Goal: Task Accomplishment & Management: Manage account settings

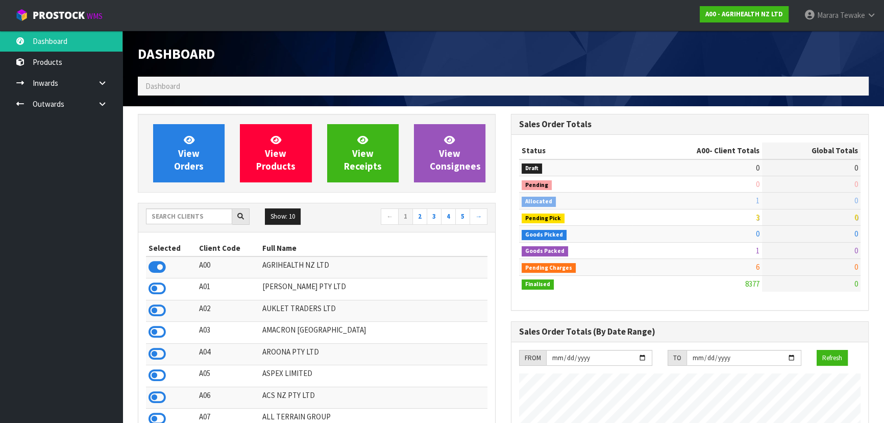
scroll to position [772, 373]
click at [199, 211] on input "text" at bounding box center [189, 216] width 86 height 16
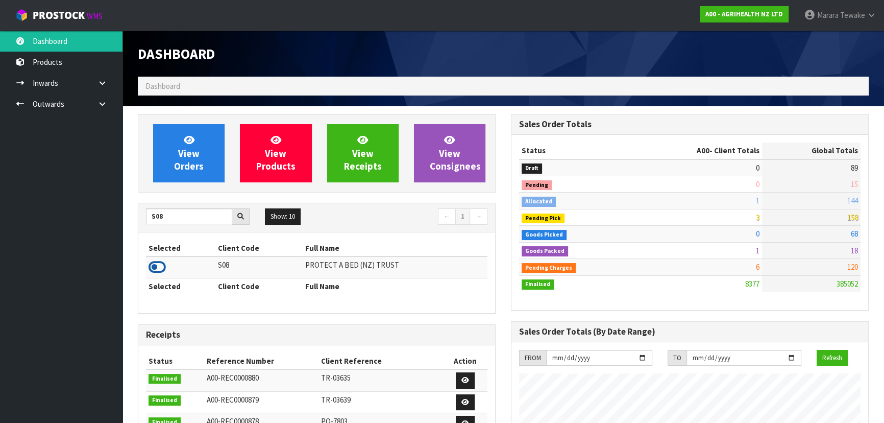
click at [157, 266] on icon at bounding box center [157, 266] width 17 height 15
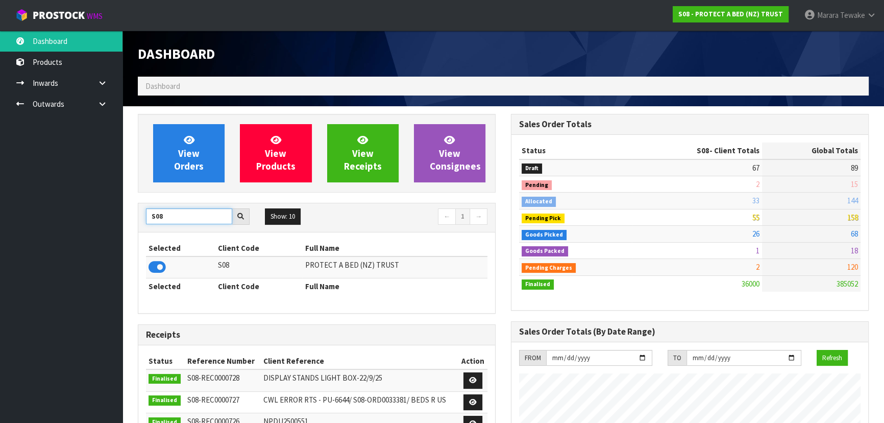
drag, startPoint x: 169, startPoint y: 221, endPoint x: 133, endPoint y: 221, distance: 36.2
click at [134, 222] on div "View Orders View Products View Receipts View Consignees S08 Show: 10 5 10 25 50…" at bounding box center [316, 410] width 373 height 593
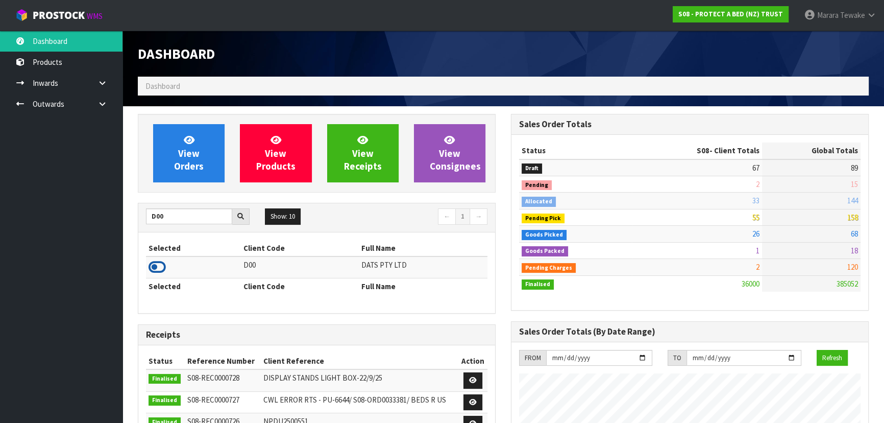
click at [155, 263] on icon at bounding box center [157, 266] width 17 height 15
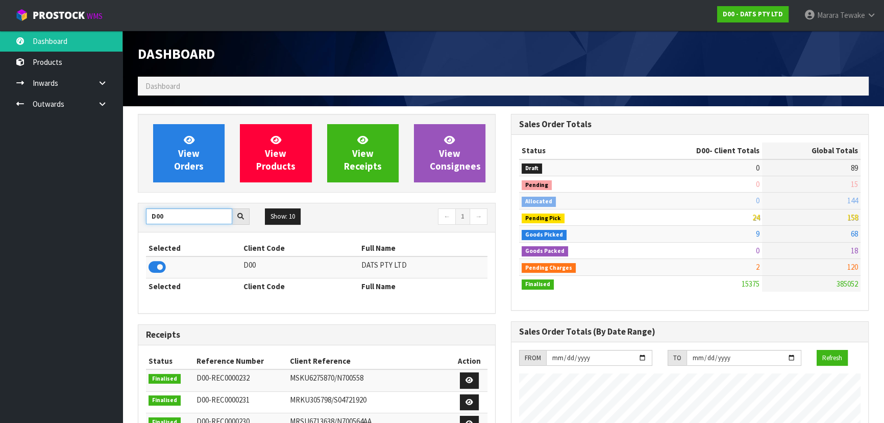
drag, startPoint x: 175, startPoint y: 215, endPoint x: 95, endPoint y: 203, distance: 80.1
click at [99, 205] on body "Toggle navigation ProStock WMS D00 - DATS PTY LTD Marara Tewake Logout Dashboar…" at bounding box center [442, 211] width 884 height 423
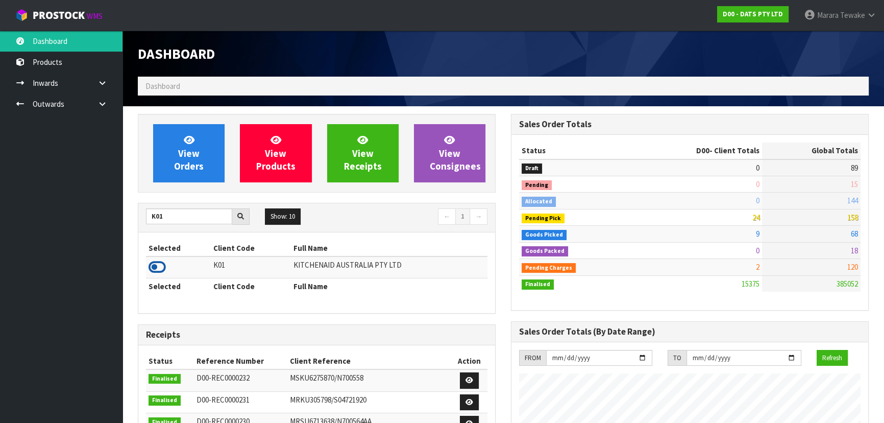
click at [159, 266] on icon at bounding box center [157, 266] width 17 height 15
drag, startPoint x: 167, startPoint y: 219, endPoint x: 130, endPoint y: 216, distance: 37.4
click at [130, 216] on div "View Orders View Products View Receipts View Consignees K01 Show: 10 5 10 25 50…" at bounding box center [316, 413] width 373 height 598
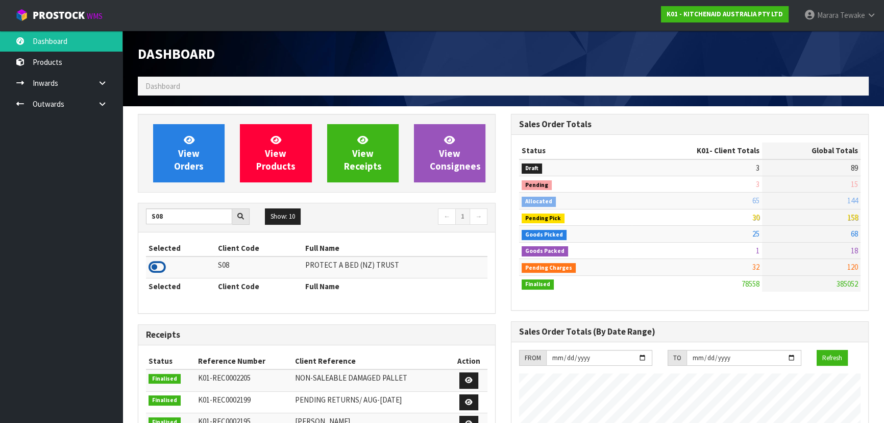
click at [158, 264] on icon at bounding box center [157, 266] width 17 height 15
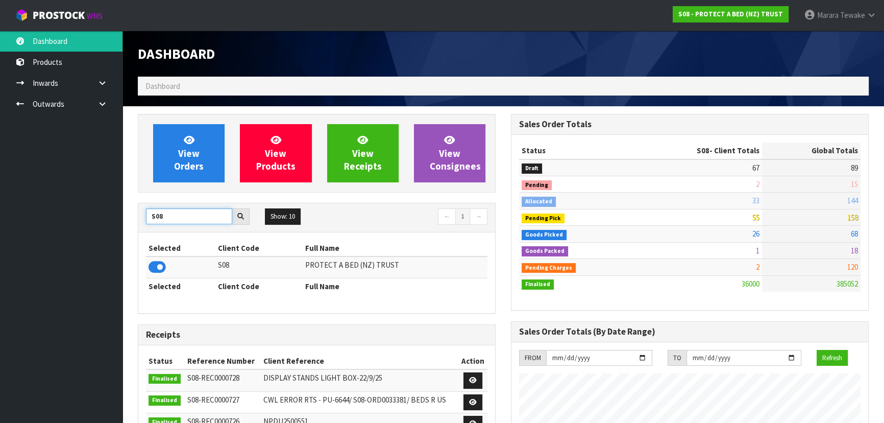
drag, startPoint x: 136, startPoint y: 216, endPoint x: 115, endPoint y: 208, distance: 22.2
click at [116, 209] on body "Toggle navigation ProStock WMS S08 - PROTECT A BED (NZ) TRUST Marara Tewake Log…" at bounding box center [442, 211] width 884 height 423
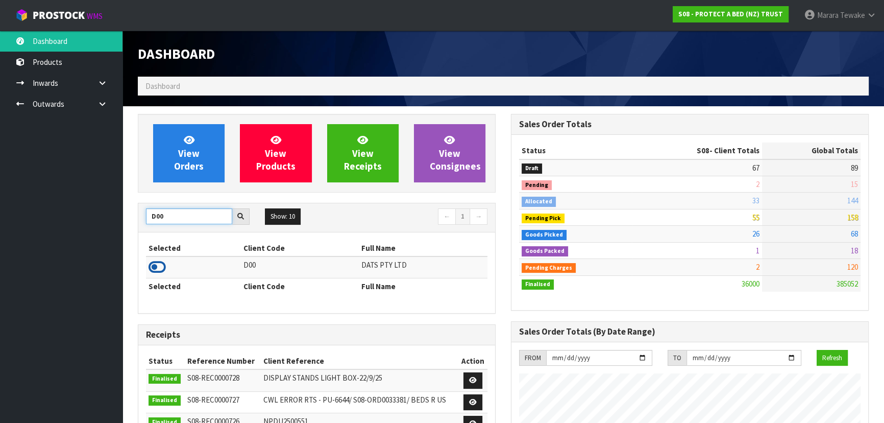
type input "D00"
click at [160, 265] on icon at bounding box center [157, 266] width 17 height 15
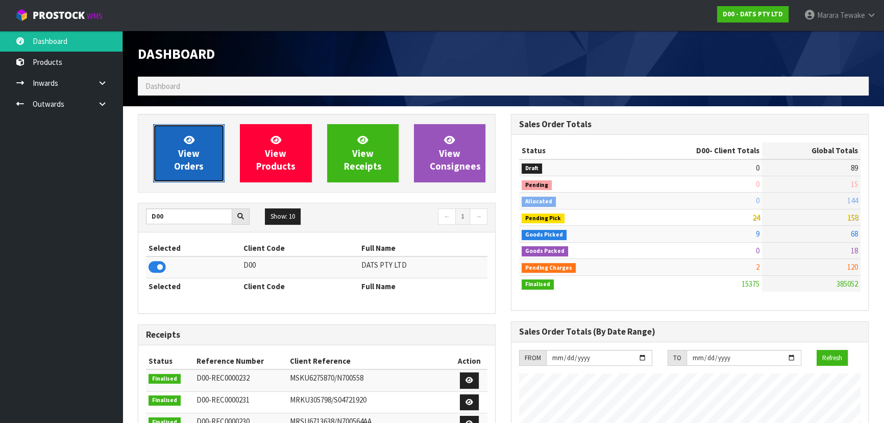
click at [178, 159] on span "View Orders" at bounding box center [189, 153] width 30 height 38
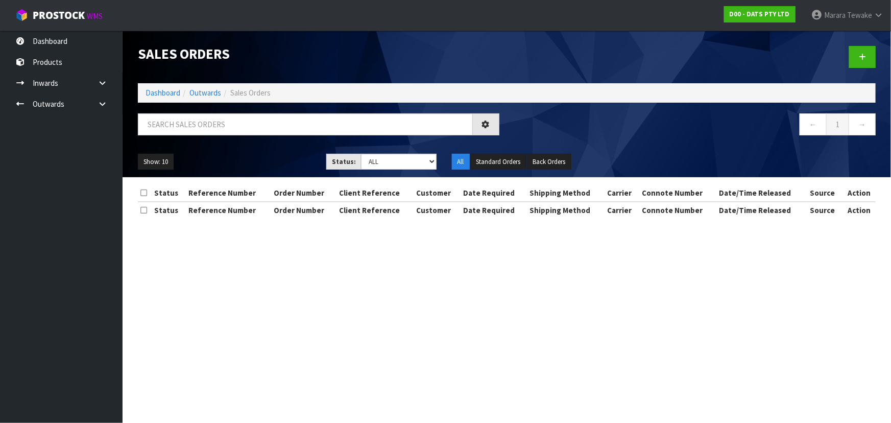
click at [185, 109] on div "Sales Orders Dashboard Outwards Sales Orders ← 1 → Show: 10 5 10 25 50 Status: …" at bounding box center [506, 104] width 753 height 147
click at [187, 118] on input "text" at bounding box center [305, 124] width 335 height 22
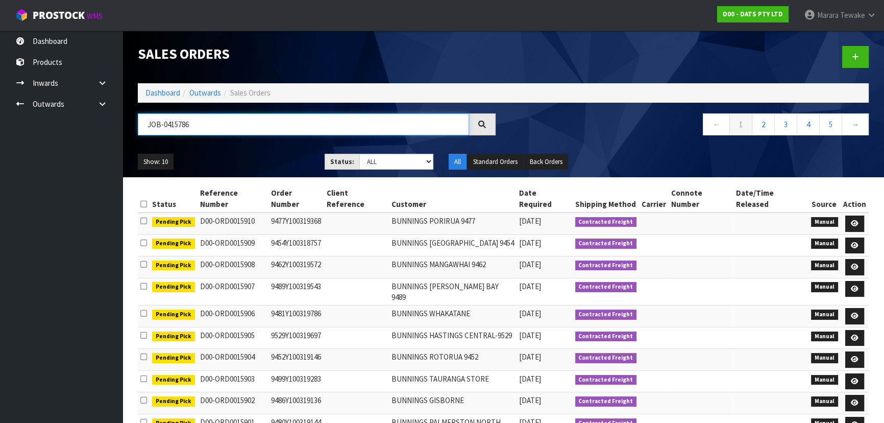
type input "JOB-0415786"
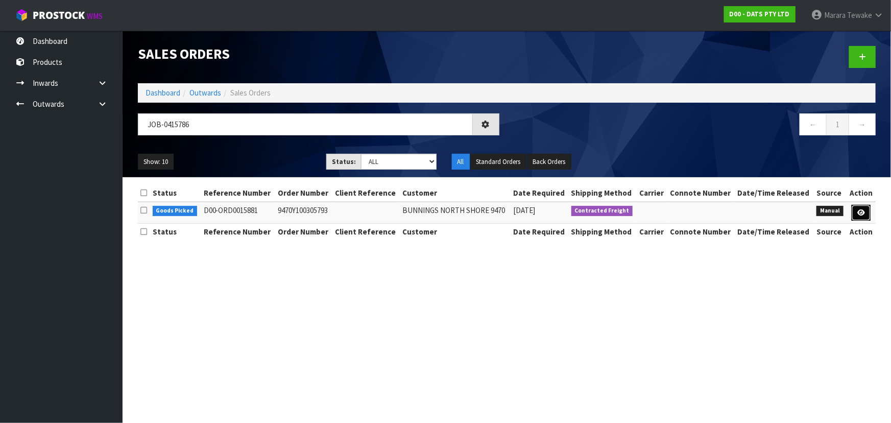
click at [863, 212] on icon at bounding box center [861, 212] width 8 height 7
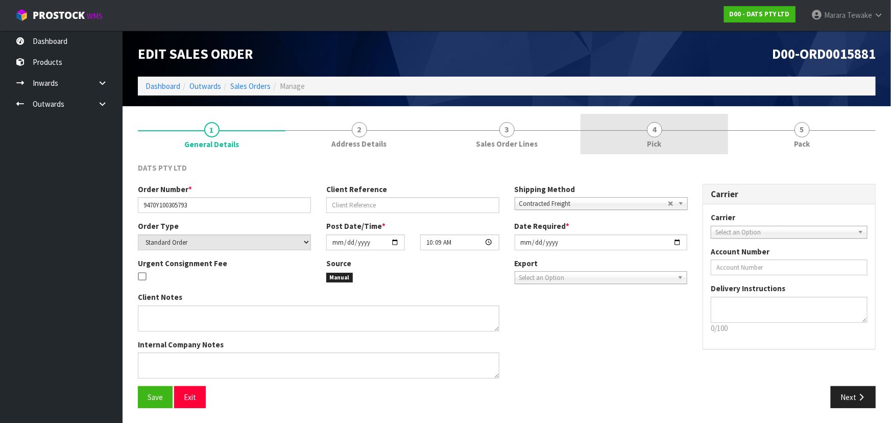
click at [677, 151] on link "4 Pick" at bounding box center [654, 134] width 148 height 40
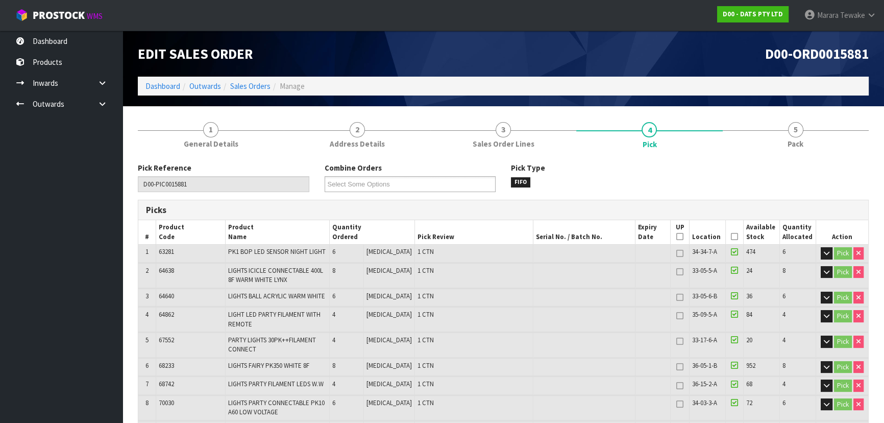
click at [734, 236] on icon at bounding box center [734, 236] width 7 height 1
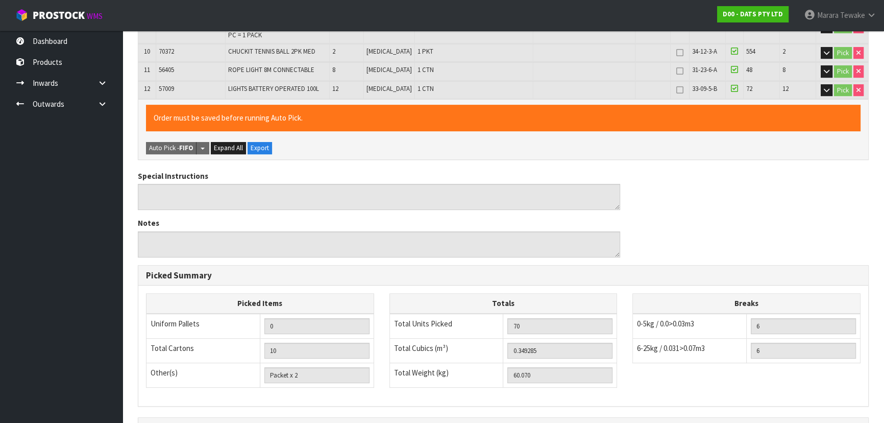
scroll to position [522, 0]
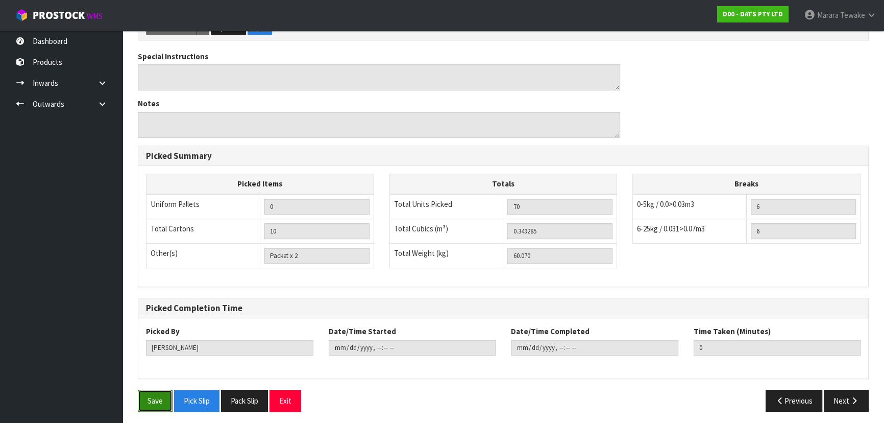
click at [156, 389] on button "Save" at bounding box center [155, 400] width 35 height 22
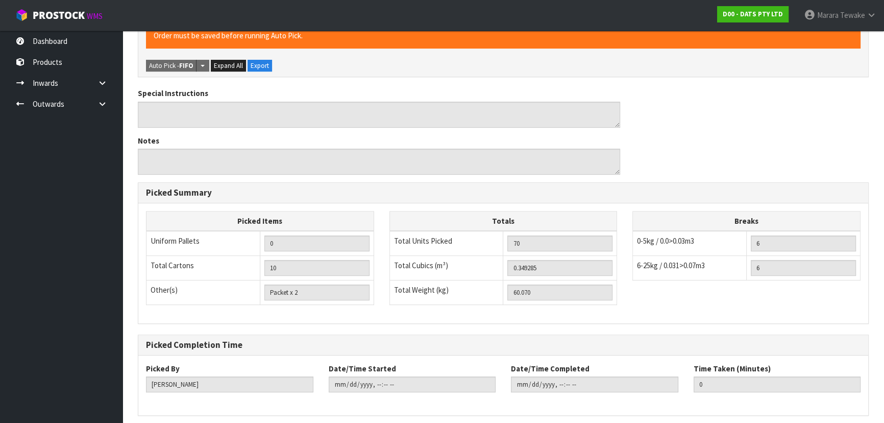
scroll to position [0, 0]
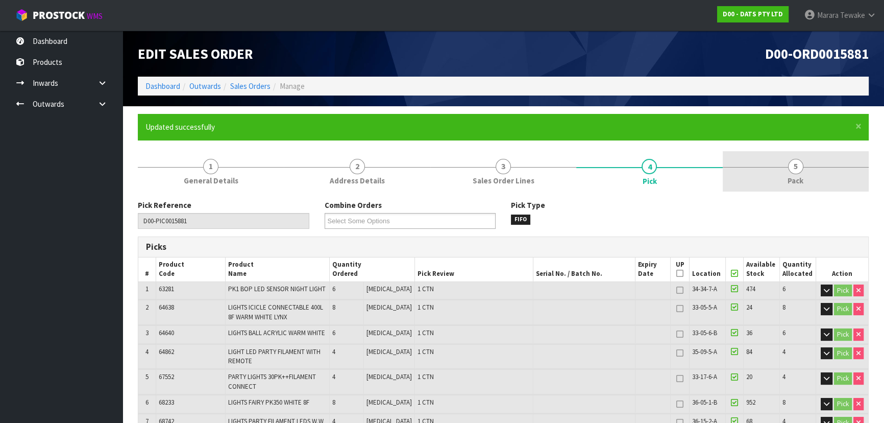
type input "Marara Tewake"
type input "2025-10-10T08:01:31"
click at [807, 158] on link "5 Pack" at bounding box center [796, 171] width 146 height 40
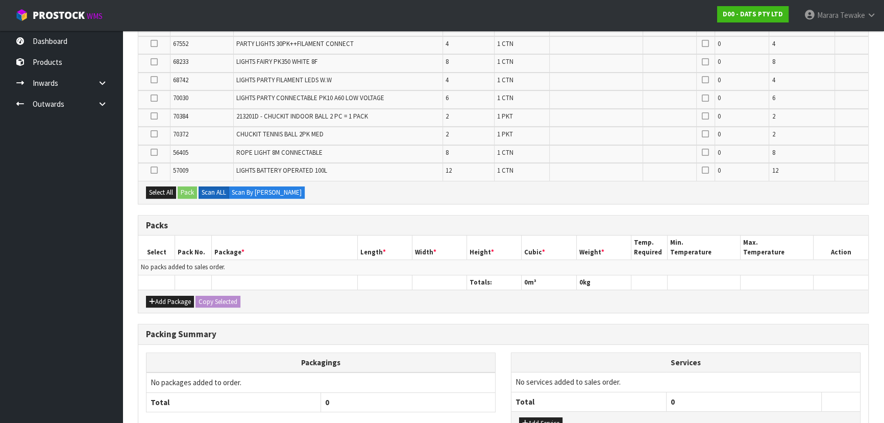
scroll to position [325, 0]
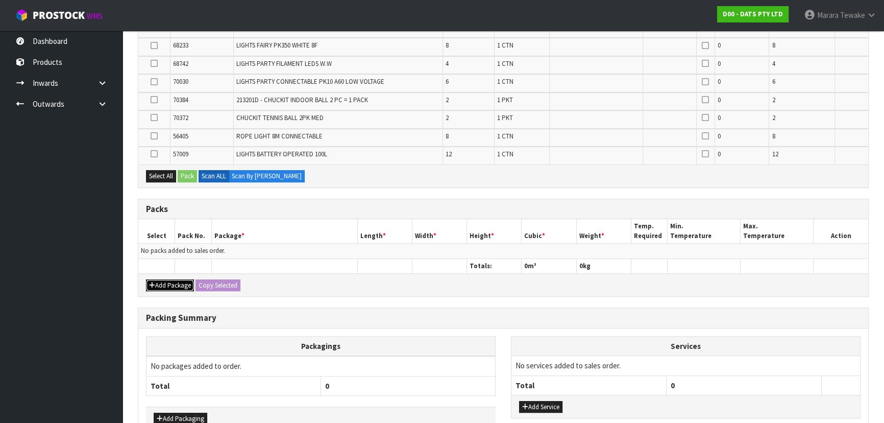
click at [169, 279] on button "Add Package" at bounding box center [170, 285] width 48 height 12
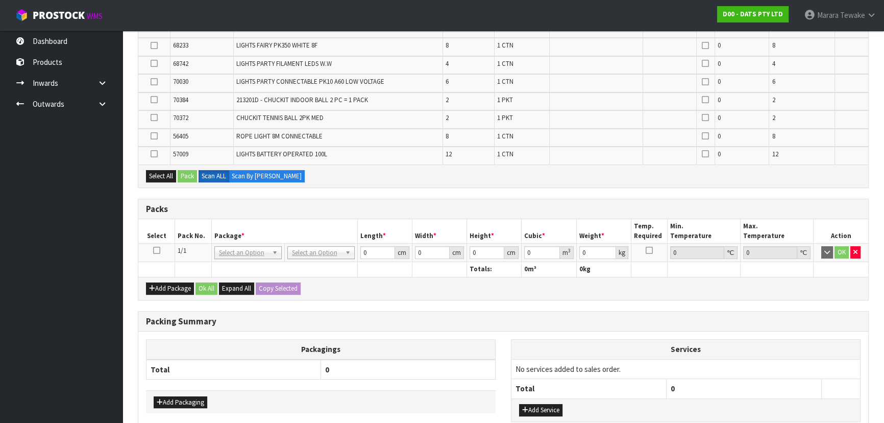
click at [158, 250] on icon at bounding box center [156, 250] width 7 height 1
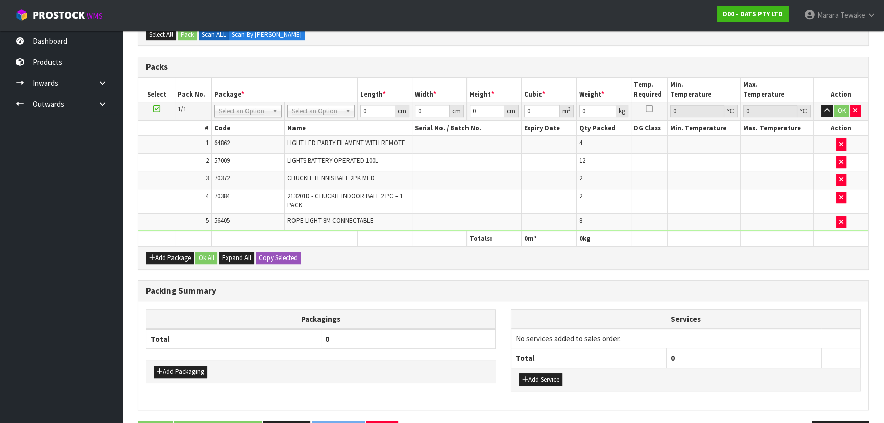
scroll to position [407, 0]
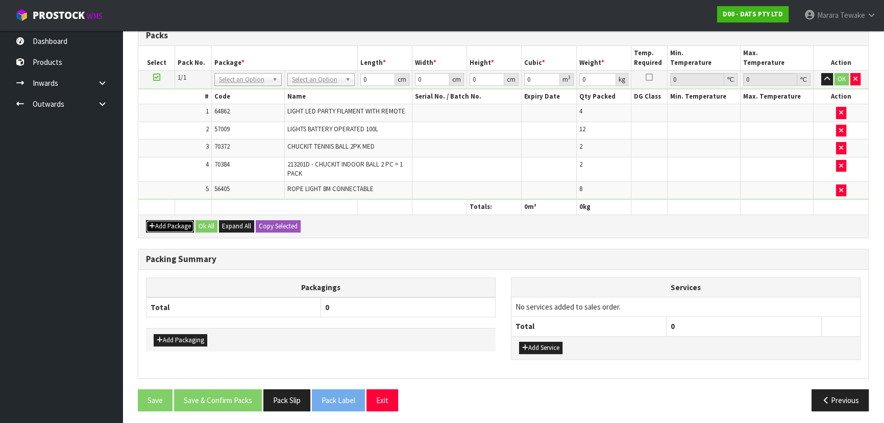
drag, startPoint x: 176, startPoint y: 224, endPoint x: 168, endPoint y: 223, distance: 8.2
click at [176, 223] on button "Add Package" at bounding box center [170, 226] width 48 height 12
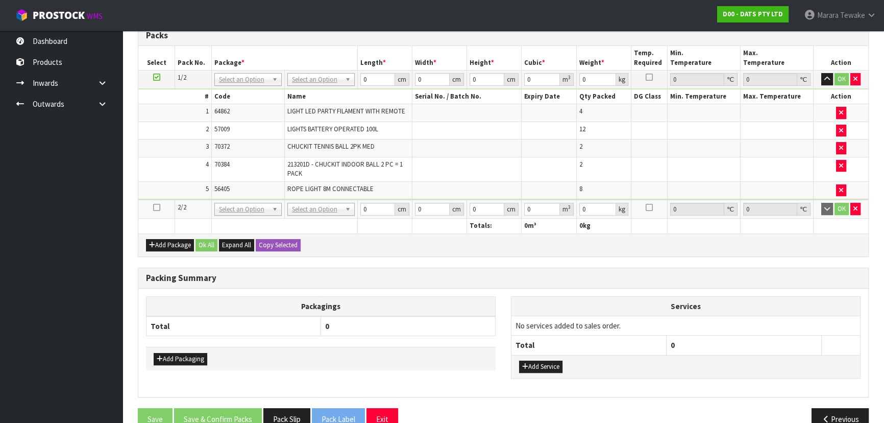
click at [157, 207] on icon at bounding box center [156, 207] width 7 height 1
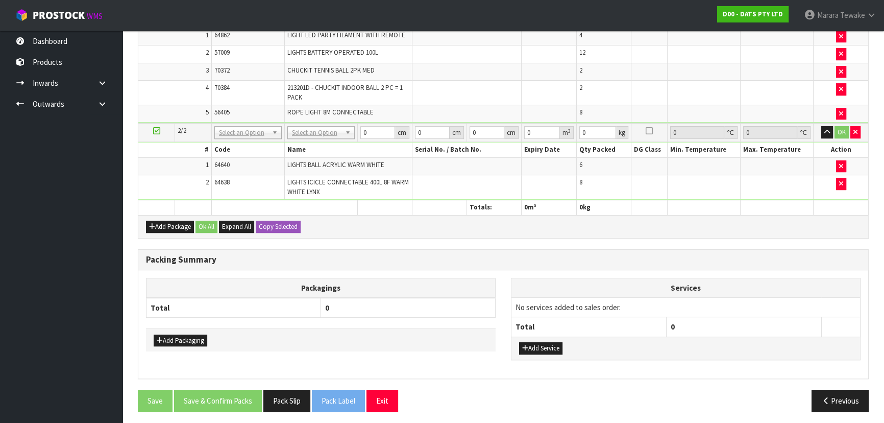
scroll to position [429, 0]
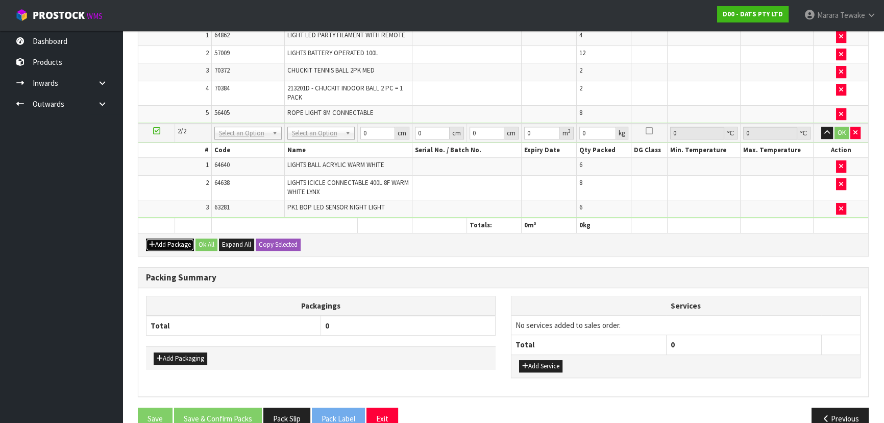
click at [165, 242] on button "Add Package" at bounding box center [170, 244] width 48 height 12
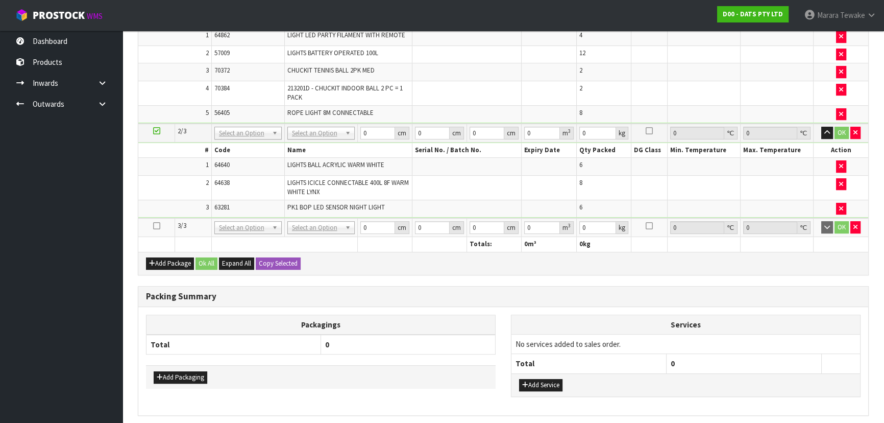
click at [157, 226] on icon at bounding box center [156, 226] width 7 height 1
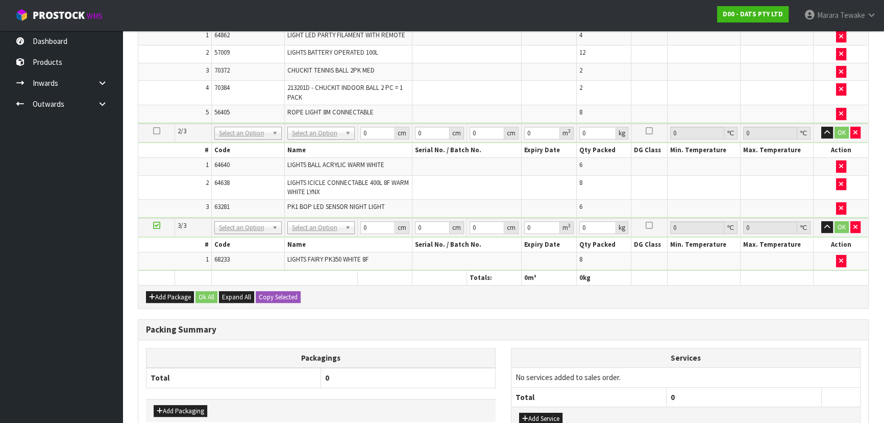
scroll to position [393, 0]
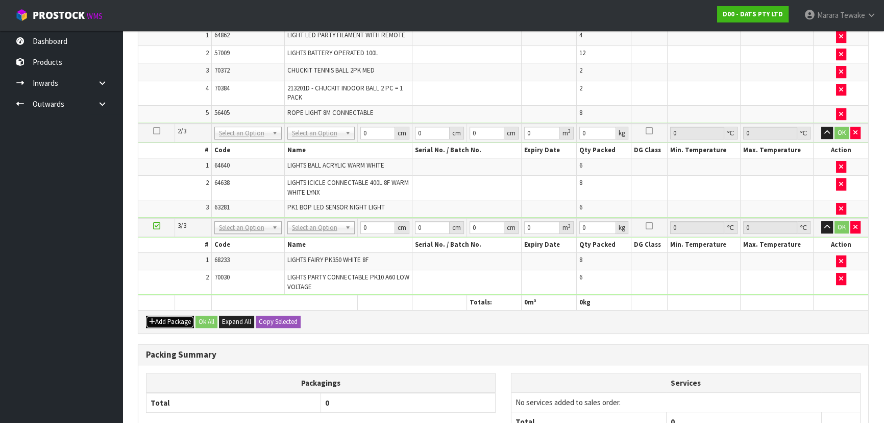
click at [165, 315] on button "Add Package" at bounding box center [170, 321] width 48 height 12
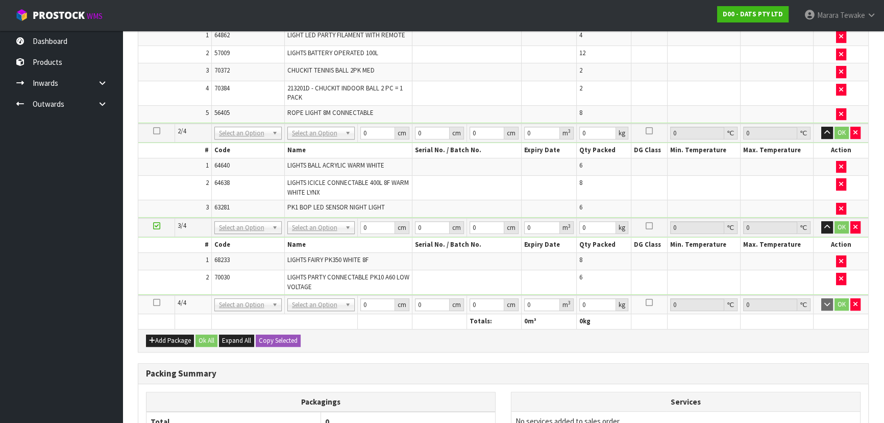
click at [155, 302] on icon at bounding box center [156, 302] width 7 height 1
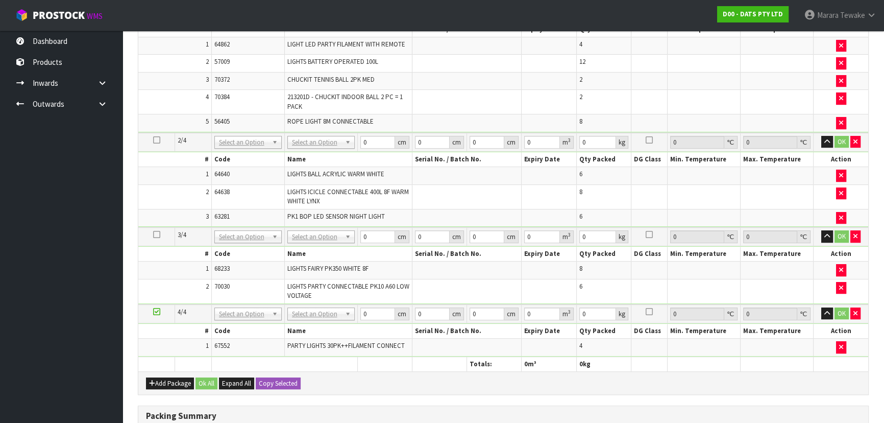
scroll to position [429, 0]
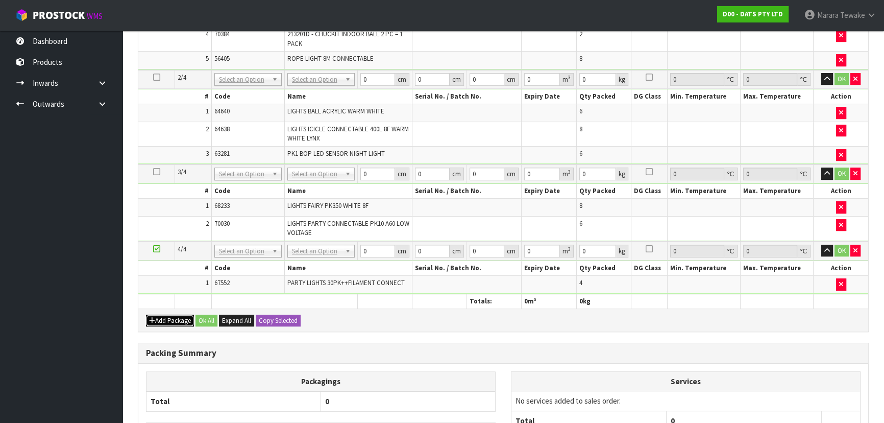
click at [159, 314] on button "Add Package" at bounding box center [170, 320] width 48 height 12
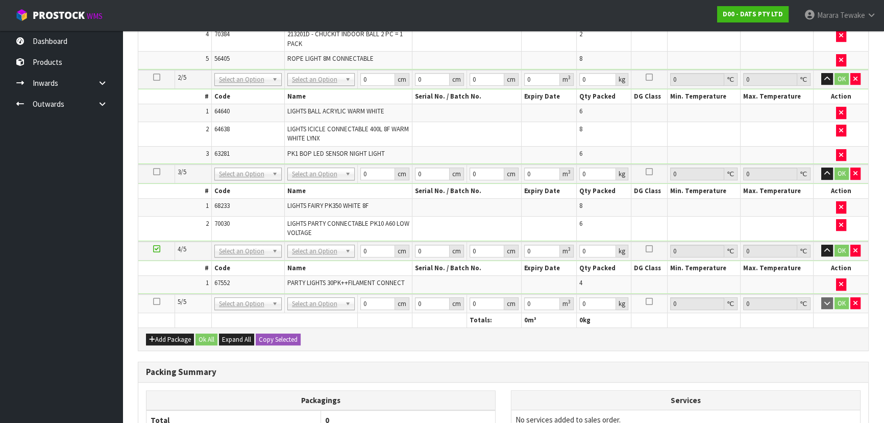
click at [156, 301] on icon at bounding box center [156, 301] width 7 height 1
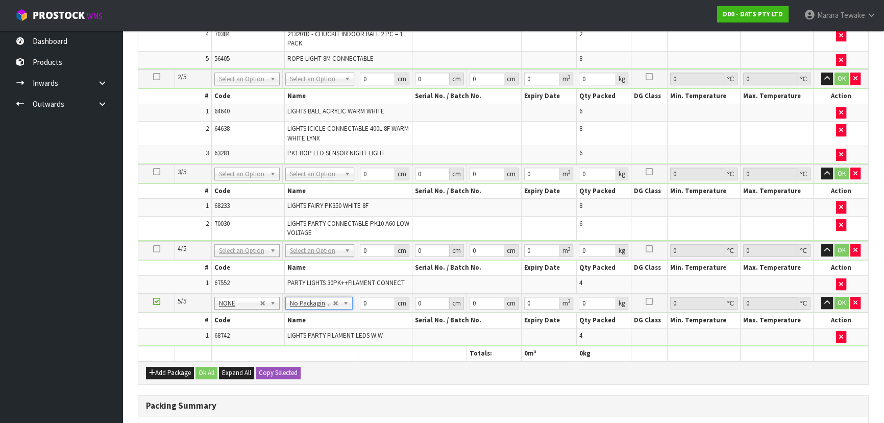
click at [309, 253] on td "No Packaging Cartons PLT GEN120 (1200 X 1000) PLT ONE WAY SKID CHEP HIRE PALLET…" at bounding box center [319, 250] width 75 height 19
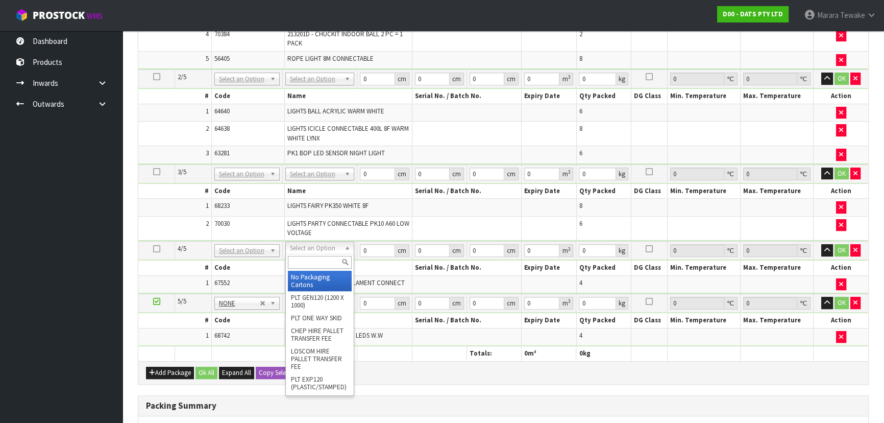
drag, startPoint x: 310, startPoint y: 251, endPoint x: 309, endPoint y: 258, distance: 7.2
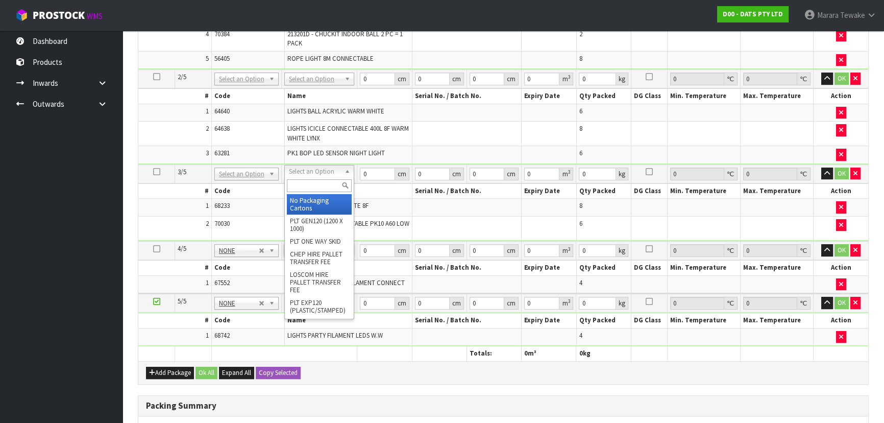
click at [316, 189] on input "text" at bounding box center [319, 185] width 65 height 13
type input "CTN9"
type input "51"
type input "38"
type input "58.5"
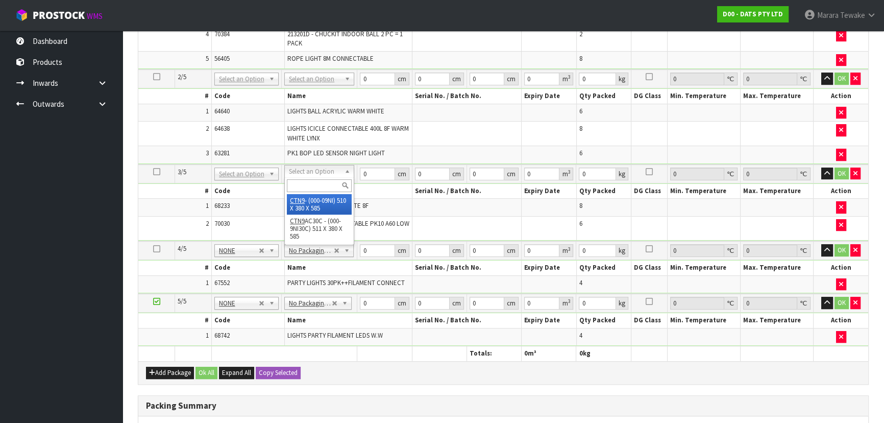
type input "0.113373"
type input "10.1"
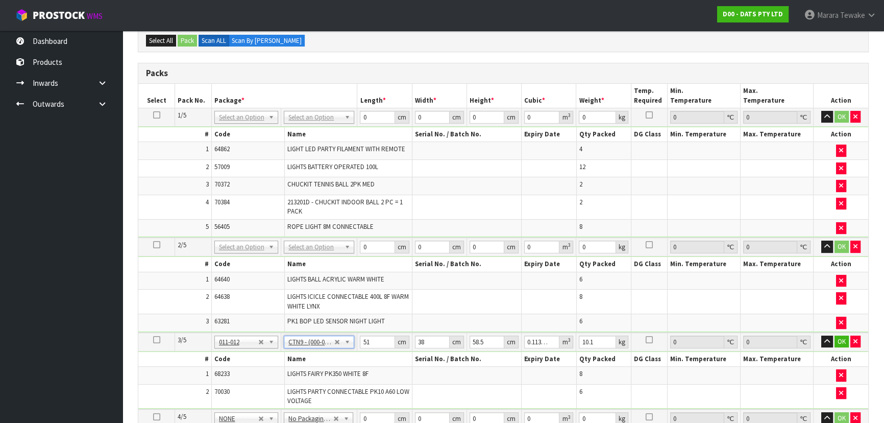
scroll to position [225, 0]
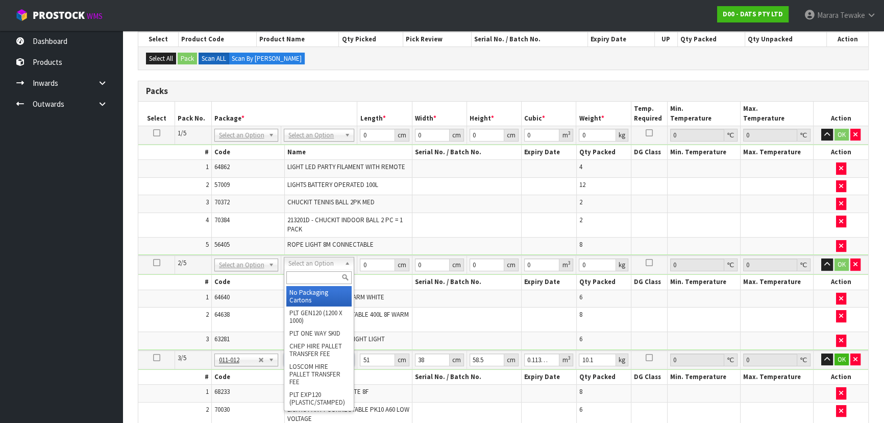
click at [319, 275] on input "text" at bounding box center [318, 277] width 65 height 13
type input "CTN9"
type input "51"
type input "38"
type input "58.5"
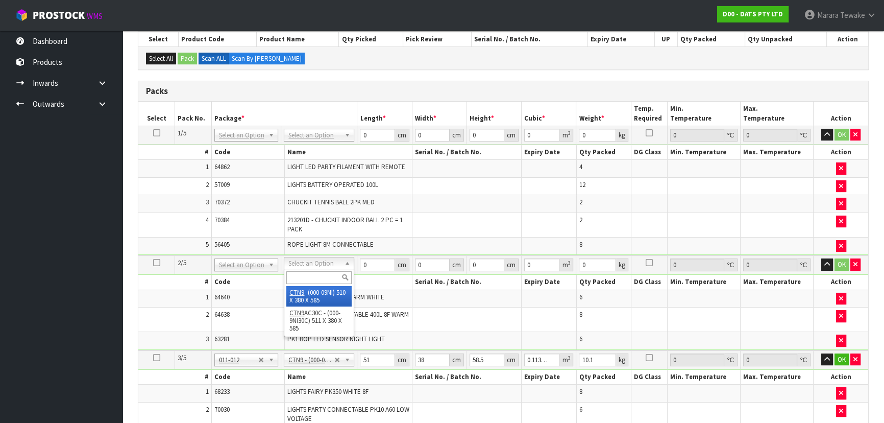
type input "0.113373"
type input "16.1"
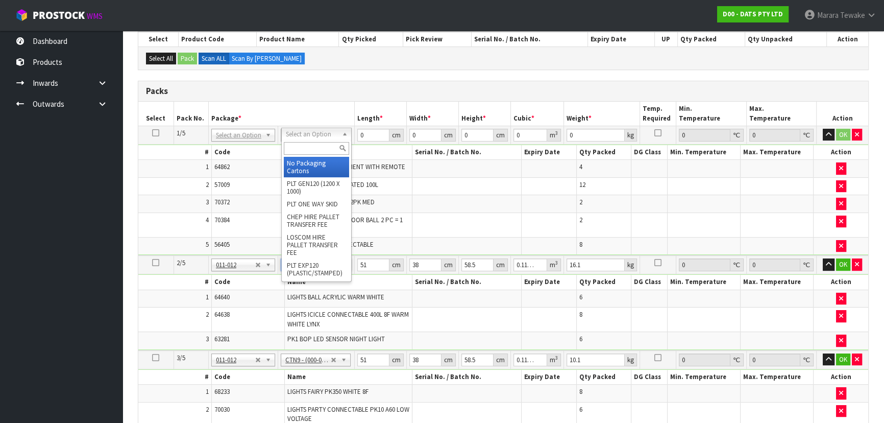
click at [311, 155] on div at bounding box center [316, 148] width 69 height 17
click at [311, 147] on input "text" at bounding box center [316, 148] width 65 height 13
type input "CTN9"
type input "51"
type input "38"
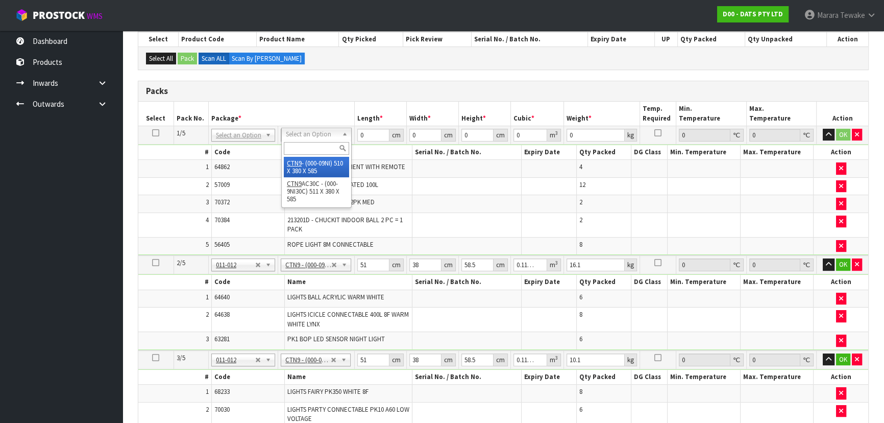
type input "58.5"
type input "0.113373"
type input "17.33"
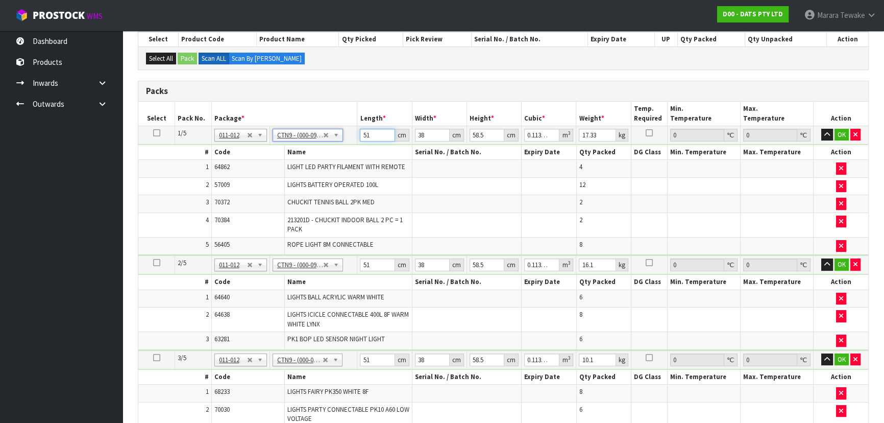
drag, startPoint x: 378, startPoint y: 132, endPoint x: 349, endPoint y: 125, distance: 30.0
click at [352, 127] on tr "1/5 NONE 007-001 007-002 007-004 007-009 007-013 007-014 007-015 007-017 007-01…" at bounding box center [503, 135] width 730 height 18
type input "5"
type input "0.011115"
type input "52"
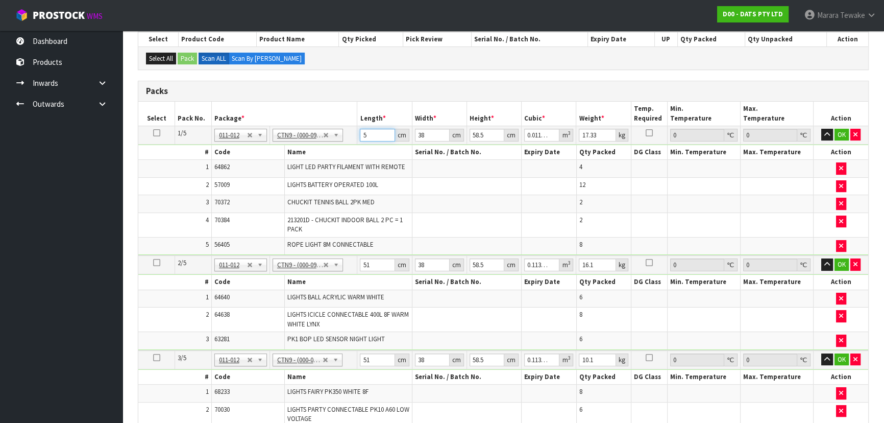
type input "0.115596"
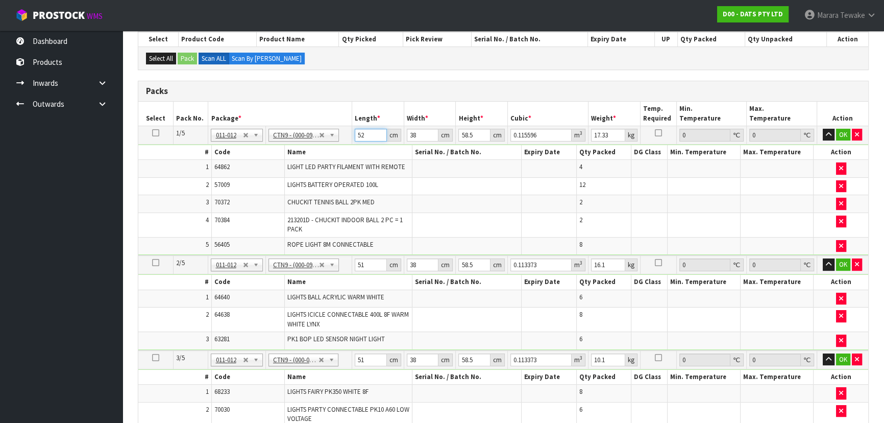
type input "52"
type input "4"
type input "0.012168"
type input "46"
type input "0.139932"
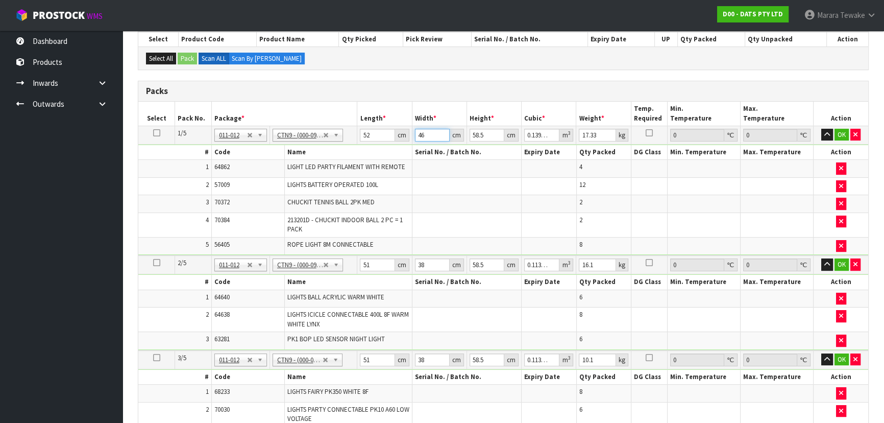
type input "46"
type input "5"
type input "0.01196"
type input "54"
type input "0.129168"
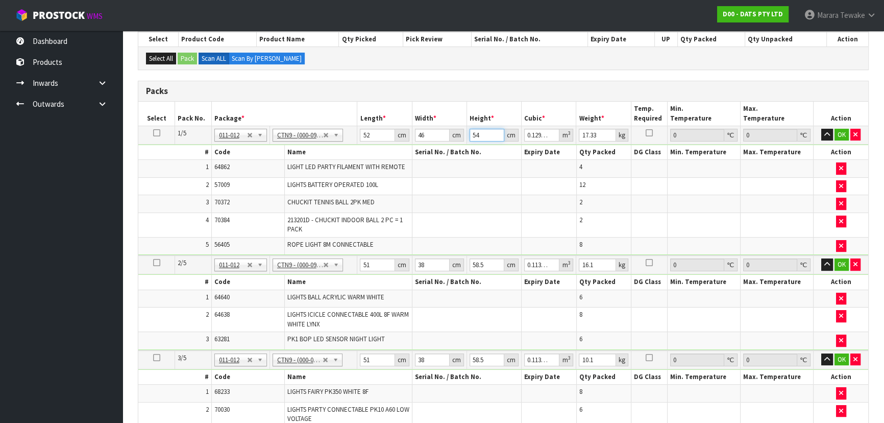
type input "54"
type input "17"
click at [821, 129] on button "button" at bounding box center [827, 135] width 12 height 12
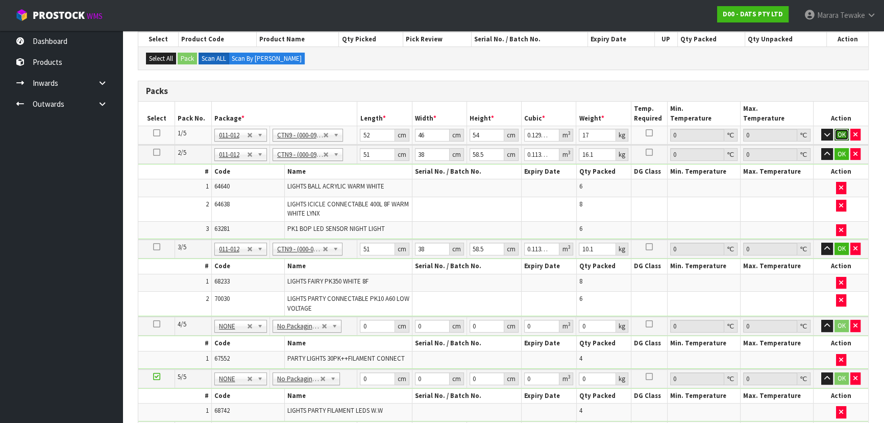
click button "OK" at bounding box center [842, 135] width 14 height 12
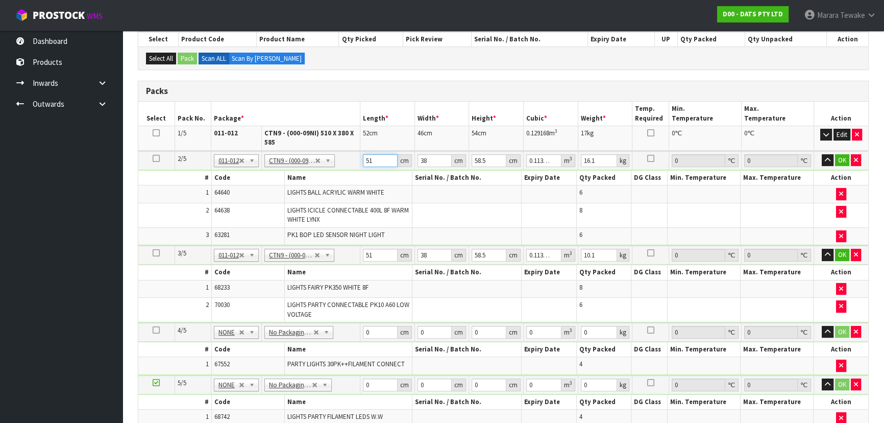
type input "5"
type input "0.011115"
type input "51"
type input "0.113373"
type input "4"
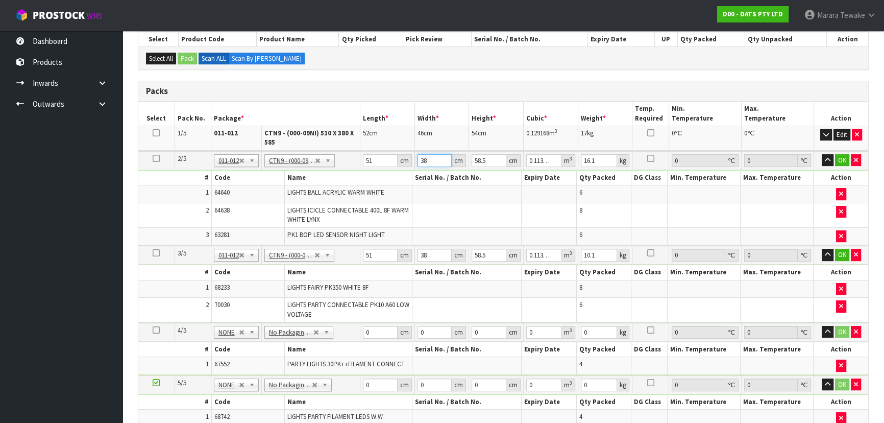
type input "0.011934"
type input "43"
type input "0.128291"
type input "43"
type input "4"
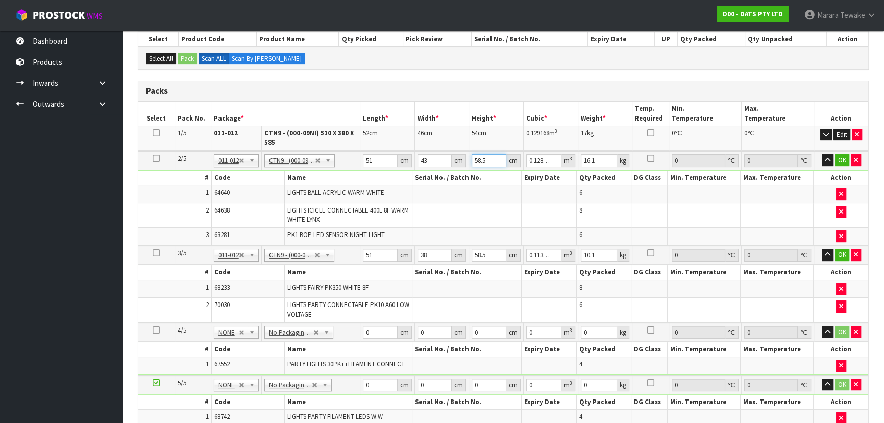
type input "0.008772"
type input "49"
type input "0.107457"
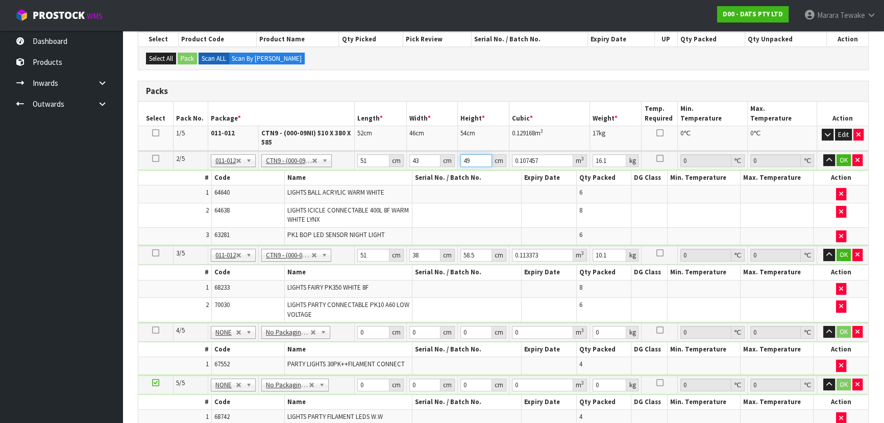
type input "49"
type input "16"
click at [823, 154] on button "button" at bounding box center [829, 160] width 12 height 12
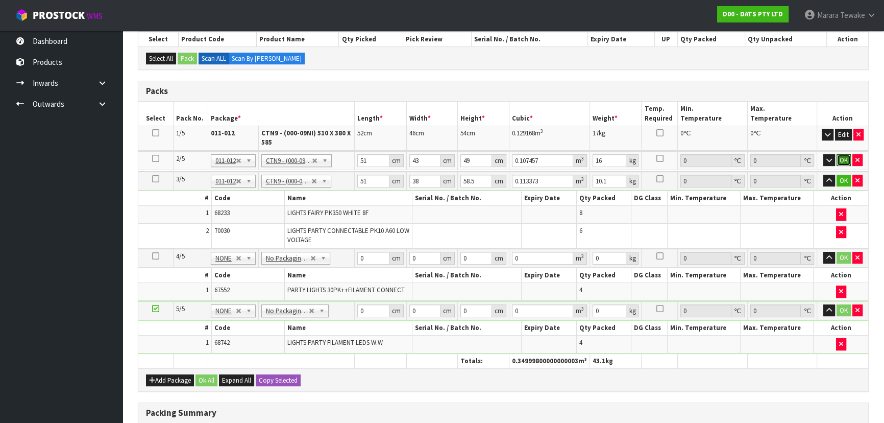
click button "OK" at bounding box center [844, 160] width 14 height 12
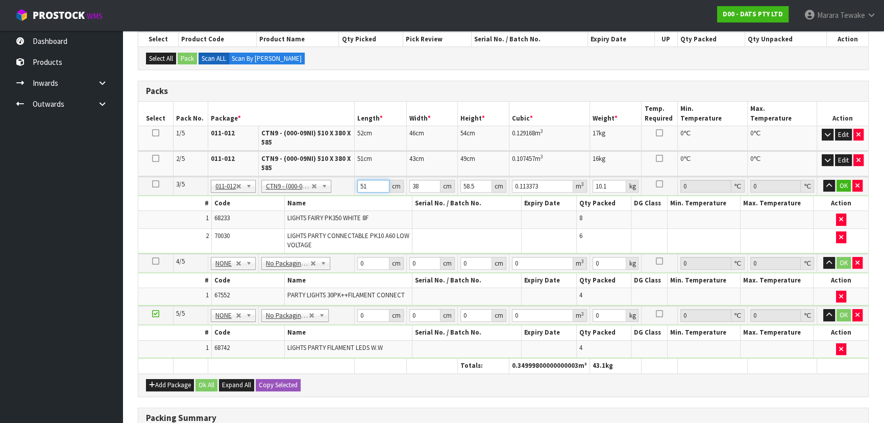
type input "5"
type input "0.011115"
type input "52"
type input "0.115596"
type input "52"
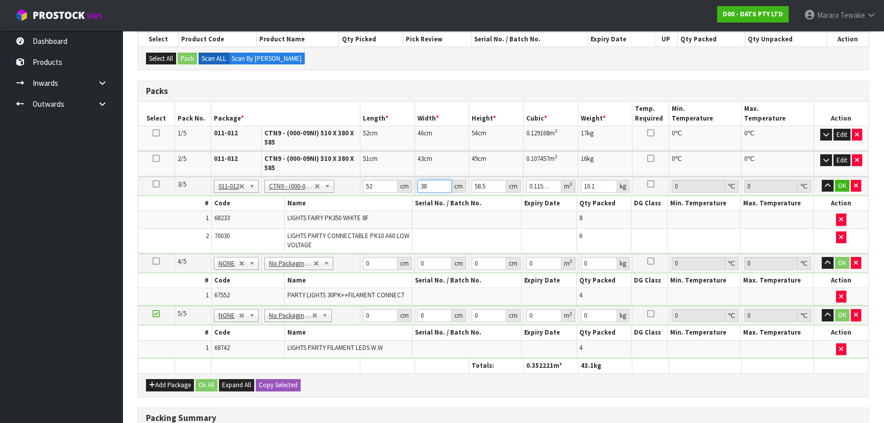
type input "4"
type input "0.012168"
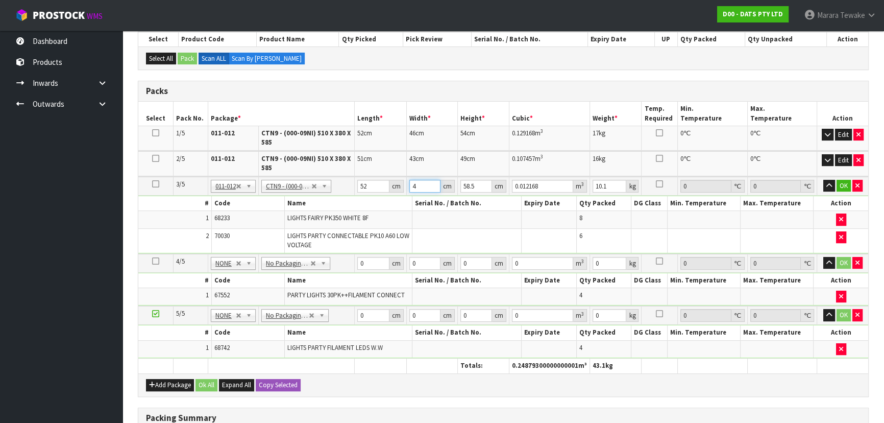
type input "40"
type input "0.12168"
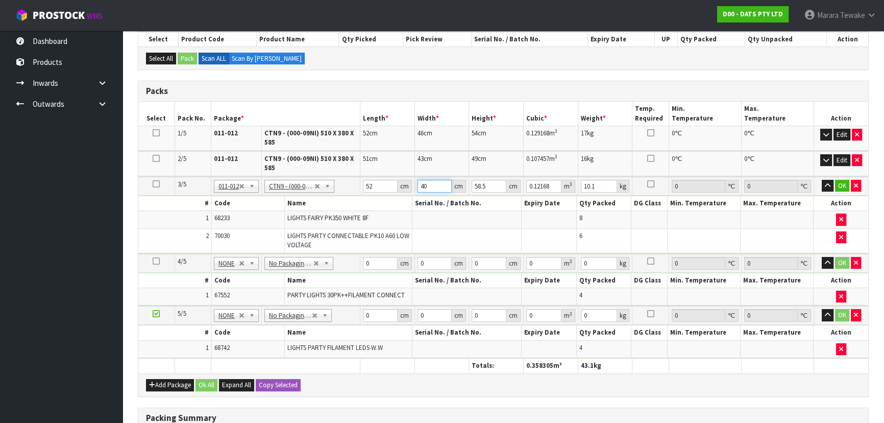
type input "40"
type input "5"
type input "0.0104"
type input "57"
type input "0.11856"
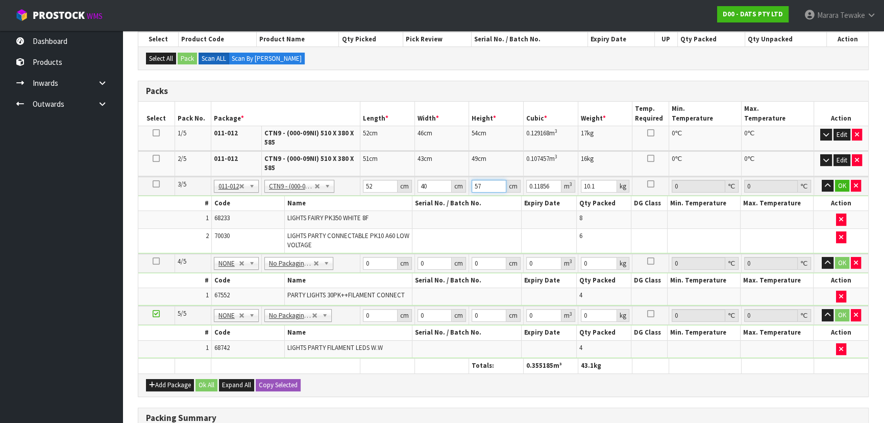
type input "57"
type input "11"
click at [822, 180] on button "button" at bounding box center [828, 186] width 12 height 12
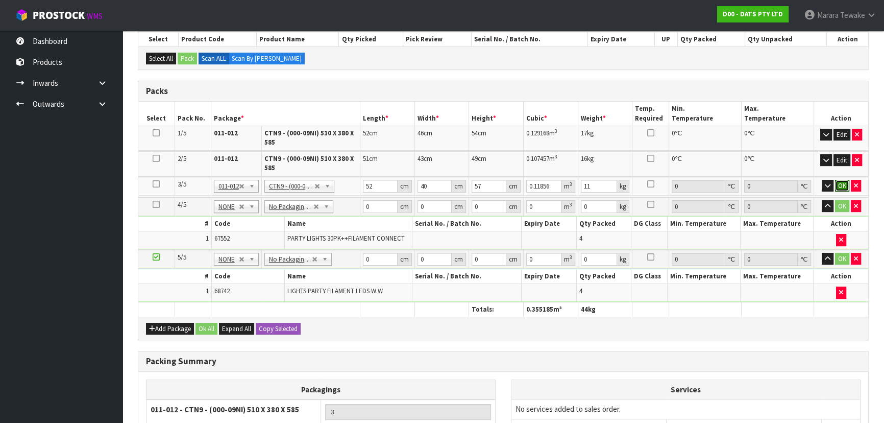
click button "OK" at bounding box center [842, 186] width 14 height 12
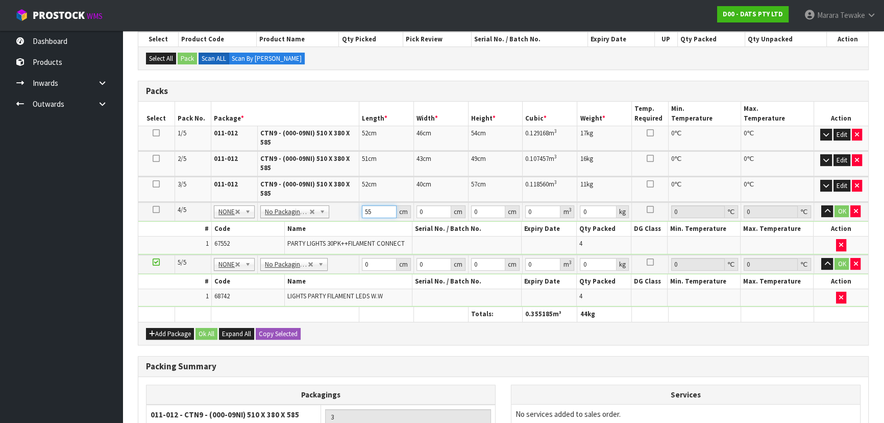
type input "55"
type input "37"
type input "3"
type input "0.006105"
type input "37"
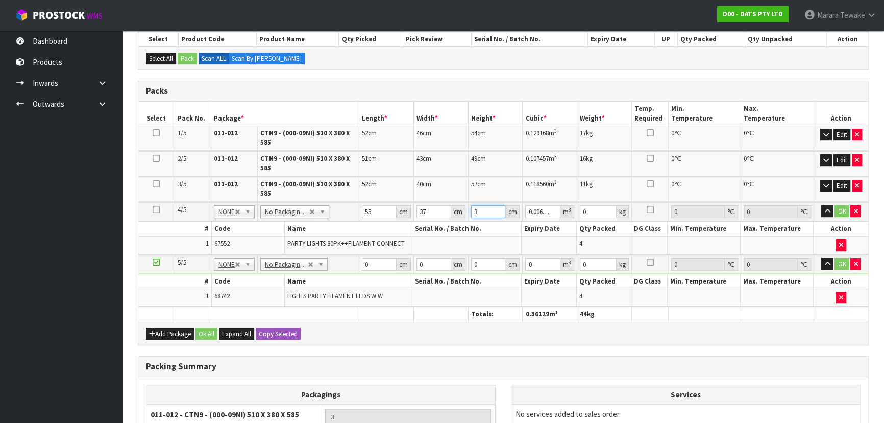
type input "0.075295"
type input "37"
type input "9"
click at [821, 205] on button "button" at bounding box center [827, 211] width 12 height 12
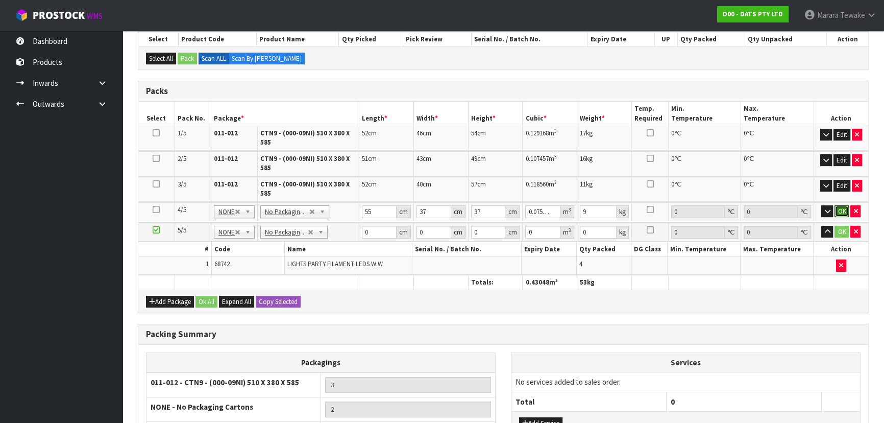
click button "OK" at bounding box center [842, 211] width 14 height 12
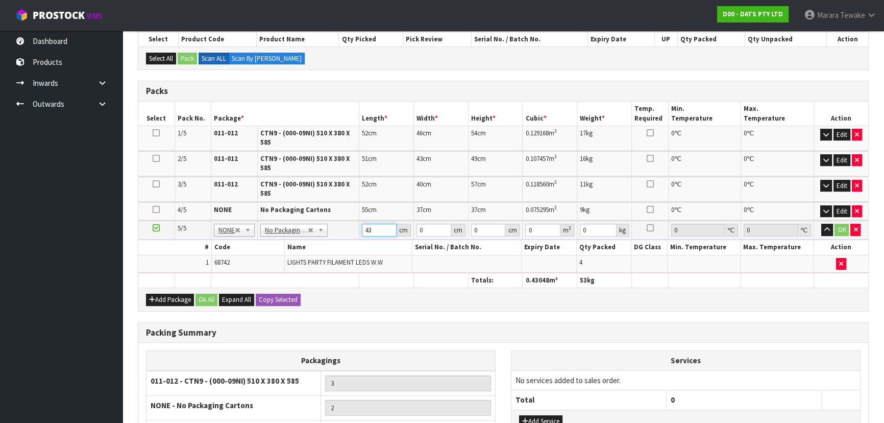
type input "43"
type input "3"
type input "0.005547"
type input "31"
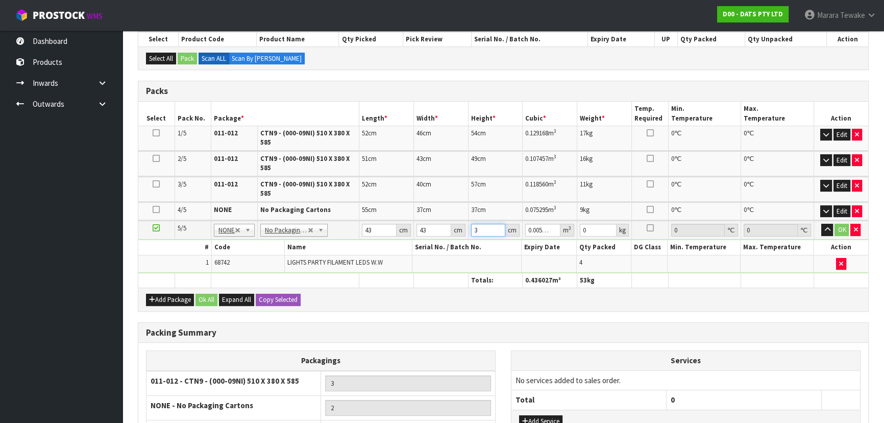
type input "0.057319"
type input "31"
type input "9"
click at [821, 224] on button "button" at bounding box center [827, 230] width 12 height 12
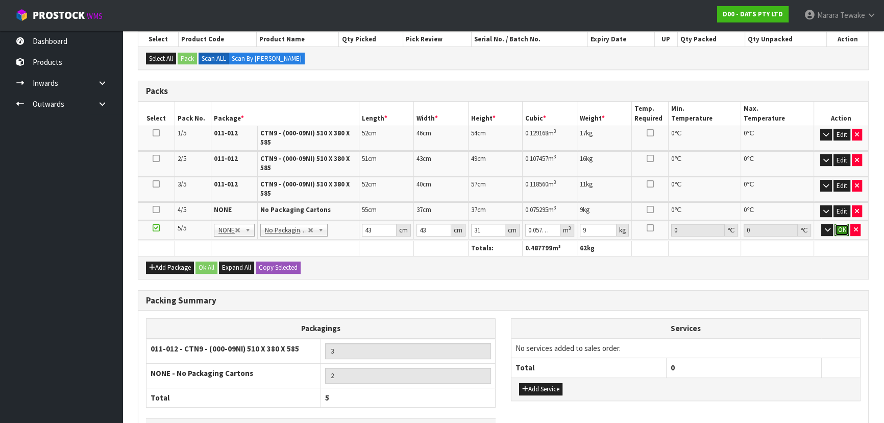
click button "OK" at bounding box center [842, 230] width 14 height 12
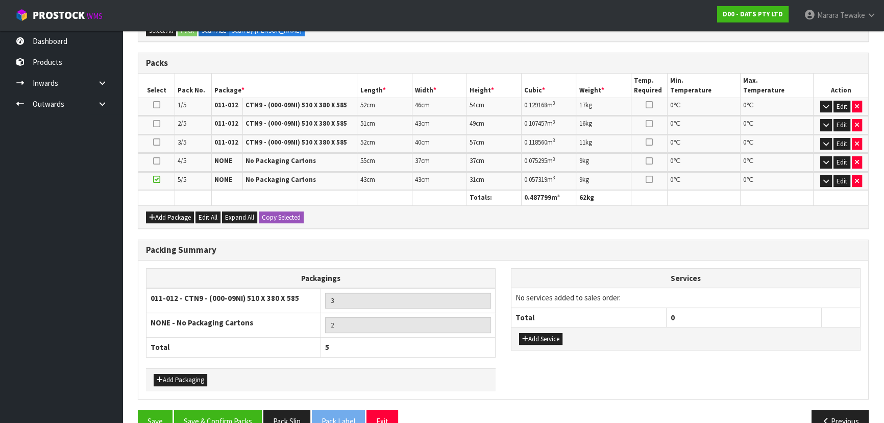
scroll to position [275, 0]
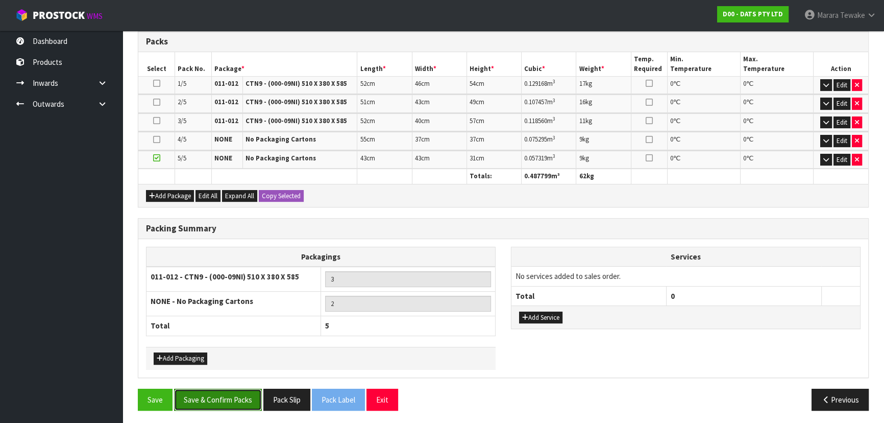
click at [239, 393] on button "Save & Confirm Packs" at bounding box center [218, 399] width 88 height 22
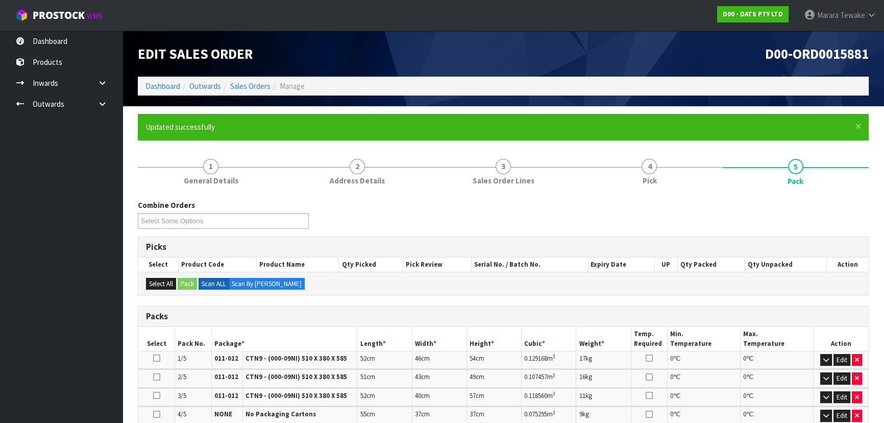
scroll to position [252, 0]
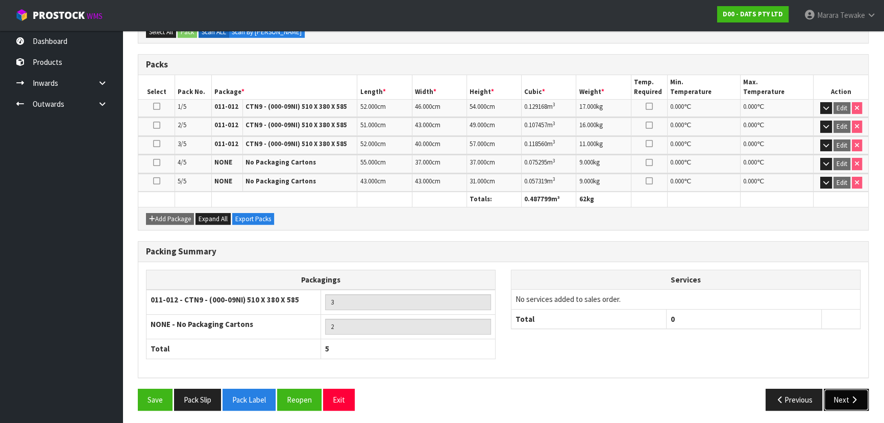
click at [850, 401] on button "Next" at bounding box center [846, 399] width 45 height 22
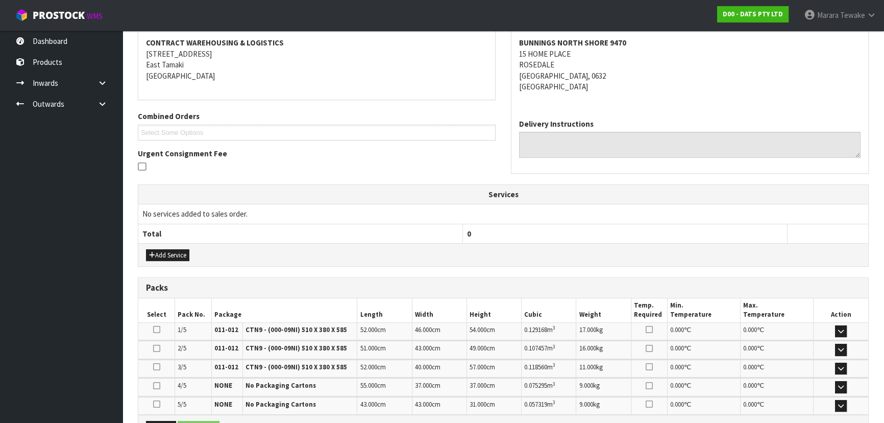
scroll to position [278, 0]
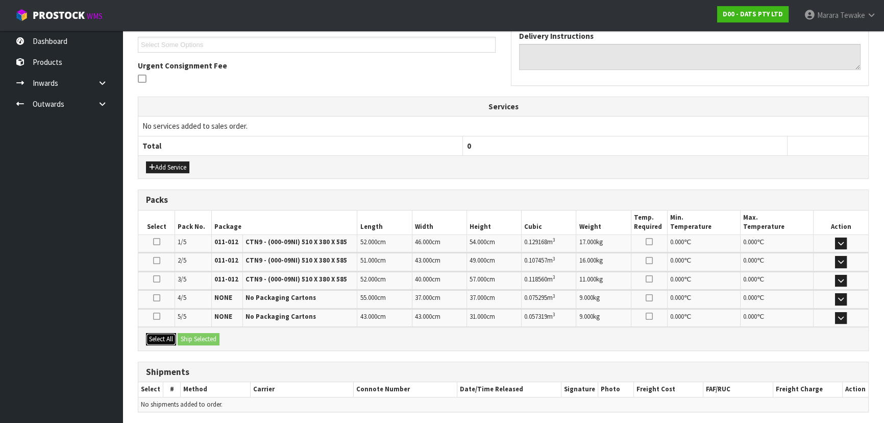
drag, startPoint x: 164, startPoint y: 333, endPoint x: 204, endPoint y: 336, distance: 39.9
click at [165, 333] on button "Select All" at bounding box center [161, 339] width 30 height 12
drag, startPoint x: 205, startPoint y: 336, endPoint x: 212, endPoint y: 337, distance: 6.7
click at [208, 336] on button "Ship Selected" at bounding box center [199, 339] width 42 height 12
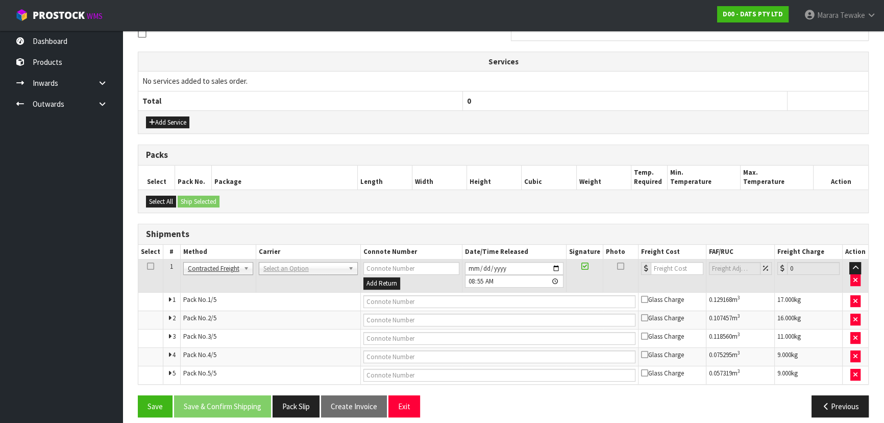
scroll to position [325, 0]
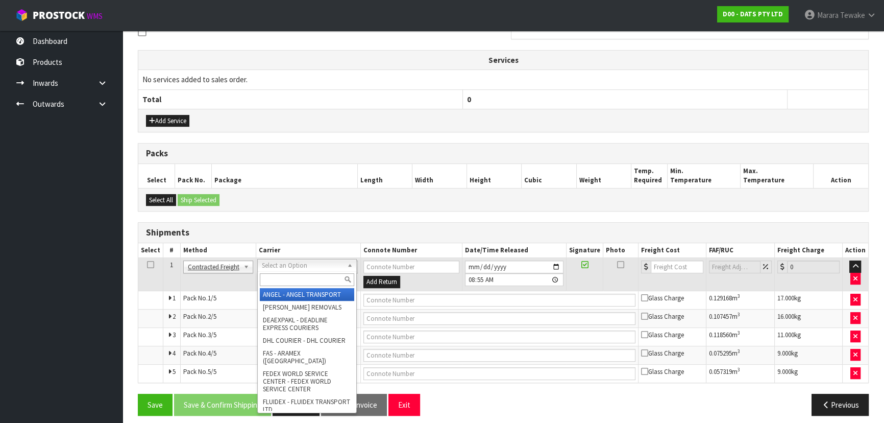
click at [313, 278] on input "text" at bounding box center [307, 279] width 94 height 13
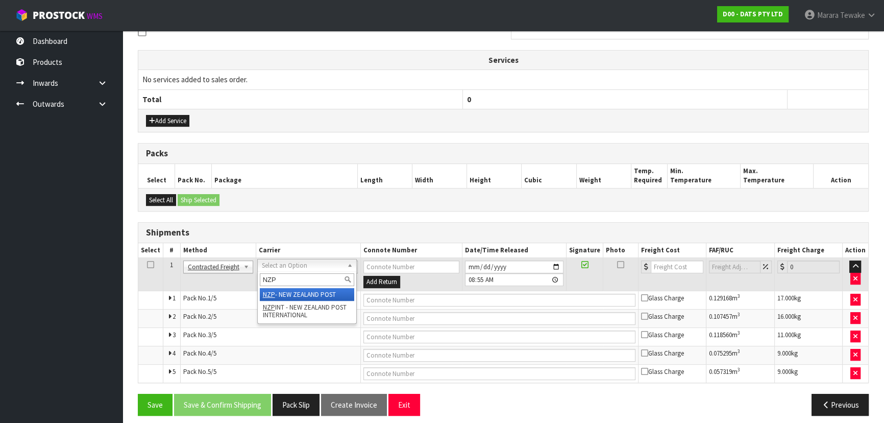
type input "NZP"
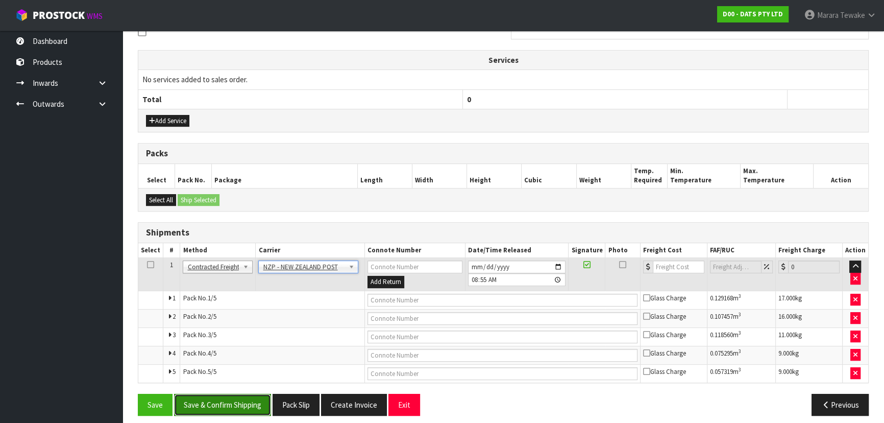
click at [249, 403] on button "Save & Confirm Shipping" at bounding box center [222, 405] width 97 height 22
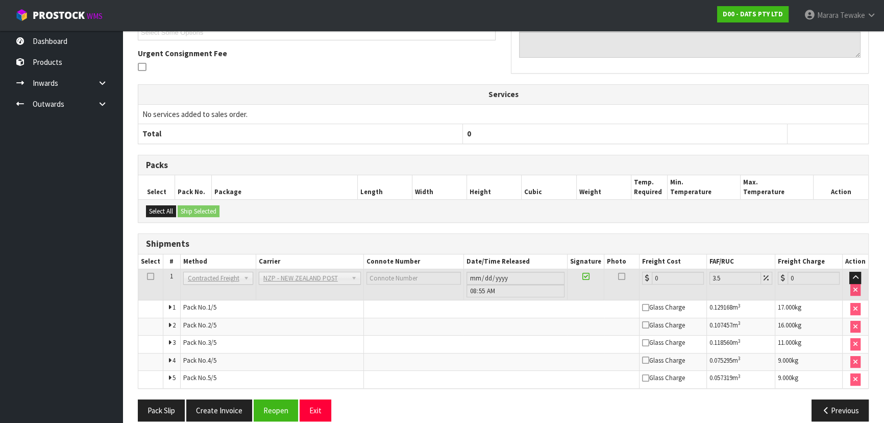
scroll to position [312, 0]
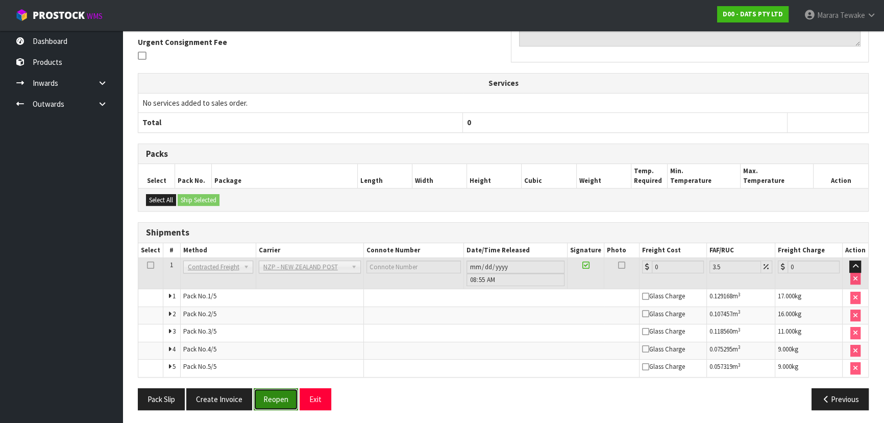
click at [277, 395] on button "Reopen" at bounding box center [276, 399] width 44 height 22
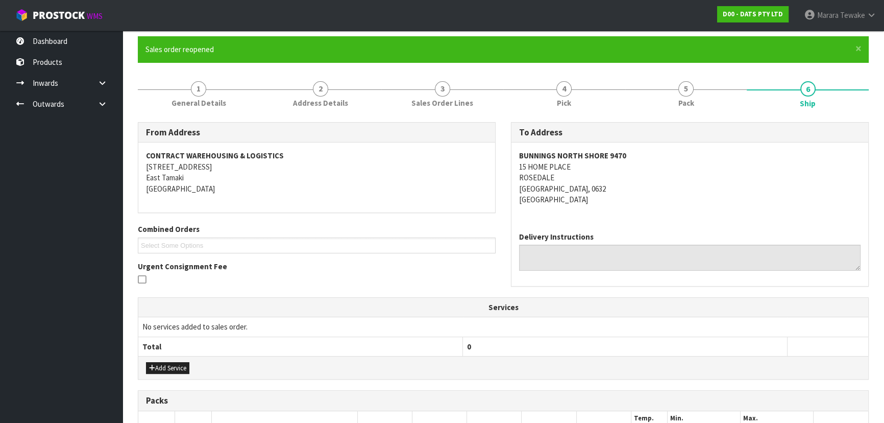
scroll to position [278, 0]
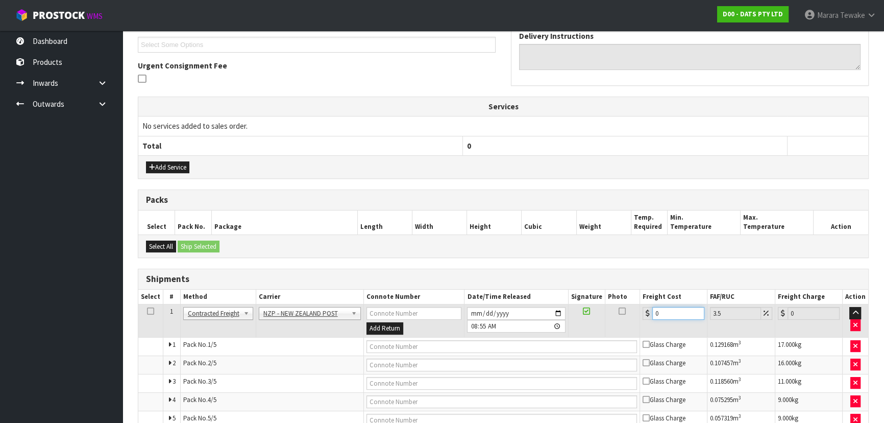
drag, startPoint x: 673, startPoint y: 312, endPoint x: 628, endPoint y: 312, distance: 44.9
click at [629, 312] on tr "1 Client Local Pickup Customer Local Pickup Company Freight Contracted Freight …" at bounding box center [503, 320] width 730 height 33
type input "2"
type input "2.07"
type input "25"
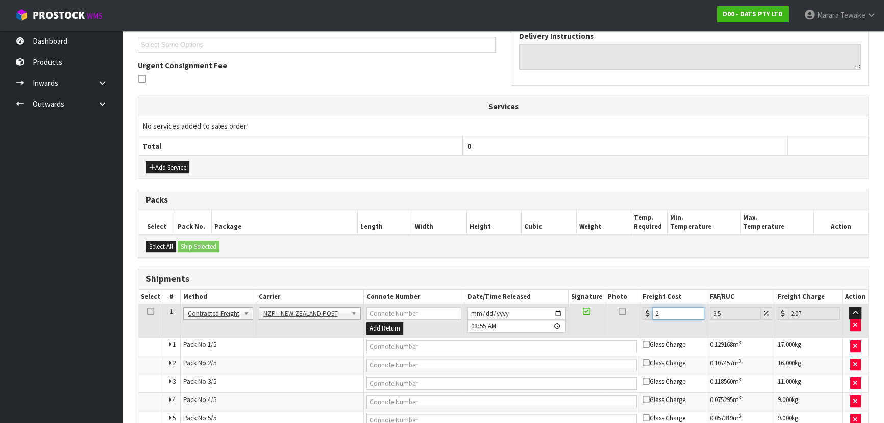
type input "25.87"
type input "25.5"
type input "26.39"
type input "25.53"
type input "26.42"
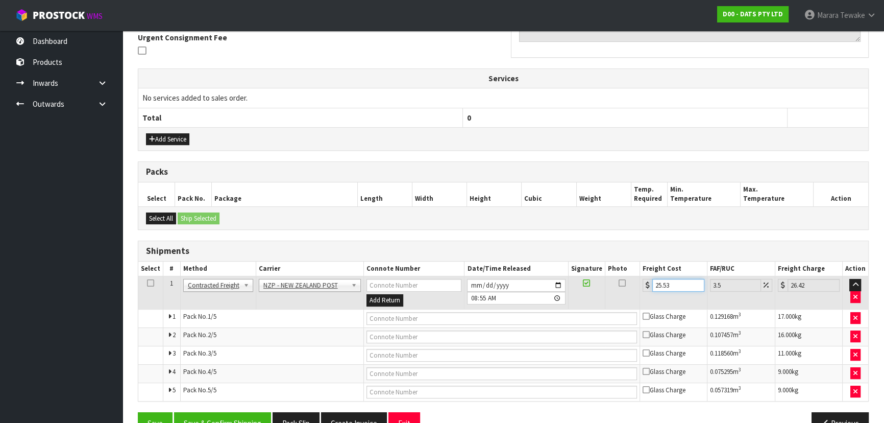
scroll to position [331, 0]
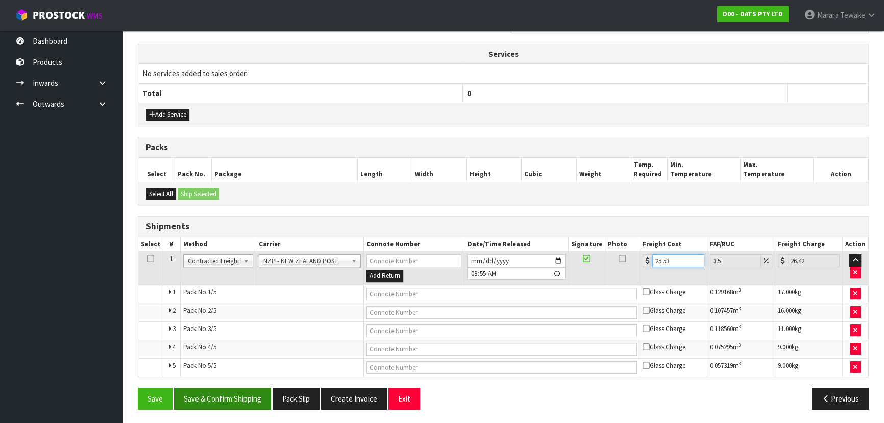
type input "25.53"
click at [227, 402] on button "Save & Confirm Shipping" at bounding box center [222, 398] width 97 height 22
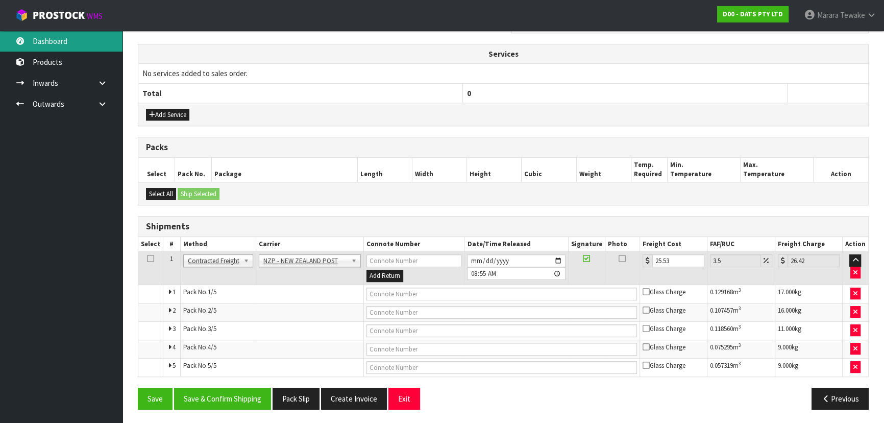
scroll to position [0, 0]
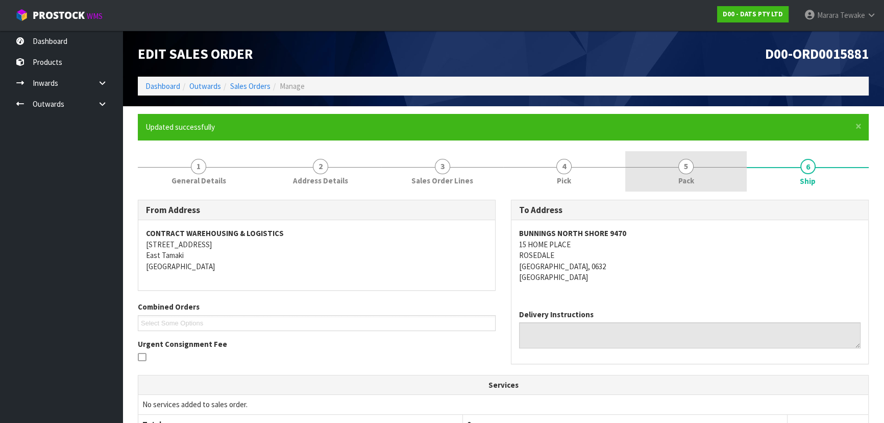
click at [698, 183] on link "5 Pack" at bounding box center [686, 171] width 122 height 40
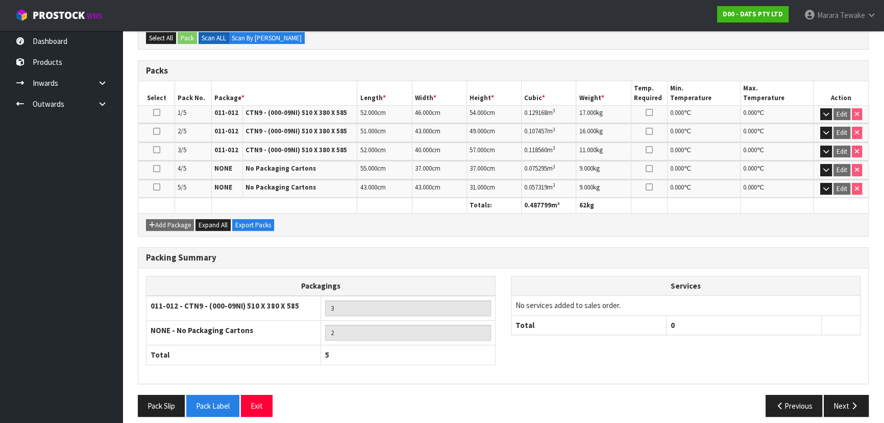
scroll to position [252, 0]
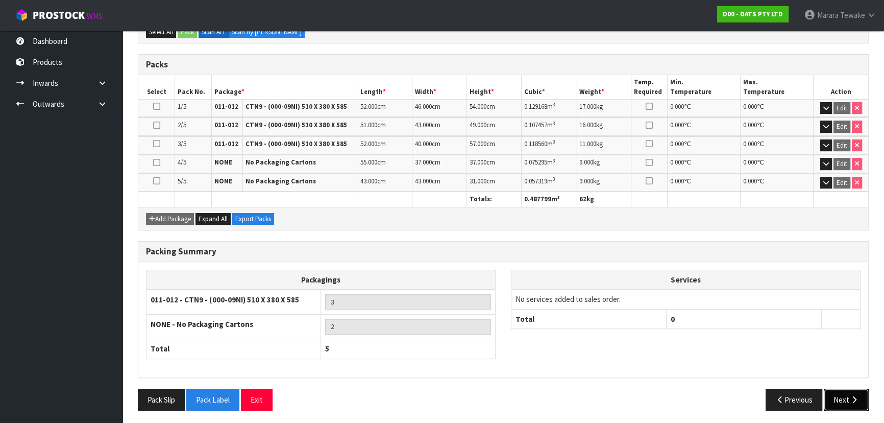
click at [851, 396] on icon "button" at bounding box center [854, 400] width 10 height 8
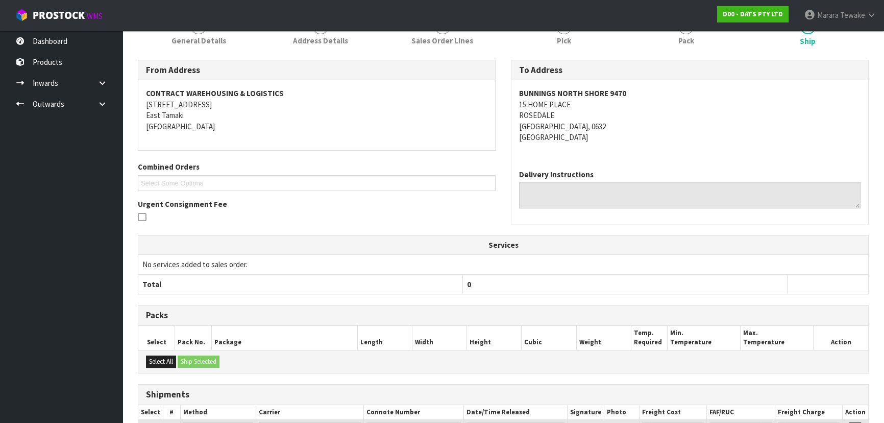
scroll to position [309, 0]
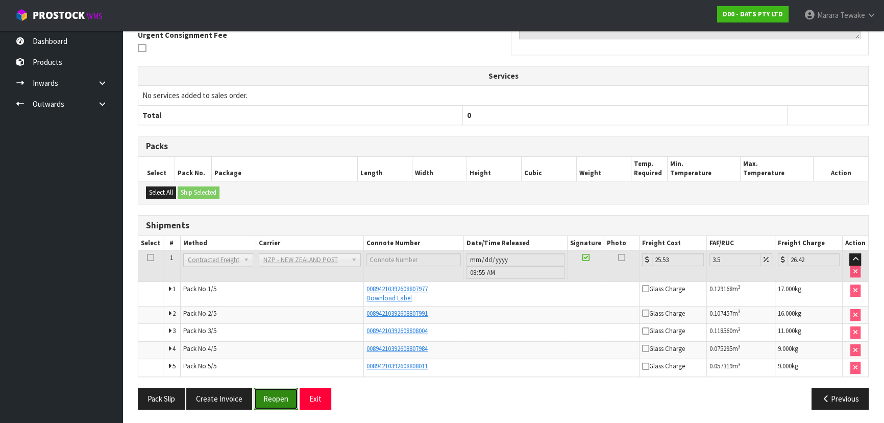
click at [275, 402] on button "Reopen" at bounding box center [276, 398] width 44 height 22
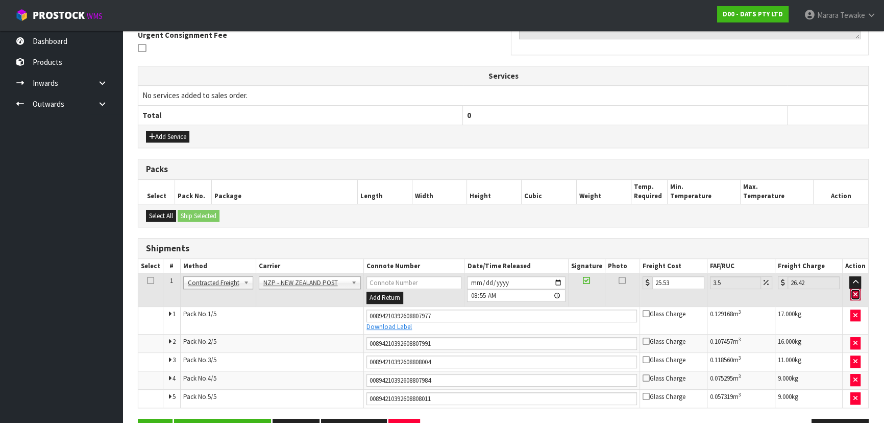
click at [855, 291] on icon "button" at bounding box center [855, 294] width 4 height 7
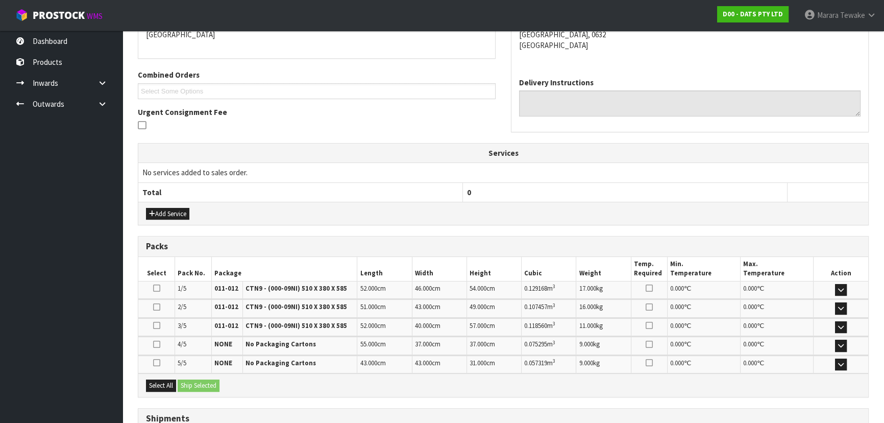
scroll to position [0, 0]
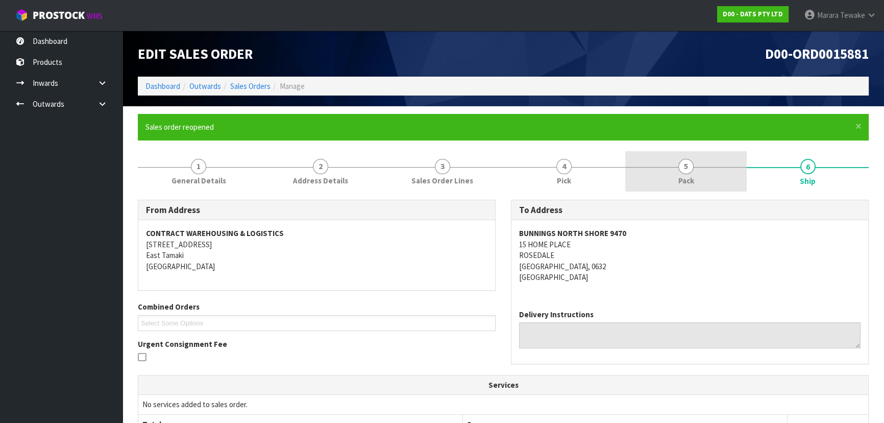
click at [697, 169] on link "5 Pack" at bounding box center [686, 171] width 122 height 40
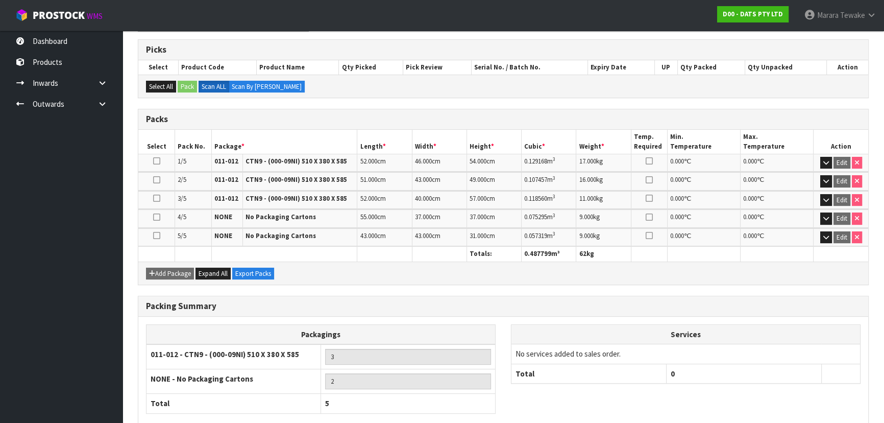
scroll to position [252, 0]
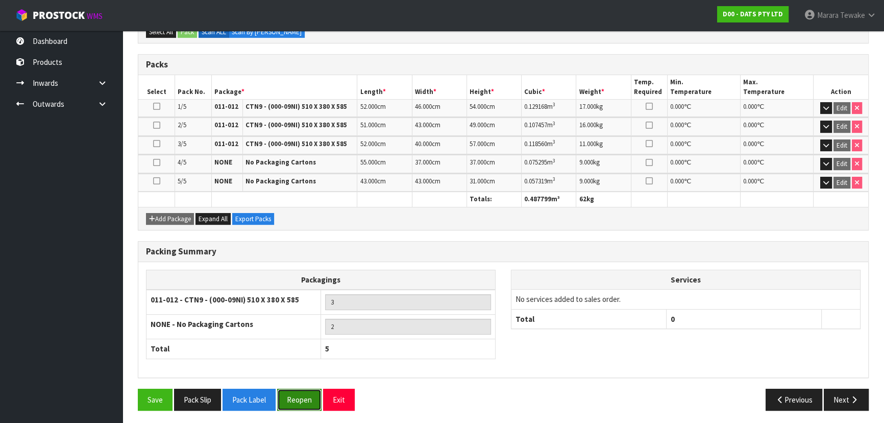
click at [303, 395] on button "Reopen" at bounding box center [299, 399] width 44 height 22
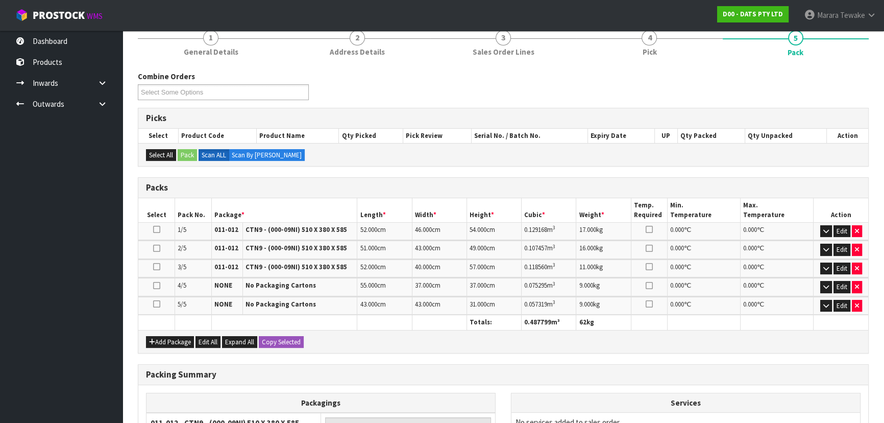
scroll to position [139, 0]
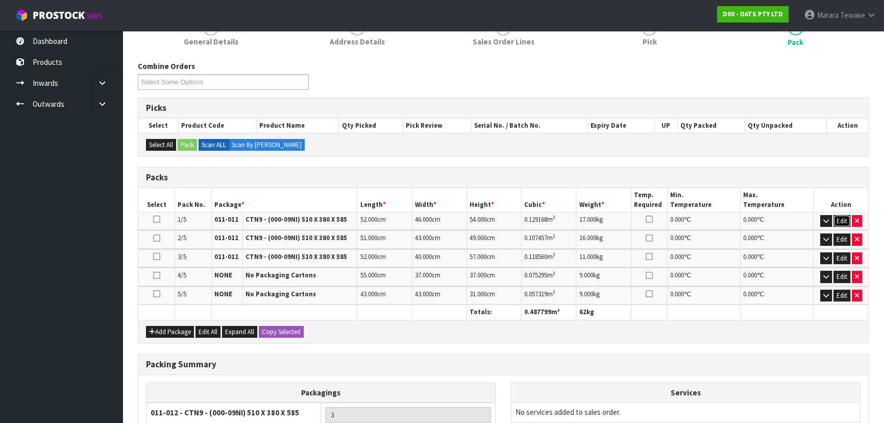
click at [844, 215] on button "Edit" at bounding box center [842, 221] width 17 height 12
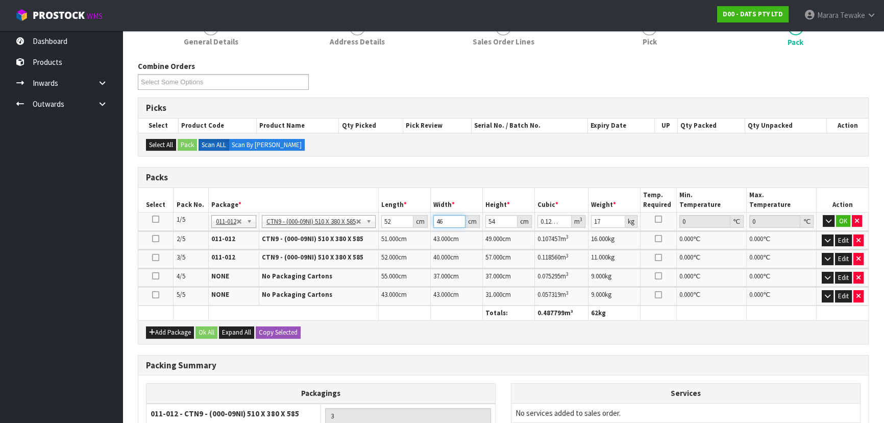
click at [447, 218] on input "46" at bounding box center [449, 221] width 32 height 13
type input "4"
type input "0.011232"
type input "40"
type input "0.11232"
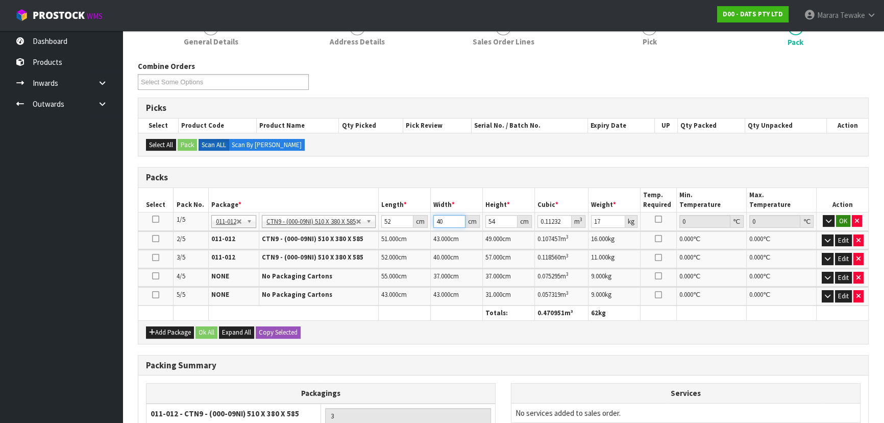
type input "40"
click at [842, 217] on button "OK" at bounding box center [843, 221] width 14 height 12
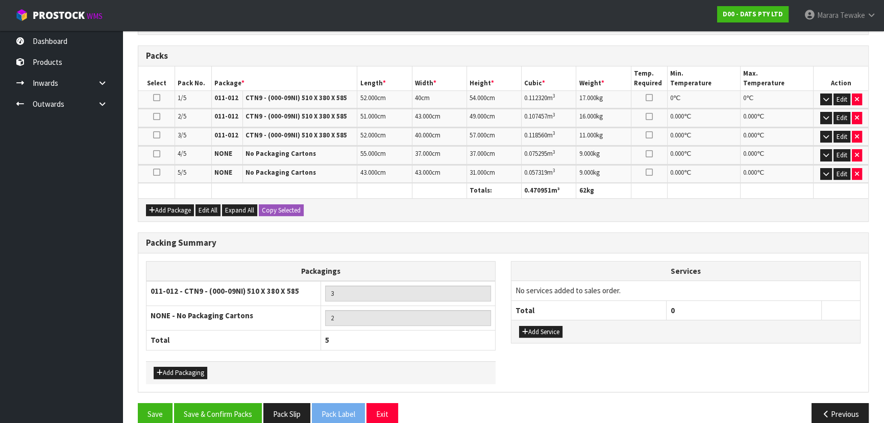
scroll to position [275, 0]
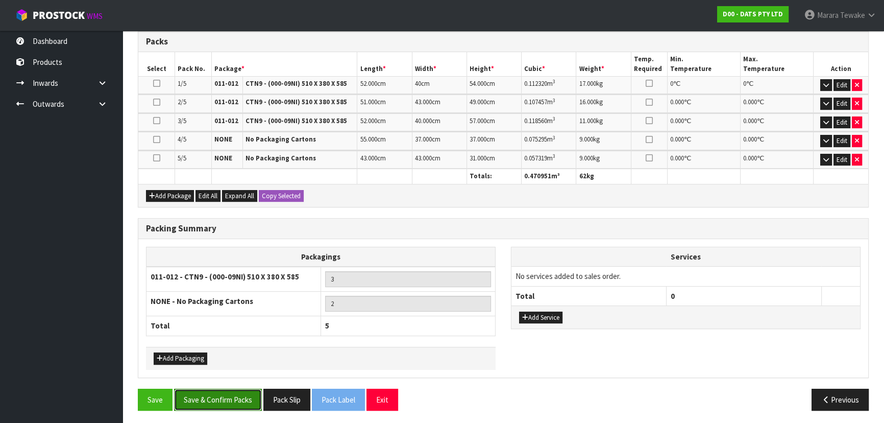
click at [257, 392] on button "Save & Confirm Packs" at bounding box center [218, 399] width 88 height 22
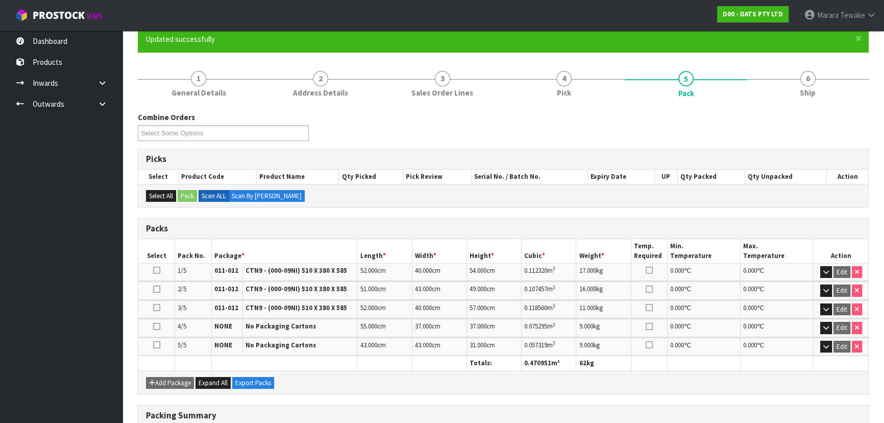
scroll to position [252, 0]
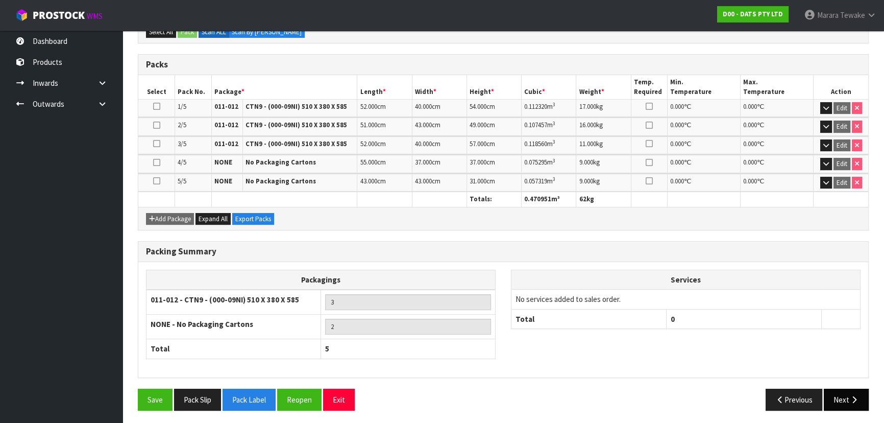
click at [849, 398] on icon "button" at bounding box center [854, 400] width 10 height 8
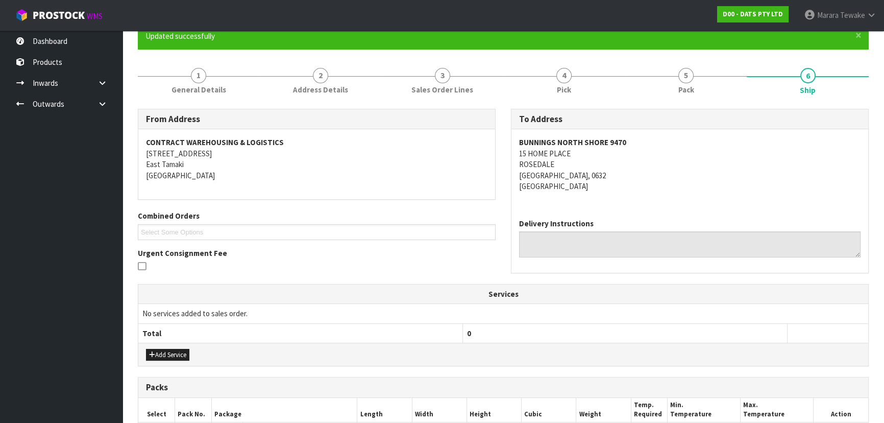
scroll to position [278, 0]
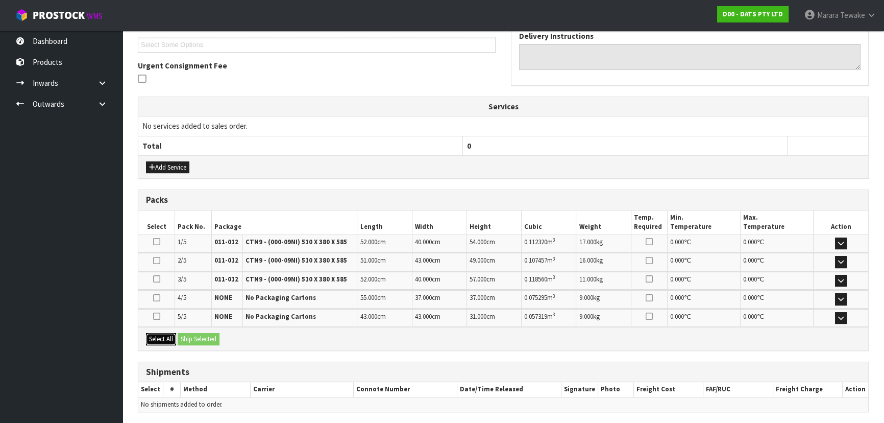
drag, startPoint x: 167, startPoint y: 336, endPoint x: 193, endPoint y: 340, distance: 26.4
click at [170, 337] on button "Select All" at bounding box center [161, 339] width 30 height 12
drag, startPoint x: 193, startPoint y: 340, endPoint x: 199, endPoint y: 339, distance: 5.6
click at [197, 340] on button "Ship Selected" at bounding box center [199, 339] width 42 height 12
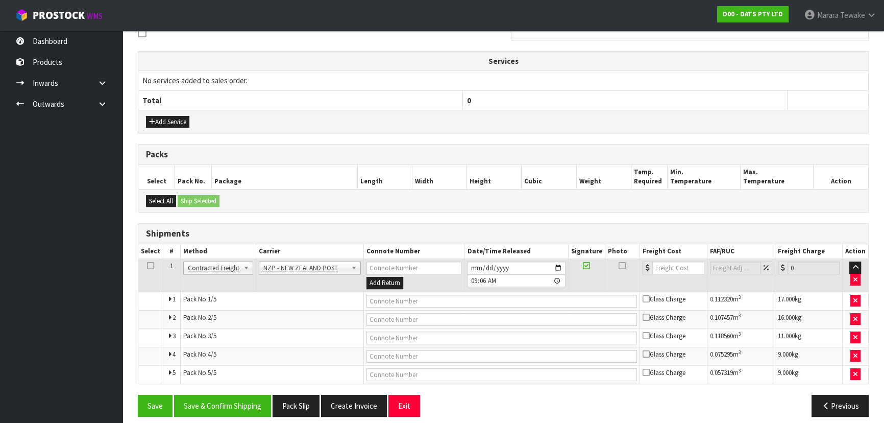
scroll to position [331, 0]
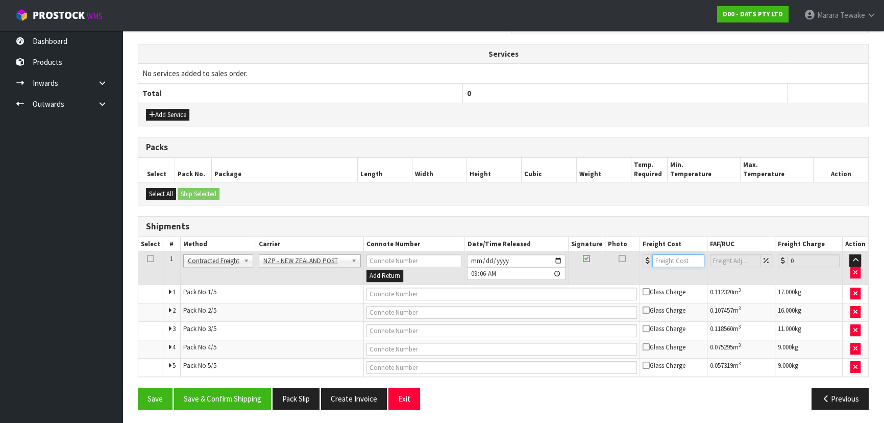
drag, startPoint x: 672, startPoint y: 259, endPoint x: 661, endPoint y: 260, distance: 11.3
click at [672, 259] on input "number" at bounding box center [678, 260] width 52 height 13
type input "21"
click at [138, 387] on button "Save" at bounding box center [155, 398] width 35 height 22
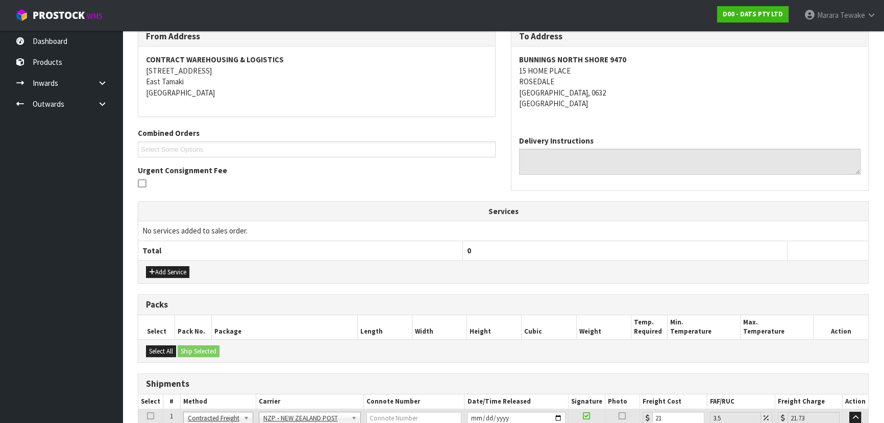
scroll to position [325, 0]
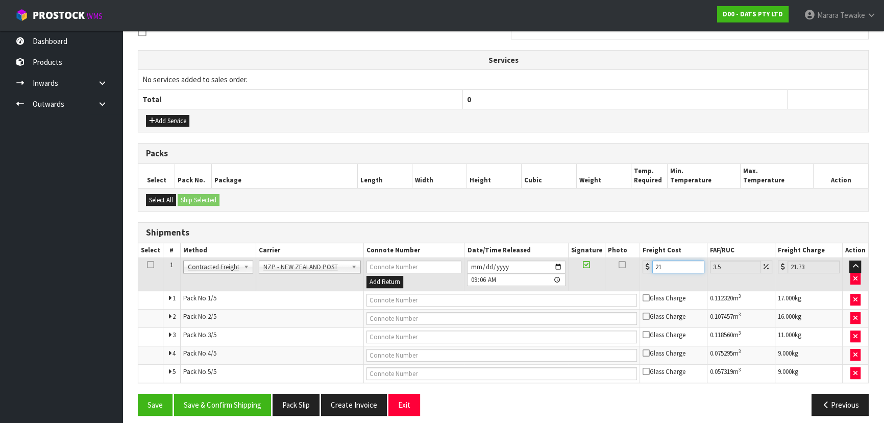
click at [671, 261] on input "21" at bounding box center [678, 266] width 52 height 13
type input "21.6"
type input "22.36"
type input "21.65"
type input "22.41"
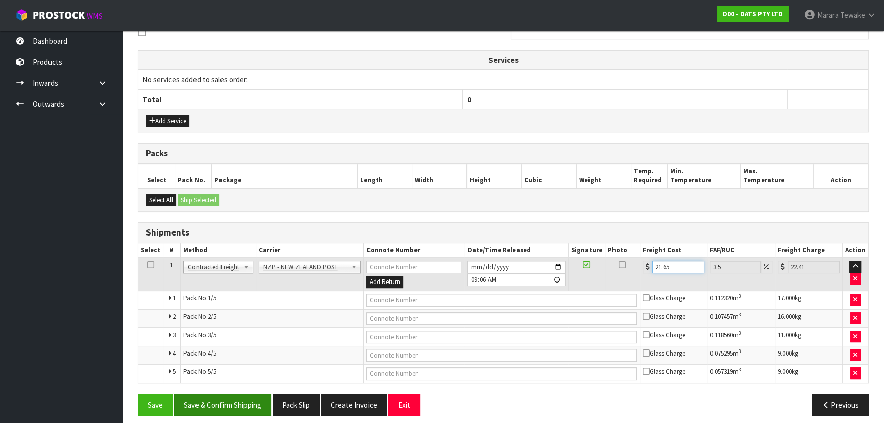
type input "21.65"
click at [214, 408] on button "Save & Confirm Shipping" at bounding box center [222, 405] width 97 height 22
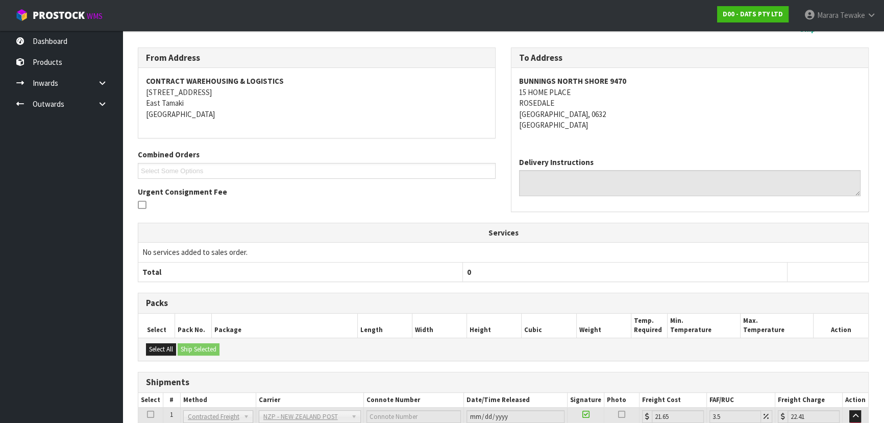
scroll to position [302, 0]
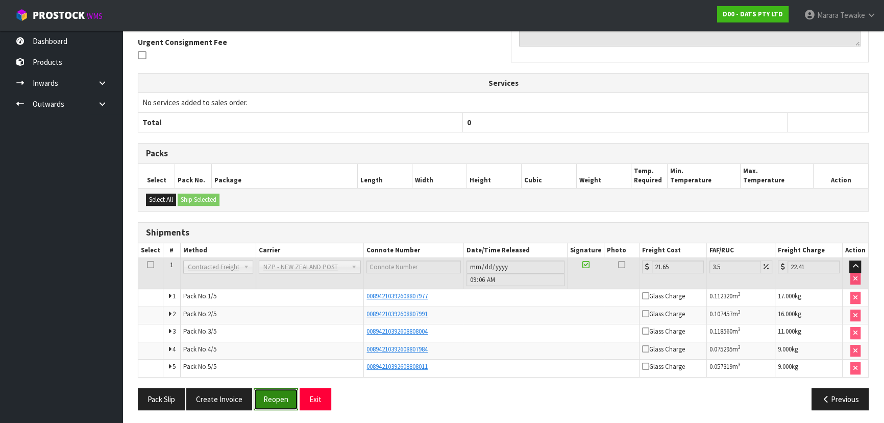
click at [270, 399] on button "Reopen" at bounding box center [276, 399] width 44 height 22
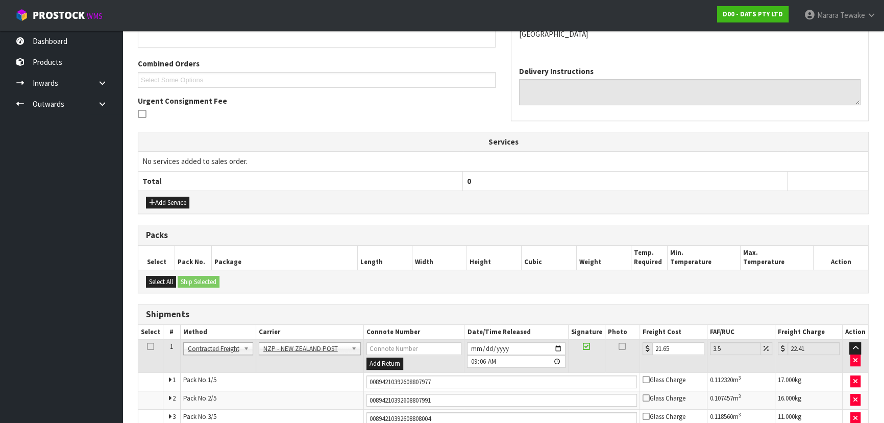
scroll to position [325, 0]
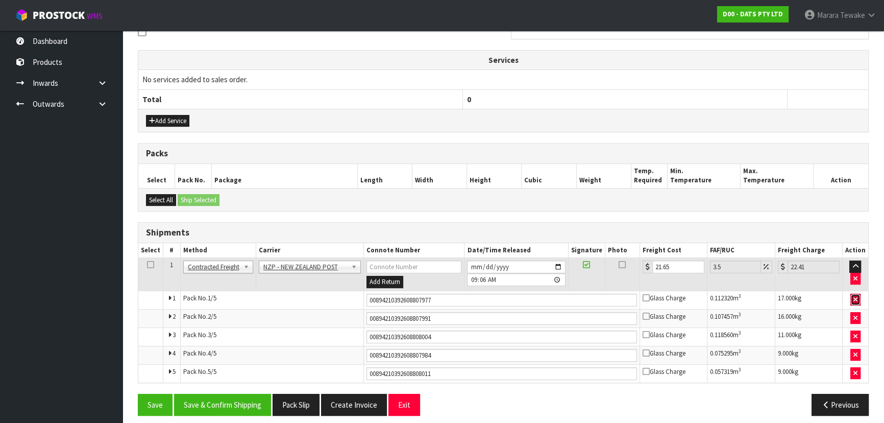
click at [856, 302] on button "button" at bounding box center [855, 300] width 10 height 12
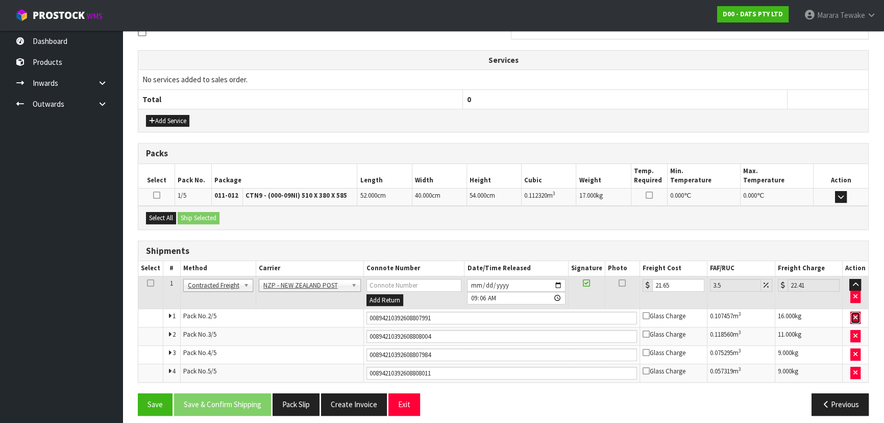
click at [857, 316] on icon "button" at bounding box center [855, 317] width 4 height 7
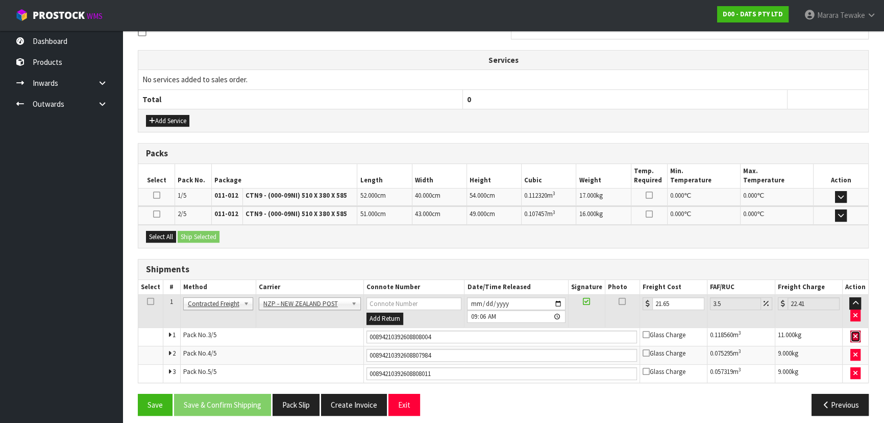
click at [858, 337] on button "button" at bounding box center [855, 336] width 10 height 12
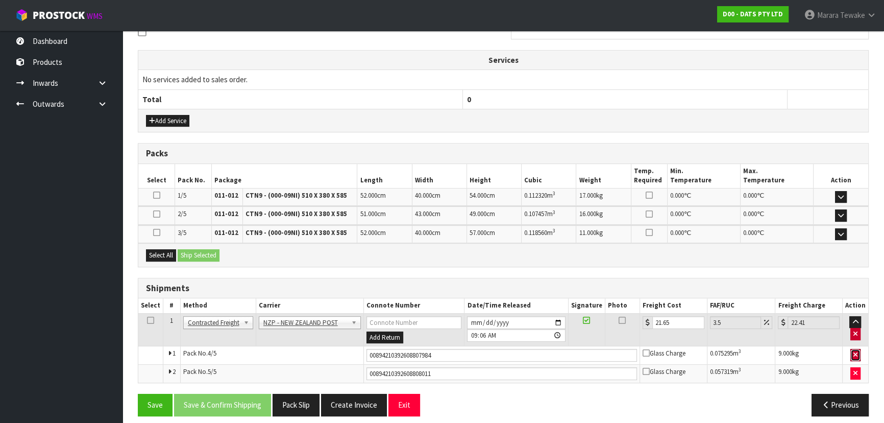
click at [859, 354] on button "button" at bounding box center [855, 355] width 10 height 12
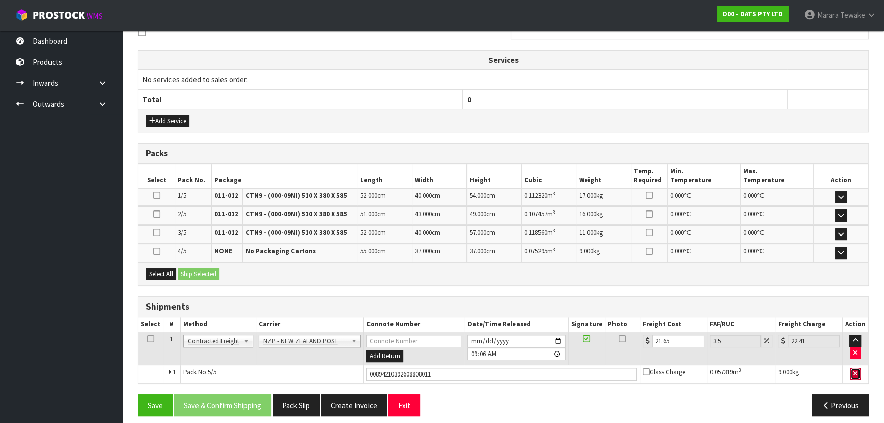
click at [858, 370] on icon "button" at bounding box center [855, 373] width 4 height 7
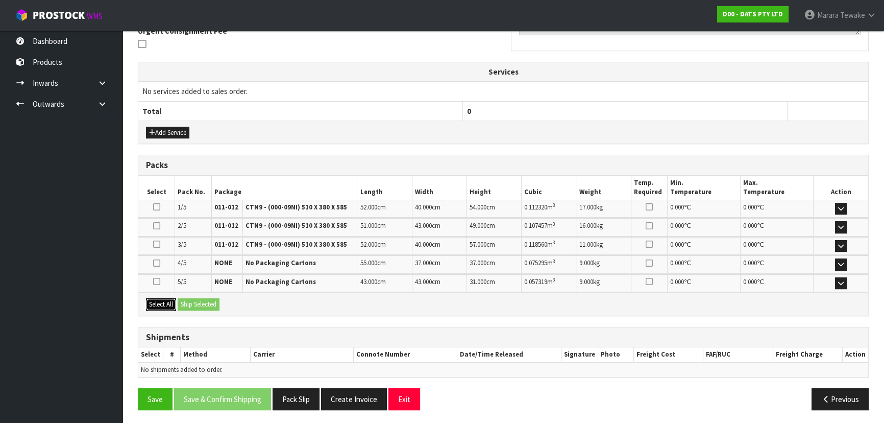
drag, startPoint x: 164, startPoint y: 300, endPoint x: 191, endPoint y: 300, distance: 27.1
click at [174, 300] on button "Select All" at bounding box center [161, 304] width 30 height 12
drag, startPoint x: 192, startPoint y: 300, endPoint x: 198, endPoint y: 301, distance: 5.7
click at [193, 300] on button "Ship Selected" at bounding box center [199, 304] width 42 height 12
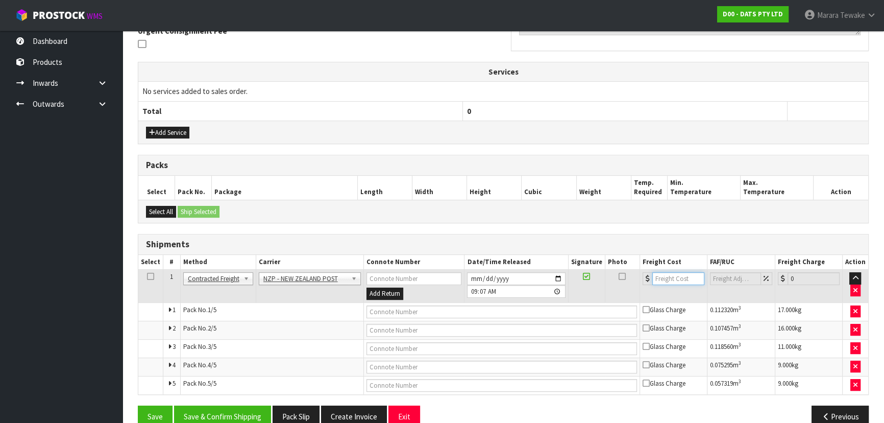
click at [679, 278] on input "number" at bounding box center [678, 278] width 52 height 13
type input "21.65"
drag, startPoint x: 502, startPoint y: 311, endPoint x: 499, endPoint y: 286, distance: 24.8
click at [500, 302] on td at bounding box center [502, 311] width 276 height 18
type input "00894210392608813473"
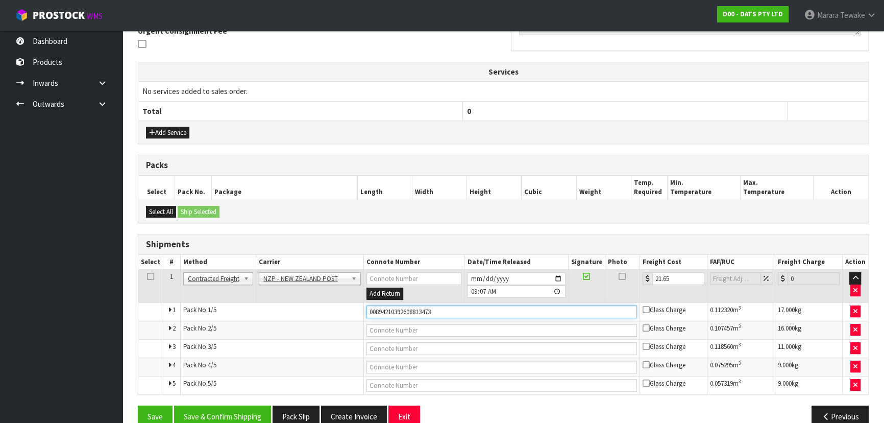
click at [138, 405] on button "Save" at bounding box center [155, 416] width 35 height 22
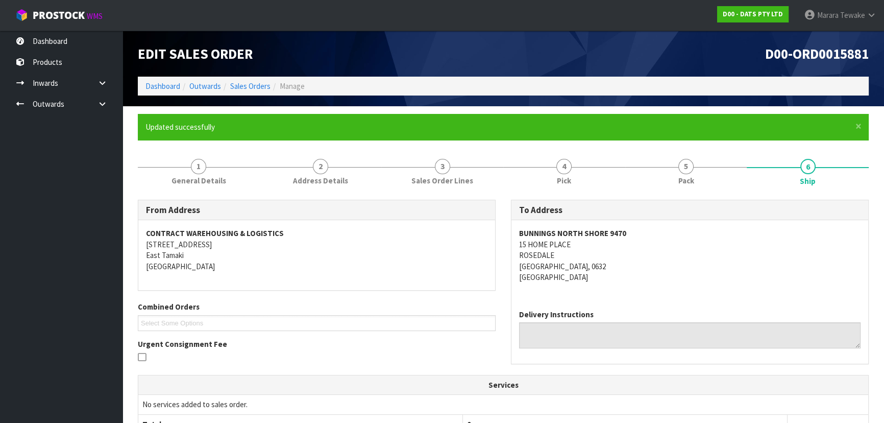
scroll to position [325, 0]
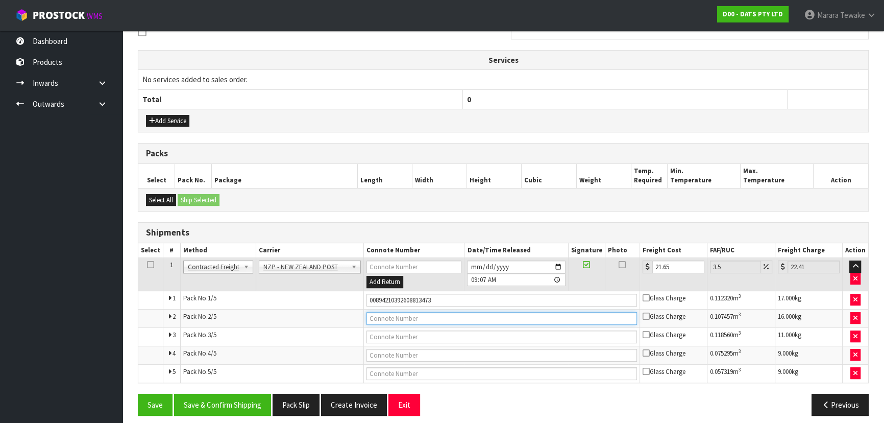
click at [530, 313] on input "text" at bounding box center [502, 318] width 271 height 13
type input "00894210392608813442"
click at [138, 394] on button "Save" at bounding box center [155, 405] width 35 height 22
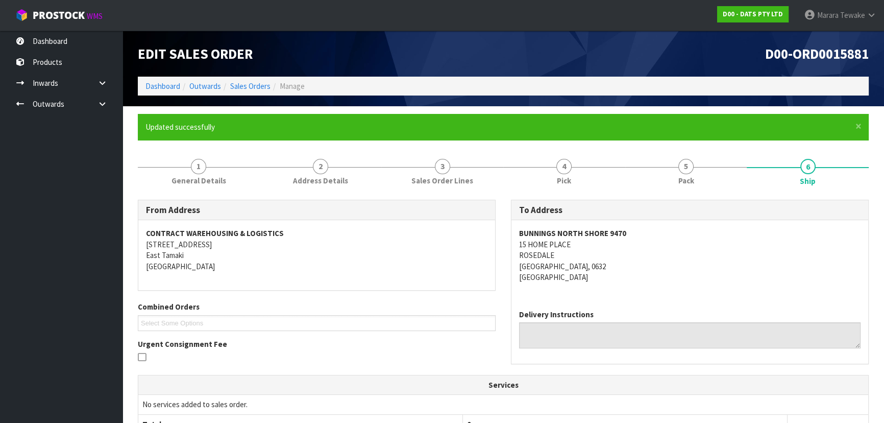
scroll to position [331, 0]
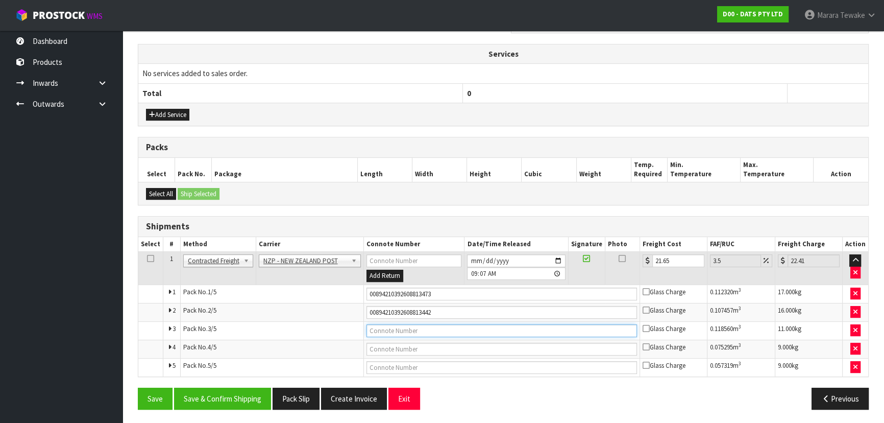
click at [453, 327] on input "text" at bounding box center [502, 330] width 271 height 13
type input "00894210392608813435"
click at [138, 387] on button "Save" at bounding box center [155, 398] width 35 height 22
click at [422, 346] on input "text" at bounding box center [502, 349] width 271 height 13
type input "00894210392608813466"
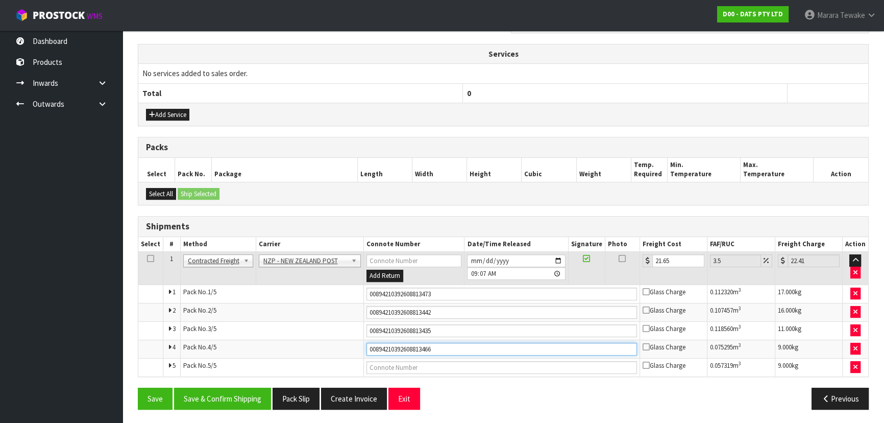
click at [138, 387] on button "Save" at bounding box center [155, 398] width 35 height 22
click at [389, 363] on input "text" at bounding box center [502, 367] width 271 height 13
type input "00894210392608813459"
click at [138, 387] on button "Save" at bounding box center [155, 398] width 35 height 22
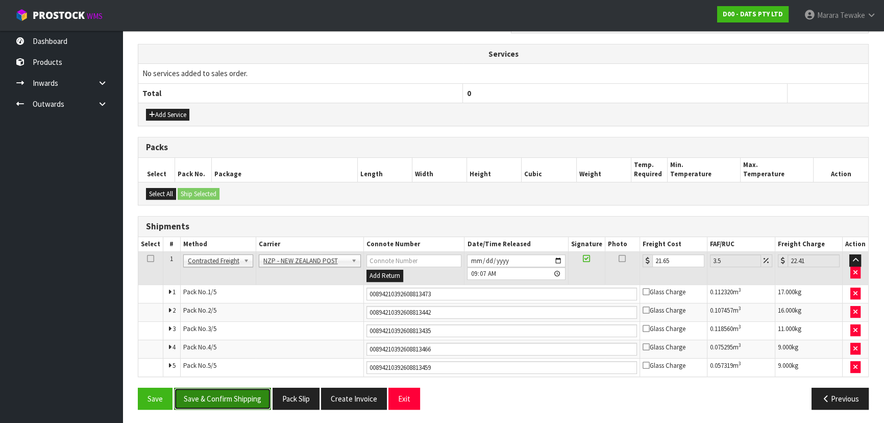
click at [207, 401] on button "Save & Confirm Shipping" at bounding box center [222, 398] width 97 height 22
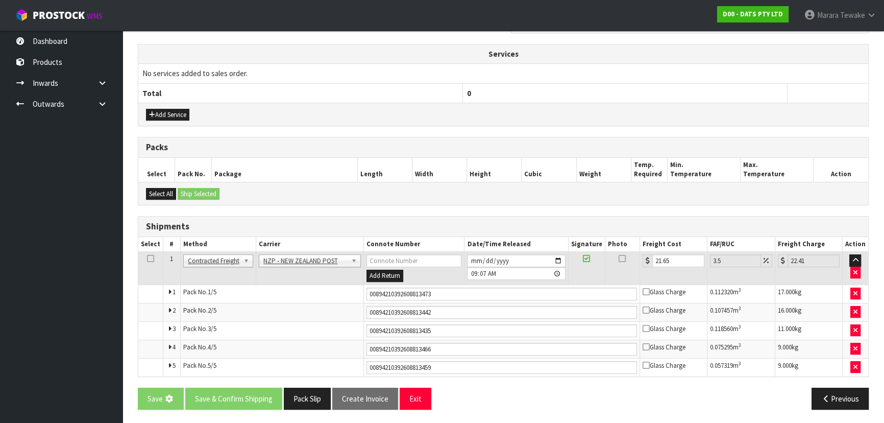
scroll to position [0, 0]
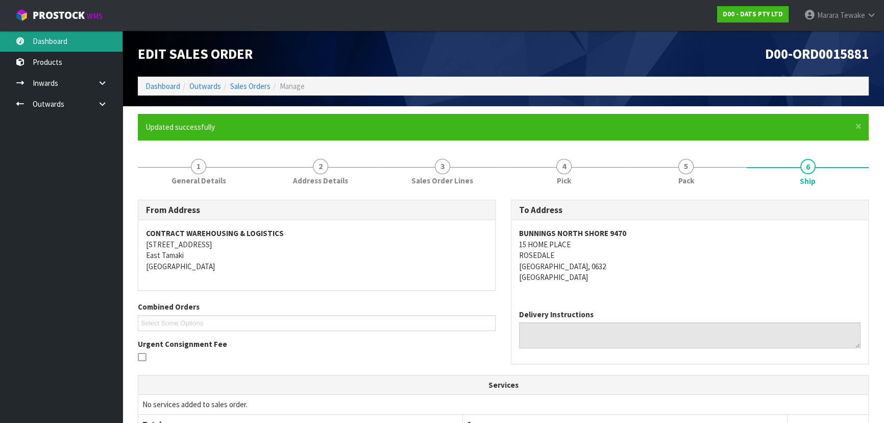
click at [92, 34] on link "Dashboard" at bounding box center [61, 41] width 123 height 21
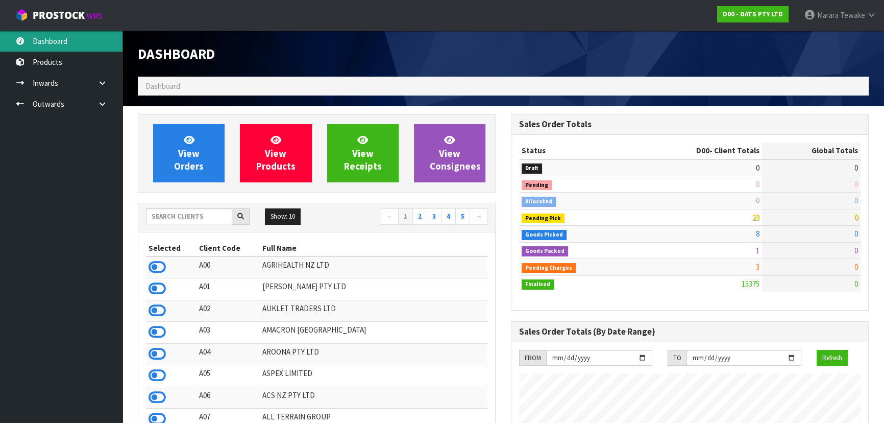
scroll to position [772, 373]
click at [199, 214] on input "text" at bounding box center [189, 216] width 86 height 16
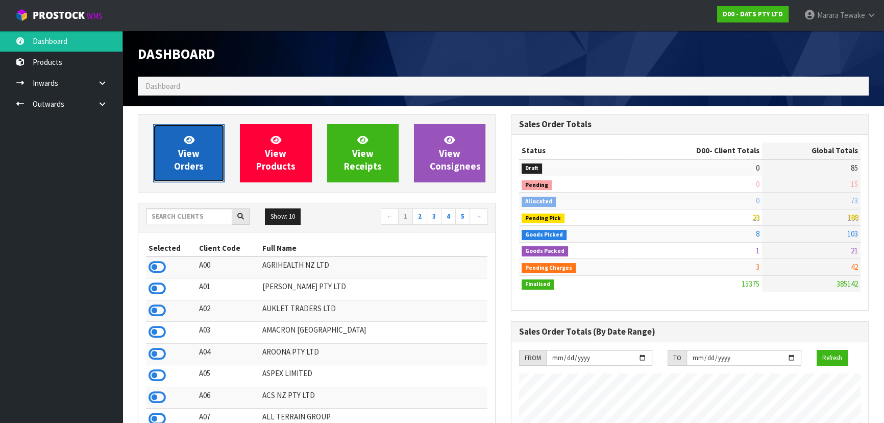
click at [197, 173] on link "View Orders" at bounding box center [188, 153] width 71 height 58
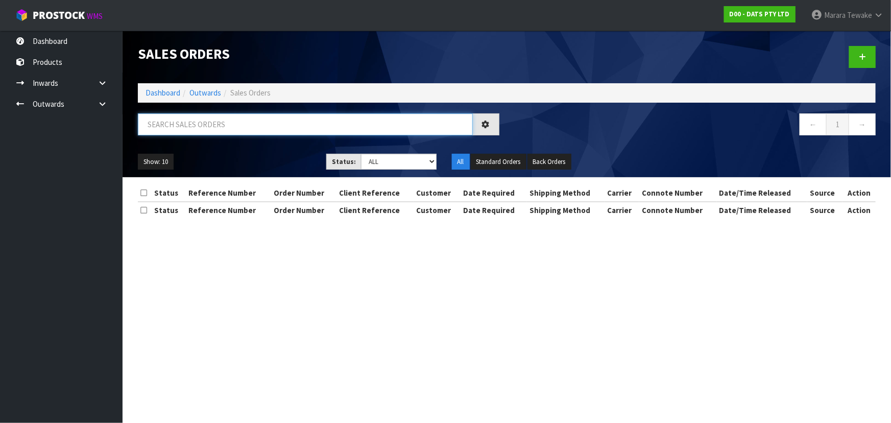
click at [208, 122] on input "text" at bounding box center [305, 124] width 335 height 22
type input "JOB-0415775"
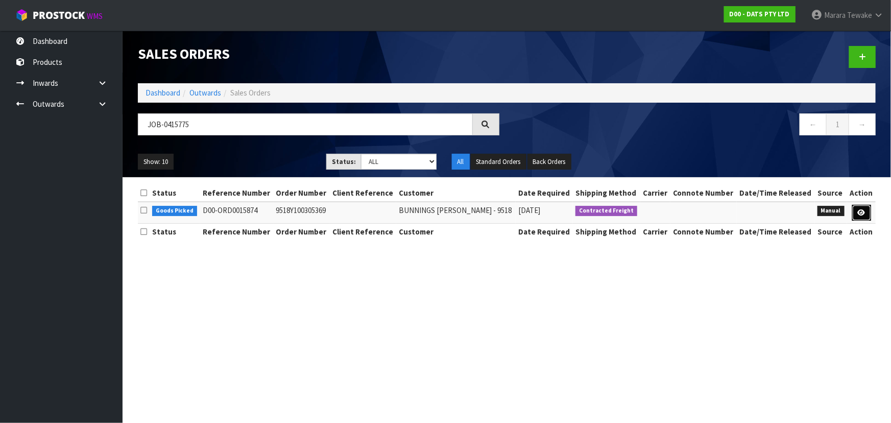
click at [856, 209] on link at bounding box center [861, 213] width 19 height 16
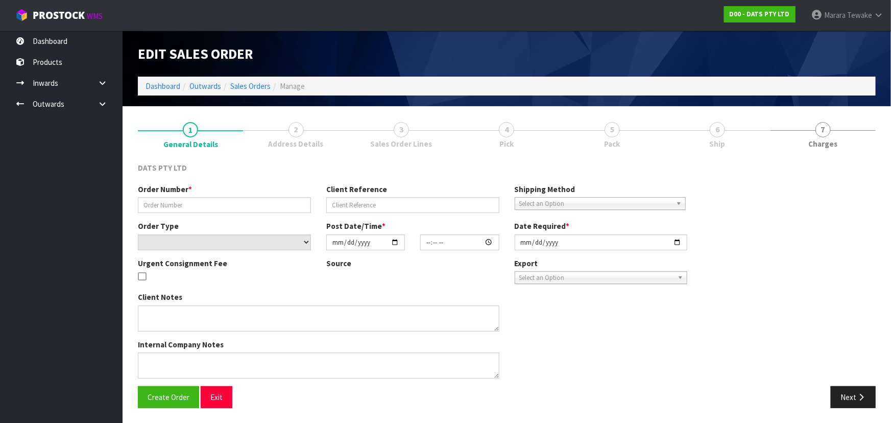
type input "9518Y100305369"
select select "number:0"
type input "2025-10-03"
type input "09:49:00.000"
type input "2025-10-03"
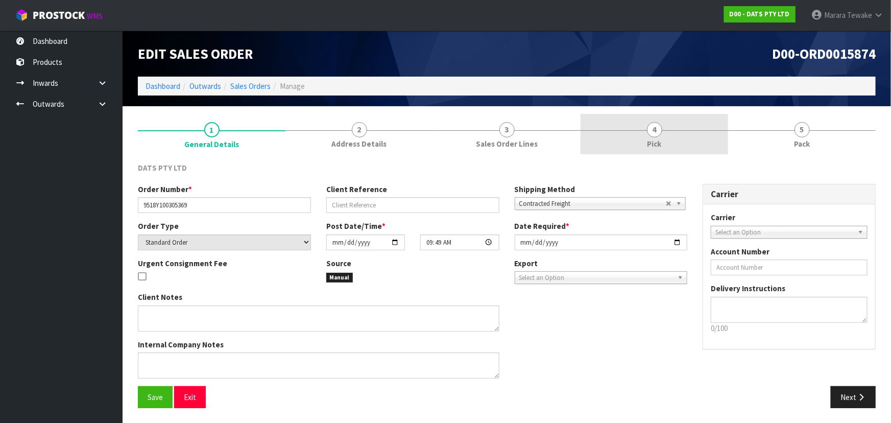
click at [638, 131] on link "4 Pick" at bounding box center [654, 134] width 148 height 40
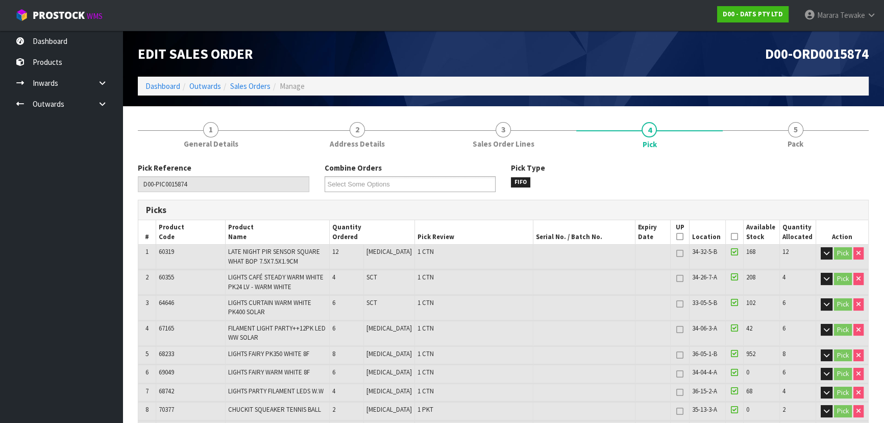
click at [734, 236] on icon at bounding box center [734, 236] width 7 height 1
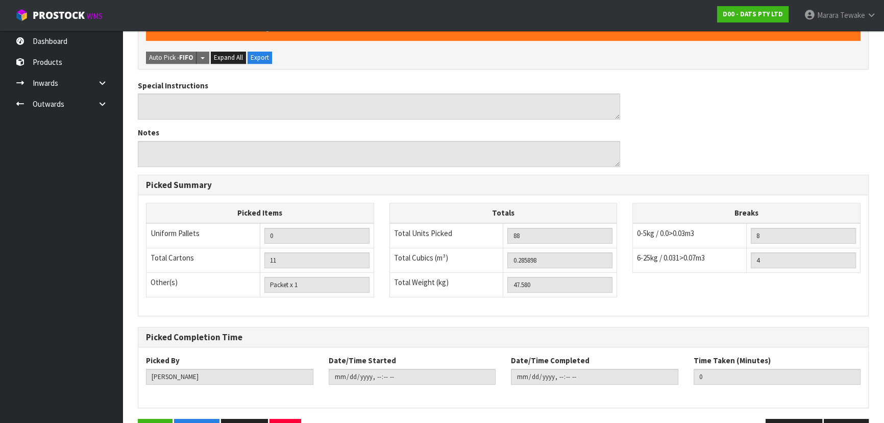
scroll to position [522, 0]
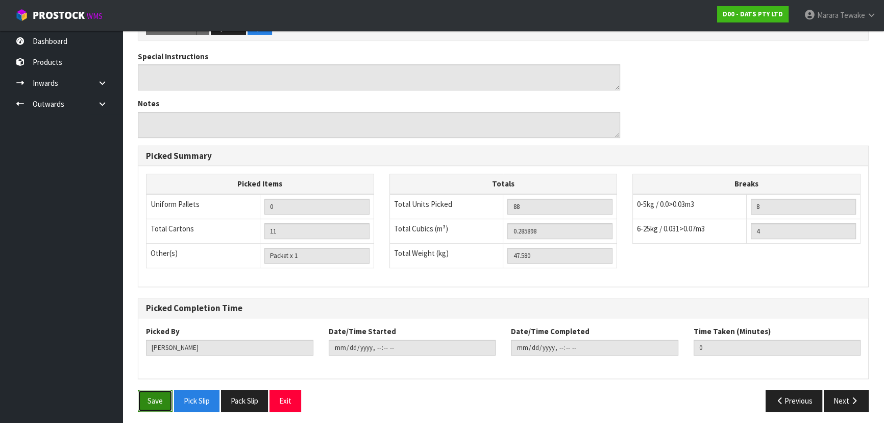
click at [158, 395] on button "Save" at bounding box center [155, 400] width 35 height 22
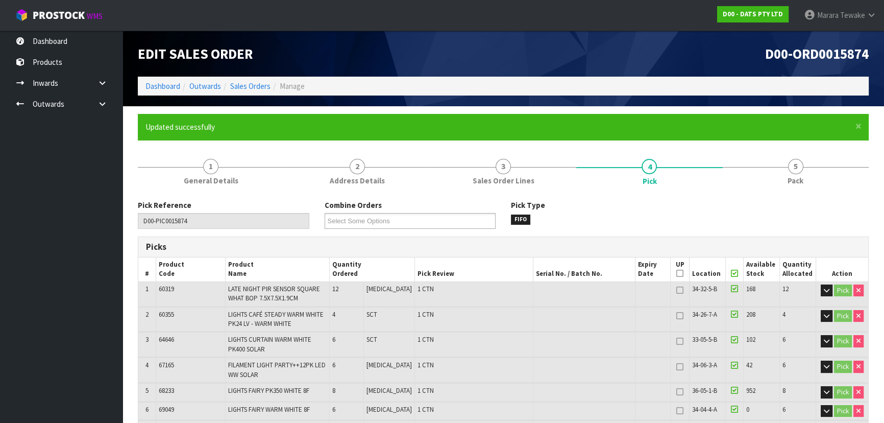
type input "Marara Tewake"
type input "2025-10-10T09:10:33"
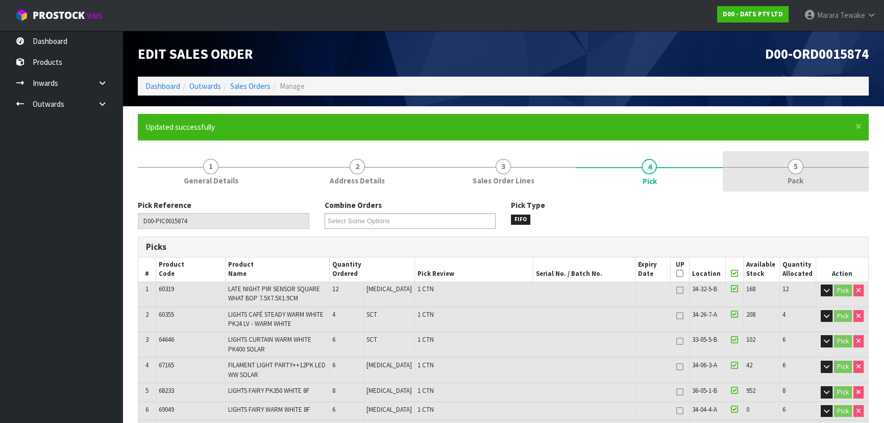
click at [799, 172] on span "5" at bounding box center [795, 166] width 15 height 15
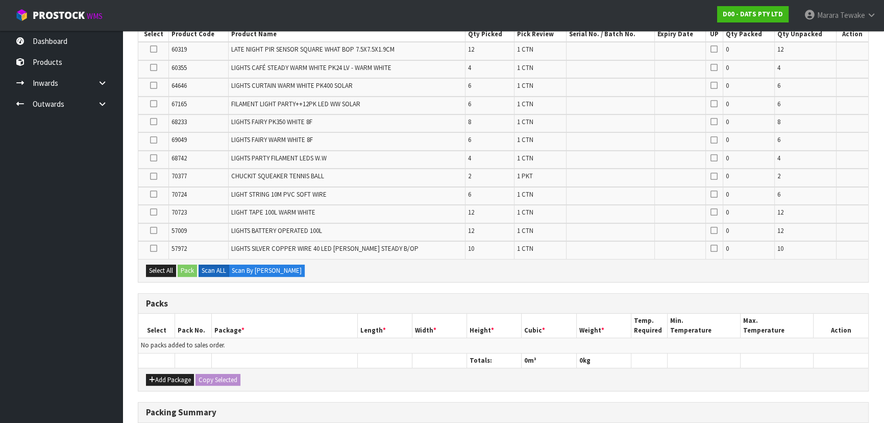
scroll to position [232, 0]
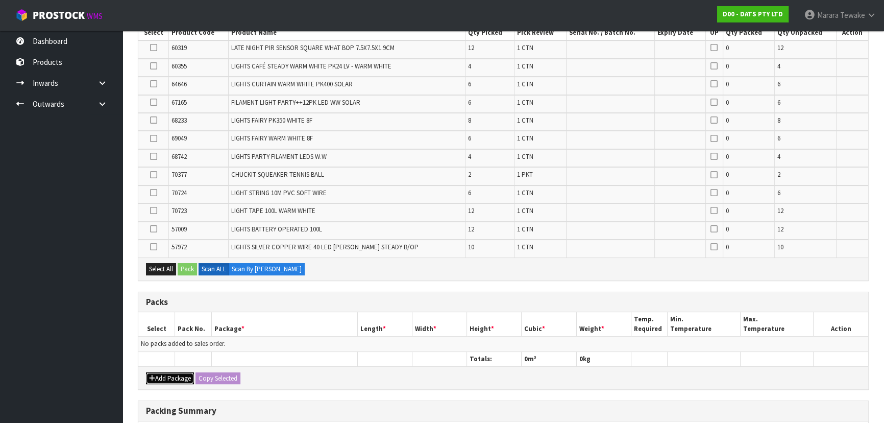
click at [168, 378] on button "Add Package" at bounding box center [170, 378] width 48 height 12
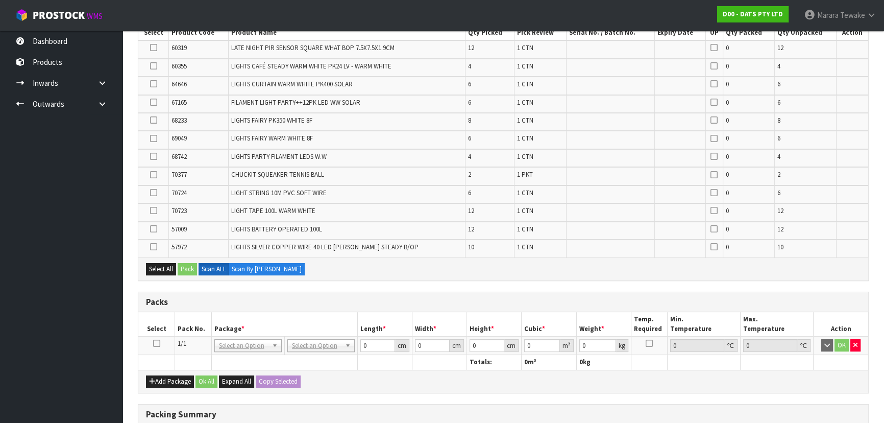
click at [156, 343] on icon at bounding box center [156, 343] width 7 height 1
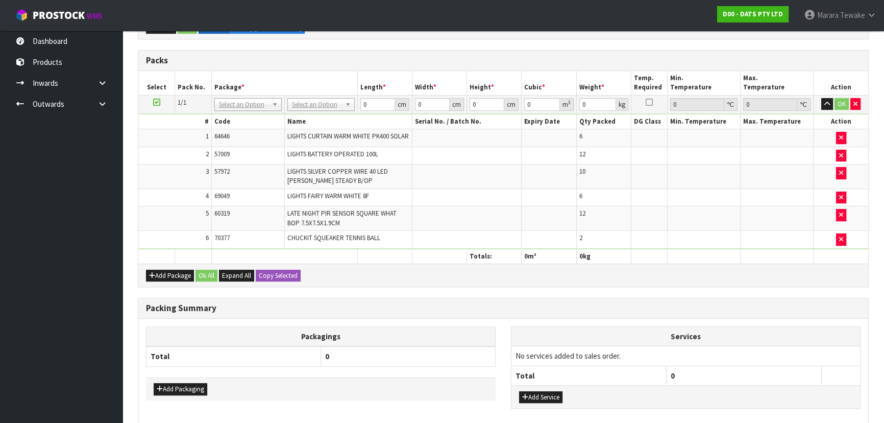
scroll to position [420, 0]
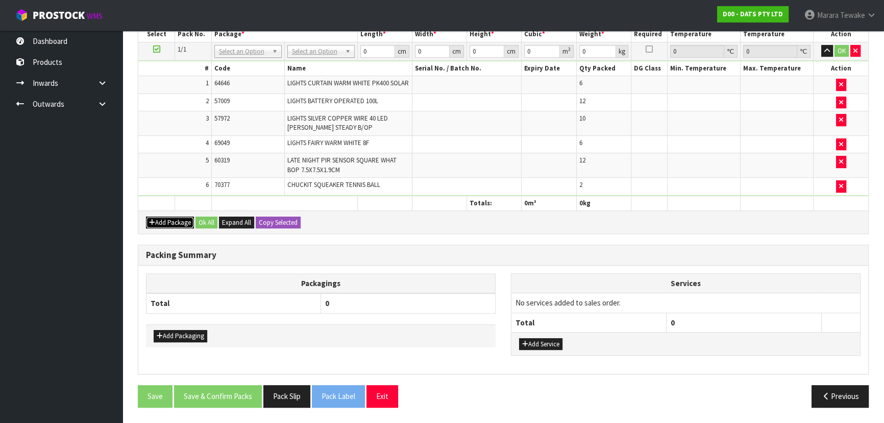
click at [166, 226] on button "Add Package" at bounding box center [170, 222] width 48 height 12
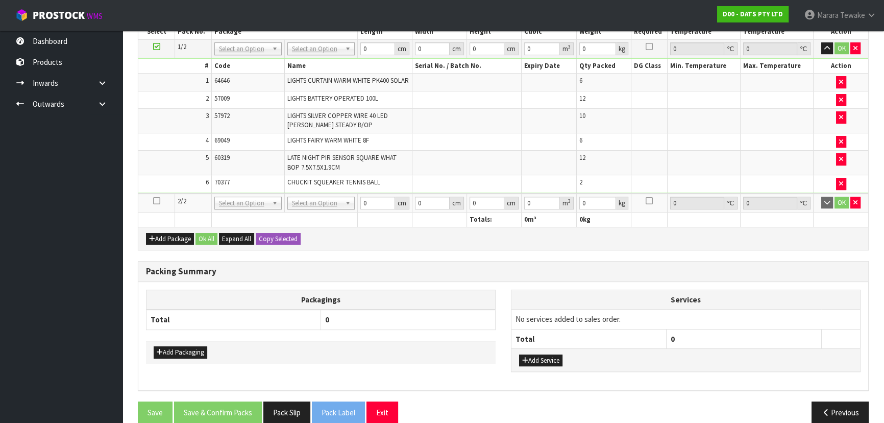
click at [157, 201] on icon at bounding box center [156, 201] width 7 height 1
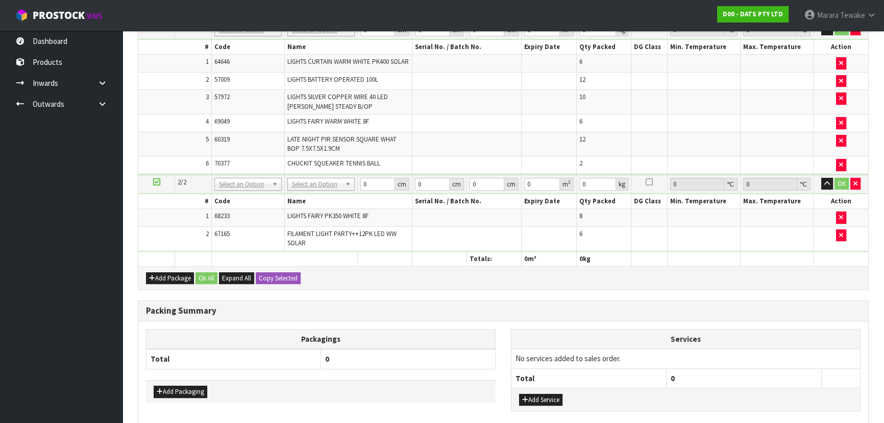
scroll to position [384, 0]
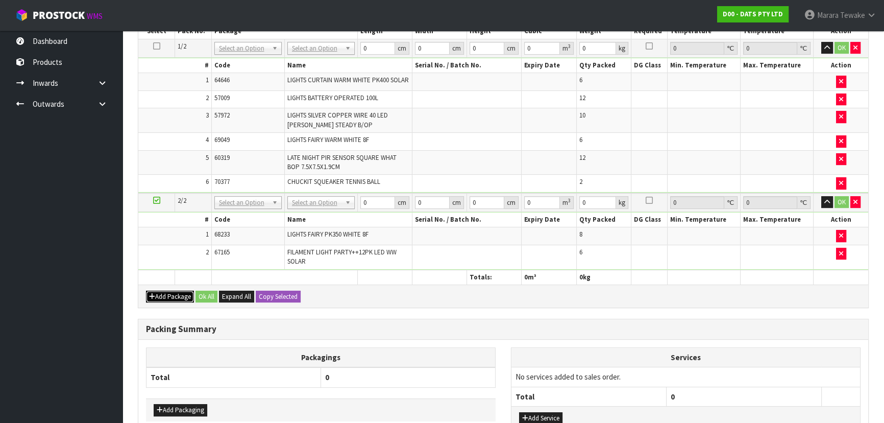
click at [166, 300] on button "Add Package" at bounding box center [170, 296] width 48 height 12
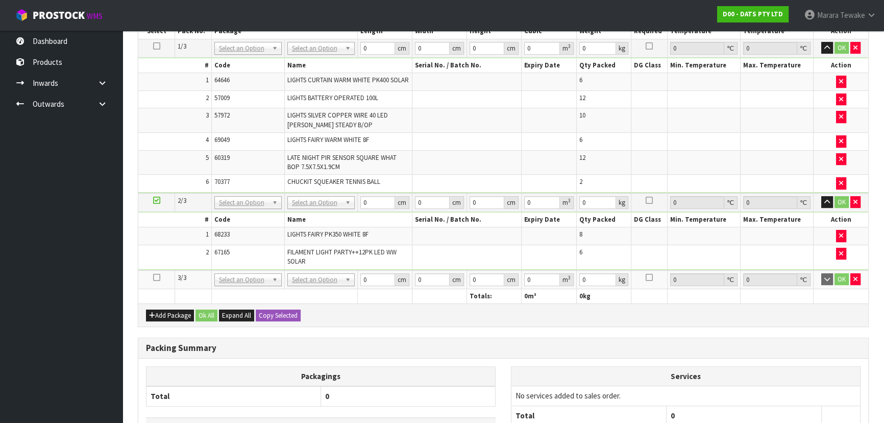
click at [155, 278] on icon at bounding box center [156, 277] width 7 height 1
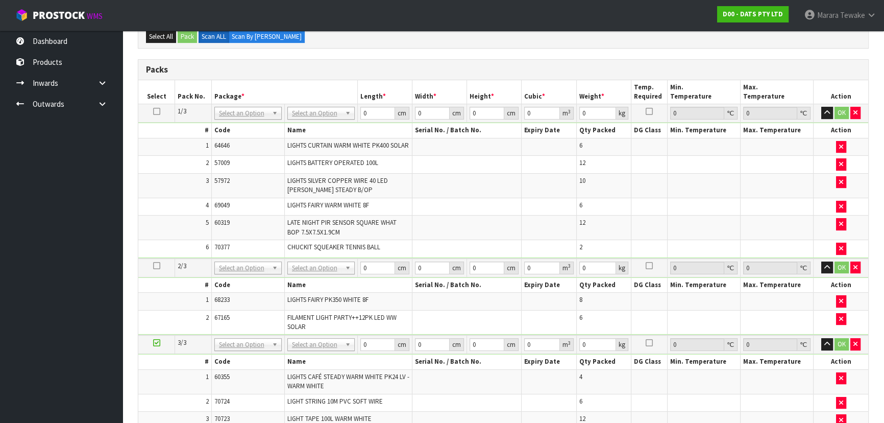
scroll to position [470, 0]
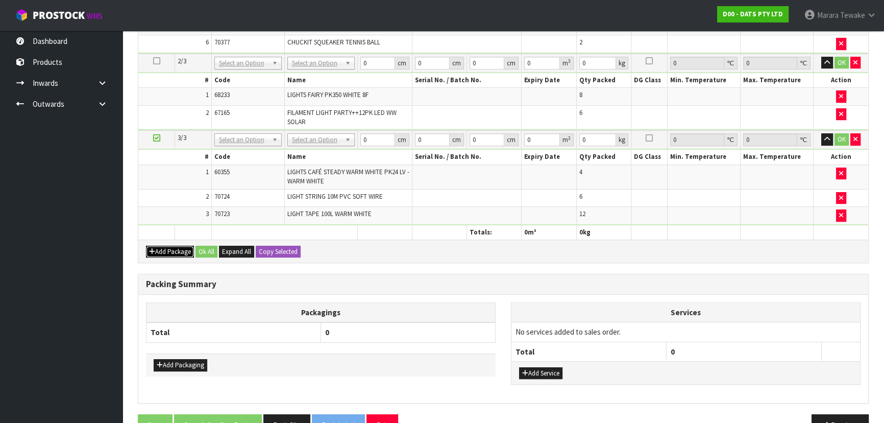
click at [166, 254] on button "Add Package" at bounding box center [170, 252] width 48 height 12
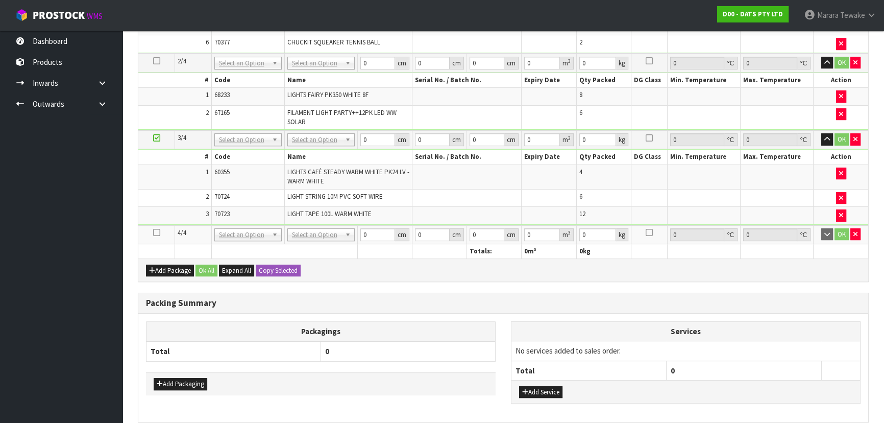
click at [156, 233] on icon at bounding box center [156, 232] width 7 height 1
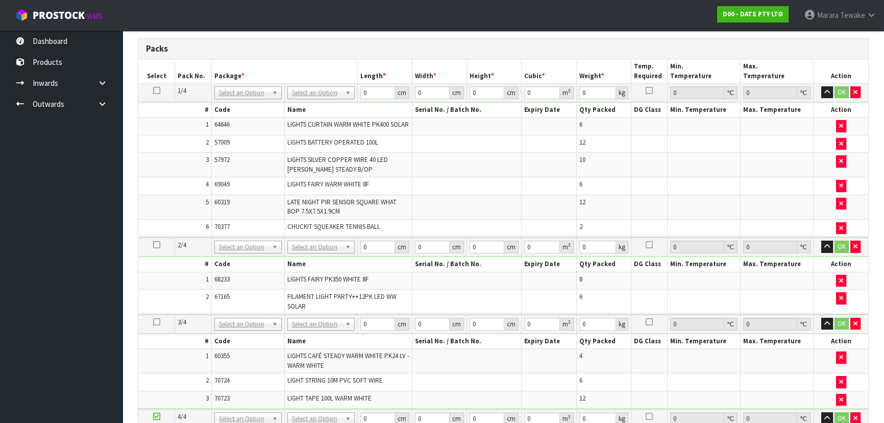
scroll to position [266, 0]
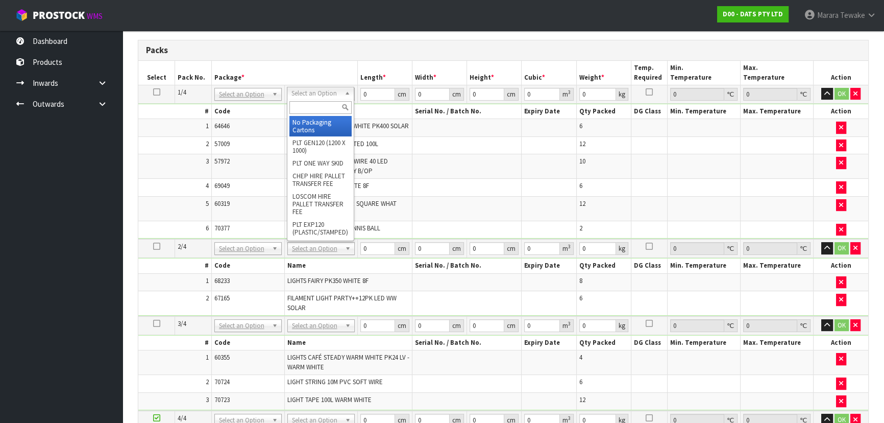
click at [308, 106] on input "text" at bounding box center [320, 107] width 62 height 13
type input "CTN9"
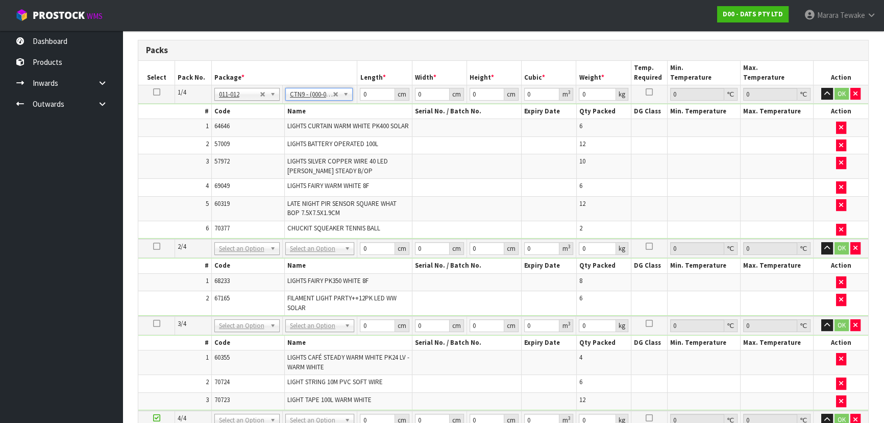
type input "51"
type input "38"
type input "58.5"
type input "0.113373"
type input "14.37"
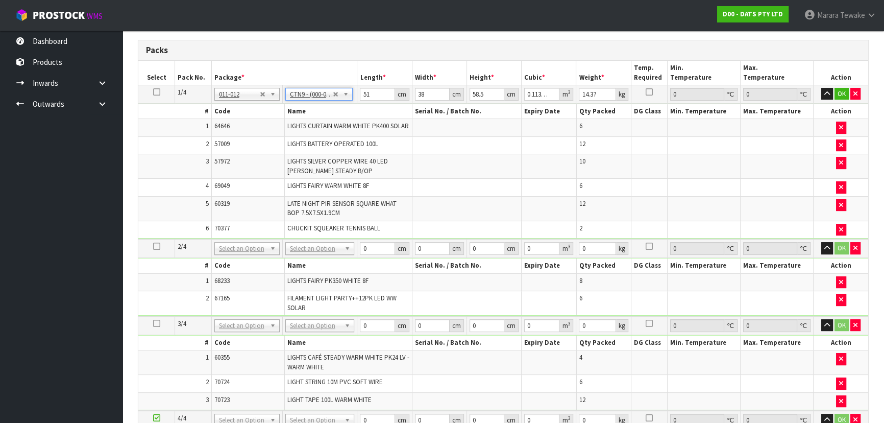
click at [155, 92] on icon at bounding box center [156, 92] width 7 height 1
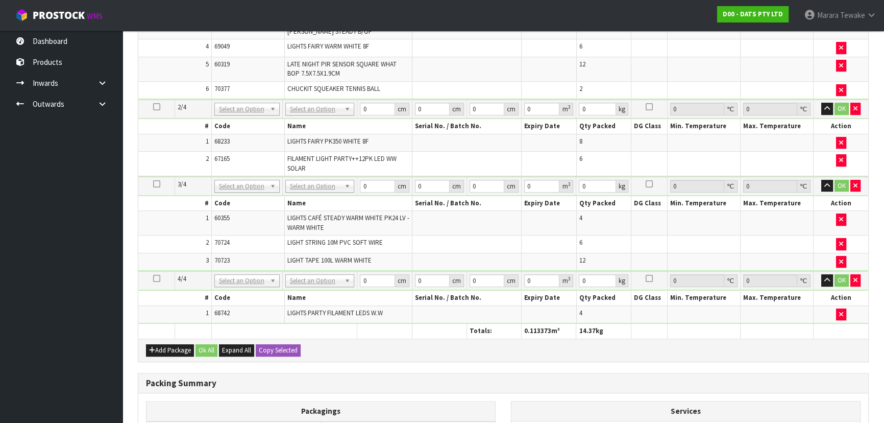
scroll to position [541, 0]
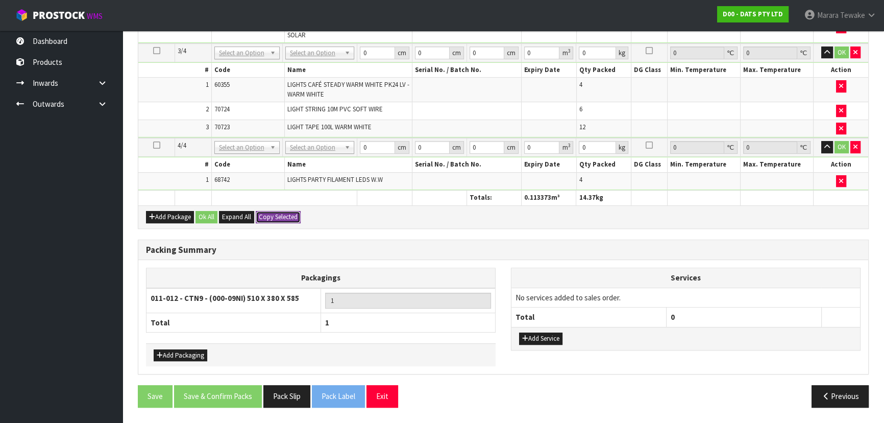
click at [274, 213] on button "Copy Selected" at bounding box center [278, 217] width 45 height 12
click at [274, 213] on button "Confirm Copy Selected" at bounding box center [289, 217] width 67 height 12
type input "51"
type input "38"
type input "58.5"
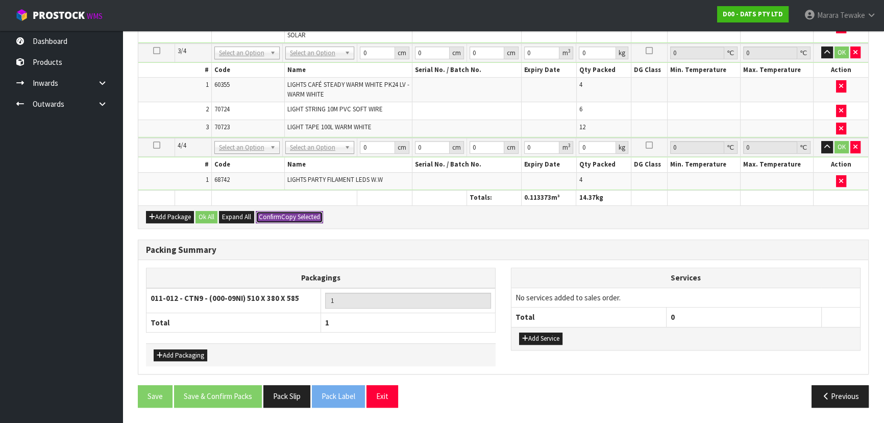
type input "0.113373"
type input "14.37"
type input "51"
type input "38"
type input "58.5"
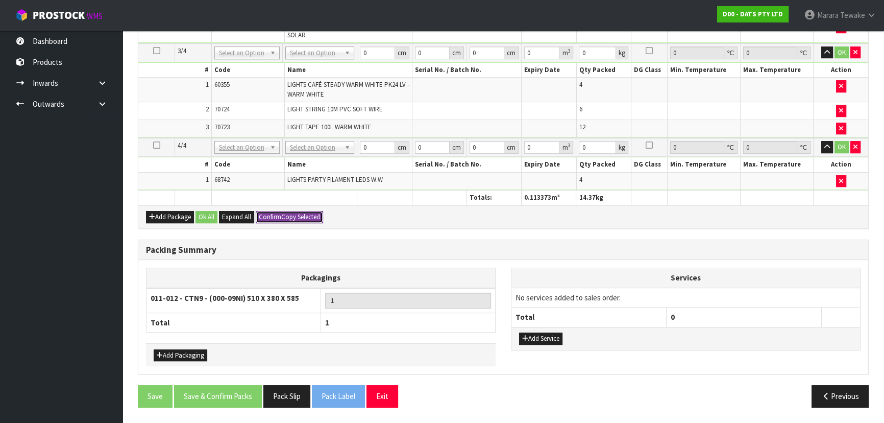
type input "0.113373"
type input "14.37"
type input "51"
type input "38"
type input "58.5"
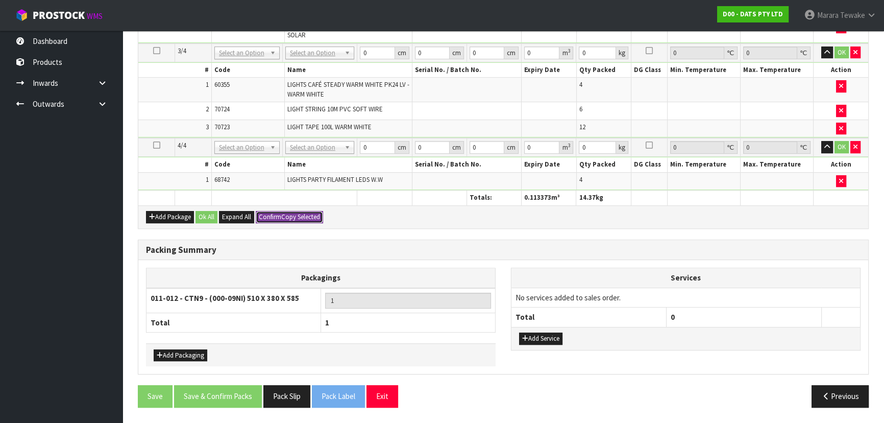
type input "0.113373"
type input "14.37"
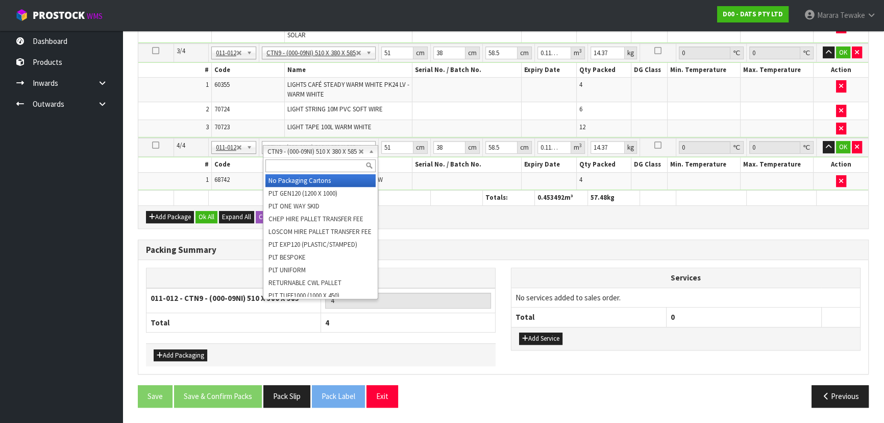
type input "3"
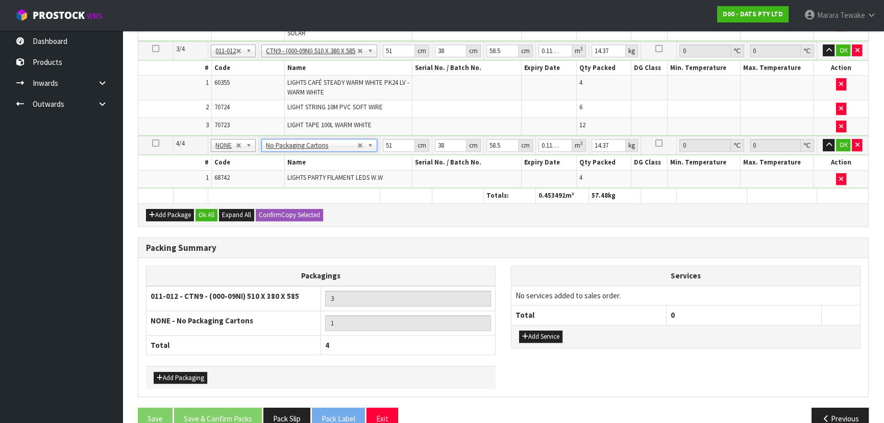
type input "0"
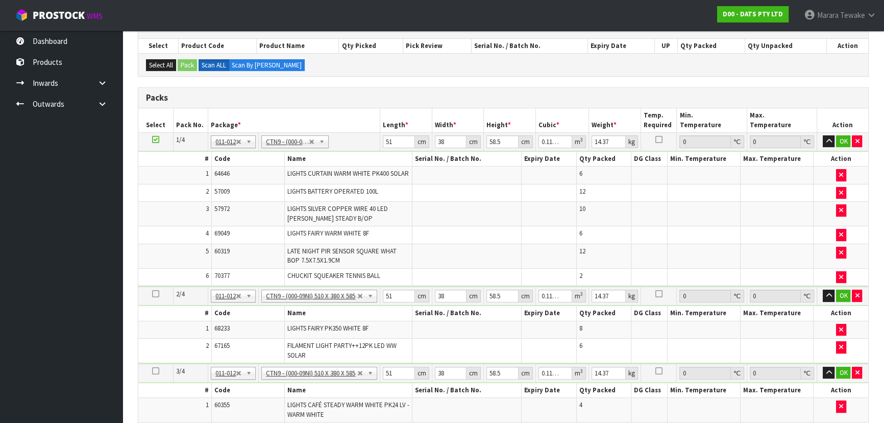
scroll to position [215, 0]
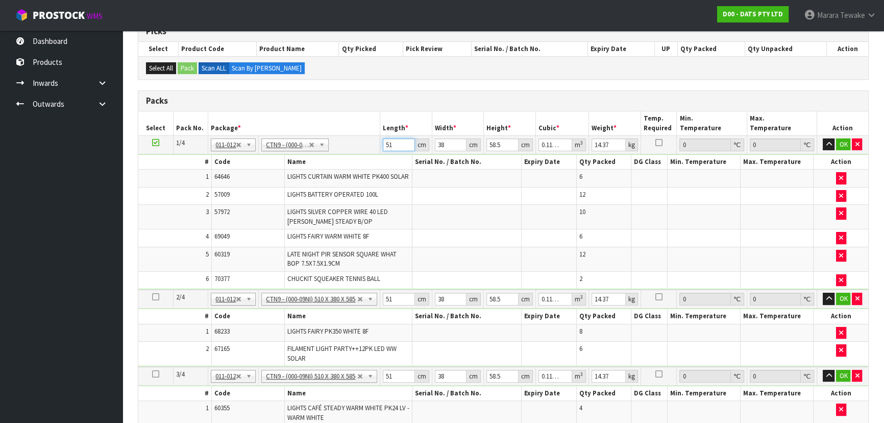
drag, startPoint x: 394, startPoint y: 143, endPoint x: 361, endPoint y: 123, distance: 38.7
click at [375, 140] on tr "1/4 NONE 007-001 007-002 007-004 007-009 007-013 007-014 007-015 007-017 007-01…" at bounding box center [503, 144] width 730 height 18
type input "5"
type input "0.011115"
type input "52"
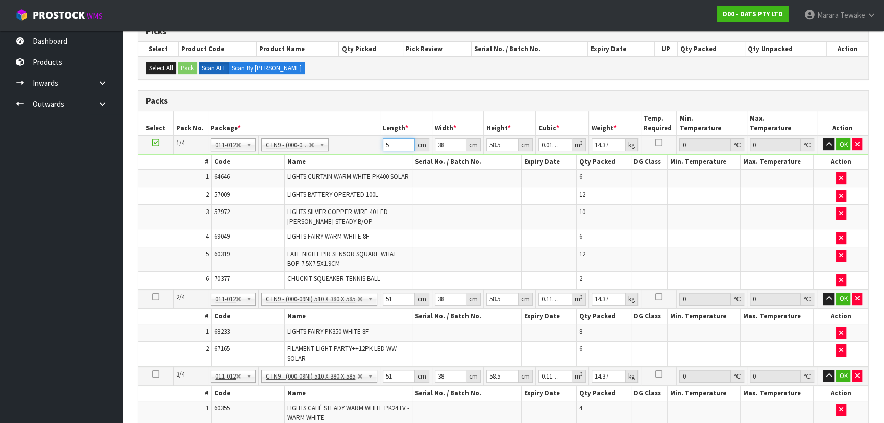
type input "0.115596"
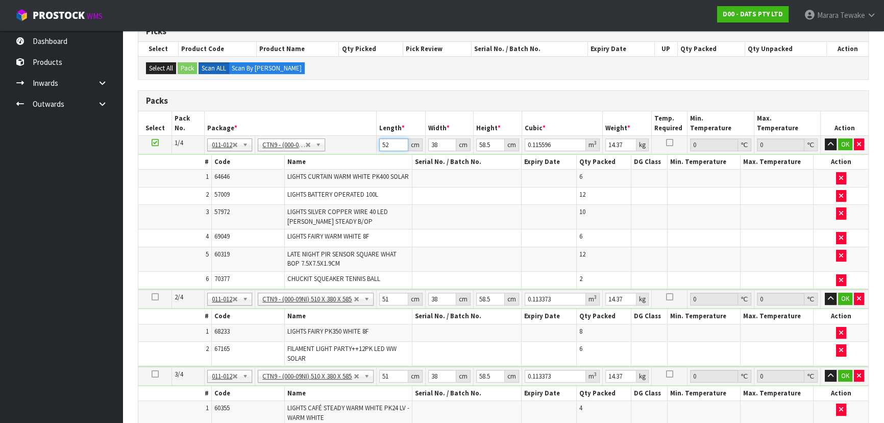
type input "52"
type input "3"
type input "0.009126"
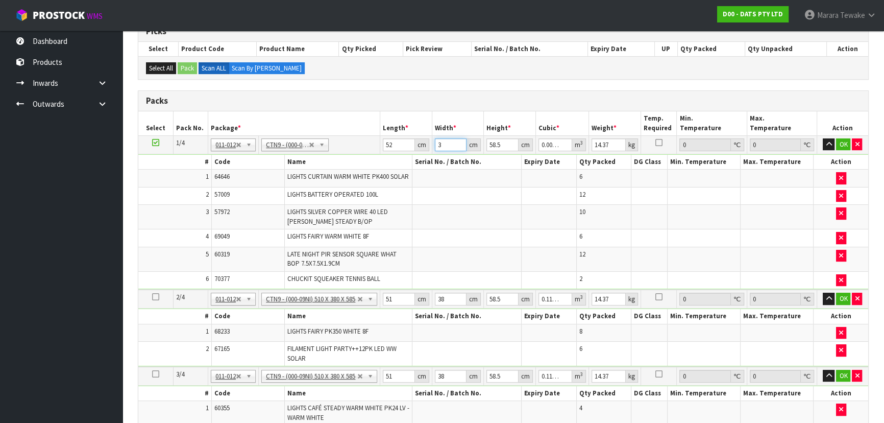
type input "39"
type input "0.118638"
type input "39"
type input "5"
type input "0.01014"
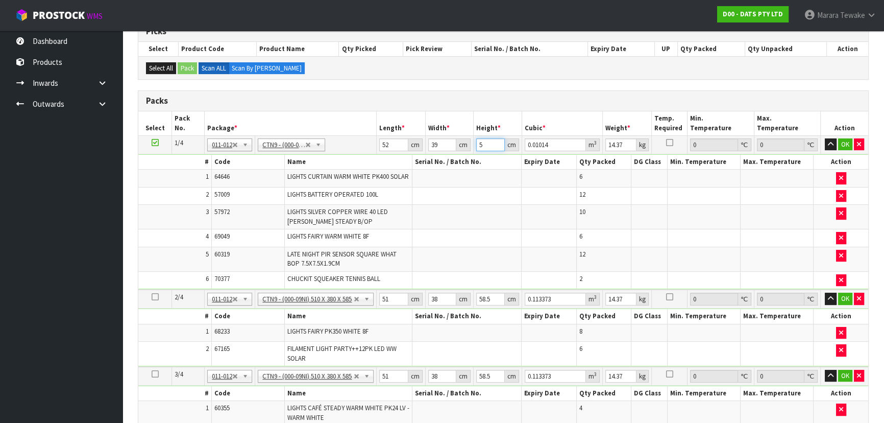
type input "53"
type input "0.107484"
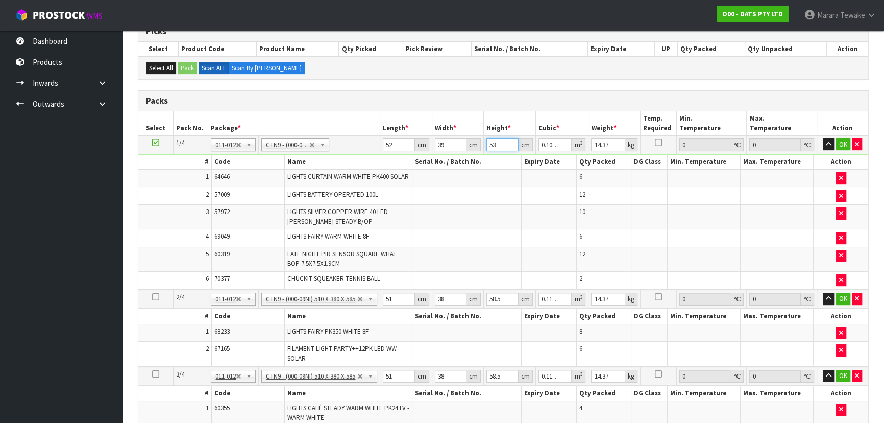
type input "533"
type input "1.080924"
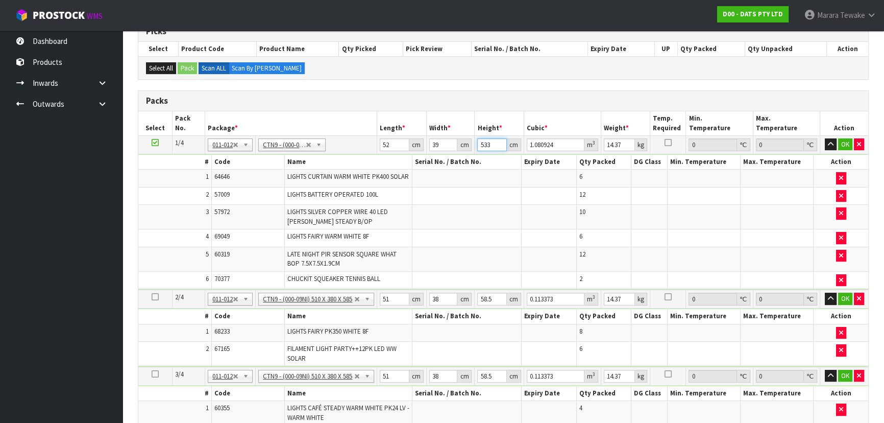
type input "53"
type input "0.107484"
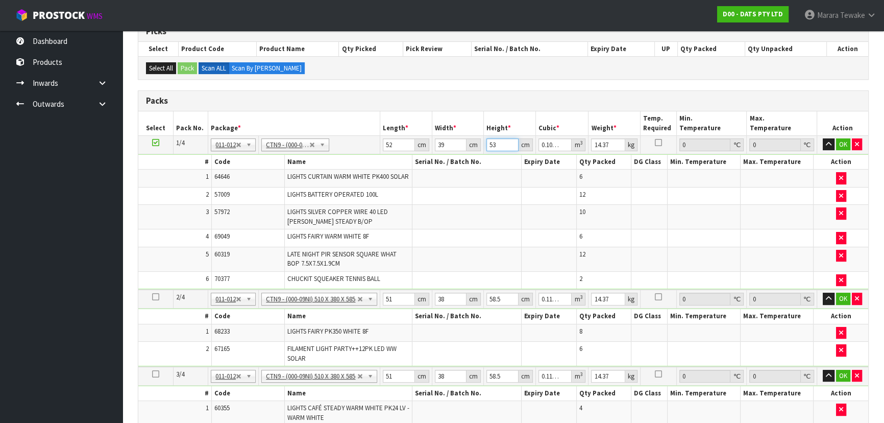
type input "53"
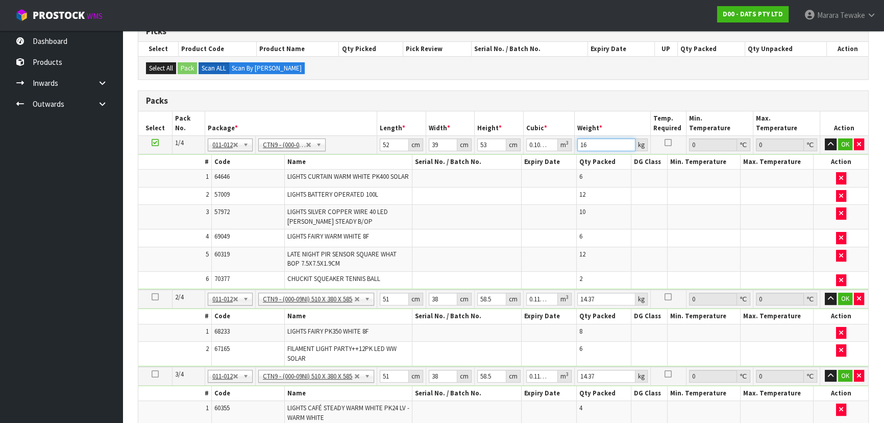
type input "16"
click at [825, 138] on button "button" at bounding box center [831, 144] width 12 height 12
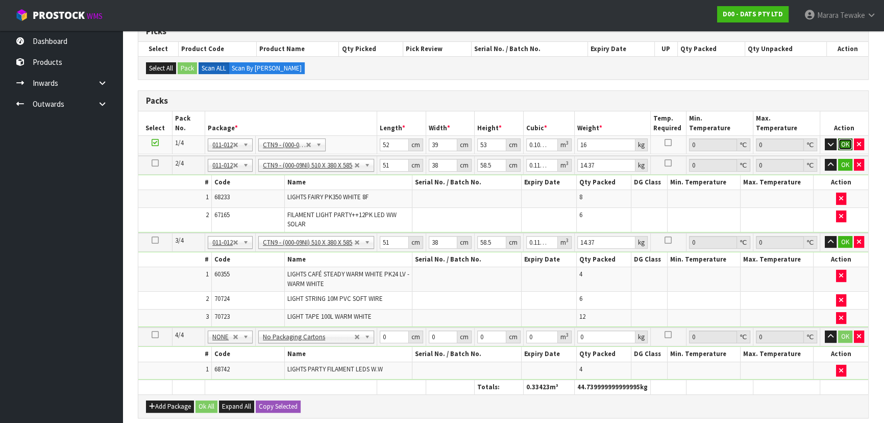
click button "OK" at bounding box center [845, 144] width 14 height 12
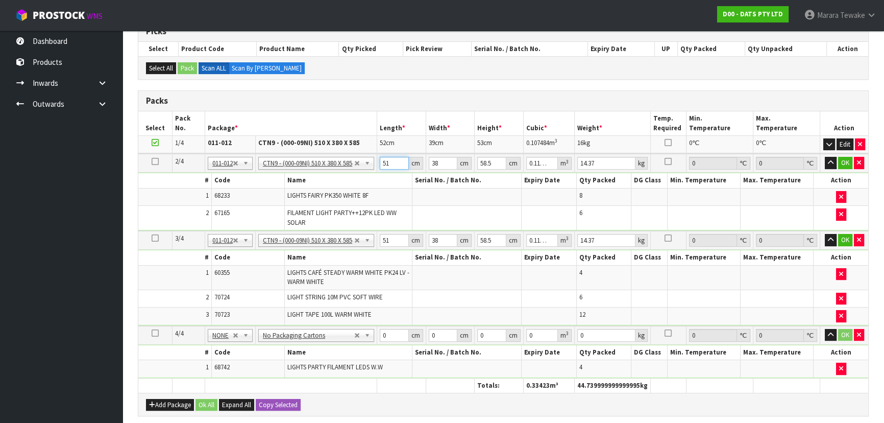
type input "5"
type input "0.011115"
type input "52"
type input "0.115596"
type input "52"
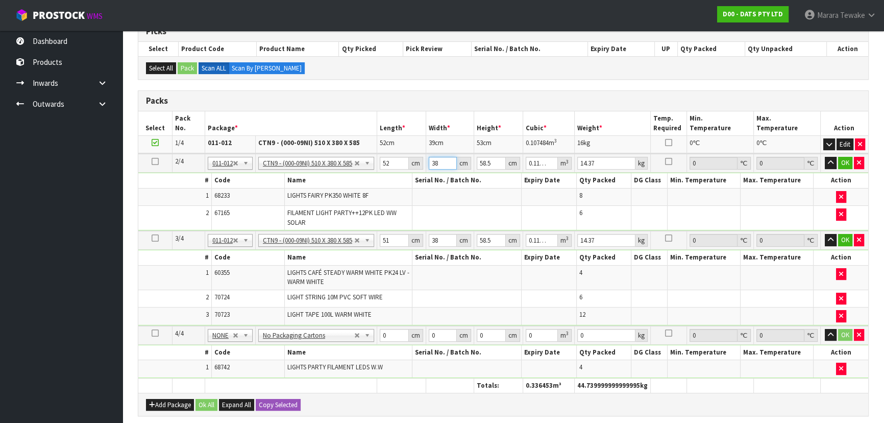
type input "4"
type input "0.012168"
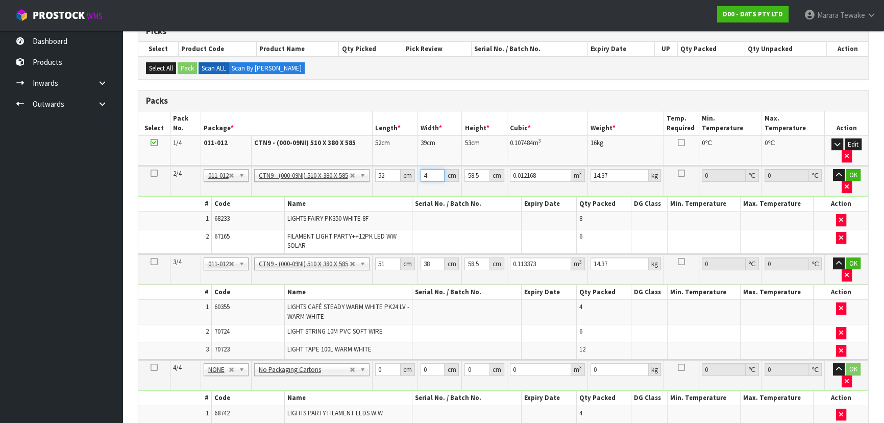
type input "40"
type input "0.12168"
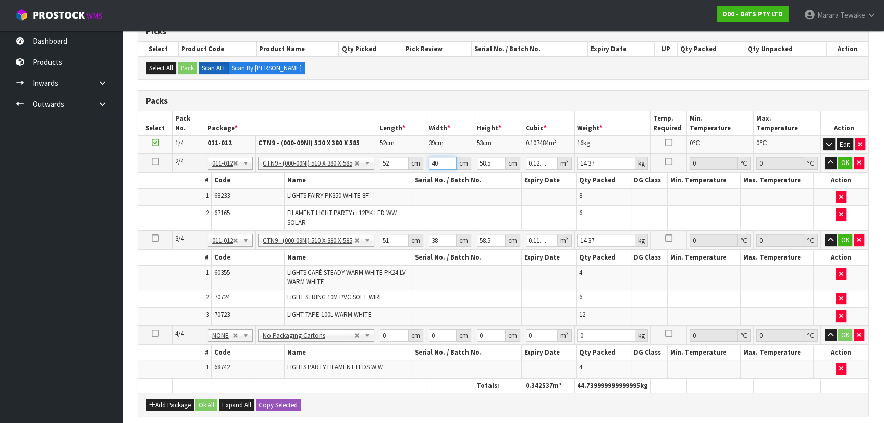
type input "40"
type input "5"
type input "0.0104"
type input "59"
type input "0.12272"
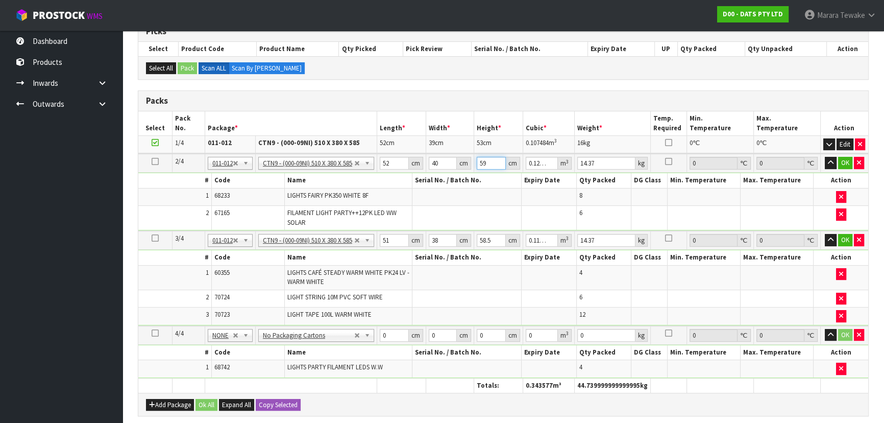
type input "59"
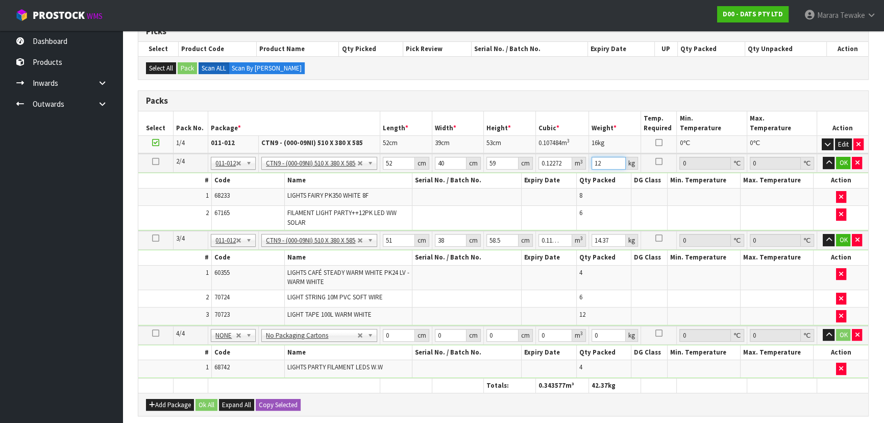
type input "12"
click at [823, 157] on button "button" at bounding box center [829, 163] width 12 height 12
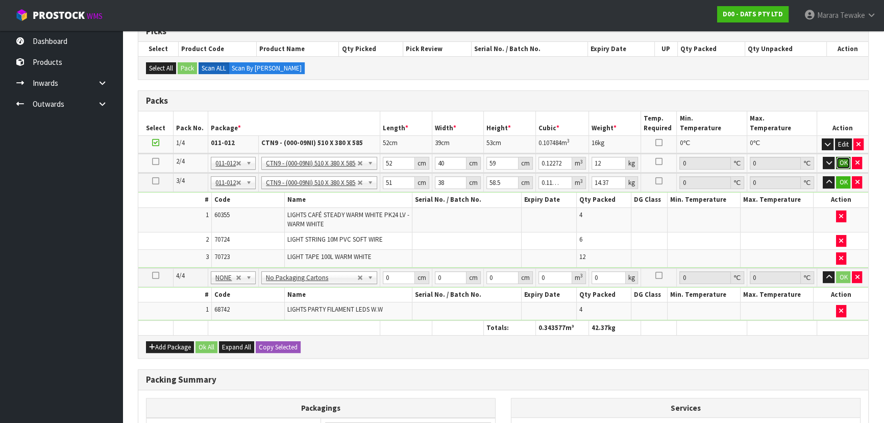
click button "OK" at bounding box center [843, 163] width 14 height 12
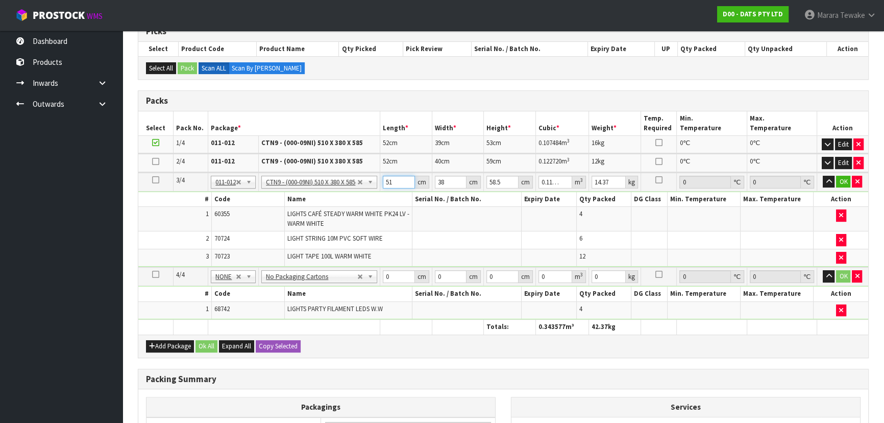
type input "5"
type input "0.011115"
type input "52"
type input "0.115596"
type input "52"
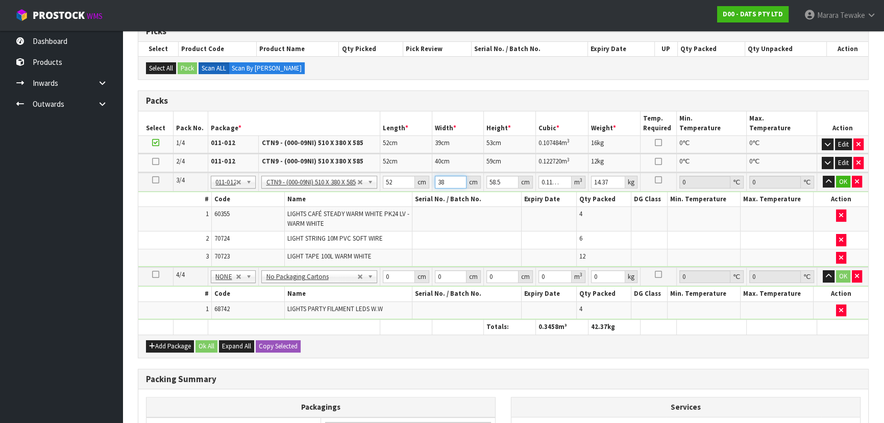
type input "3"
click at [823, 176] on button "button" at bounding box center [829, 182] width 12 height 12
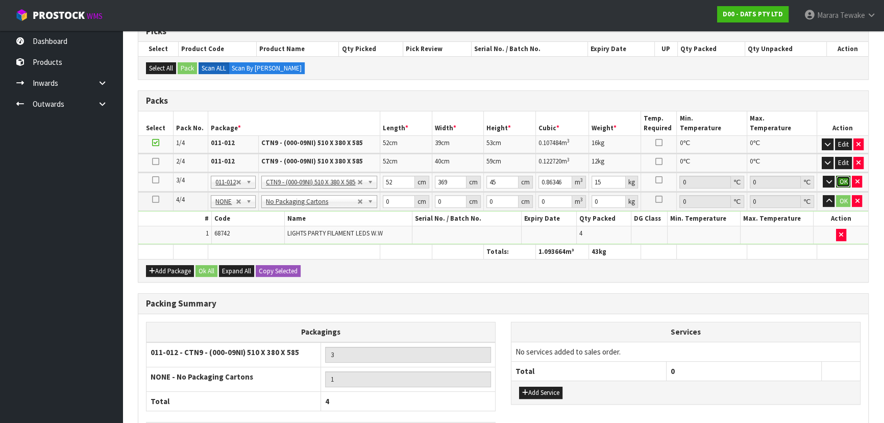
click button "OK" at bounding box center [843, 182] width 14 height 12
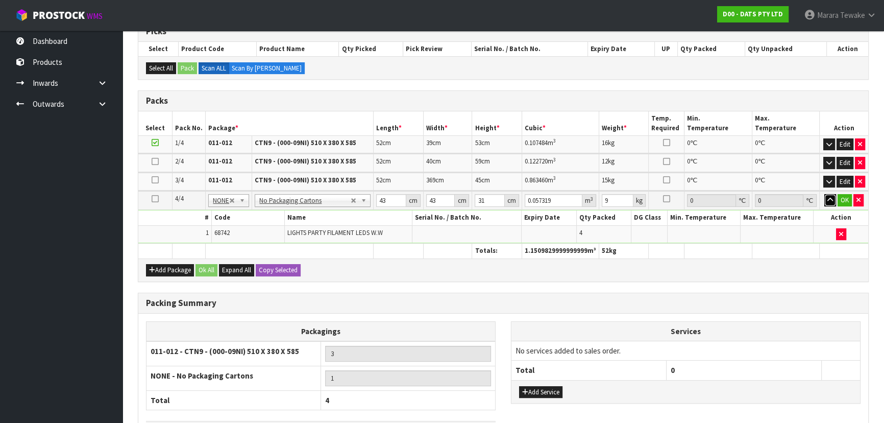
click at [824, 194] on button "button" at bounding box center [830, 200] width 12 height 12
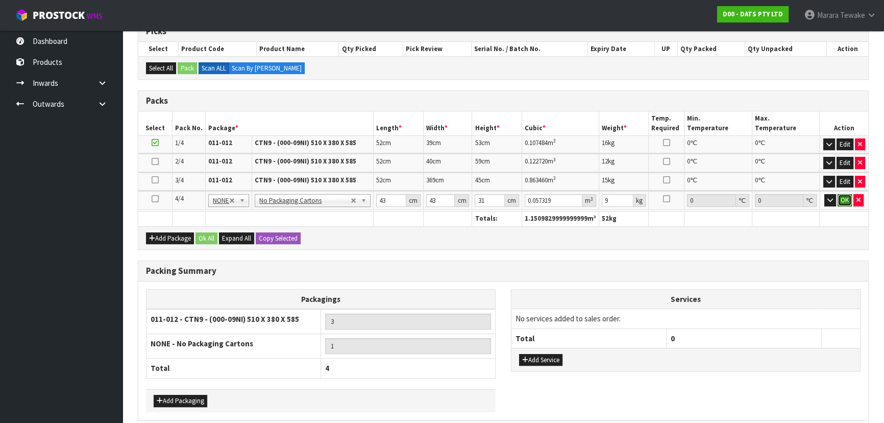
click button "OK" at bounding box center [845, 200] width 14 height 12
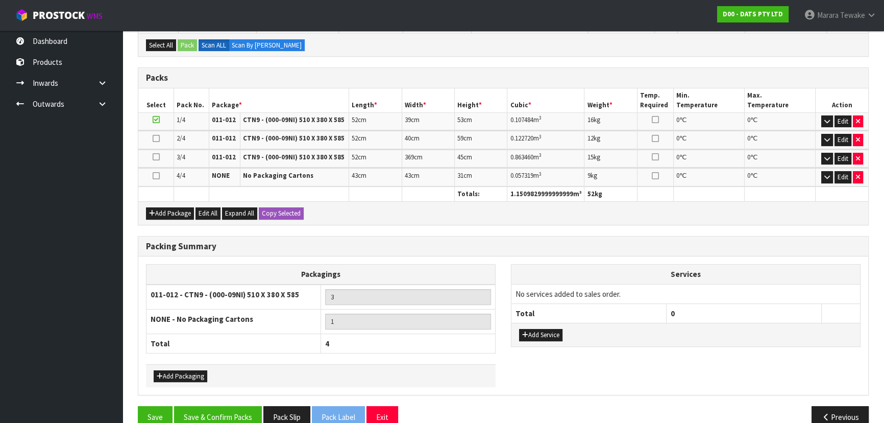
scroll to position [256, 0]
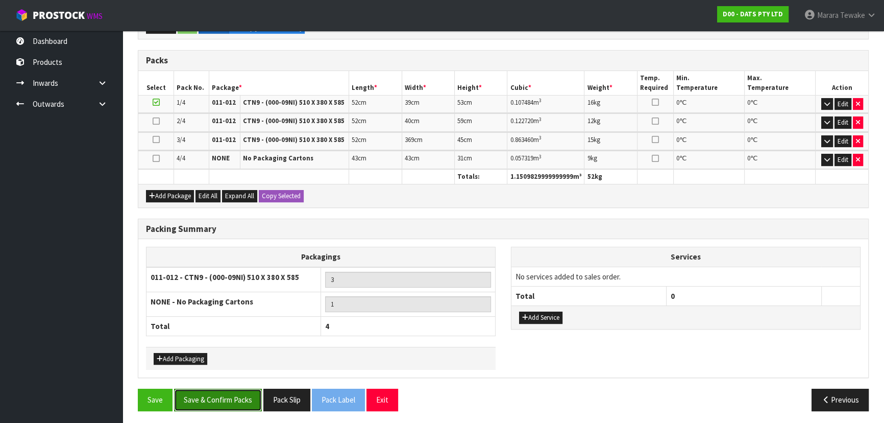
click at [224, 398] on button "Save & Confirm Packs" at bounding box center [218, 399] width 88 height 22
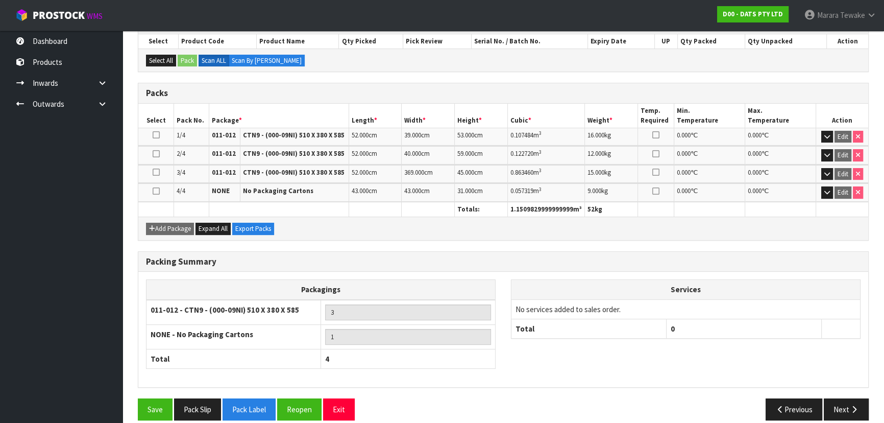
scroll to position [233, 0]
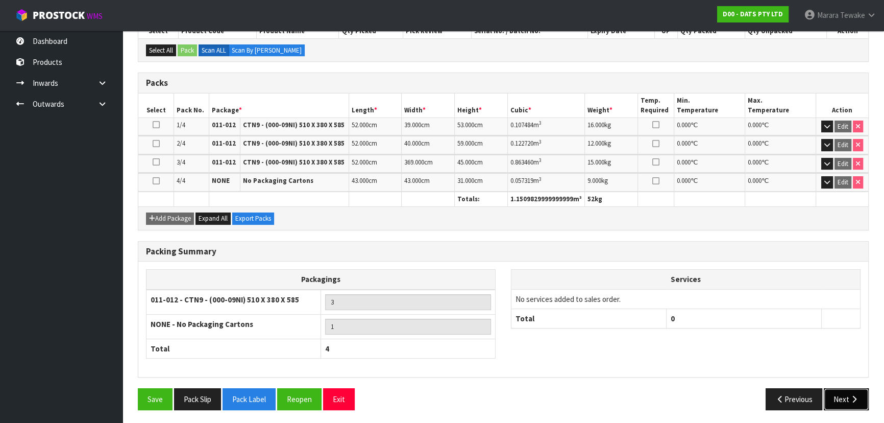
click at [842, 396] on button "Next" at bounding box center [846, 399] width 45 height 22
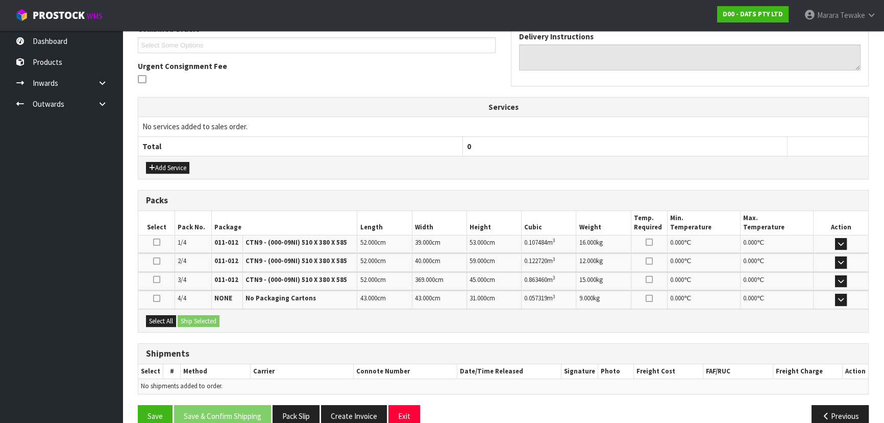
scroll to position [278, 0]
click at [149, 315] on button "Select All" at bounding box center [161, 320] width 30 height 12
drag, startPoint x: 176, startPoint y: 316, endPoint x: 184, endPoint y: 316, distance: 8.2
click at [179, 316] on div "Select All Ship Selected" at bounding box center [503, 319] width 730 height 23
click at [214, 317] on button "Ship Selected" at bounding box center [199, 320] width 42 height 12
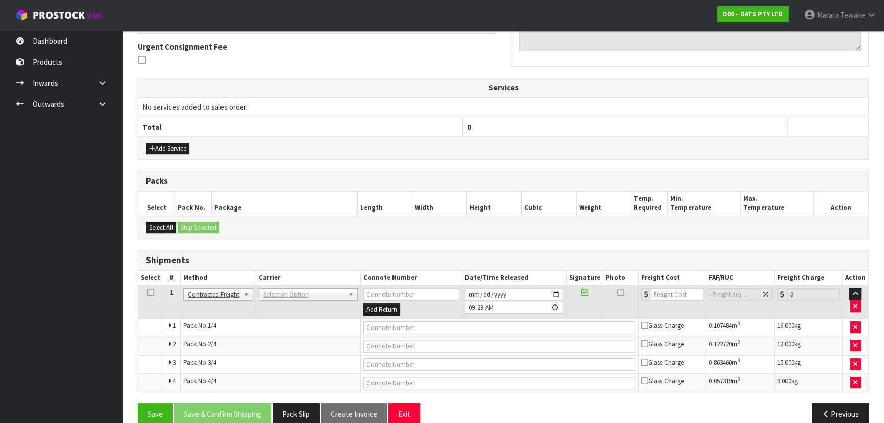
scroll to position [312, 0]
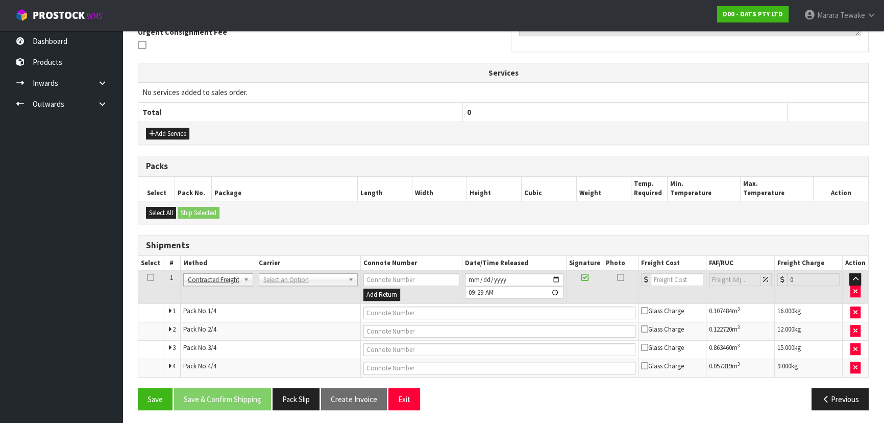
click at [291, 285] on td "ANGEL - ANGEL TRANSPORT CONROY - CONROY REMOVALS DEAEXPAKL - DEADLINE EXPRESS C…" at bounding box center [308, 287] width 105 height 33
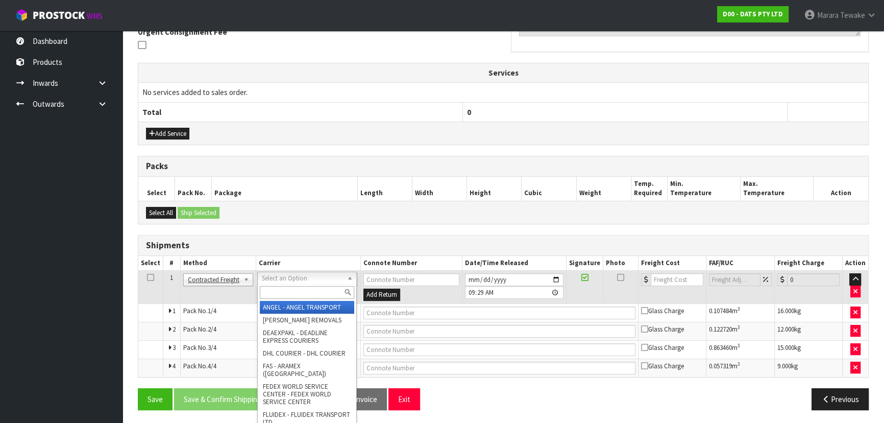
click at [291, 290] on div at bounding box center [307, 292] width 99 height 17
click at [291, 290] on input "text" at bounding box center [307, 292] width 94 height 13
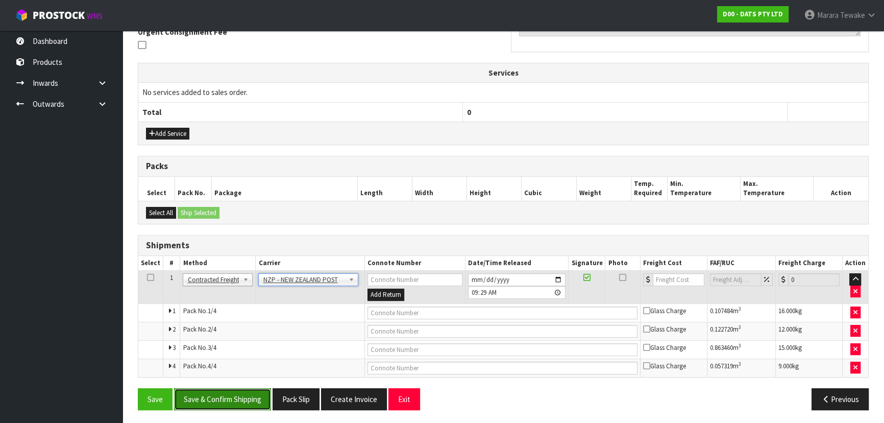
click at [237, 407] on button "Save & Confirm Shipping" at bounding box center [222, 399] width 97 height 22
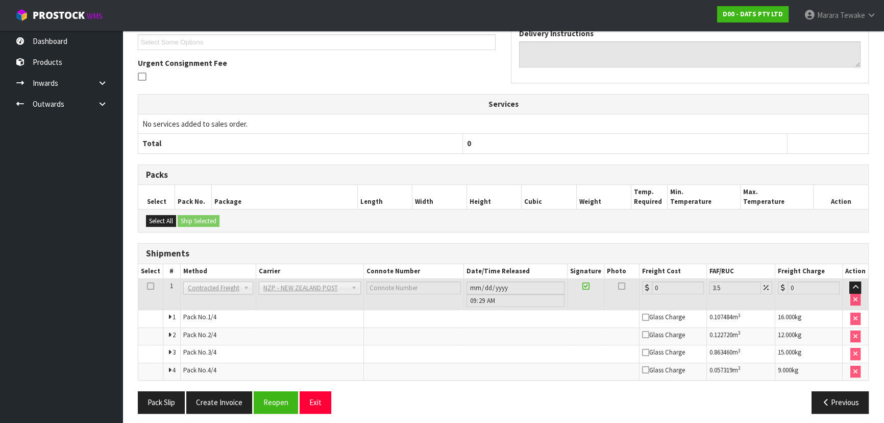
scroll to position [296, 0]
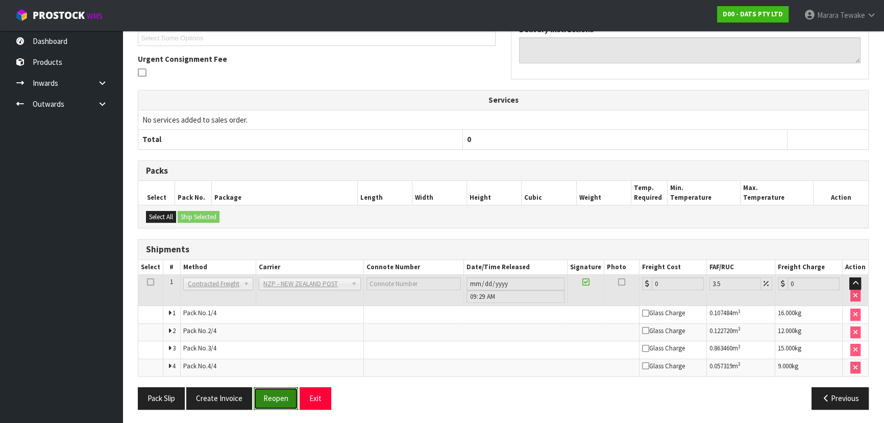
click at [267, 393] on button "Reopen" at bounding box center [276, 398] width 44 height 22
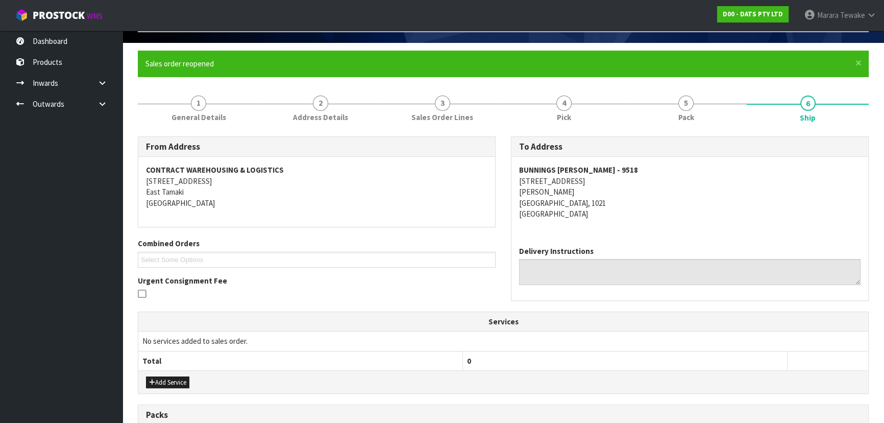
scroll to position [46, 0]
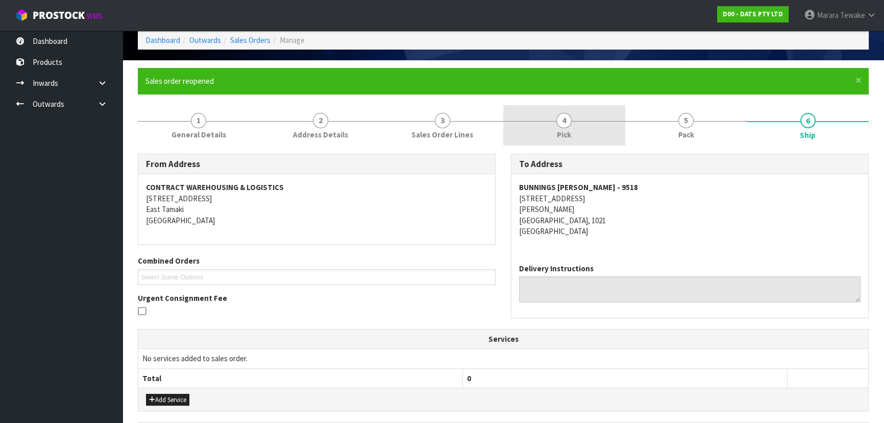
click at [580, 131] on link "4 Pick" at bounding box center [564, 125] width 122 height 40
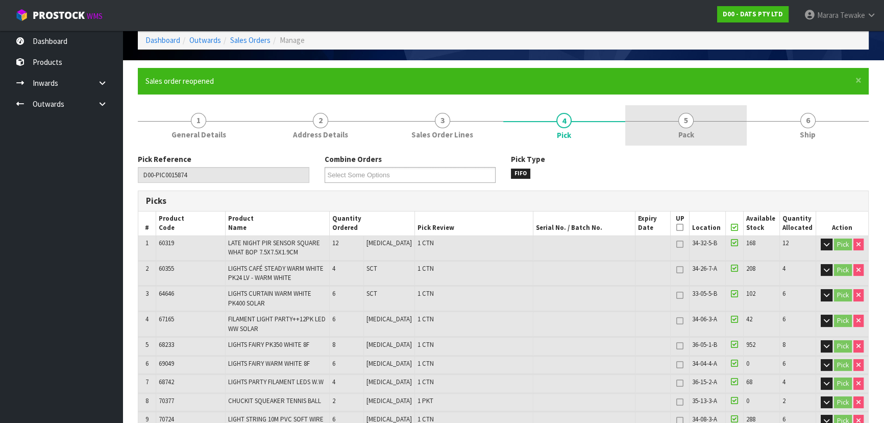
click at [673, 142] on link "5 Pack" at bounding box center [686, 125] width 122 height 40
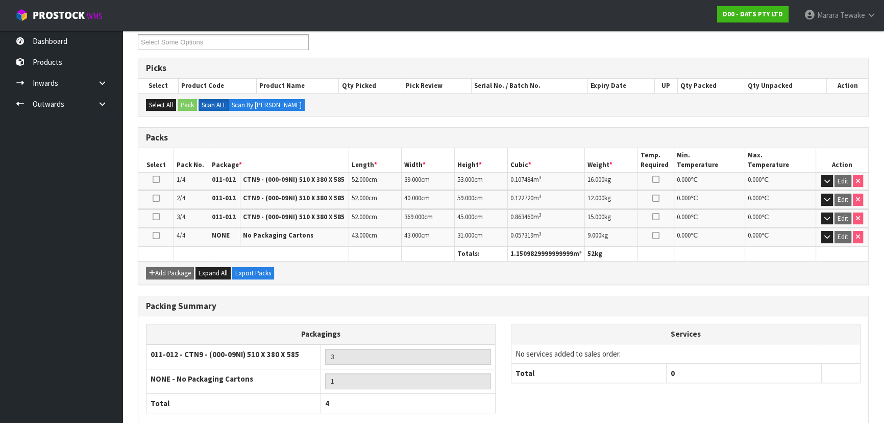
scroll to position [233, 0]
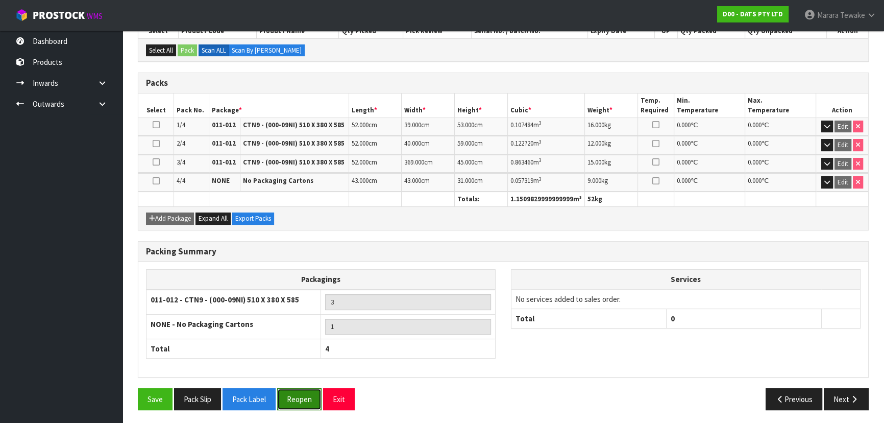
click at [302, 402] on button "Reopen" at bounding box center [299, 399] width 44 height 22
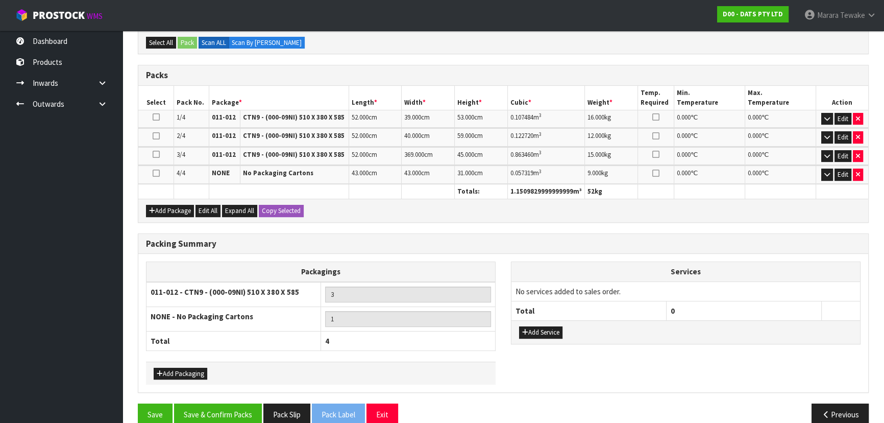
scroll to position [256, 0]
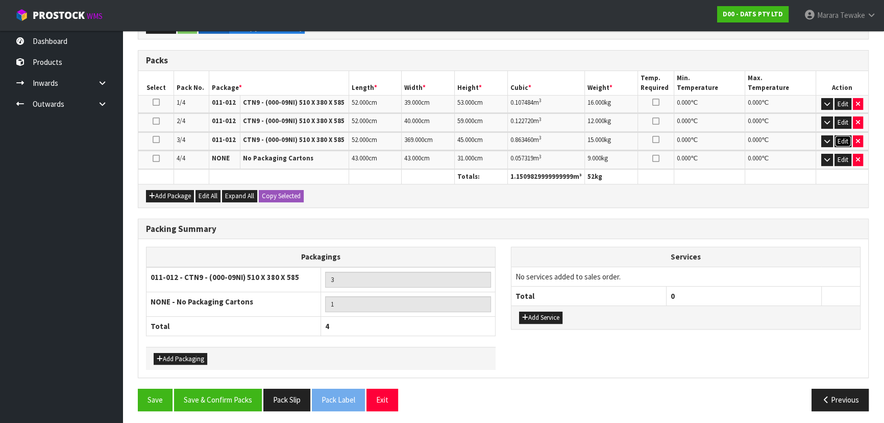
click at [842, 140] on button "Edit" at bounding box center [843, 141] width 17 height 12
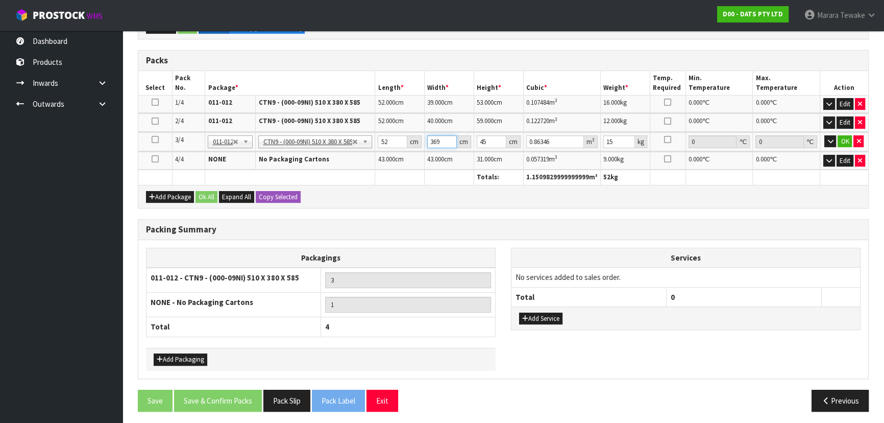
click at [447, 140] on input "369" at bounding box center [442, 141] width 30 height 13
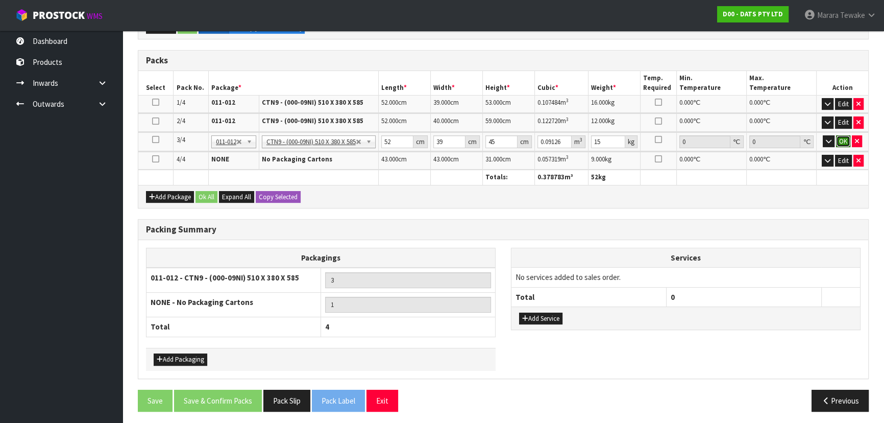
drag, startPoint x: 844, startPoint y: 141, endPoint x: 738, endPoint y: 130, distance: 106.8
click at [844, 140] on button "OK" at bounding box center [843, 141] width 14 height 12
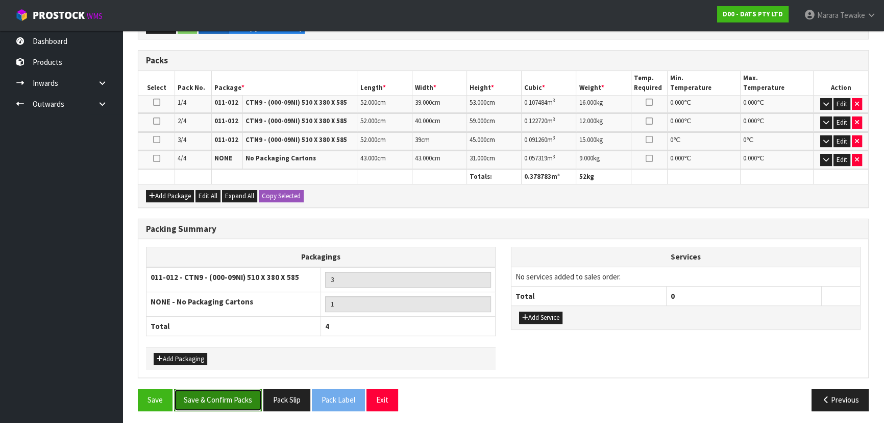
click at [202, 396] on button "Save & Confirm Packs" at bounding box center [218, 399] width 88 height 22
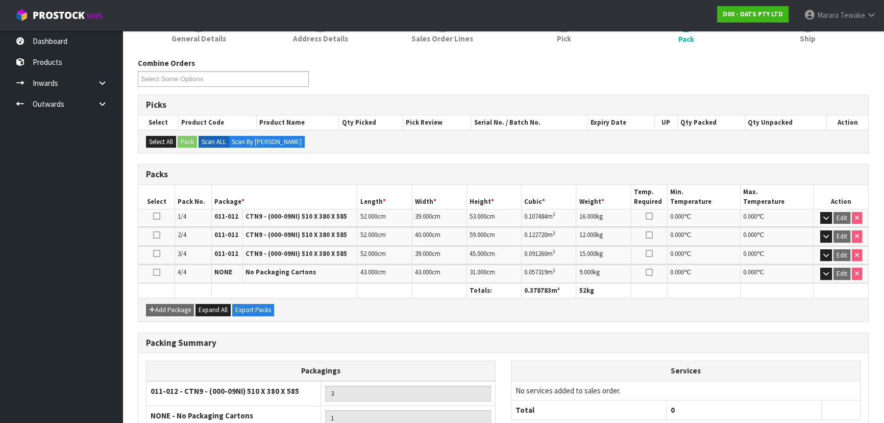
scroll to position [233, 0]
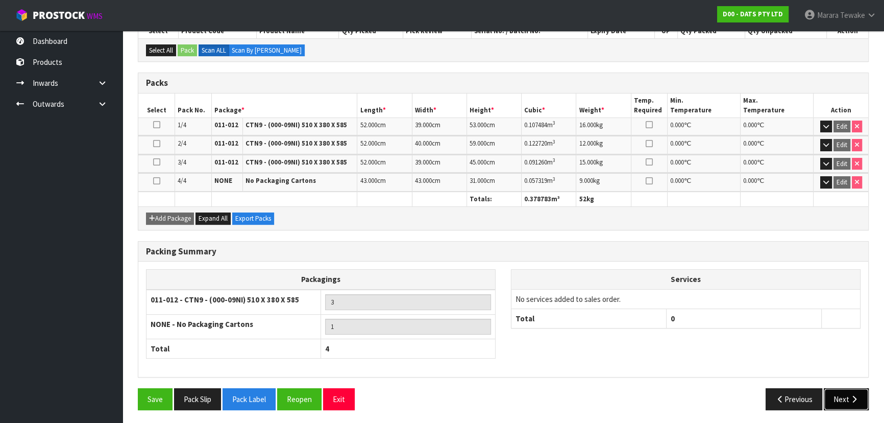
click at [845, 397] on button "Next" at bounding box center [846, 399] width 45 height 22
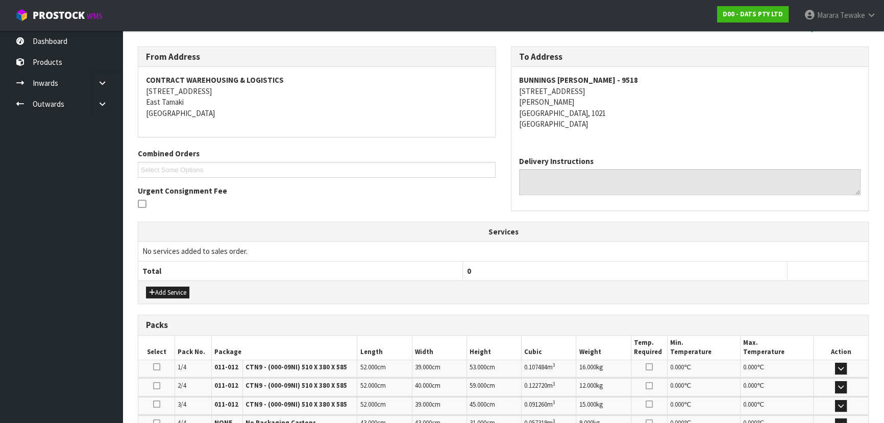
scroll to position [232, 0]
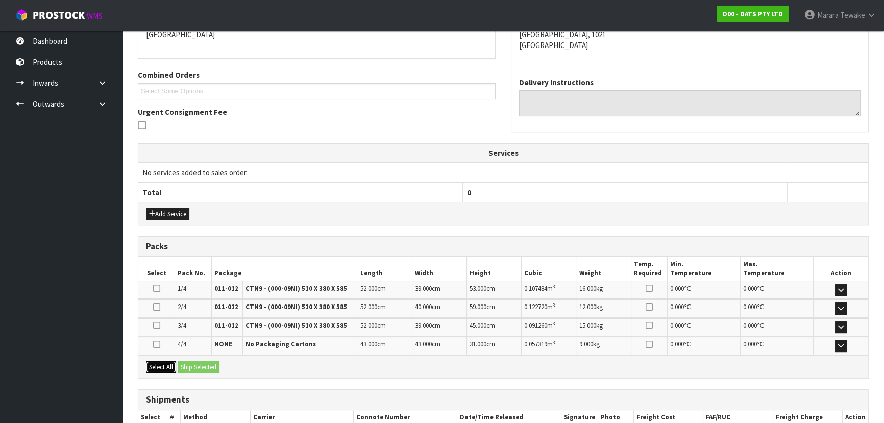
click at [165, 361] on button "Select All" at bounding box center [161, 367] width 30 height 12
click at [194, 363] on button "Ship Selected" at bounding box center [199, 367] width 42 height 12
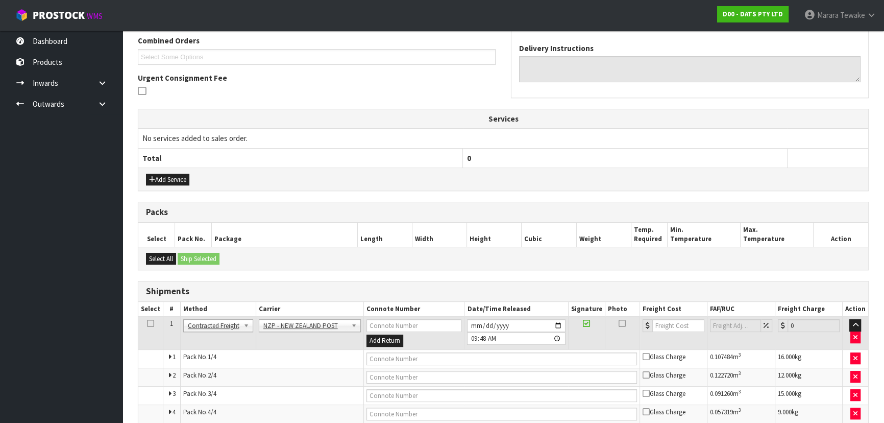
scroll to position [312, 0]
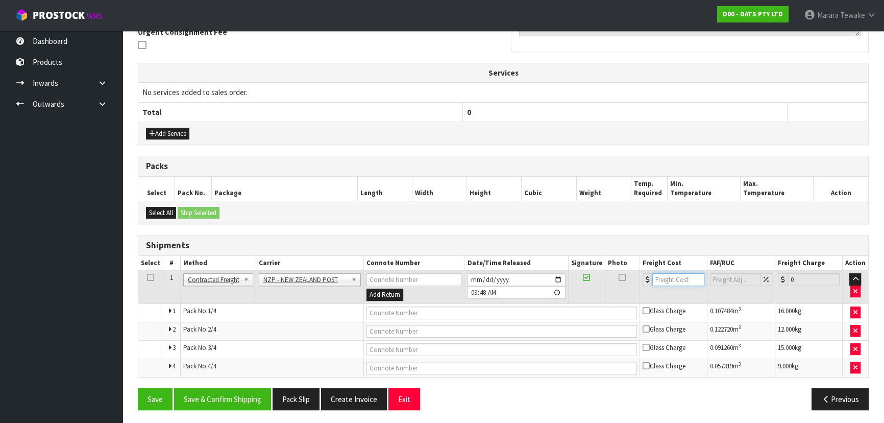
click at [681, 277] on input "number" at bounding box center [678, 279] width 52 height 13
click at [245, 392] on button "Save & Confirm Shipping" at bounding box center [222, 399] width 97 height 22
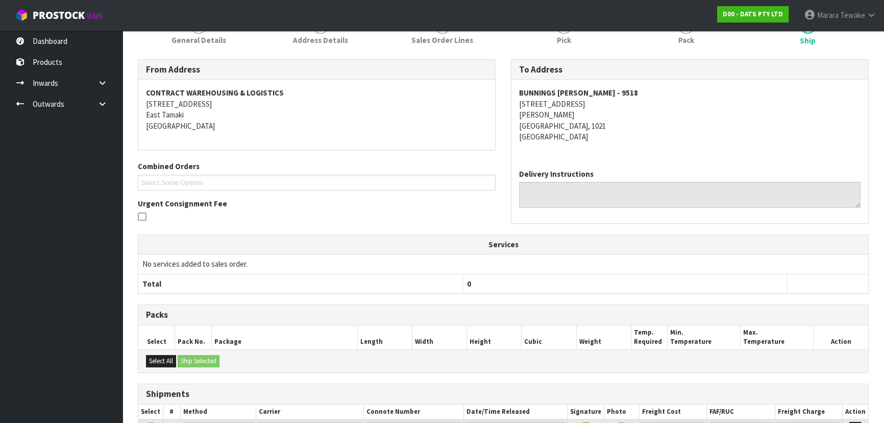
scroll to position [284, 0]
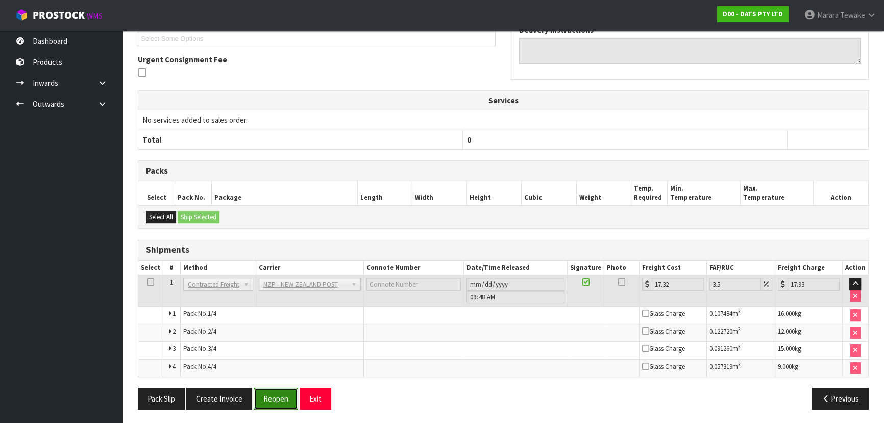
click at [284, 396] on button "Reopen" at bounding box center [276, 398] width 44 height 22
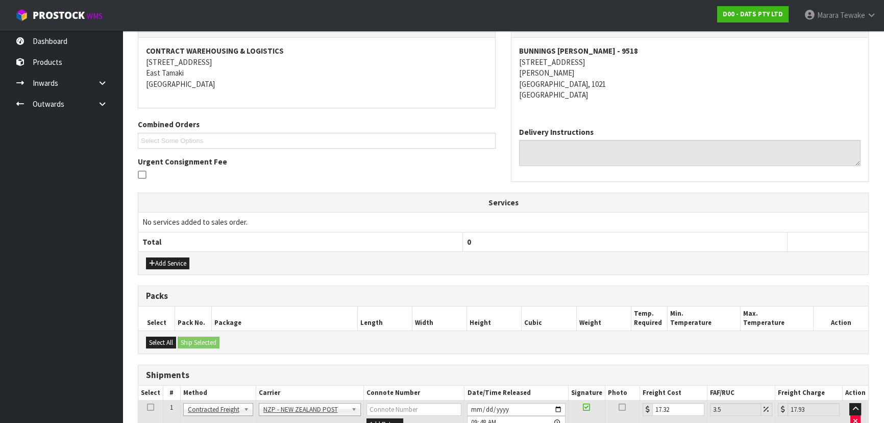
scroll to position [312, 0]
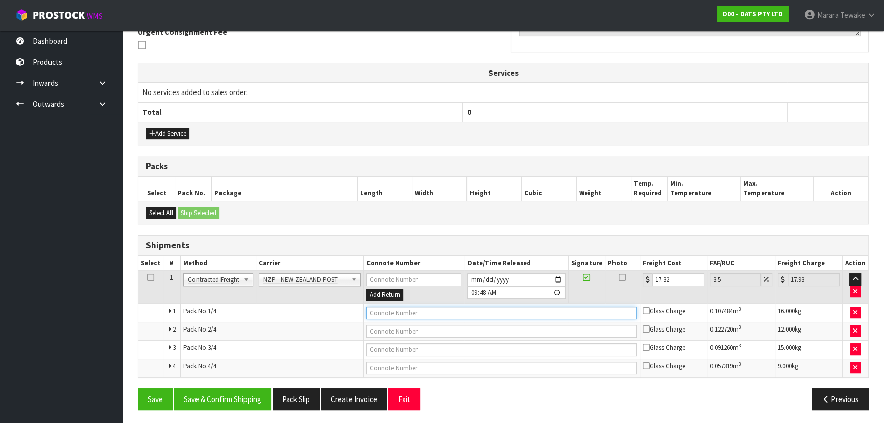
click at [413, 307] on input "text" at bounding box center [502, 312] width 271 height 13
click at [138, 388] on button "Save" at bounding box center [155, 399] width 35 height 22
click at [452, 332] on input "text" at bounding box center [502, 331] width 271 height 13
click at [138, 388] on button "Save" at bounding box center [155, 399] width 35 height 22
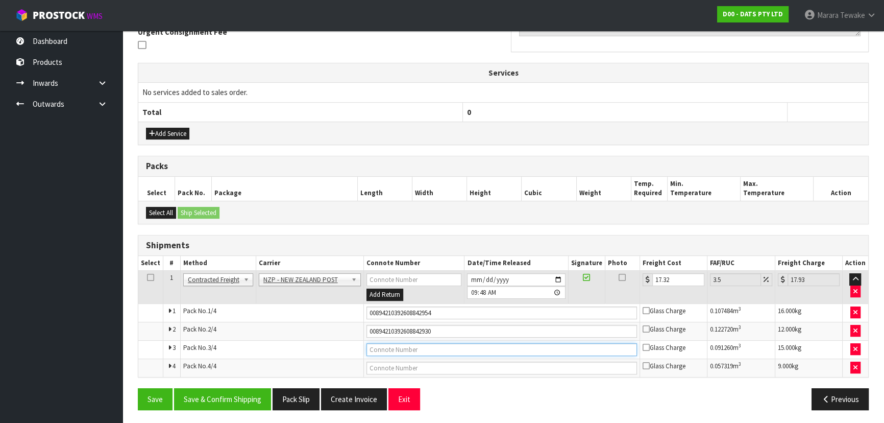
click at [449, 349] on input "text" at bounding box center [502, 349] width 271 height 13
click at [138, 388] on button "Save" at bounding box center [155, 399] width 35 height 22
click at [456, 361] on input "text" at bounding box center [502, 367] width 271 height 13
click at [138, 388] on button "Save" at bounding box center [155, 399] width 35 height 22
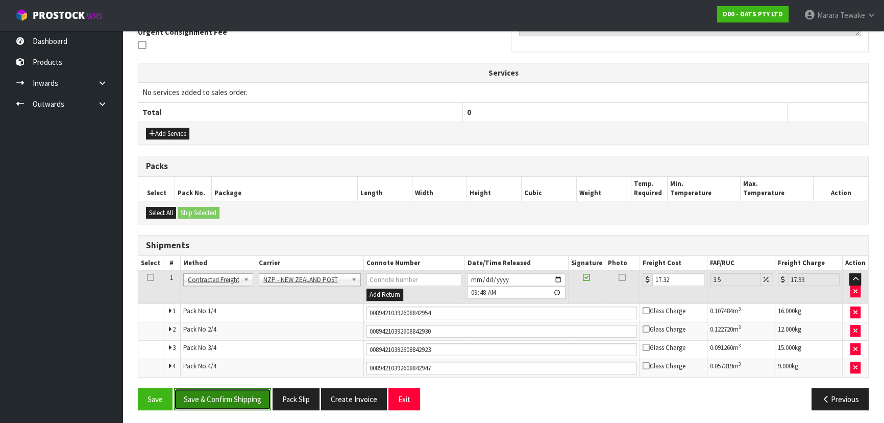
click at [223, 396] on button "Save & Confirm Shipping" at bounding box center [222, 399] width 97 height 22
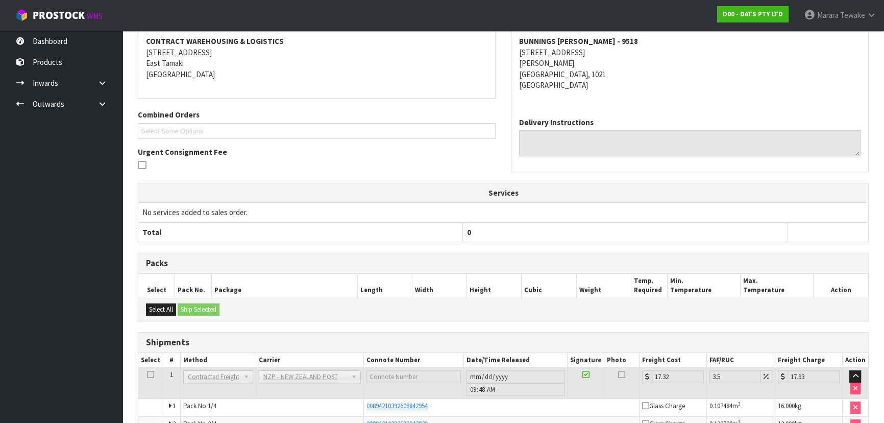
scroll to position [0, 0]
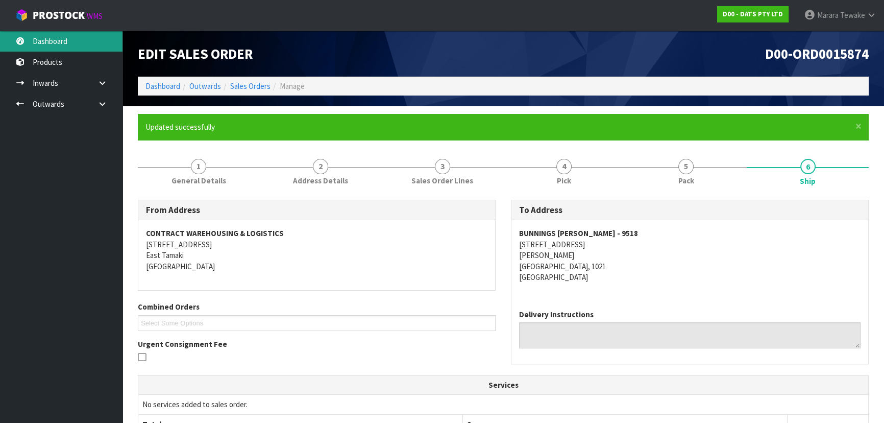
click at [77, 43] on link "Dashboard" at bounding box center [61, 41] width 123 height 21
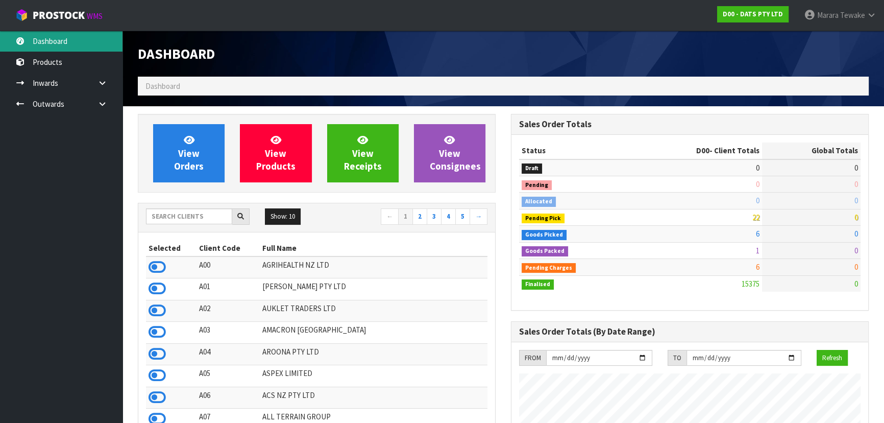
scroll to position [772, 373]
click at [171, 222] on input "text" at bounding box center [189, 216] width 86 height 16
click at [188, 213] on input "text" at bounding box center [189, 216] width 86 height 16
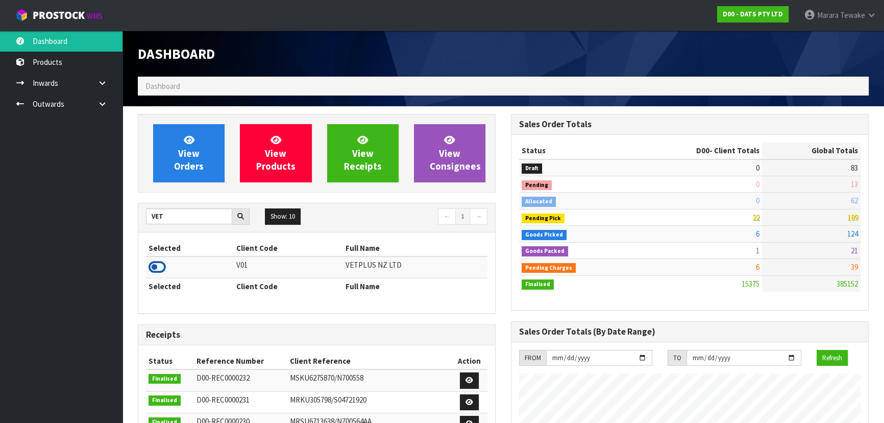
click at [155, 265] on icon at bounding box center [157, 266] width 17 height 15
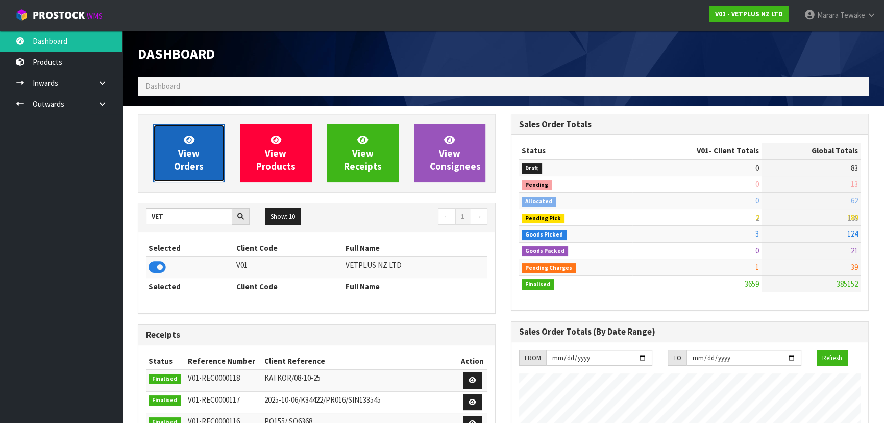
click at [183, 158] on span "View Orders" at bounding box center [189, 153] width 30 height 38
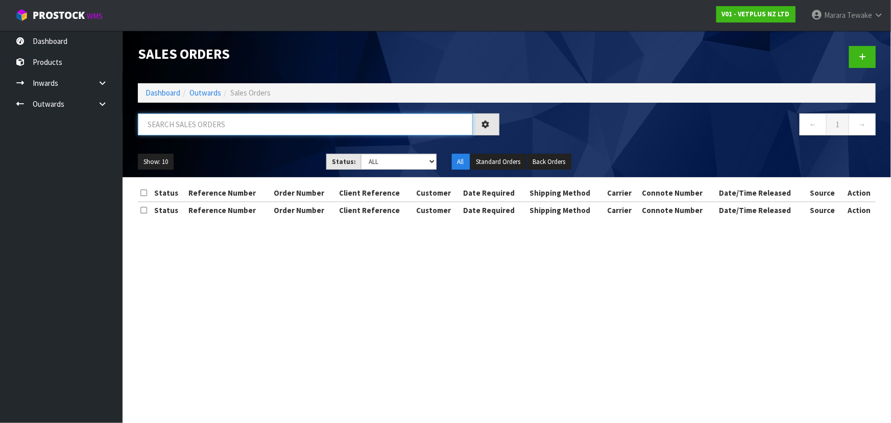
click at [172, 123] on input "text" at bounding box center [305, 124] width 335 height 22
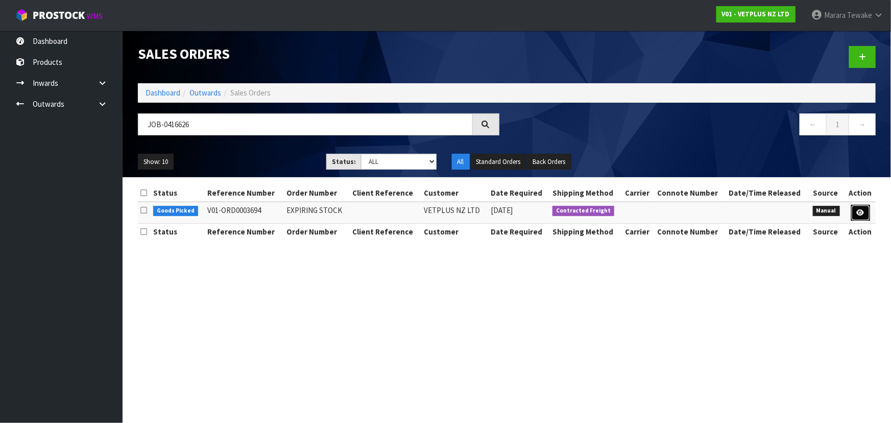
click at [863, 210] on icon at bounding box center [861, 212] width 8 height 7
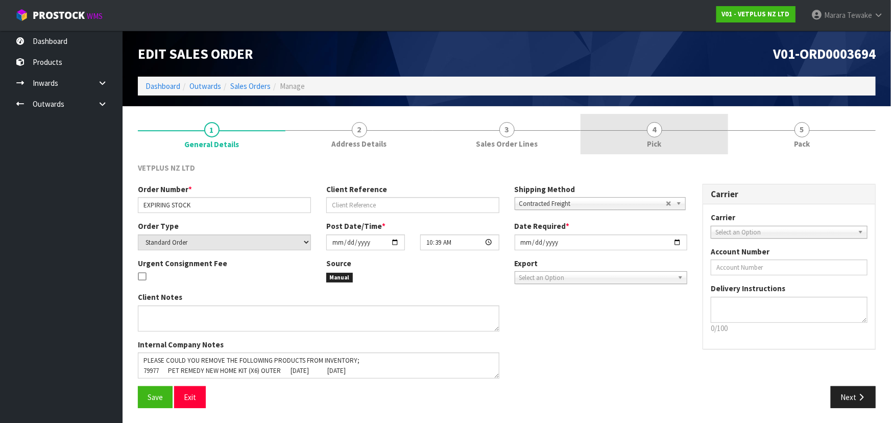
click at [700, 134] on link "4 Pick" at bounding box center [654, 134] width 148 height 40
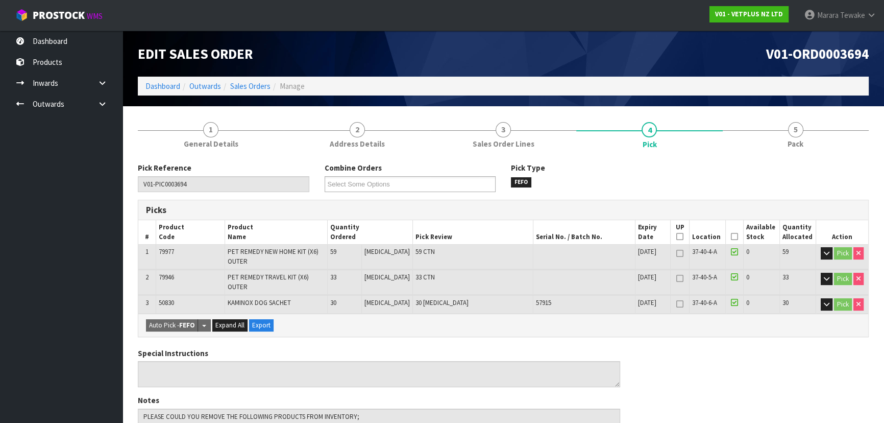
click at [731, 236] on icon at bounding box center [734, 236] width 7 height 1
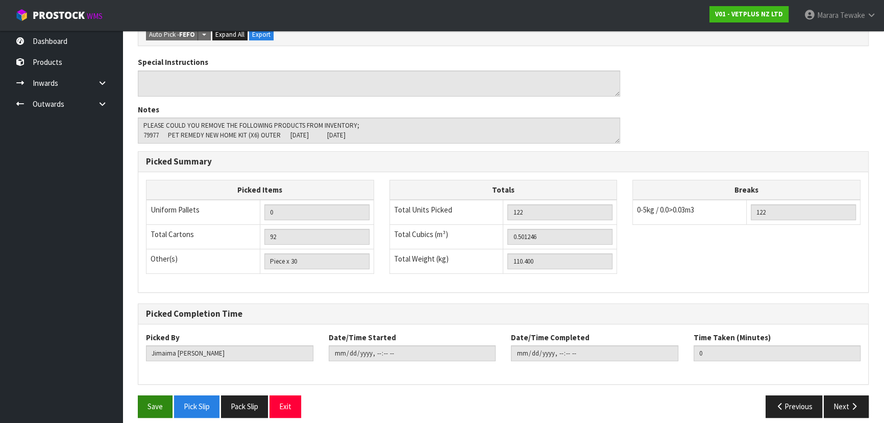
scroll to position [328, 0]
click at [155, 402] on button "Save" at bounding box center [155, 406] width 35 height 22
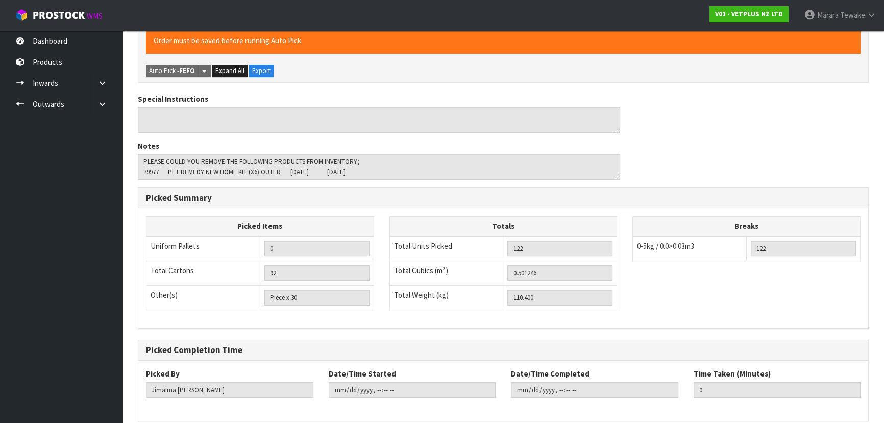
scroll to position [0, 0]
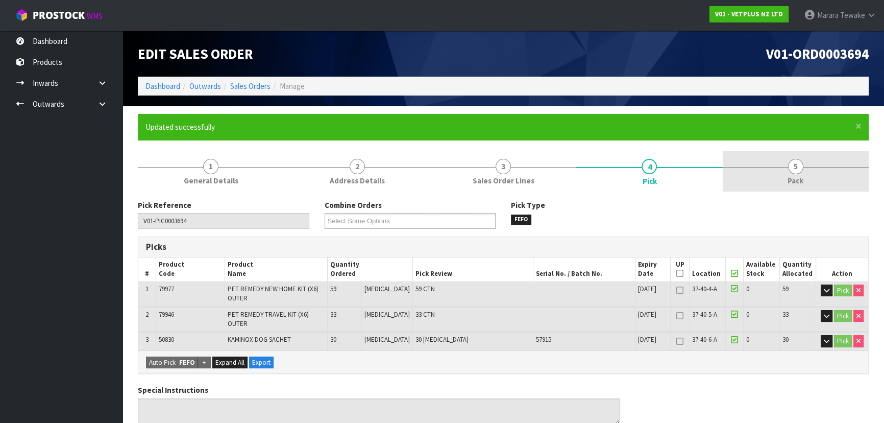
click at [799, 173] on link "5 Pack" at bounding box center [796, 171] width 146 height 40
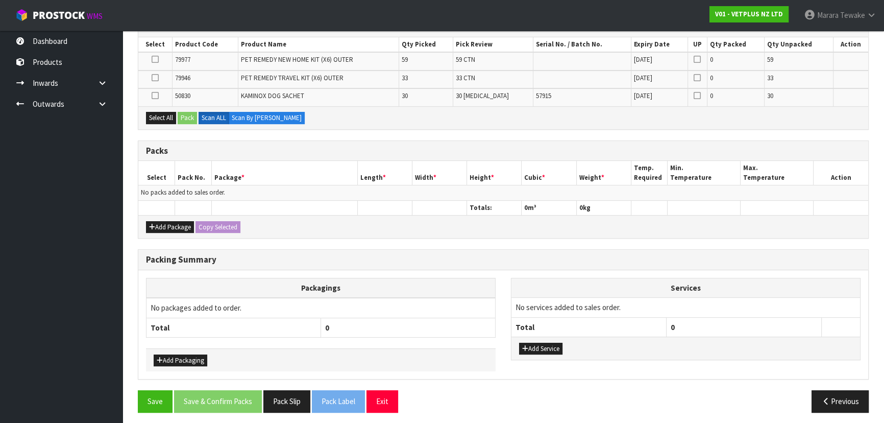
scroll to position [222, 0]
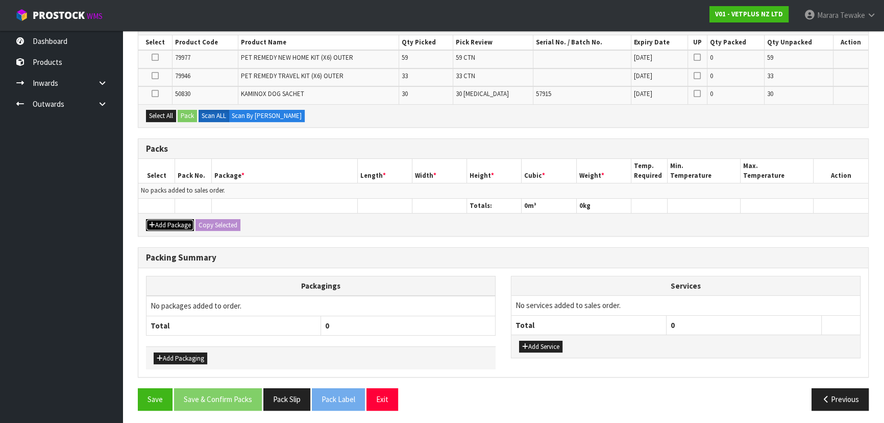
click at [167, 223] on button "Add Package" at bounding box center [170, 225] width 48 height 12
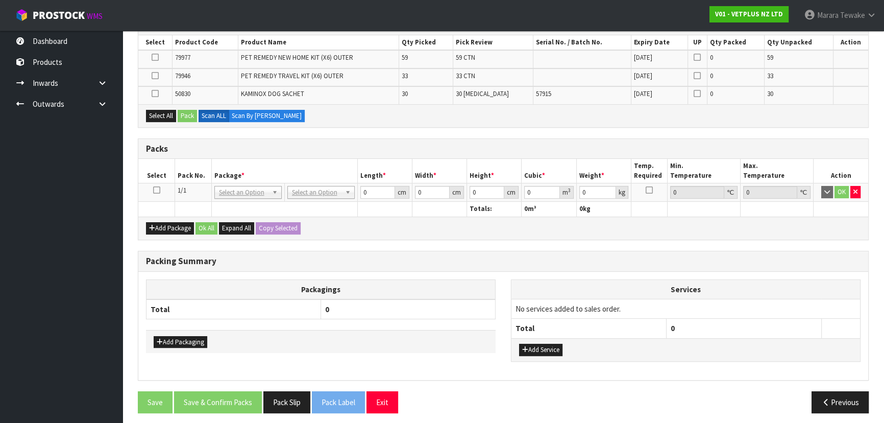
click at [157, 190] on icon at bounding box center [156, 190] width 7 height 1
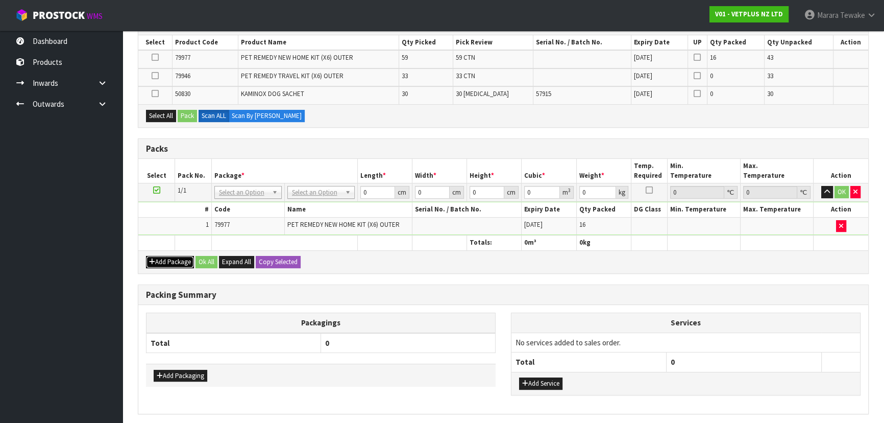
click at [175, 256] on button "Add Package" at bounding box center [170, 262] width 48 height 12
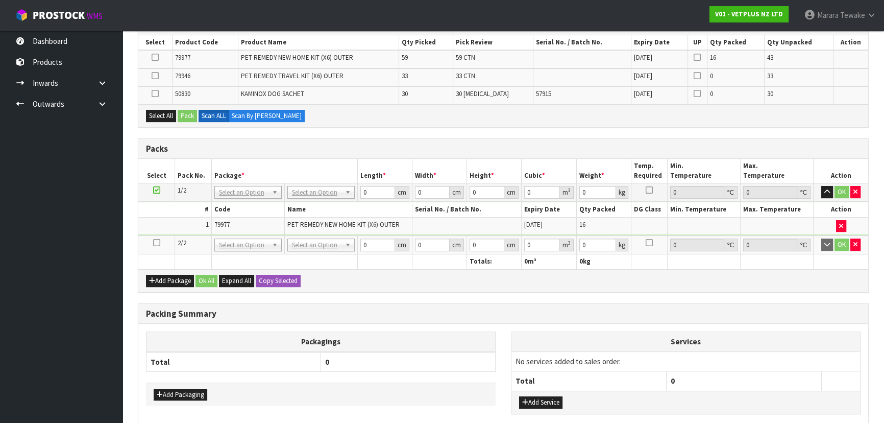
click at [157, 242] on icon at bounding box center [156, 242] width 7 height 1
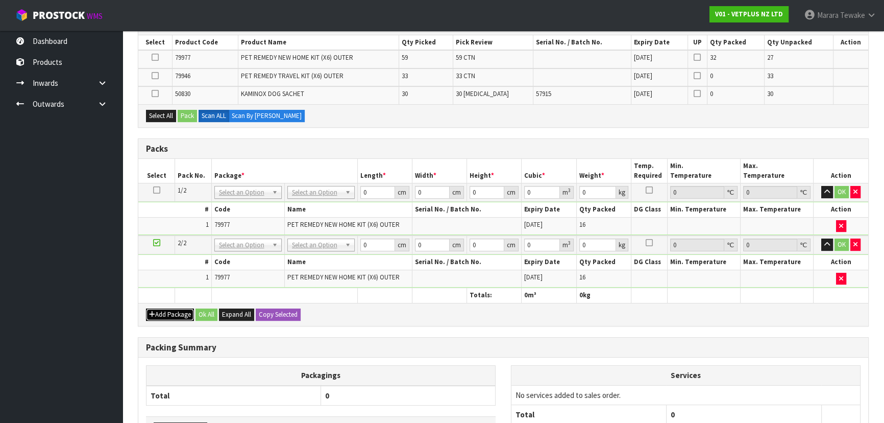
click at [161, 311] on button "Add Package" at bounding box center [170, 314] width 48 height 12
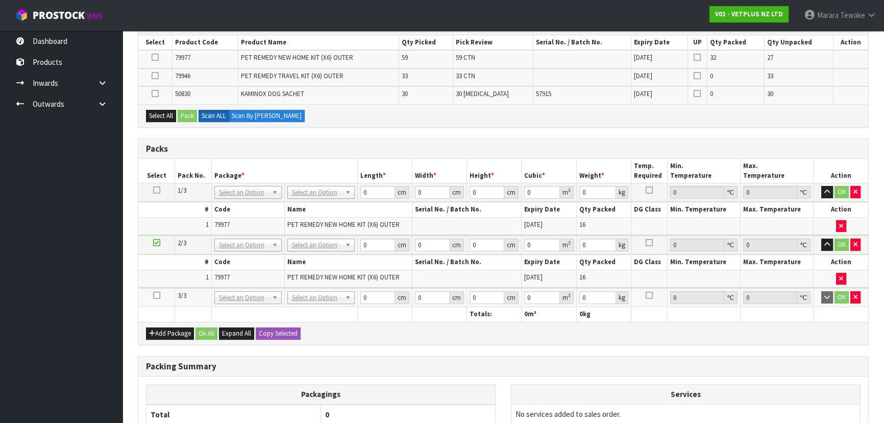
click at [156, 295] on icon at bounding box center [156, 295] width 7 height 1
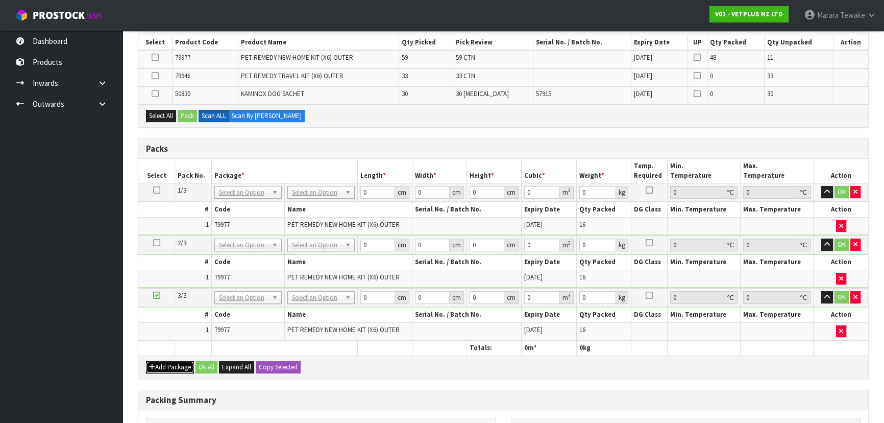
click at [164, 361] on button "Add Package" at bounding box center [170, 367] width 48 height 12
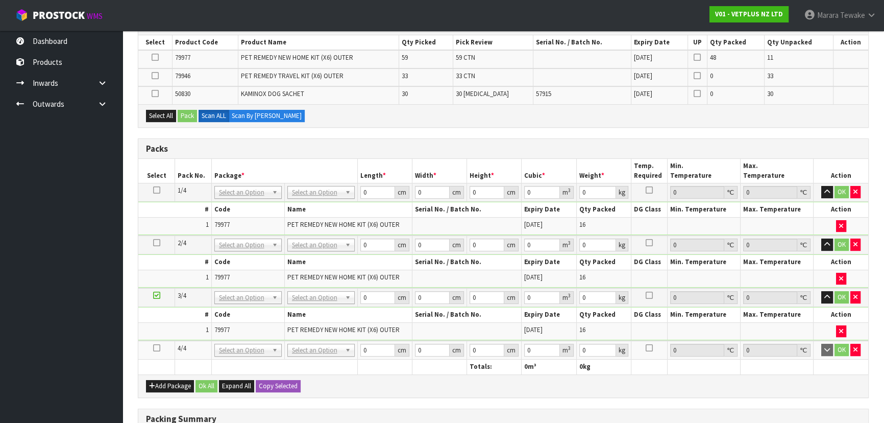
drag, startPoint x: 159, startPoint y: 344, endPoint x: 168, endPoint y: 341, distance: 10.2
click at [158, 348] on icon at bounding box center [156, 348] width 7 height 1
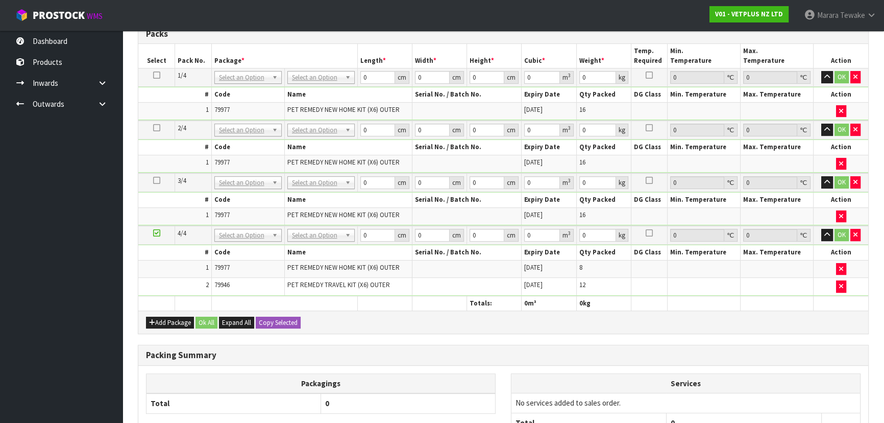
scroll to position [432, 0]
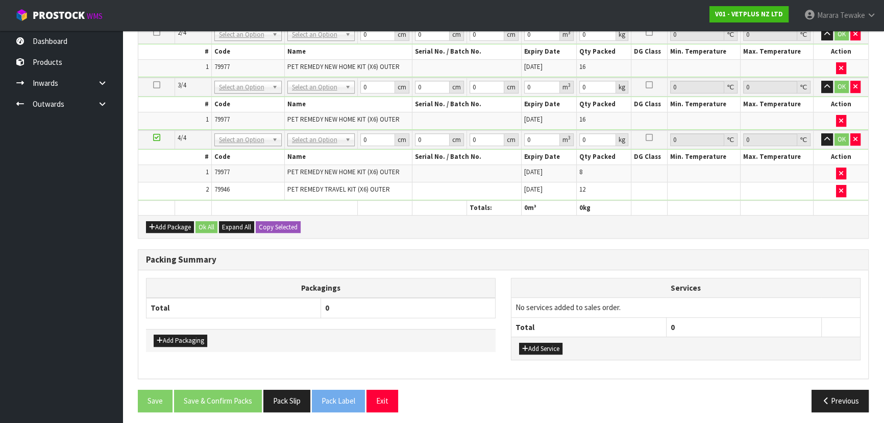
click at [159, 216] on div "Add Package Ok All Expand All Copy Selected" at bounding box center [503, 226] width 730 height 23
click at [159, 221] on button "Add Package" at bounding box center [170, 227] width 48 height 12
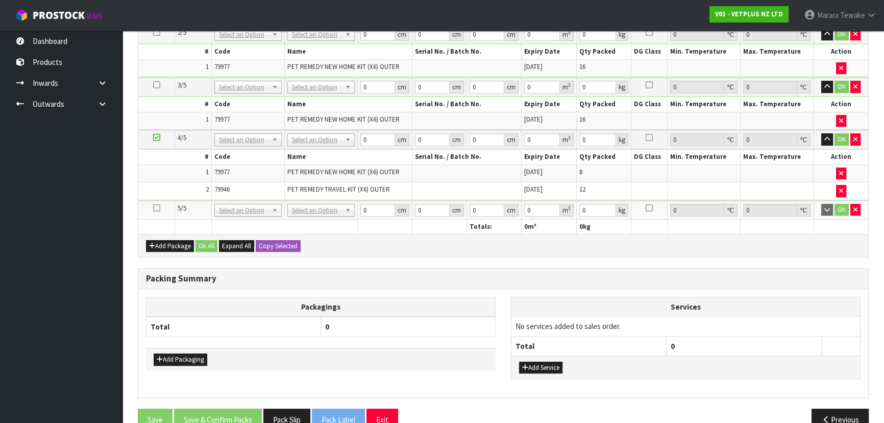
click at [155, 208] on icon at bounding box center [156, 208] width 7 height 1
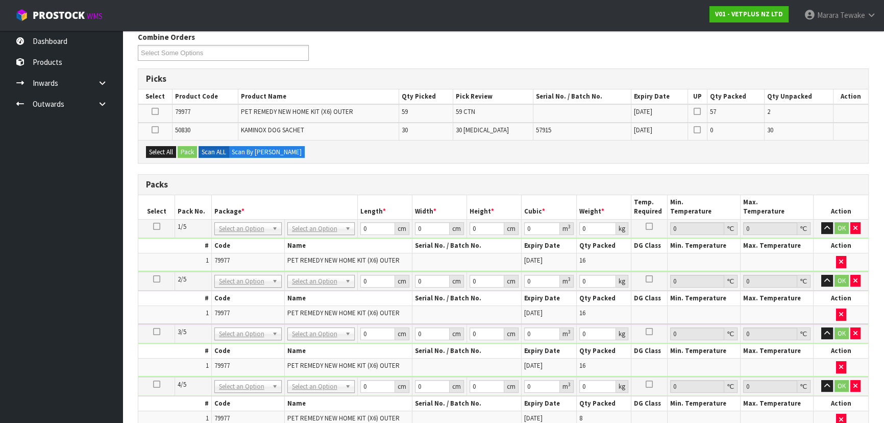
scroll to position [414, 0]
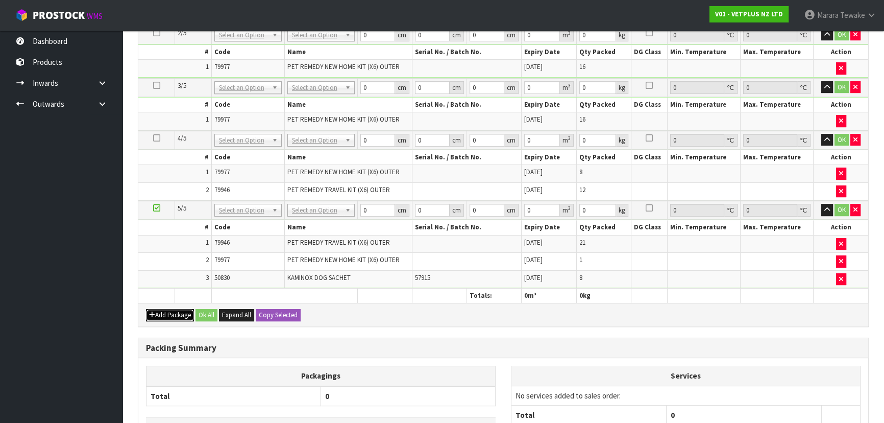
click at [178, 309] on button "Add Package" at bounding box center [170, 315] width 48 height 12
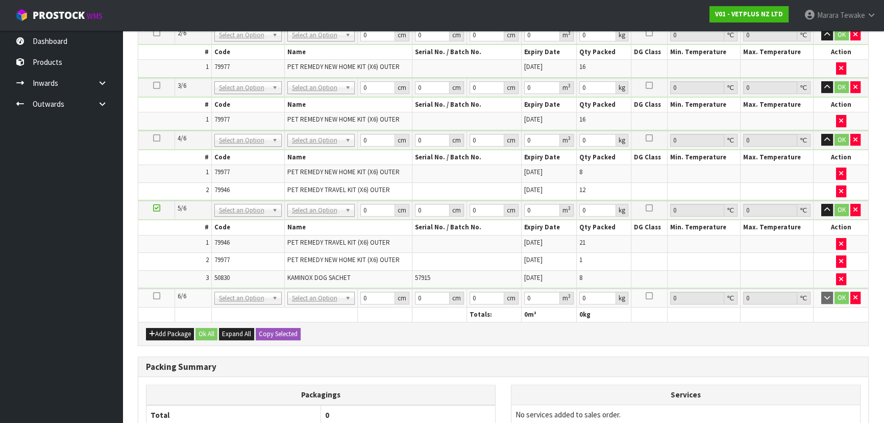
click at [157, 296] on icon at bounding box center [156, 296] width 7 height 1
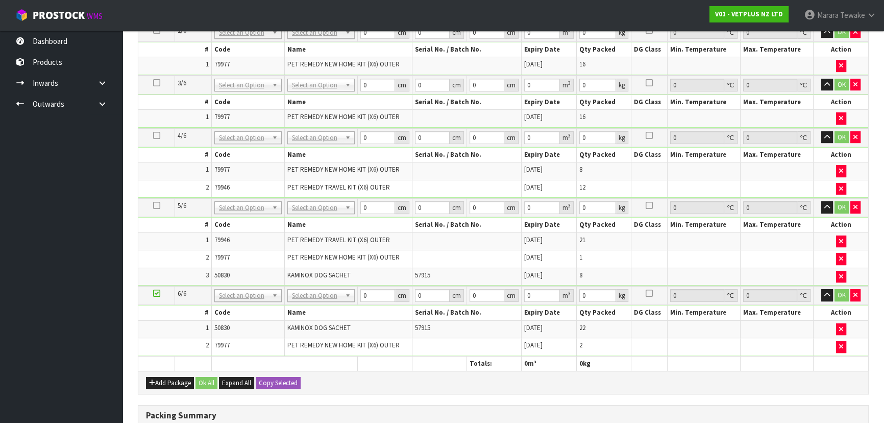
scroll to position [256, 0]
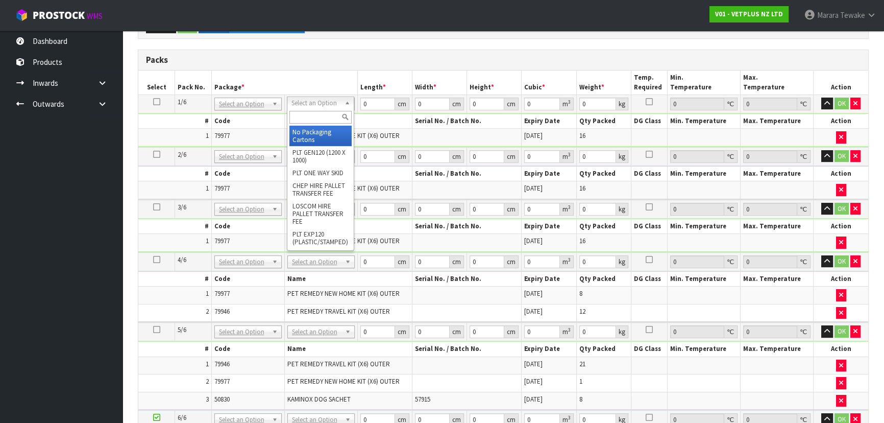
click at [313, 117] on input "text" at bounding box center [320, 117] width 62 height 13
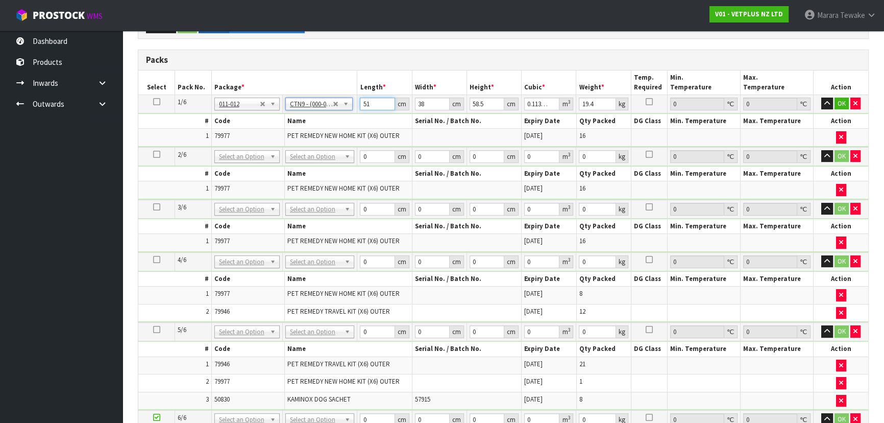
drag, startPoint x: 371, startPoint y: 102, endPoint x: 291, endPoint y: 68, distance: 85.8
click at [311, 81] on table "Select Pack No. Package * Length * Width * Height * Cubic * Weight * Temp. Requ…" at bounding box center [503, 282] width 730 height 424
click at [153, 102] on icon at bounding box center [156, 102] width 7 height 1
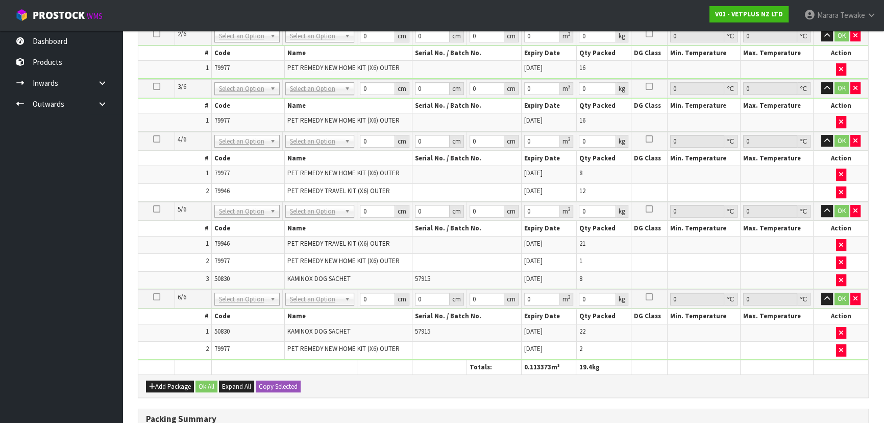
scroll to position [535, 0]
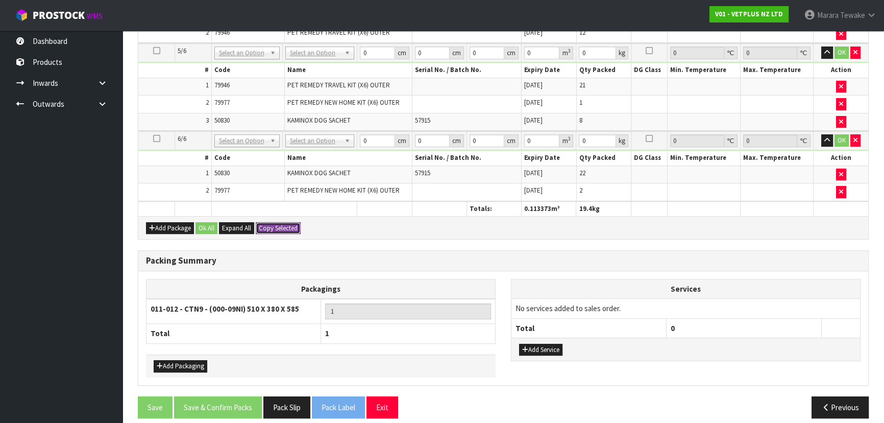
click at [280, 222] on button "Copy Selected" at bounding box center [278, 228] width 45 height 12
click at [280, 222] on button "Confirm Copy Selected" at bounding box center [289, 228] width 67 height 12
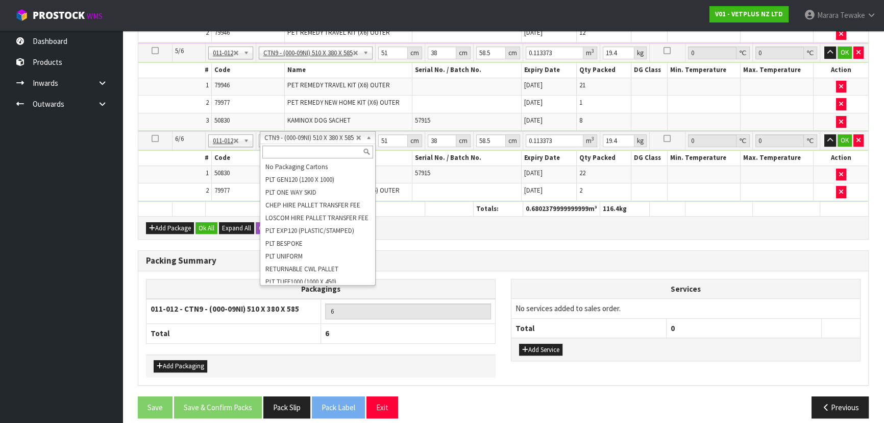
click at [313, 150] on input "text" at bounding box center [317, 151] width 111 height 13
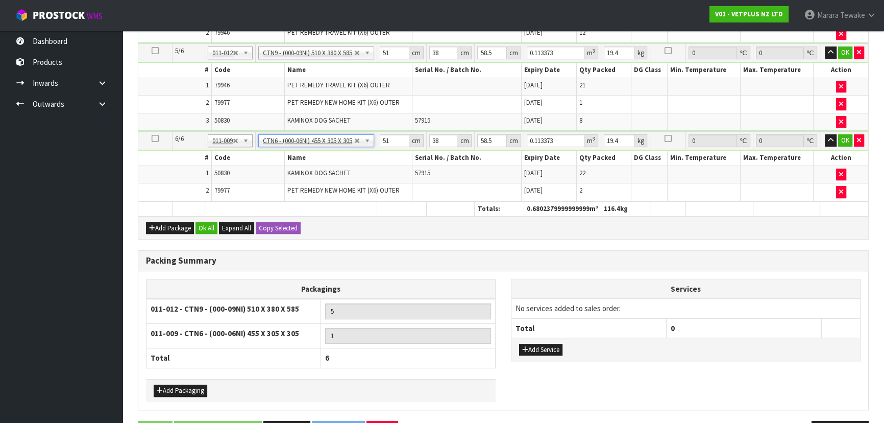
scroll to position [163, 0]
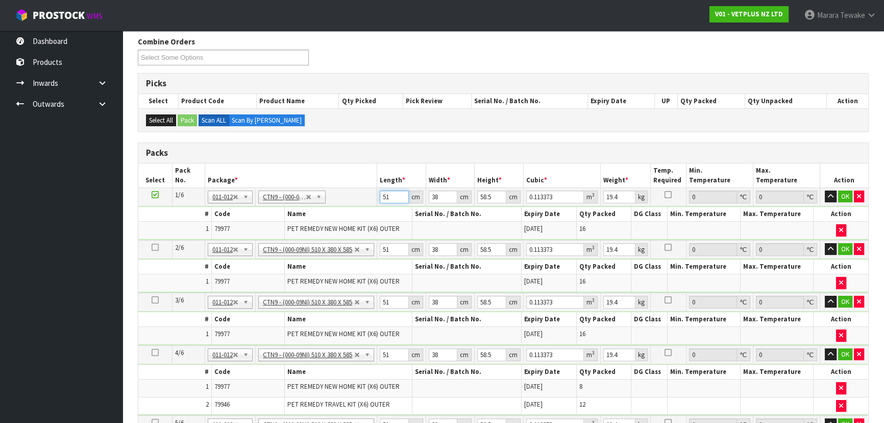
drag, startPoint x: 393, startPoint y: 197, endPoint x: 375, endPoint y: 182, distance: 23.5
click at [372, 189] on tr "1/6 NONE 007-001 007-002 007-004 007-009 007-013 007-014 007-015 007-017 007-01…" at bounding box center [503, 196] width 730 height 18
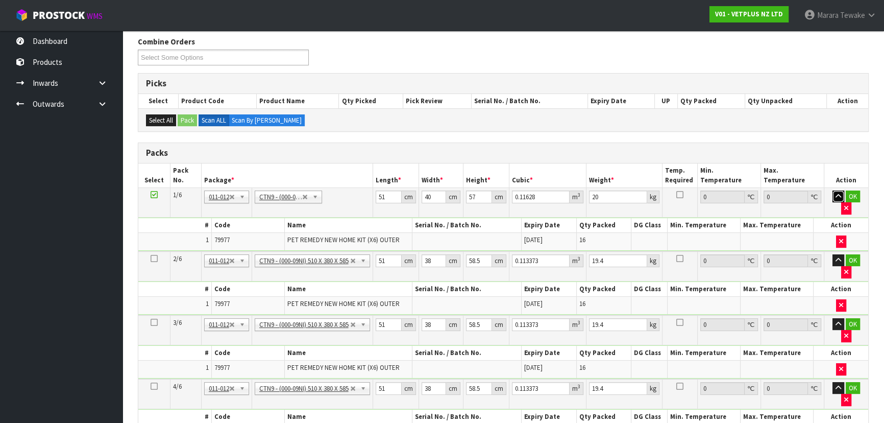
click at [833, 190] on button "button" at bounding box center [839, 196] width 12 height 12
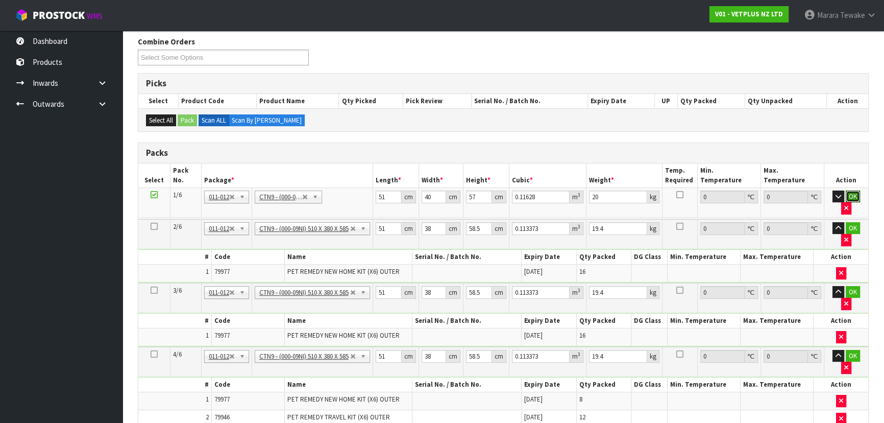
click button "OK" at bounding box center [853, 196] width 14 height 12
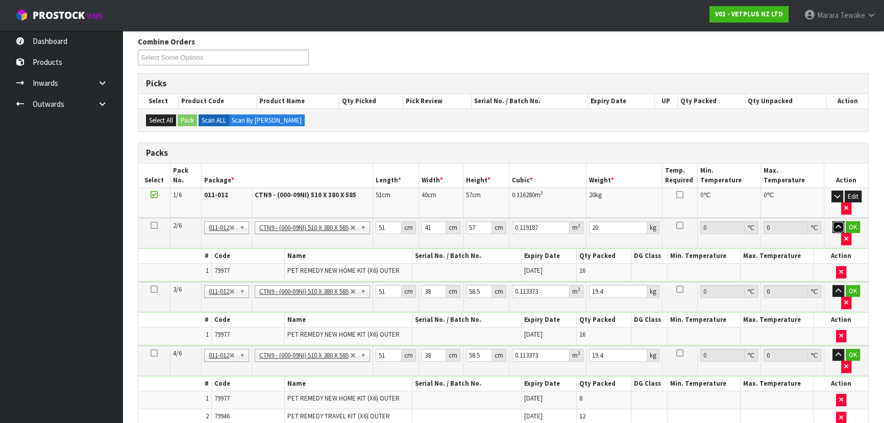
click at [833, 221] on button "button" at bounding box center [839, 227] width 12 height 12
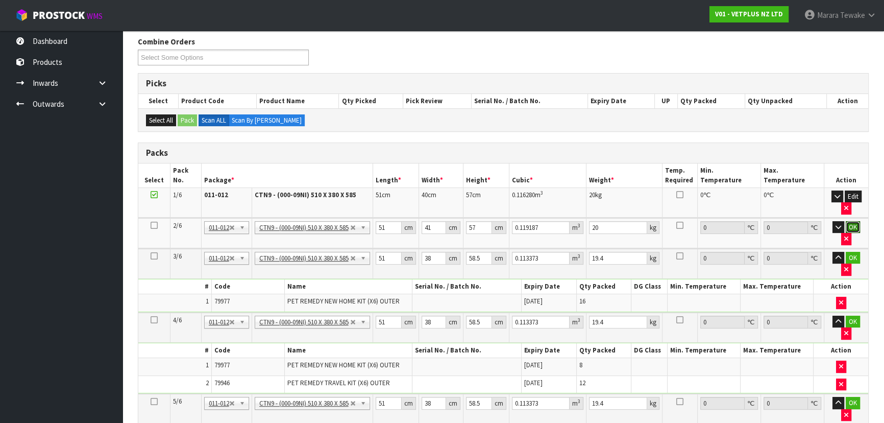
click button "OK" at bounding box center [853, 227] width 14 height 12
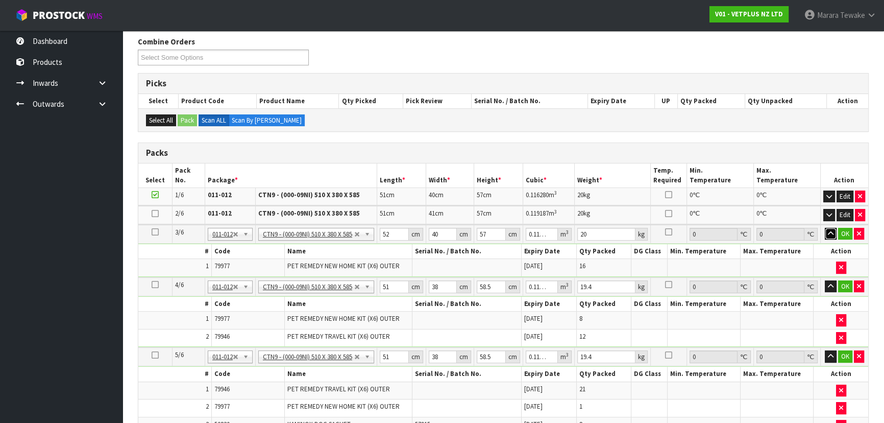
click at [825, 228] on button "button" at bounding box center [831, 234] width 12 height 12
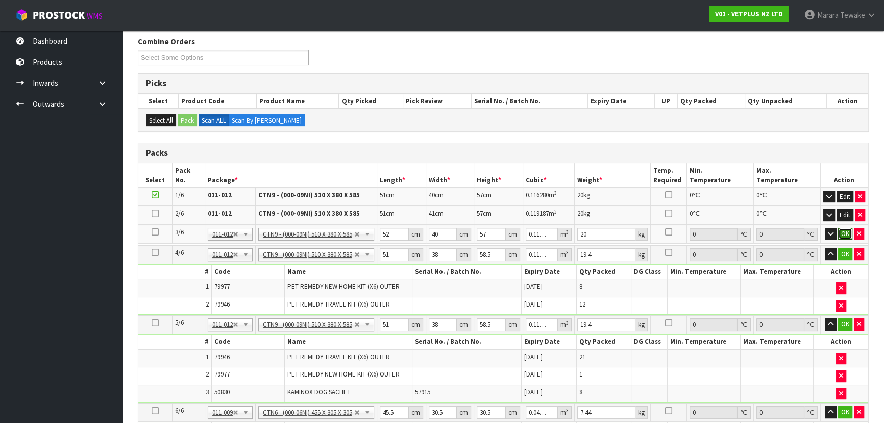
click button "OK" at bounding box center [845, 234] width 14 height 12
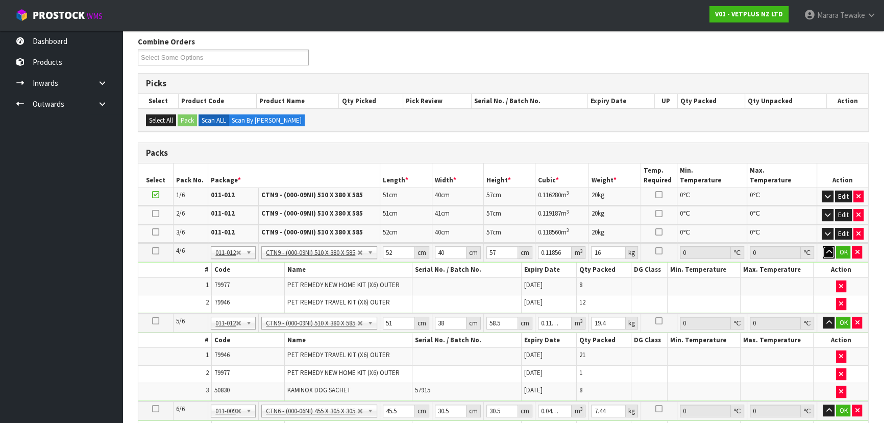
click at [823, 246] on button "button" at bounding box center [829, 252] width 12 height 12
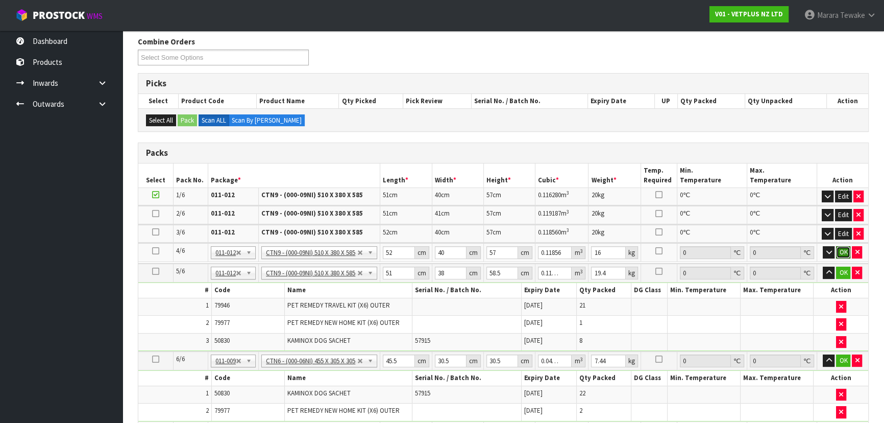
click button "OK" at bounding box center [843, 252] width 14 height 12
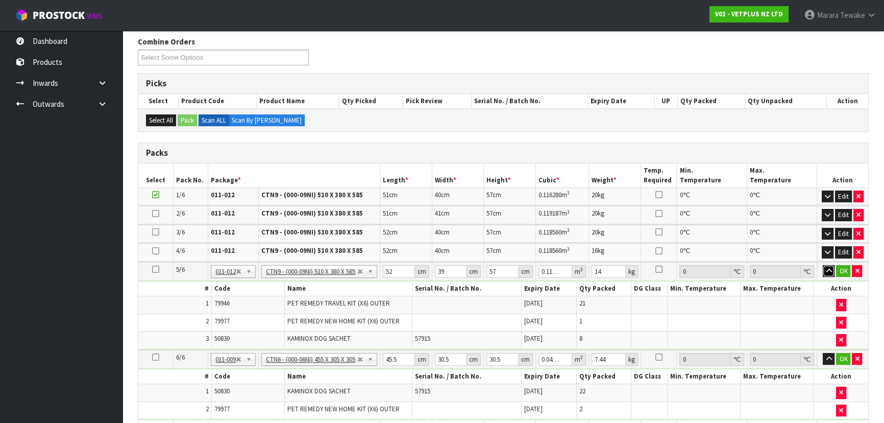
click at [823, 265] on button "button" at bounding box center [829, 271] width 12 height 12
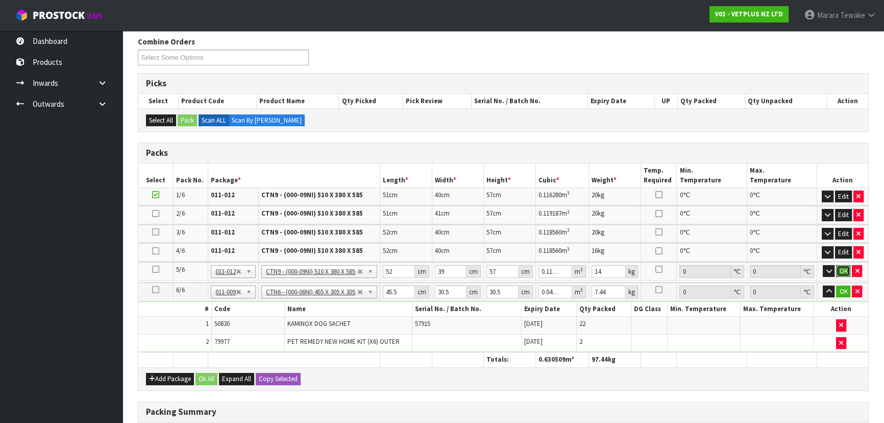
click button "OK" at bounding box center [843, 271] width 14 height 12
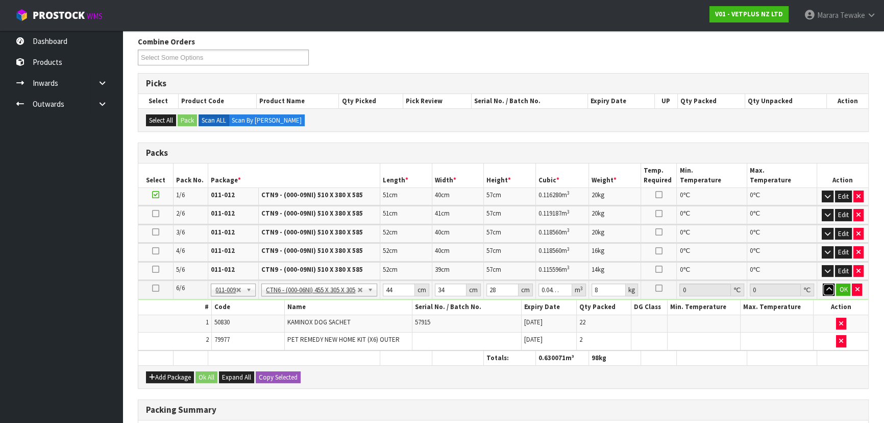
click at [823, 283] on button "button" at bounding box center [829, 289] width 12 height 12
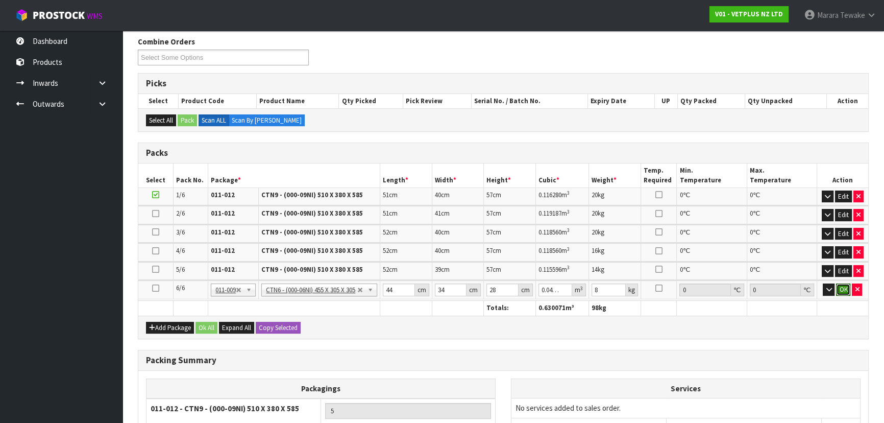
click button "OK" at bounding box center [843, 289] width 14 height 12
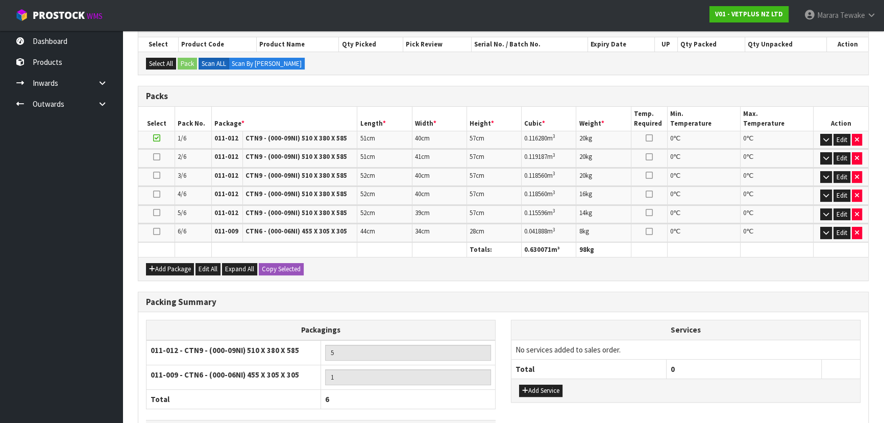
scroll to position [292, 0]
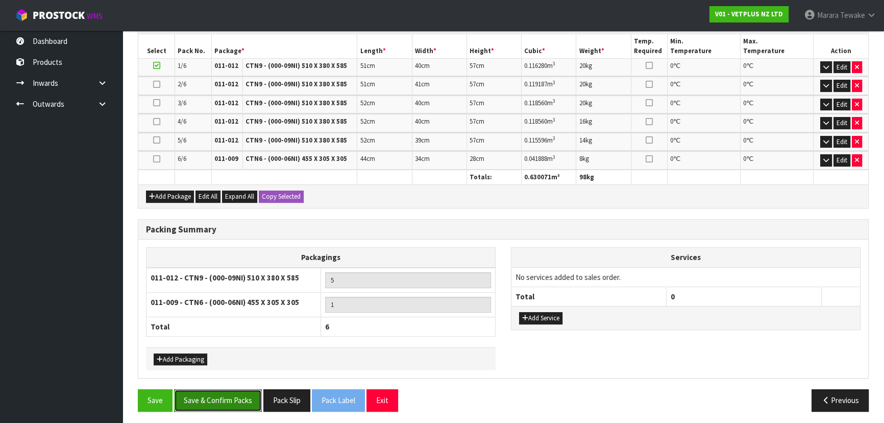
click at [209, 402] on button "Save & Confirm Packs" at bounding box center [218, 400] width 88 height 22
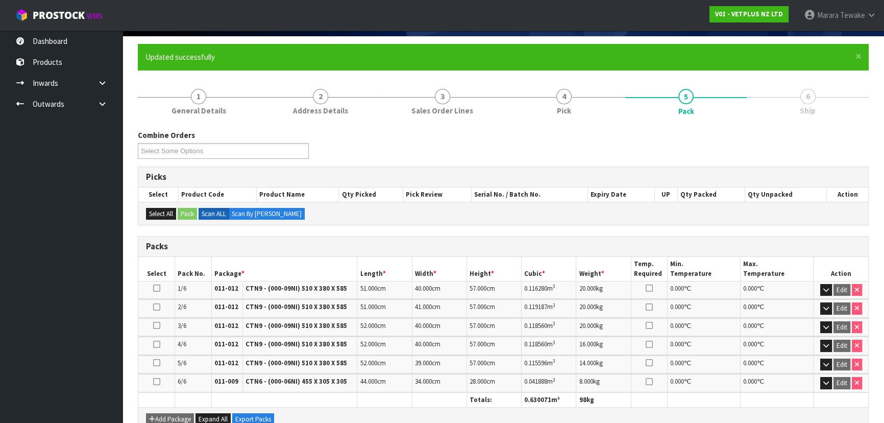
scroll to position [271, 0]
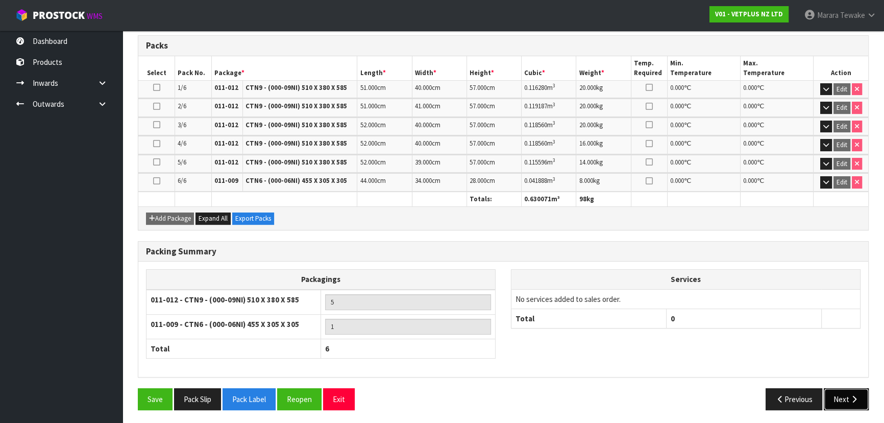
click at [858, 399] on button "Next" at bounding box center [846, 399] width 45 height 22
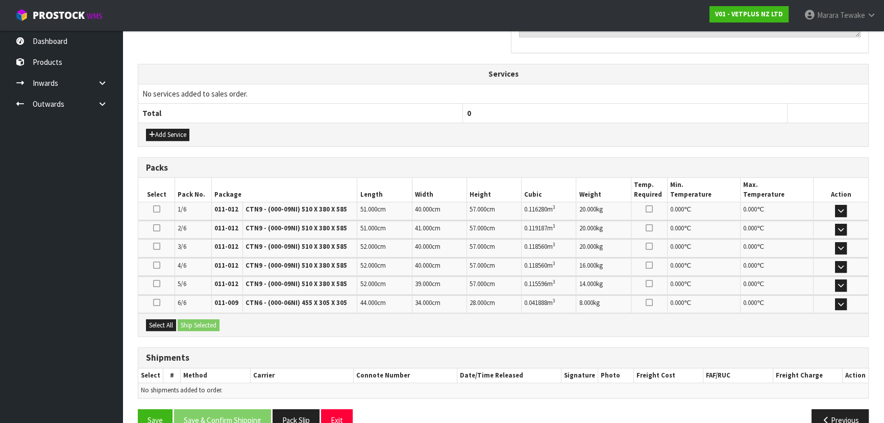
scroll to position [375, 0]
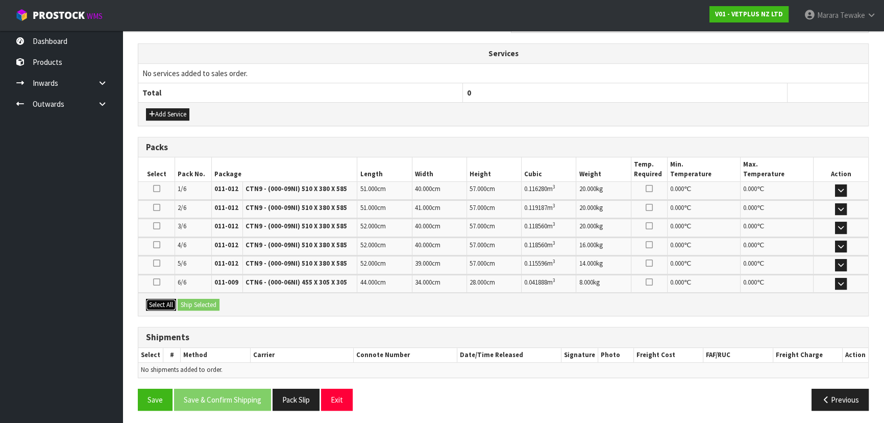
click at [167, 302] on button "Select All" at bounding box center [161, 305] width 30 height 12
click at [184, 299] on button "Ship Selected" at bounding box center [199, 305] width 42 height 12
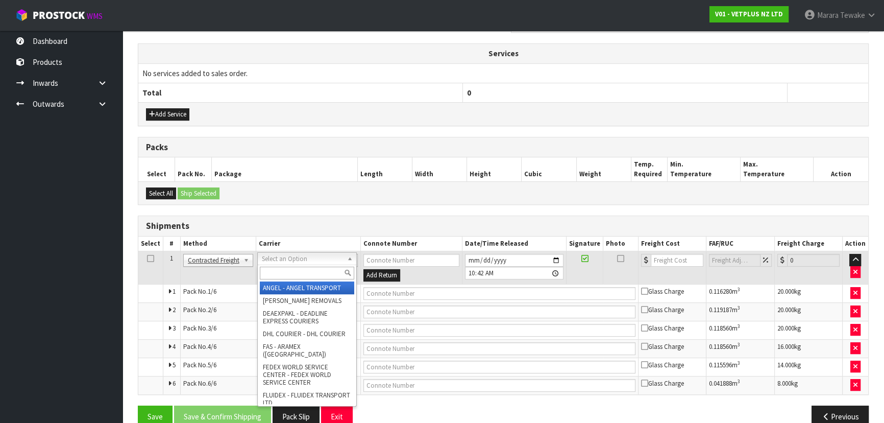
click at [273, 270] on input "text" at bounding box center [307, 272] width 94 height 13
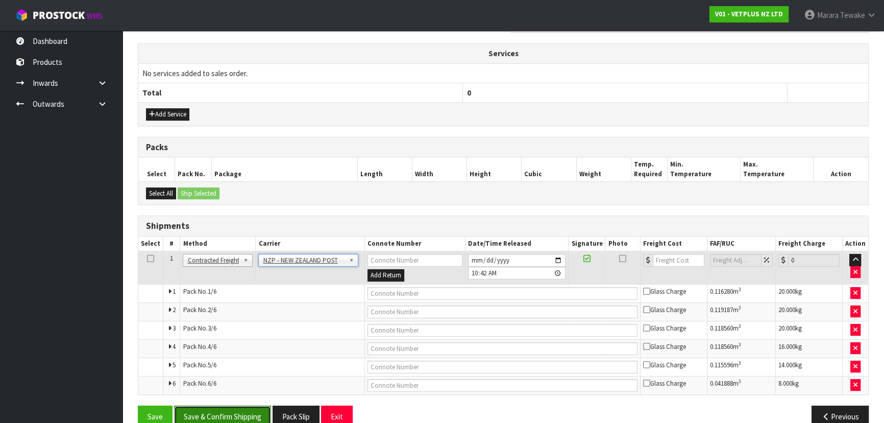
click at [227, 411] on button "Save & Confirm Shipping" at bounding box center [222, 416] width 97 height 22
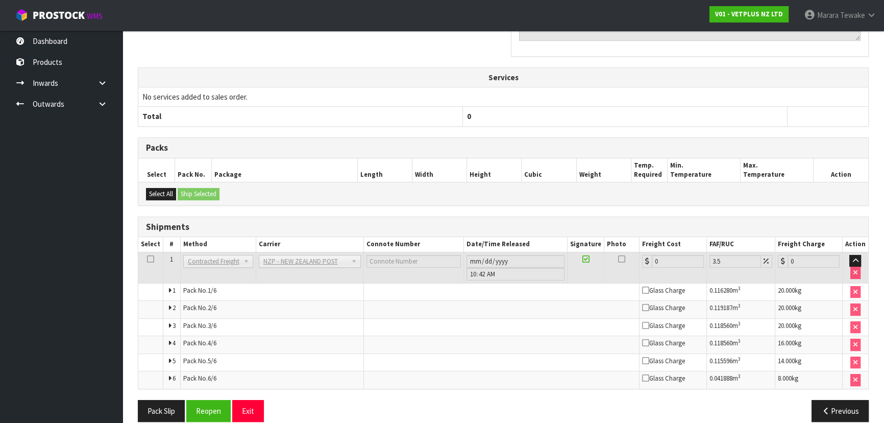
scroll to position [374, 0]
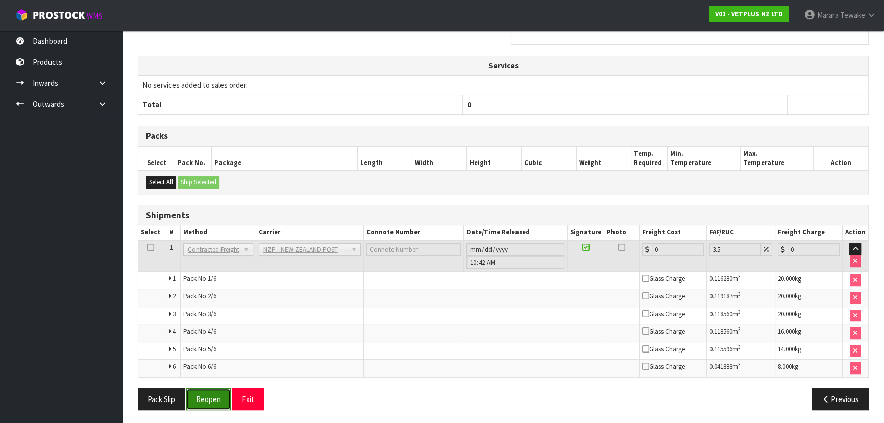
click at [210, 401] on button "Reopen" at bounding box center [208, 399] width 44 height 22
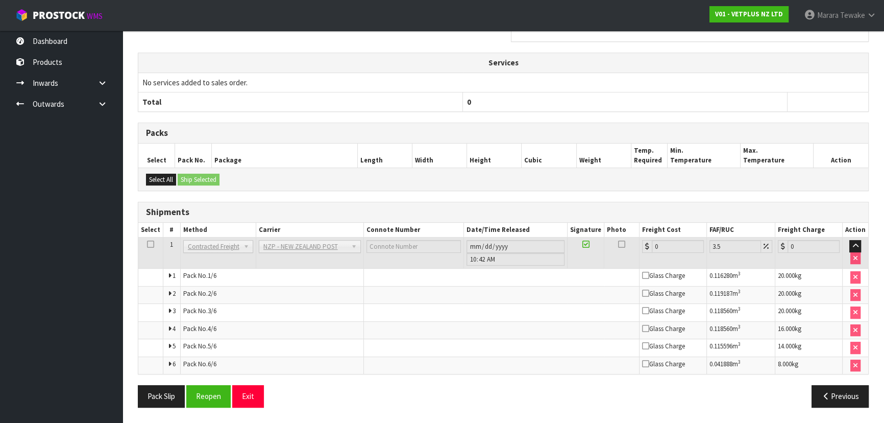
scroll to position [0, 0]
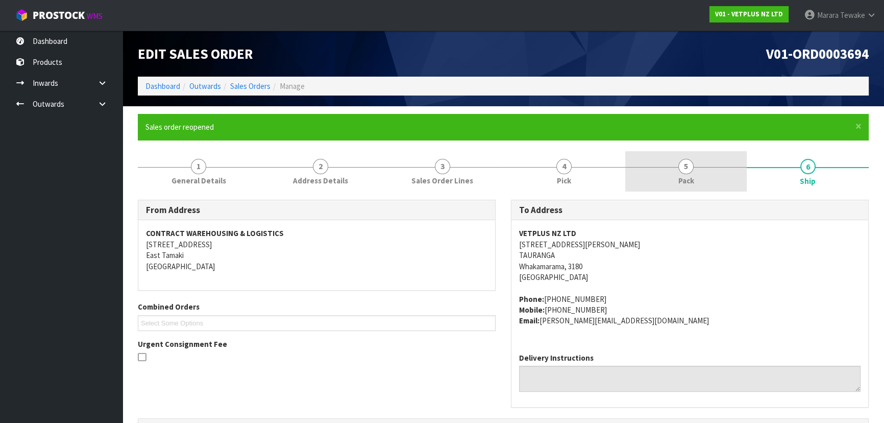
click at [730, 178] on link "5 Pack" at bounding box center [686, 171] width 122 height 40
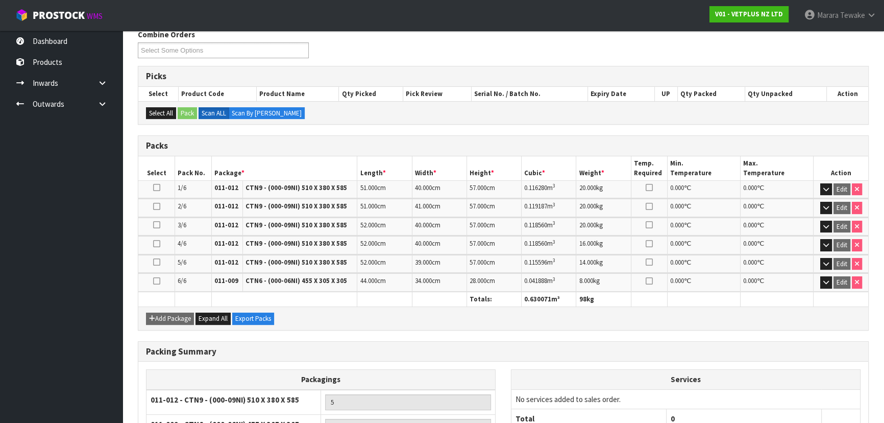
scroll to position [38, 0]
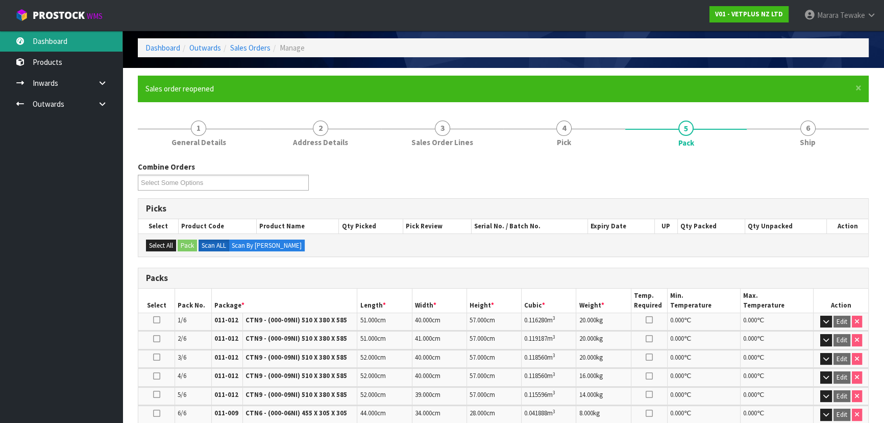
click at [89, 41] on link "Dashboard" at bounding box center [61, 41] width 123 height 21
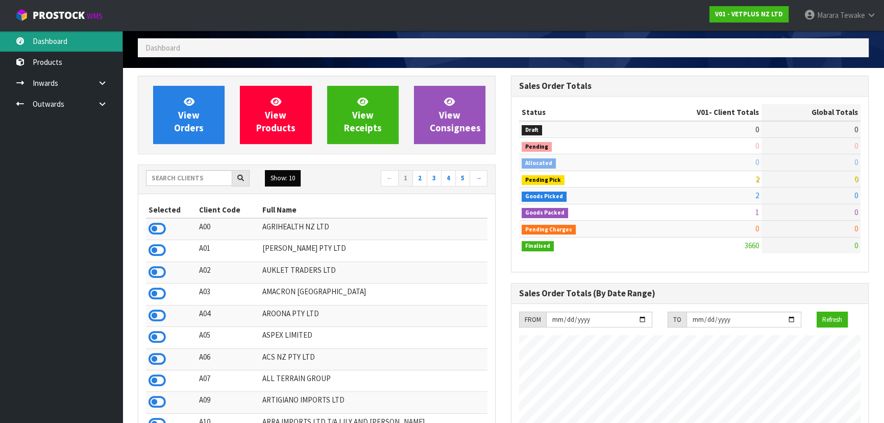
scroll to position [772, 373]
click at [194, 174] on input "text" at bounding box center [189, 178] width 86 height 16
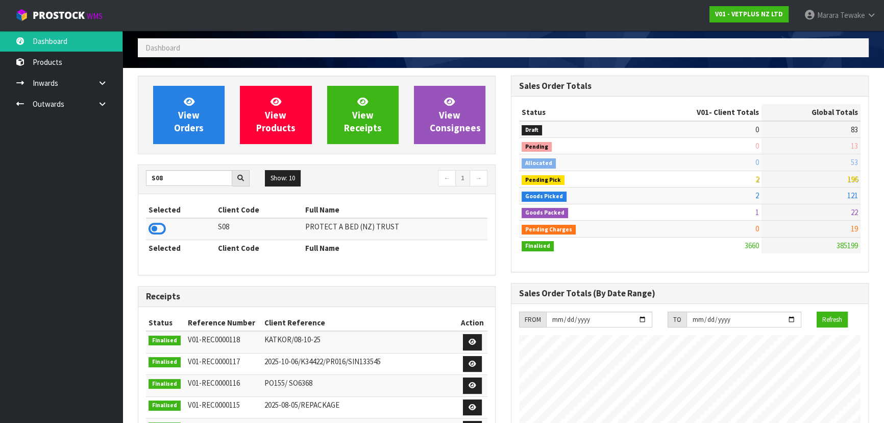
click at [157, 219] on td at bounding box center [180, 229] width 69 height 22
click at [158, 228] on icon at bounding box center [157, 228] width 17 height 15
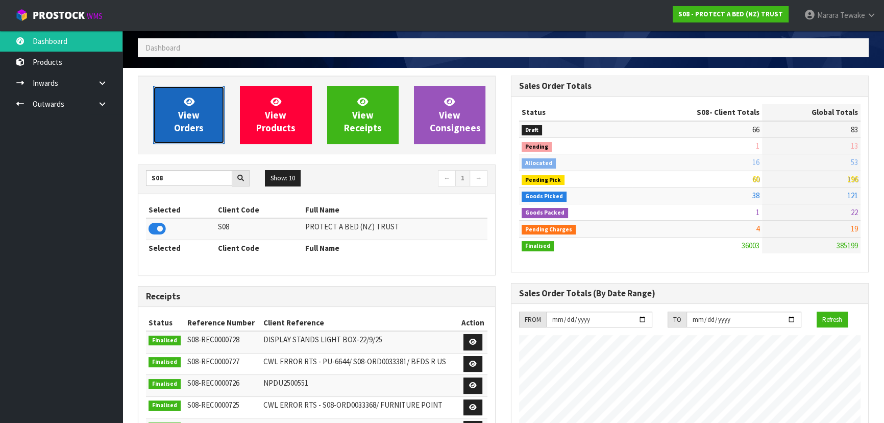
click at [158, 138] on link "View Orders" at bounding box center [188, 115] width 71 height 58
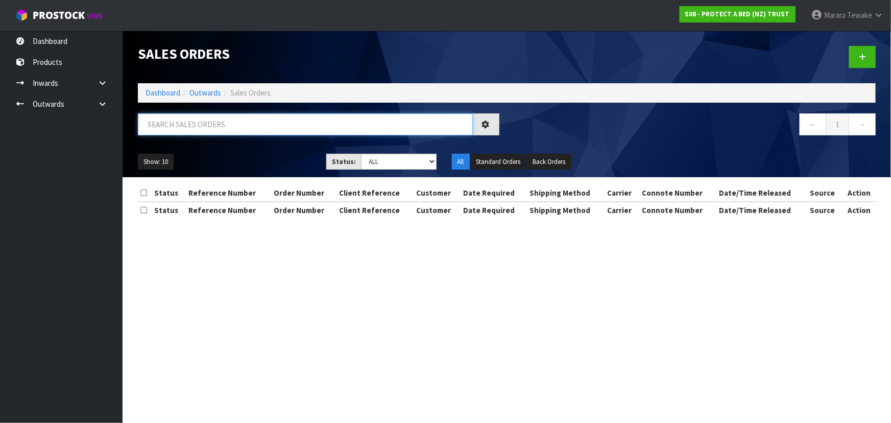
click at [171, 114] on input "text" at bounding box center [305, 124] width 335 height 22
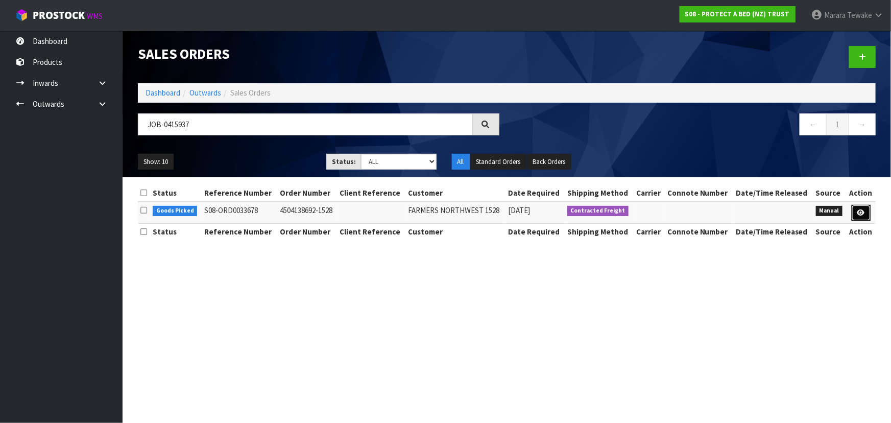
click at [857, 214] on icon at bounding box center [861, 212] width 8 height 7
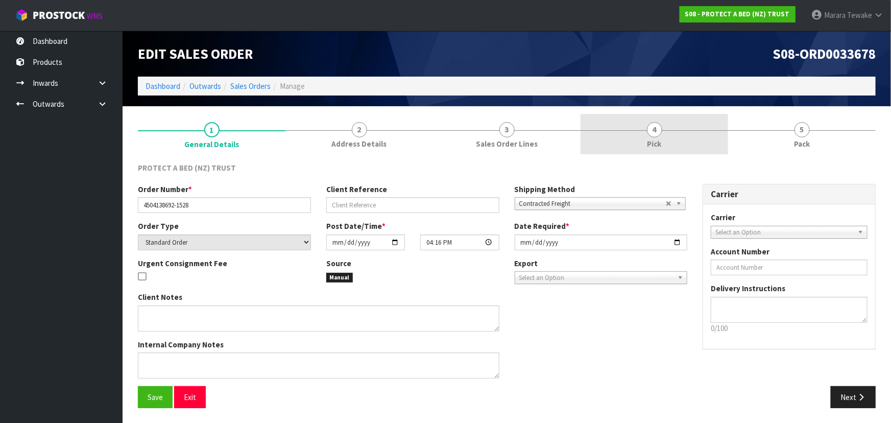
click at [639, 149] on link "4 Pick" at bounding box center [654, 134] width 148 height 40
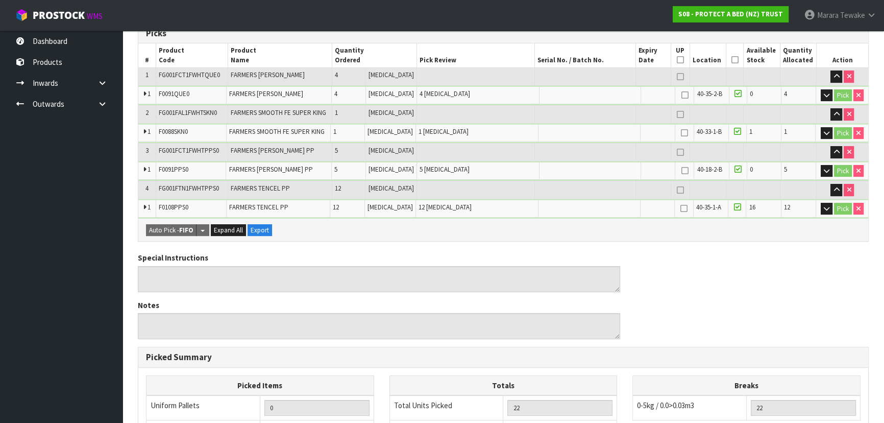
scroll to position [193, 0]
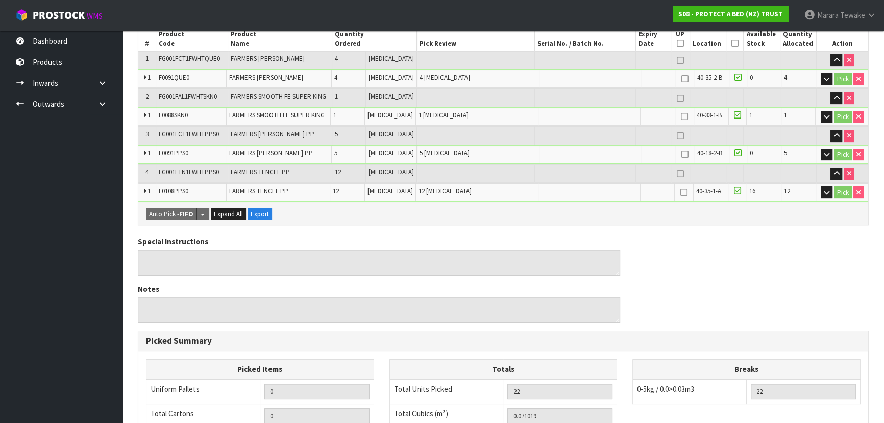
click at [731, 43] on icon at bounding box center [734, 43] width 7 height 1
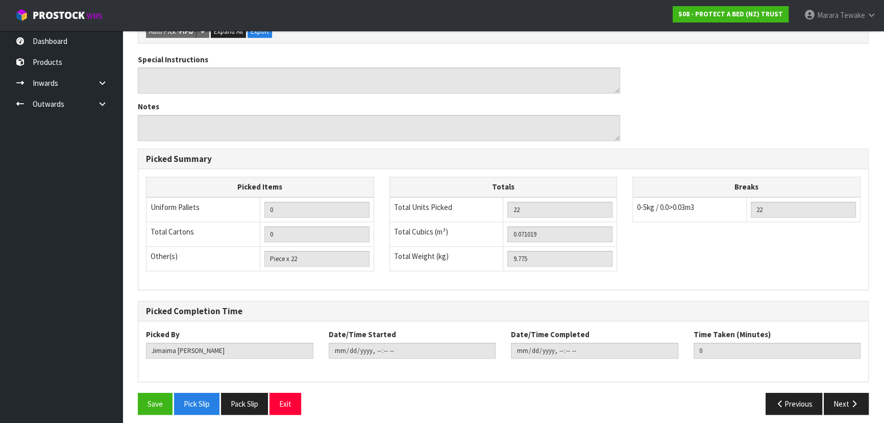
scroll to position [416, 0]
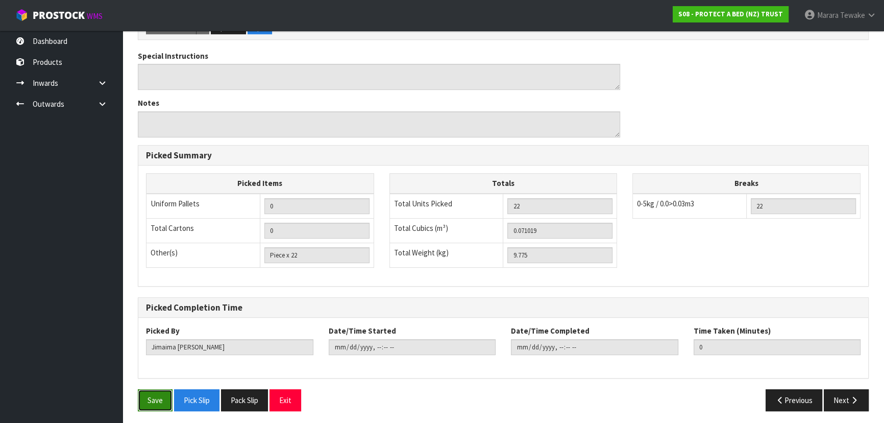
click at [156, 400] on button "Save" at bounding box center [155, 400] width 35 height 22
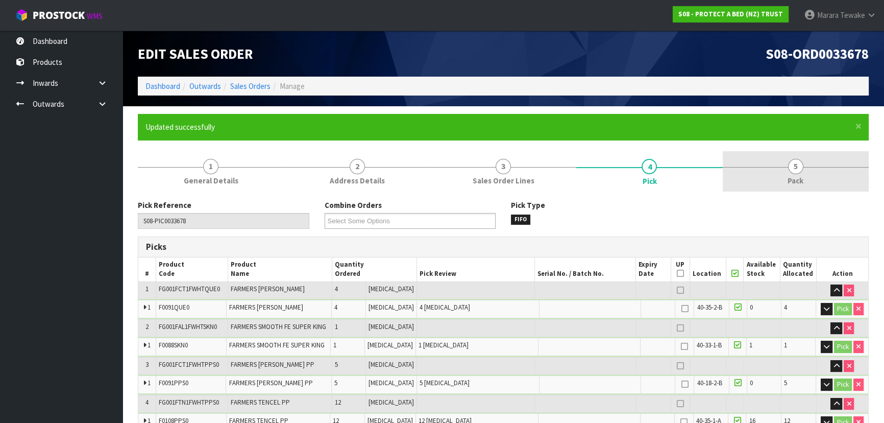
click at [785, 165] on link "5 Pack" at bounding box center [796, 171] width 146 height 40
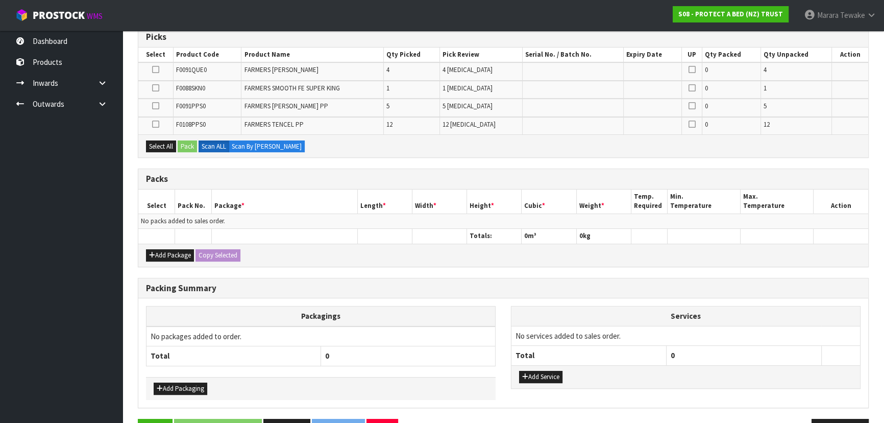
scroll to position [240, 0]
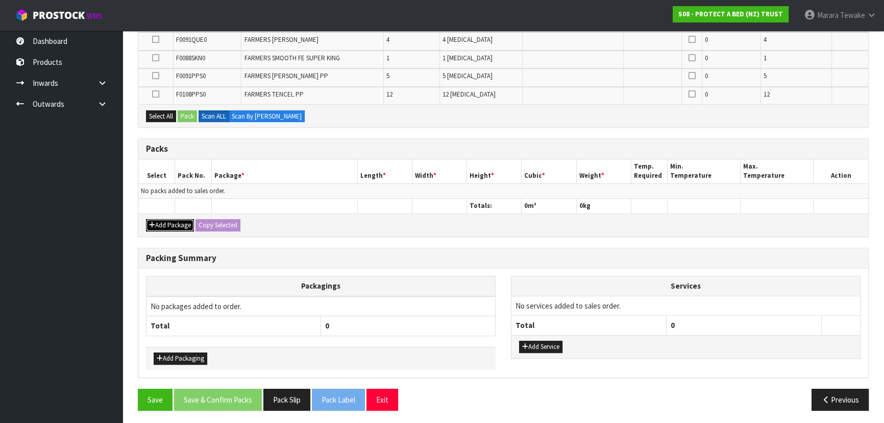
click at [174, 223] on button "Add Package" at bounding box center [170, 225] width 48 height 12
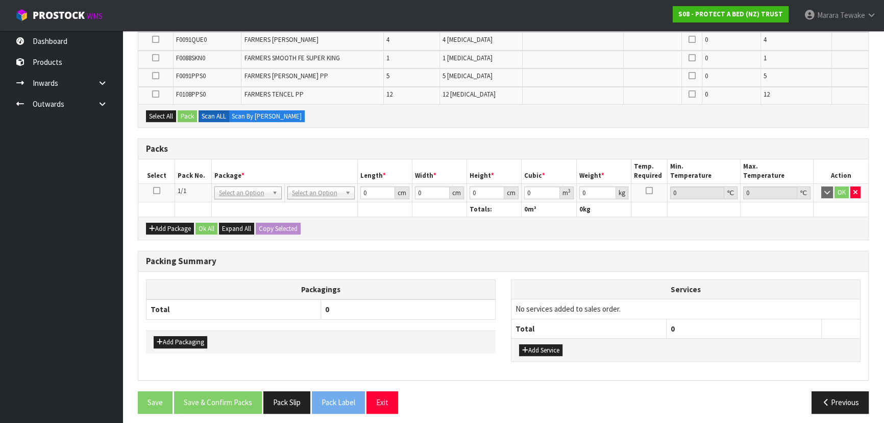
click at [158, 190] on icon at bounding box center [156, 190] width 7 height 1
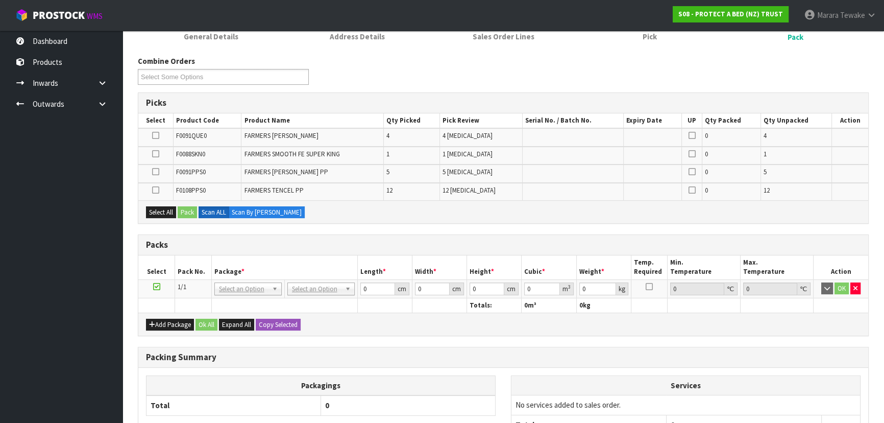
scroll to position [148, 0]
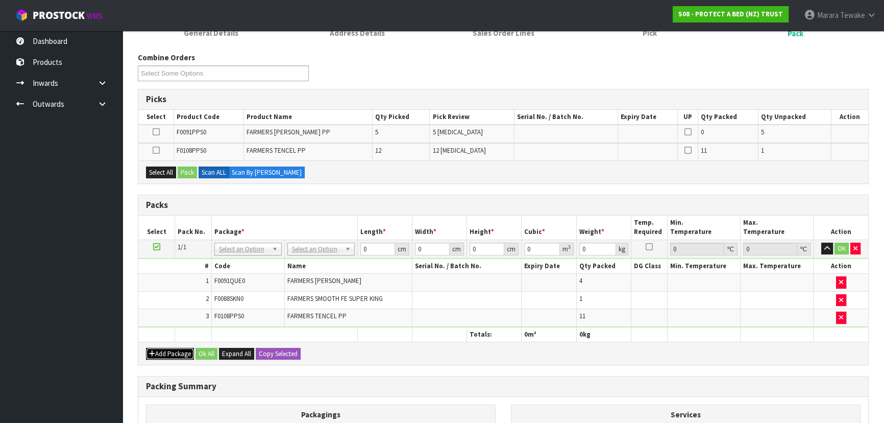
click at [173, 351] on button "Add Package" at bounding box center [170, 354] width 48 height 12
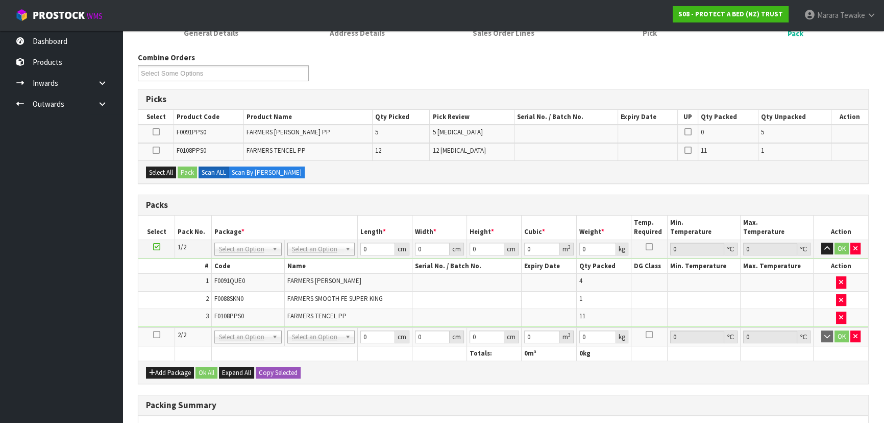
drag, startPoint x: 155, startPoint y: 331, endPoint x: 174, endPoint y: 286, distance: 48.9
click at [154, 334] on icon at bounding box center [156, 334] width 7 height 1
click at [168, 174] on button "Select All" at bounding box center [161, 172] width 30 height 12
drag, startPoint x: 185, startPoint y: 168, endPoint x: 215, endPoint y: 176, distance: 30.6
click at [186, 168] on button "Pack" at bounding box center [187, 172] width 19 height 12
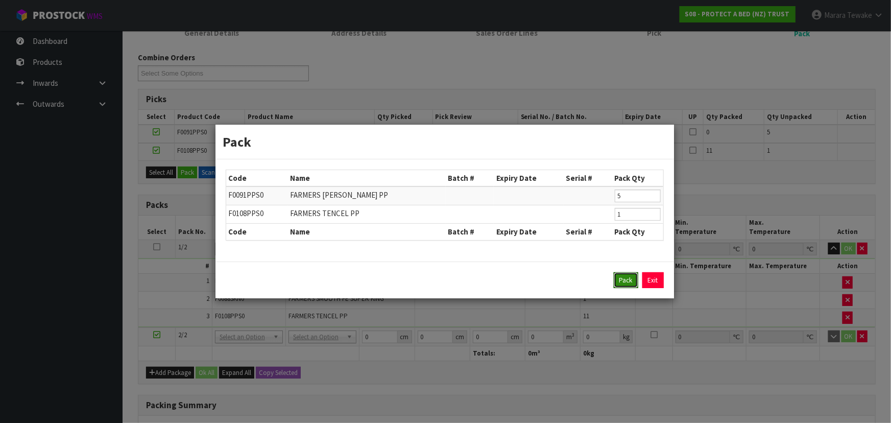
click at [618, 280] on button "Pack" at bounding box center [626, 280] width 25 height 16
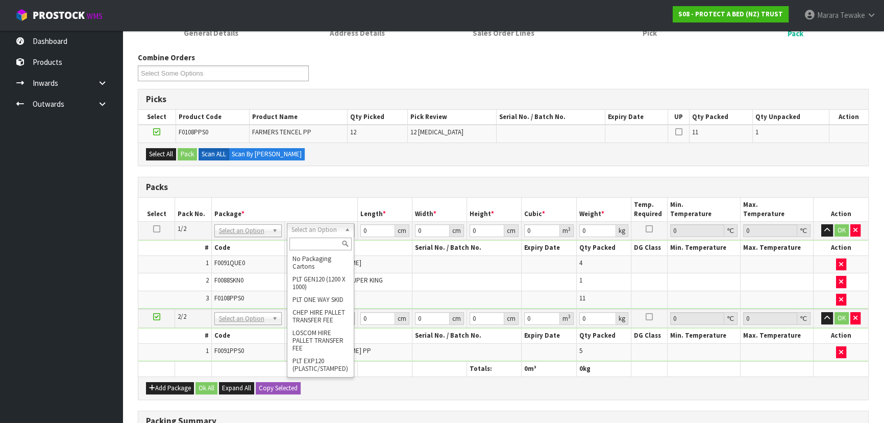
click at [324, 241] on input "text" at bounding box center [320, 243] width 62 height 13
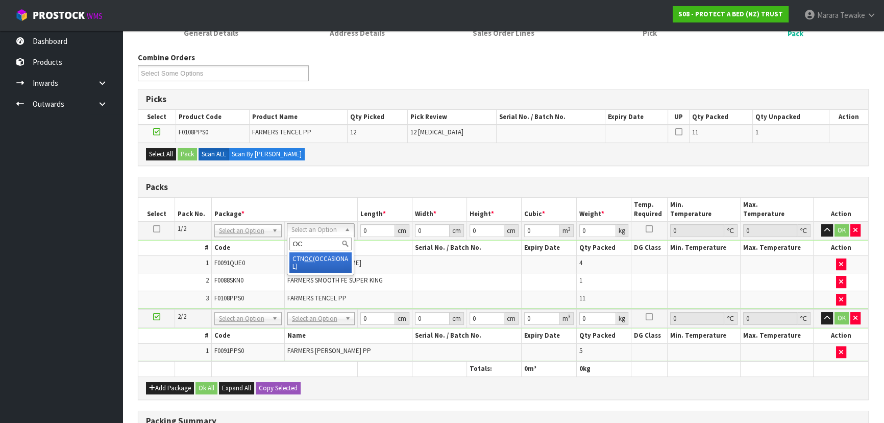
drag, startPoint x: 330, startPoint y: 256, endPoint x: 330, endPoint y: 306, distance: 50.0
drag, startPoint x: 329, startPoint y: 315, endPoint x: 328, endPoint y: 321, distance: 5.7
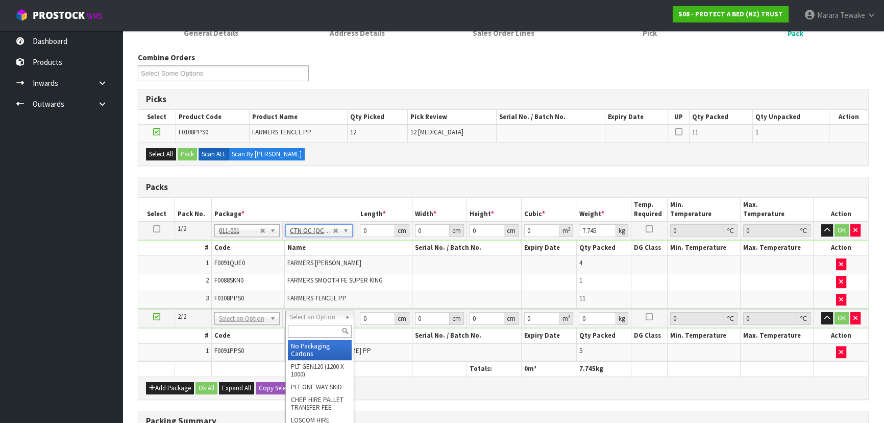
click at [327, 333] on input "text" at bounding box center [320, 331] width 64 height 13
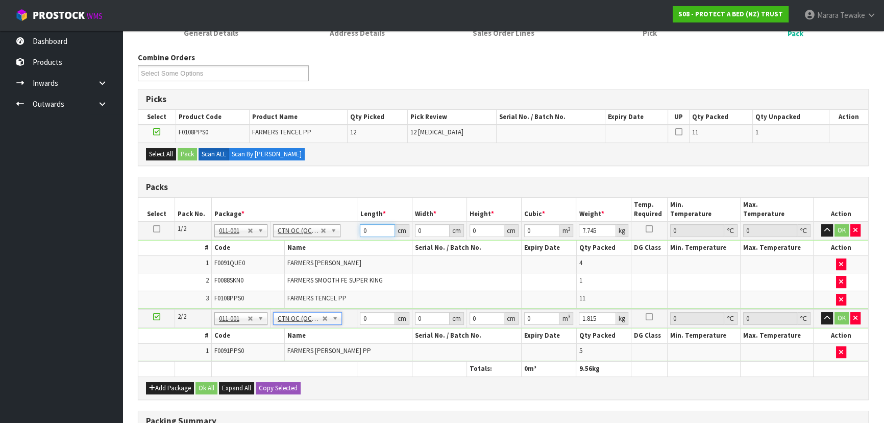
drag, startPoint x: 352, startPoint y: 231, endPoint x: 329, endPoint y: 207, distance: 33.2
click at [334, 222] on tr "1/2 NONE 007-001 007-002 007-004 007-009 007-013 007-014 007-015 007-017 007-01…" at bounding box center [503, 231] width 730 height 18
click at [821, 224] on button "button" at bounding box center [827, 230] width 12 height 12
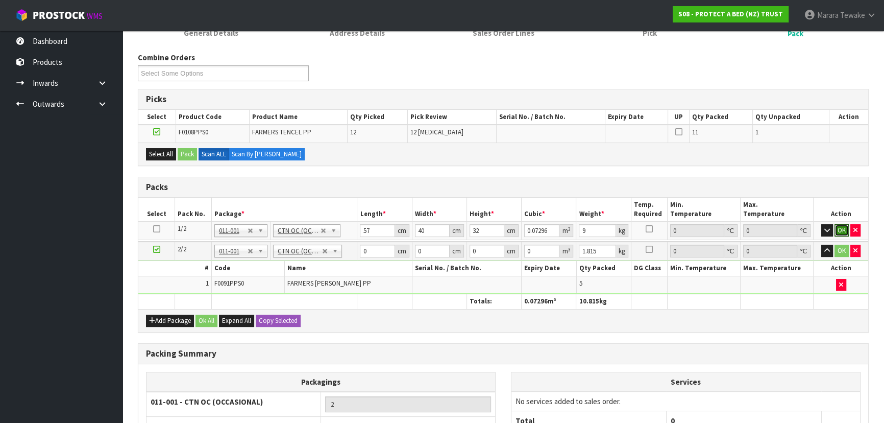
click button "OK" at bounding box center [842, 230] width 14 height 12
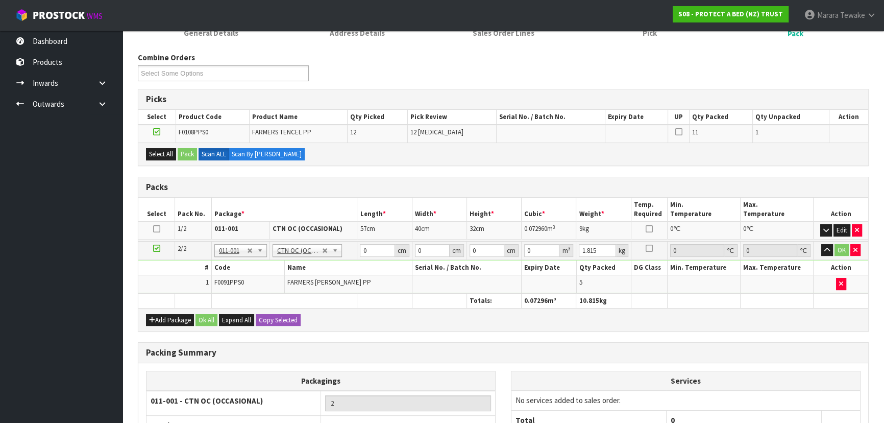
scroll to position [0, 0]
click at [821, 243] on button "button" at bounding box center [827, 249] width 12 height 12
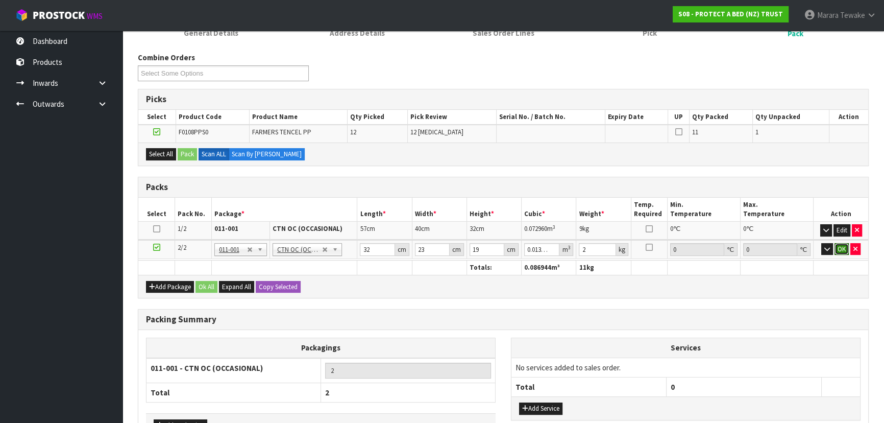
click button "OK" at bounding box center [842, 249] width 14 height 12
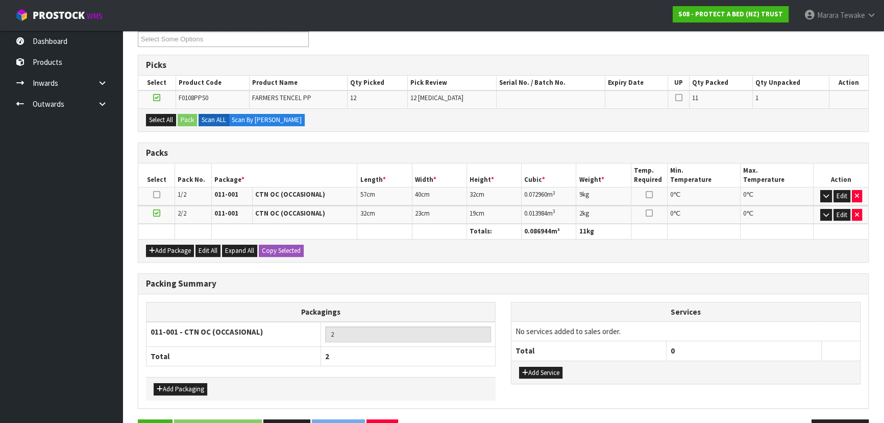
scroll to position [212, 0]
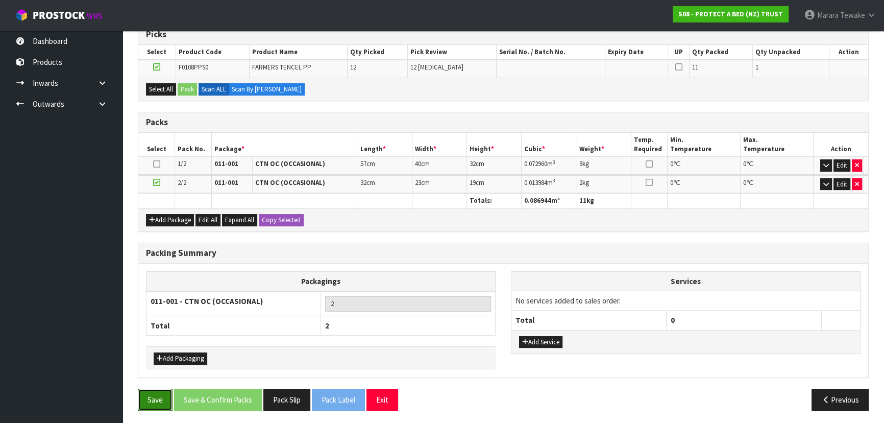
drag, startPoint x: 153, startPoint y: 400, endPoint x: 161, endPoint y: 394, distance: 10.5
click at [153, 399] on button "Save" at bounding box center [155, 399] width 35 height 22
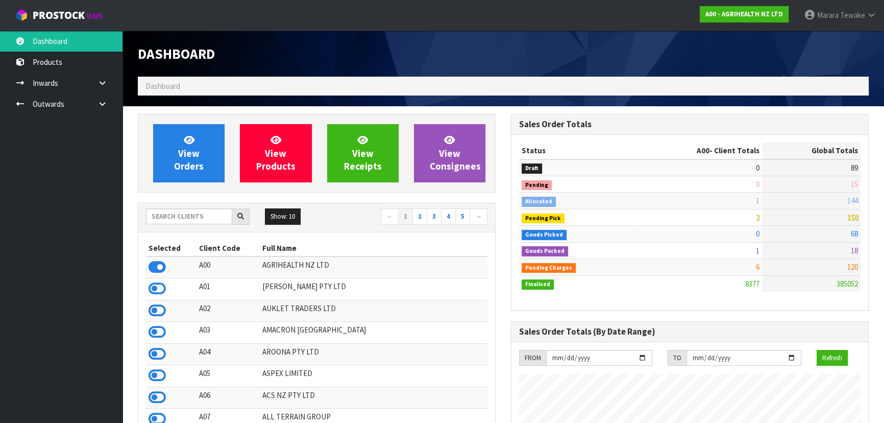
click at [209, 214] on input "text" at bounding box center [189, 216] width 86 height 16
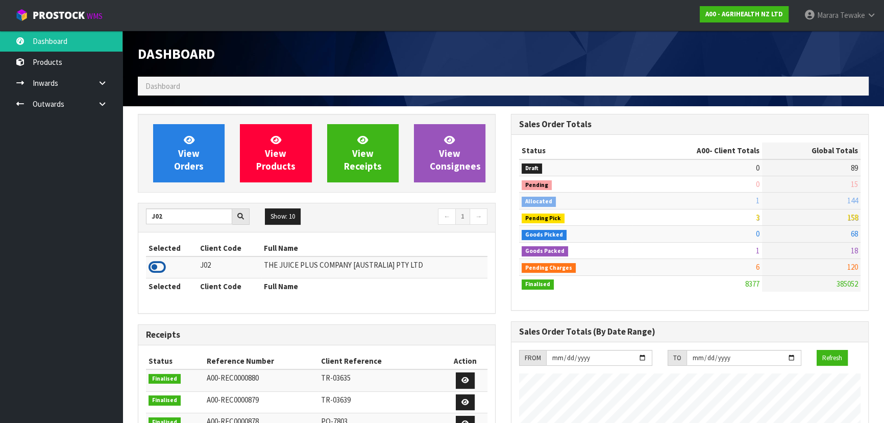
type input "J02"
click at [164, 261] on icon at bounding box center [157, 266] width 17 height 15
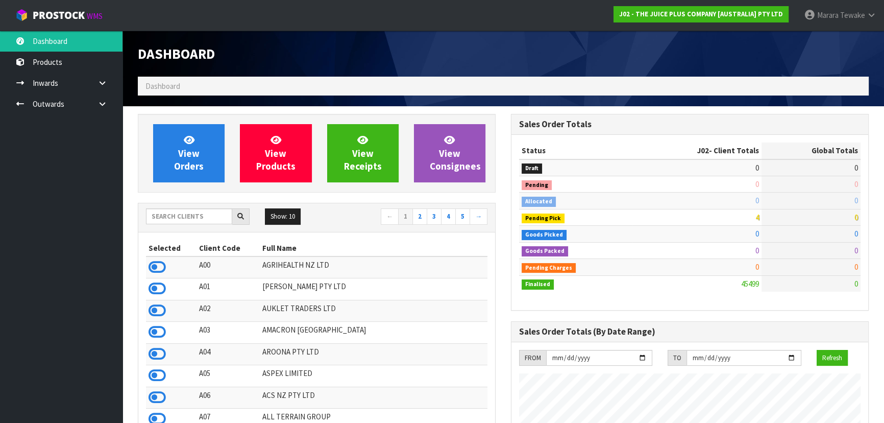
scroll to position [772, 373]
click at [167, 217] on input "text" at bounding box center [189, 216] width 86 height 16
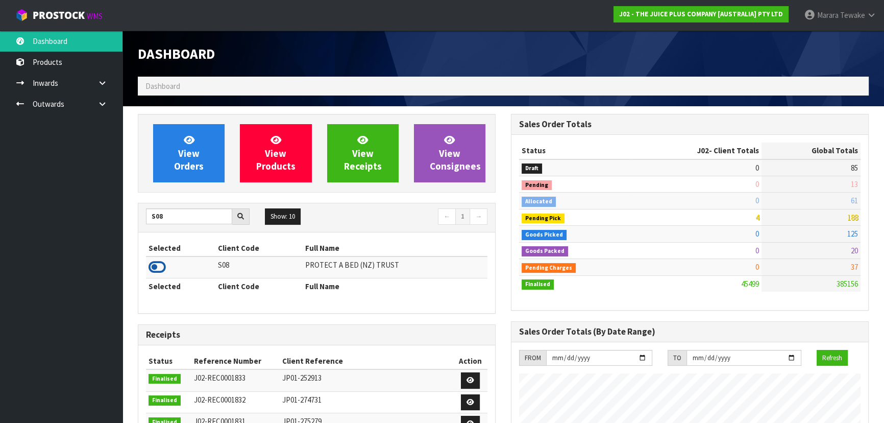
click at [158, 260] on icon at bounding box center [157, 266] width 17 height 15
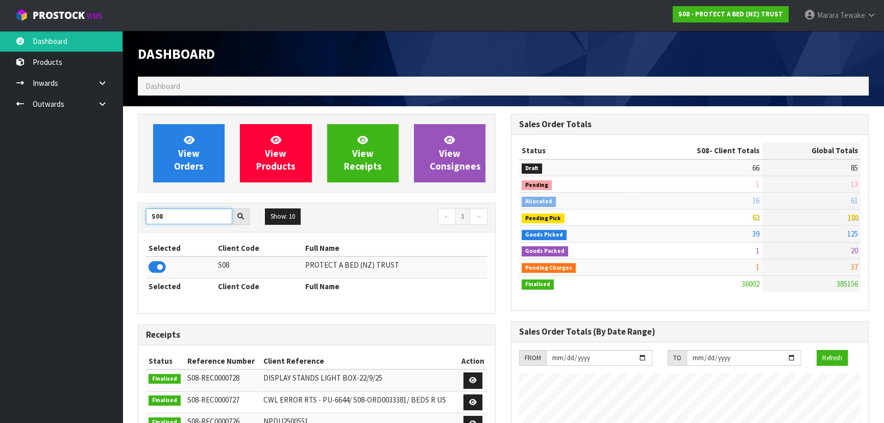
drag, startPoint x: 170, startPoint y: 218, endPoint x: 106, endPoint y: 211, distance: 65.2
click at [108, 212] on body "Toggle navigation ProStock WMS S08 - PROTECT A BED (NZ) TRUST Marara Tewake Log…" at bounding box center [442, 211] width 884 height 423
type input "K01"
click at [158, 265] on icon at bounding box center [157, 266] width 17 height 15
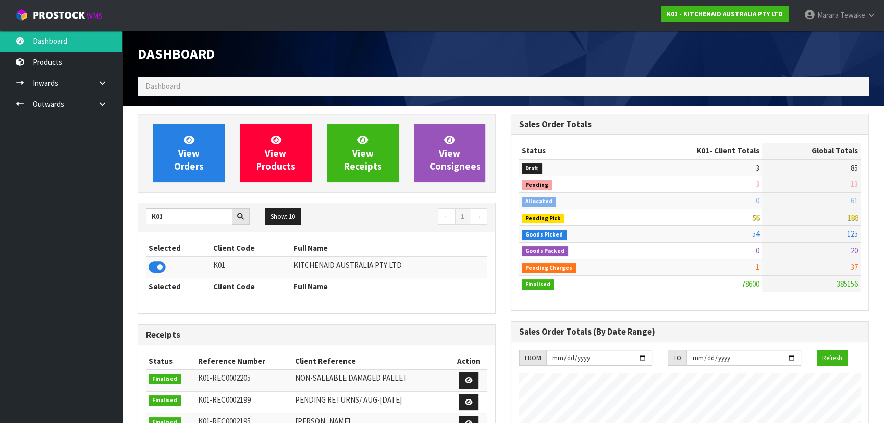
scroll to position [772, 373]
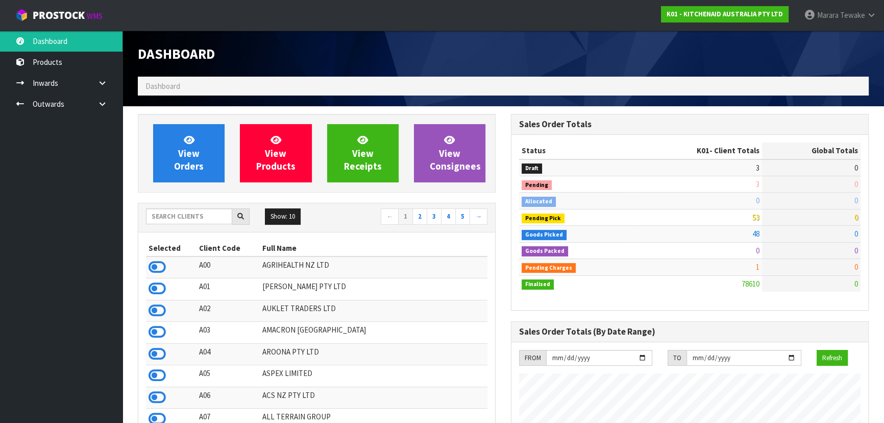
scroll to position [772, 373]
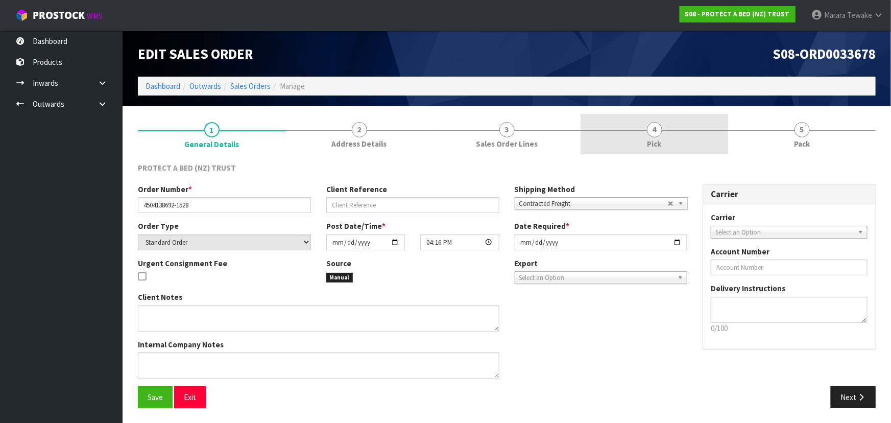
click at [682, 127] on link "4 Pick" at bounding box center [654, 134] width 148 height 40
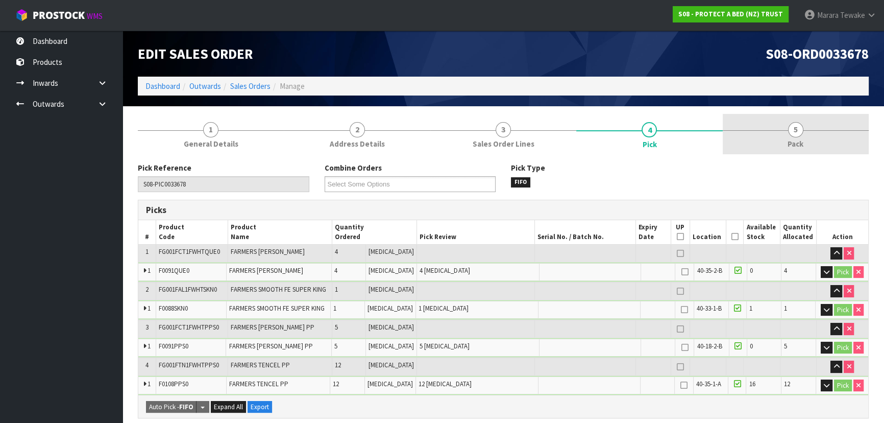
click at [783, 128] on link "5 Pack" at bounding box center [796, 134] width 146 height 40
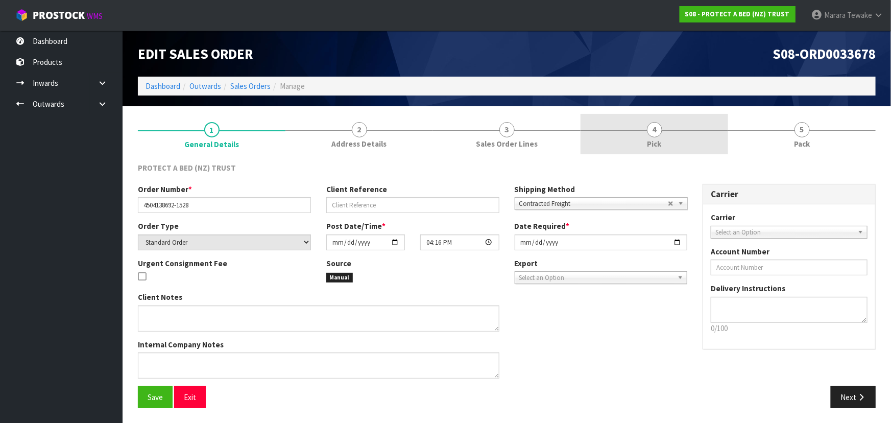
click at [599, 133] on link "4 Pick" at bounding box center [654, 134] width 148 height 40
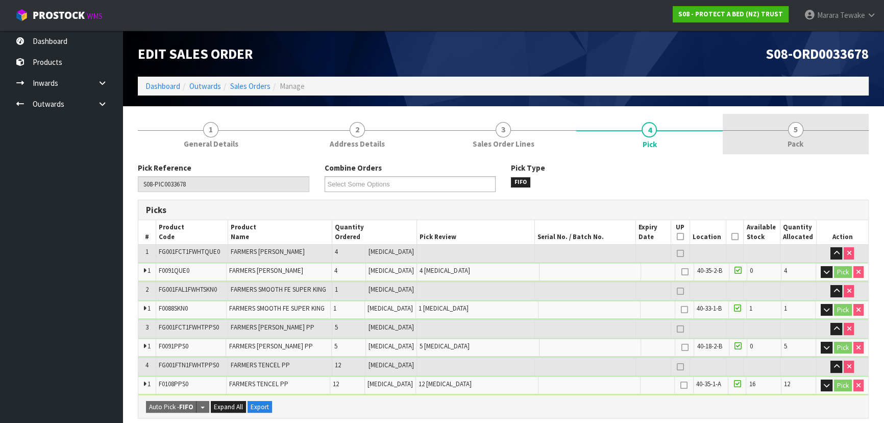
click at [756, 132] on link "5 Pack" at bounding box center [796, 134] width 146 height 40
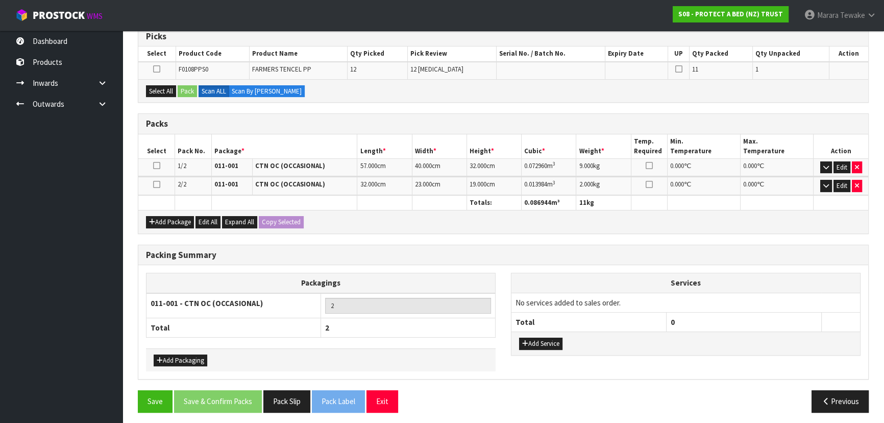
scroll to position [176, 0]
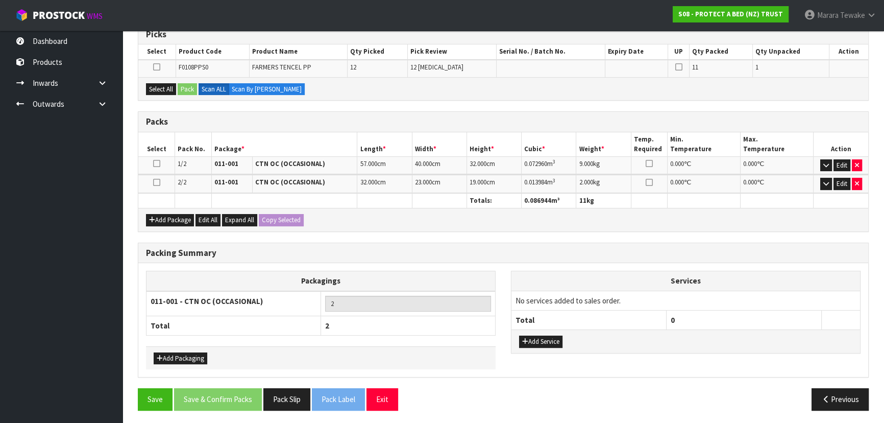
drag, startPoint x: 158, startPoint y: 179, endPoint x: 158, endPoint y: 151, distance: 28.1
click at [154, 182] on icon at bounding box center [156, 182] width 7 height 1
drag, startPoint x: 169, startPoint y: 86, endPoint x: 179, endPoint y: 85, distance: 10.3
click at [171, 85] on button "Select All" at bounding box center [161, 89] width 30 height 12
click at [185, 86] on button "Pack" at bounding box center [187, 89] width 19 height 12
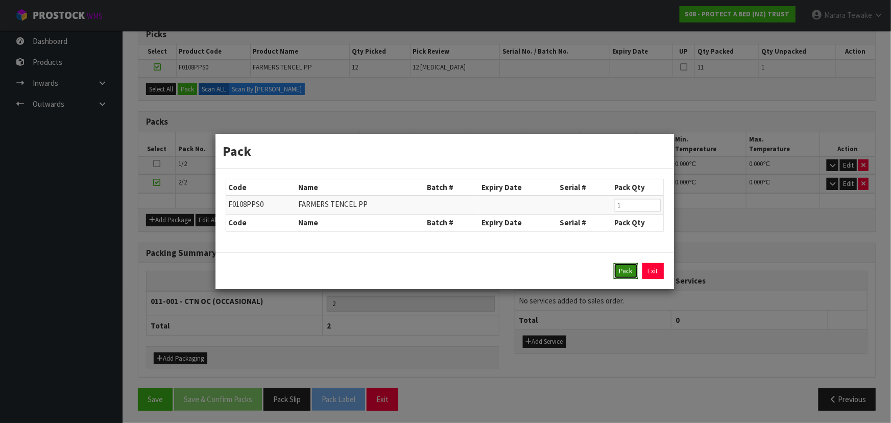
click at [621, 265] on button "Pack" at bounding box center [626, 271] width 25 height 16
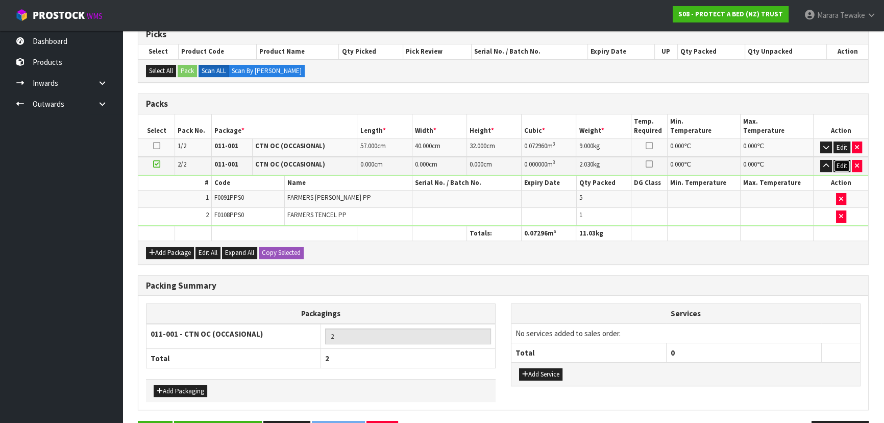
click at [844, 167] on button "Edit" at bounding box center [842, 166] width 17 height 12
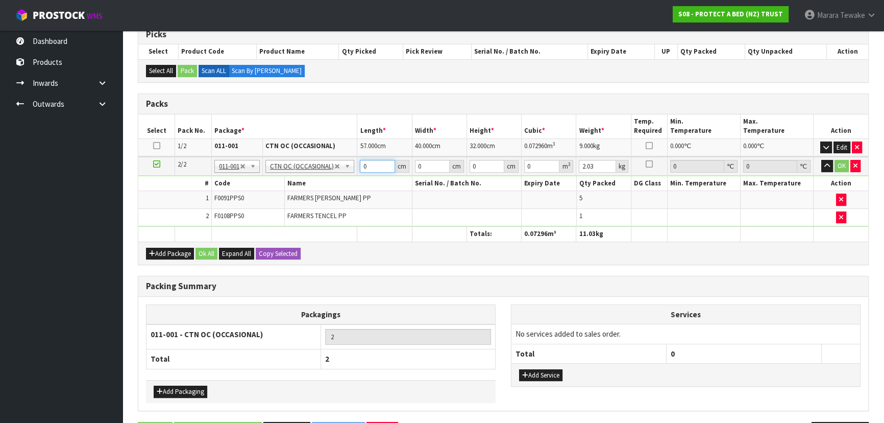
drag, startPoint x: 364, startPoint y: 163, endPoint x: 353, endPoint y: 143, distance: 23.1
click at [354, 150] on table "Select Pack No. Package * Length * Width * Height * Cubic * Weight * Temp. Requ…" at bounding box center [503, 177] width 730 height 127
type input "32"
type input "23"
type input "1"
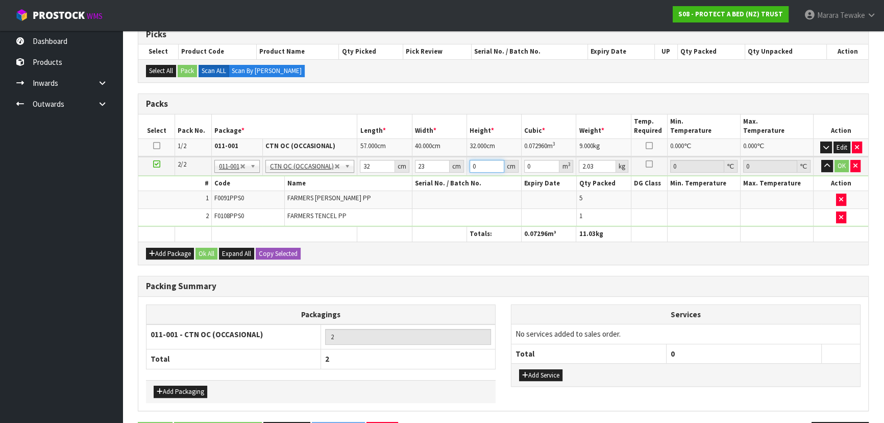
type input "0.000736"
type input "19"
type input "0.013984"
type input "19"
type input "2"
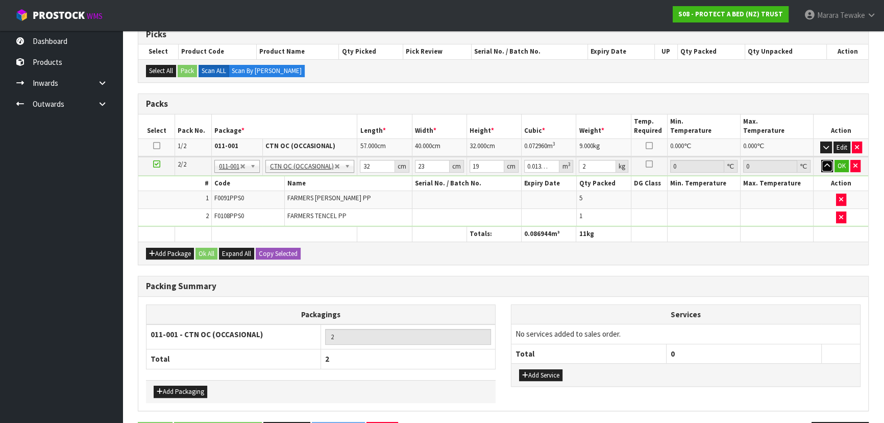
click at [821, 160] on button "button" at bounding box center [827, 166] width 12 height 12
click button "OK" at bounding box center [842, 166] width 14 height 12
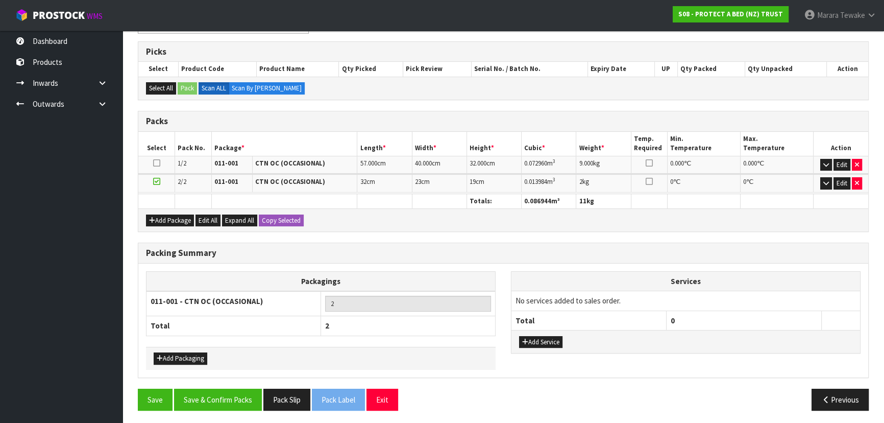
scroll to position [158, 0]
click at [215, 404] on button "Save & Confirm Packs" at bounding box center [218, 399] width 88 height 22
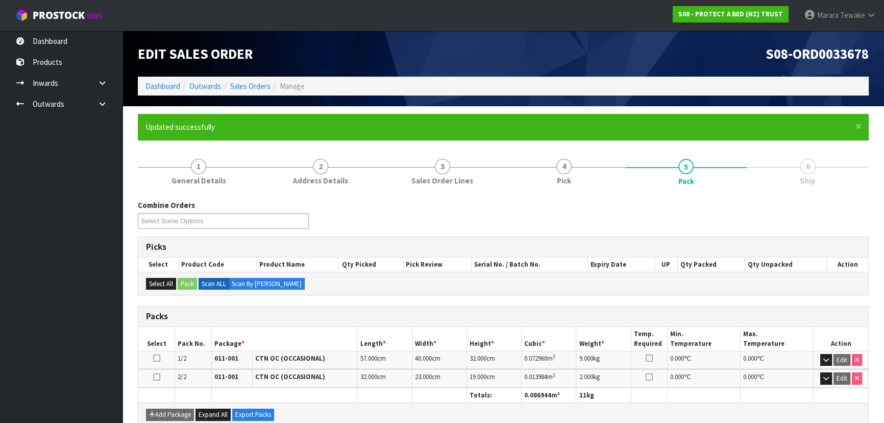
scroll to position [172, 0]
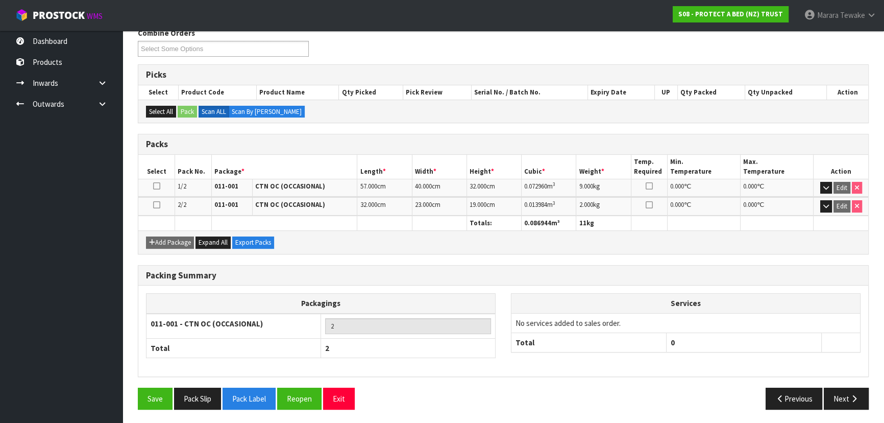
click at [851, 384] on div "Packing Summary Packagings 011-001 - CTN OC (OCCASIONAL) 2 Total 2 Services No …" at bounding box center [503, 326] width 746 height 123
drag, startPoint x: 847, startPoint y: 396, endPoint x: 715, endPoint y: 394, distance: 132.2
click at [847, 394] on button "Next" at bounding box center [846, 398] width 45 height 22
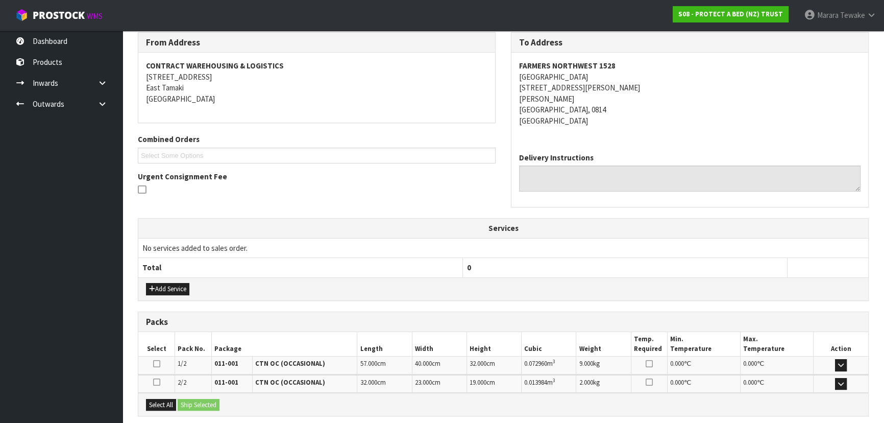
scroll to position [268, 0]
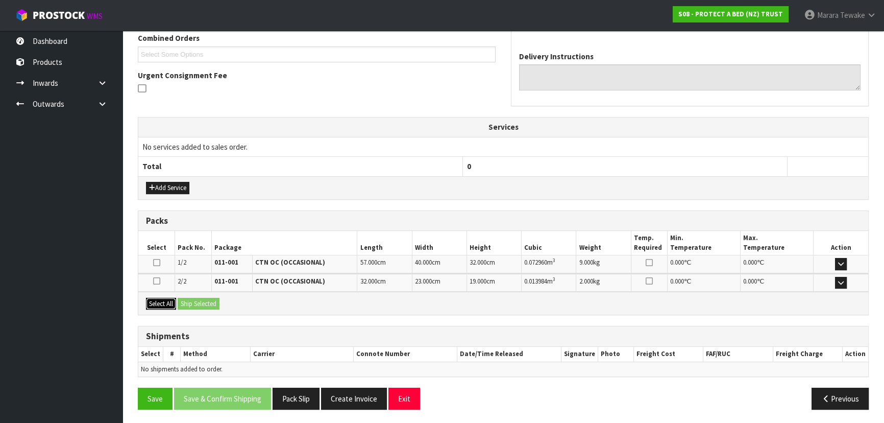
click at [167, 302] on button "Select All" at bounding box center [161, 304] width 30 height 12
drag, startPoint x: 187, startPoint y: 299, endPoint x: 199, endPoint y: 301, distance: 11.8
click at [188, 299] on button "Ship Selected" at bounding box center [199, 304] width 42 height 12
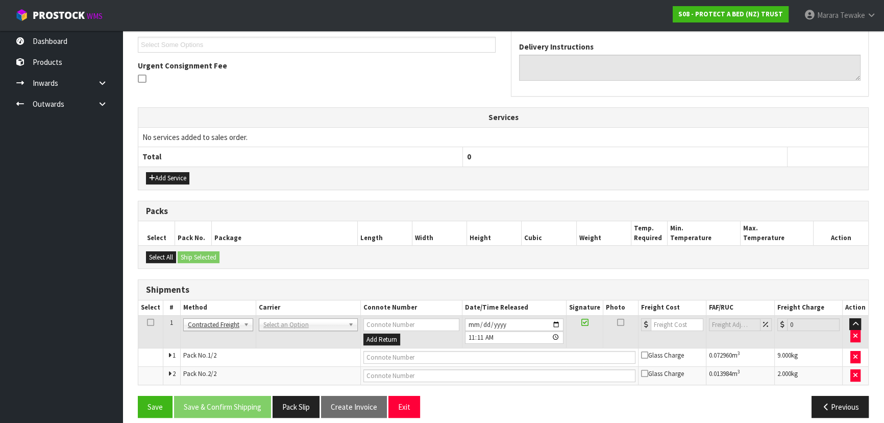
scroll to position [286, 0]
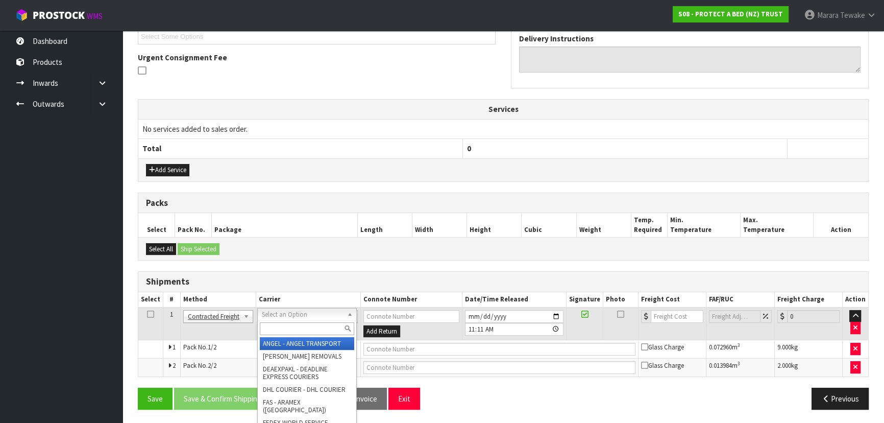
click at [276, 322] on input "text" at bounding box center [307, 328] width 94 height 13
type input "NZP"
drag, startPoint x: 282, startPoint y: 341, endPoint x: 264, endPoint y: 366, distance: 30.7
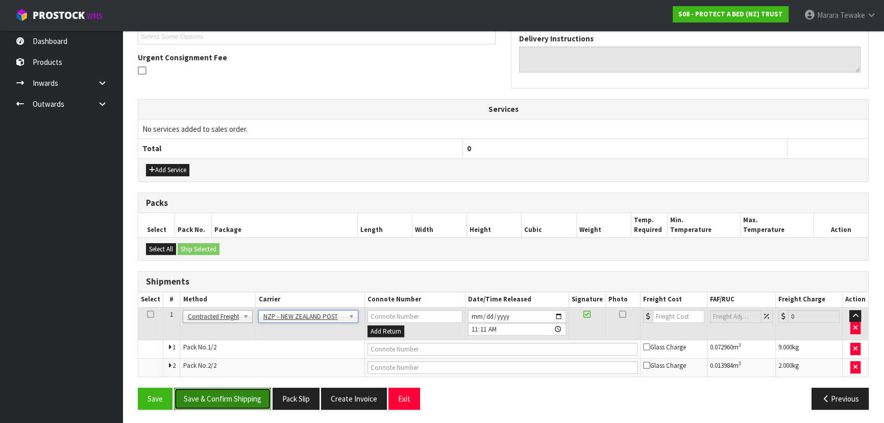
click at [245, 401] on button "Save & Confirm Shipping" at bounding box center [222, 398] width 97 height 22
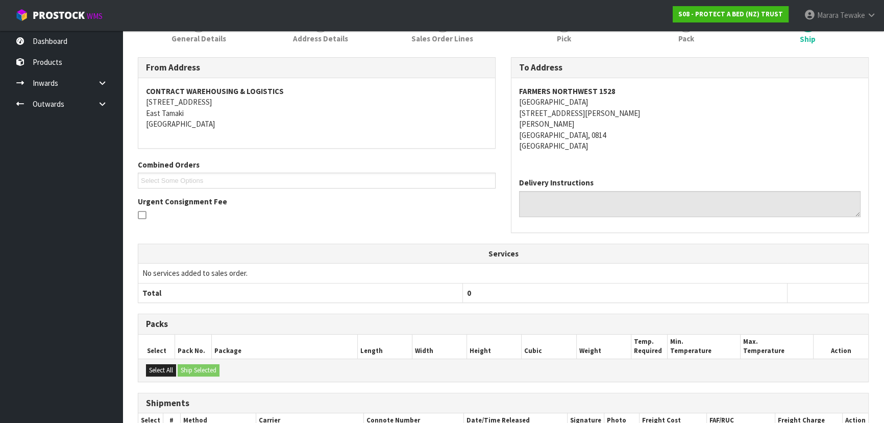
scroll to position [271, 0]
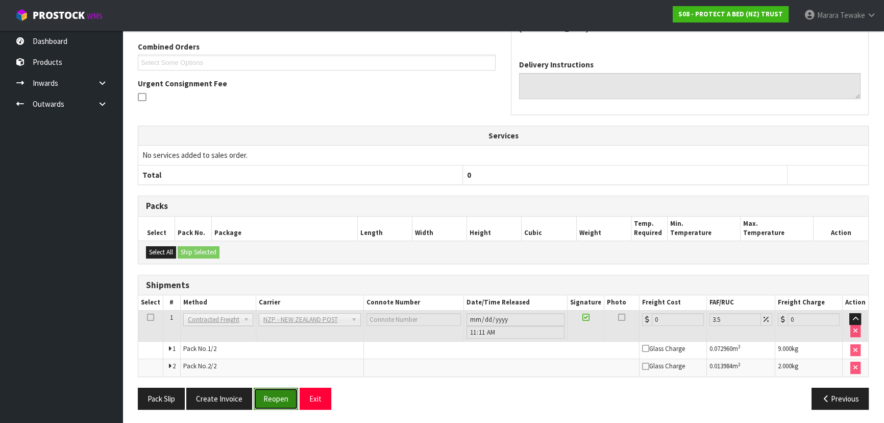
click at [279, 398] on button "Reopen" at bounding box center [276, 398] width 44 height 22
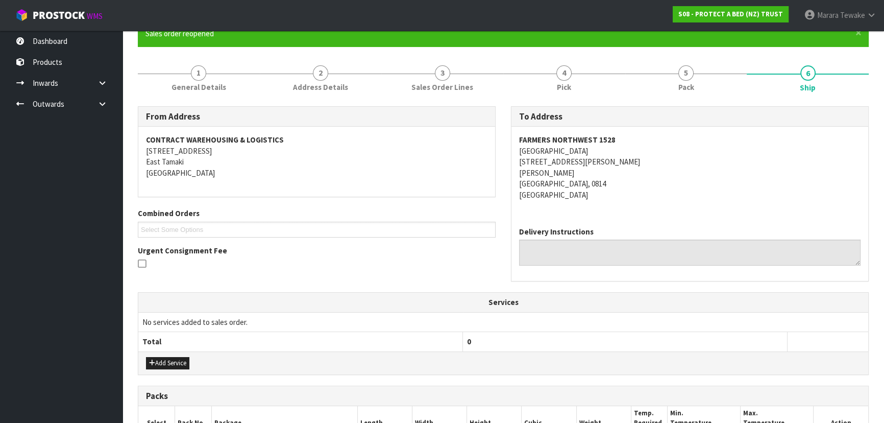
scroll to position [286, 0]
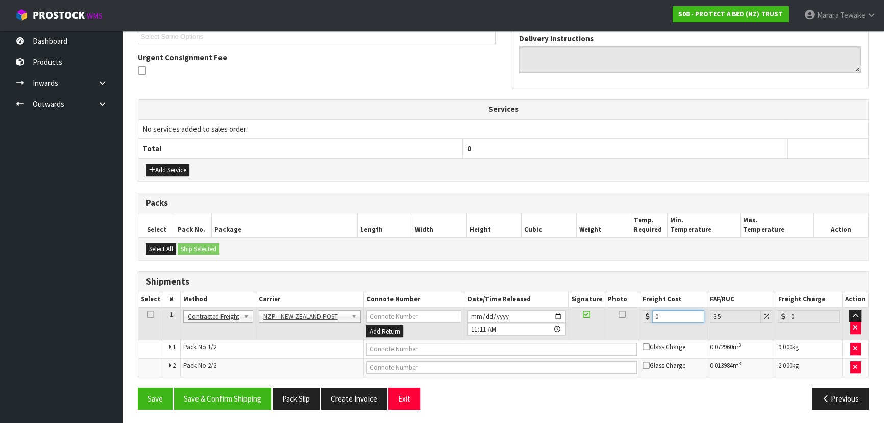
drag, startPoint x: 645, startPoint y: 311, endPoint x: 631, endPoint y: 306, distance: 14.2
click at [632, 307] on tr "1 Client Local Pickup Customer Local Pickup Company Freight Contracted Freight …" at bounding box center [503, 323] width 730 height 33
type input "8"
type input "8.28"
type input "8.6"
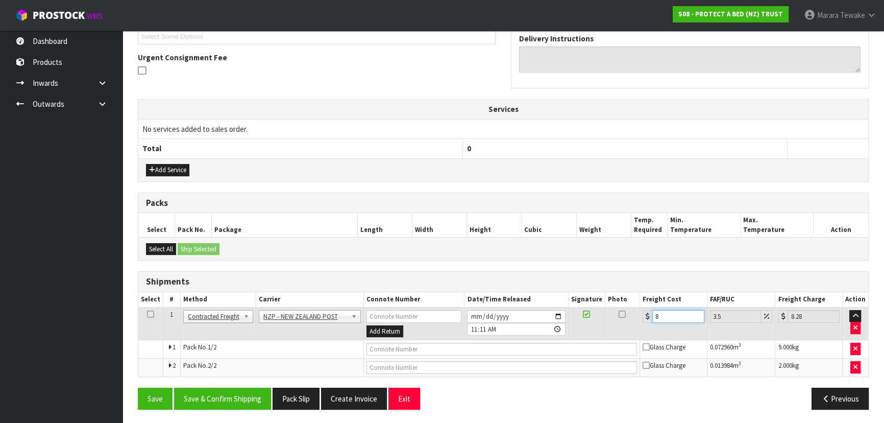
type input "8.9"
type input "8.66"
type input "8.96"
type input "8.66"
click at [254, 390] on button "Save & Confirm Shipping" at bounding box center [222, 398] width 97 height 22
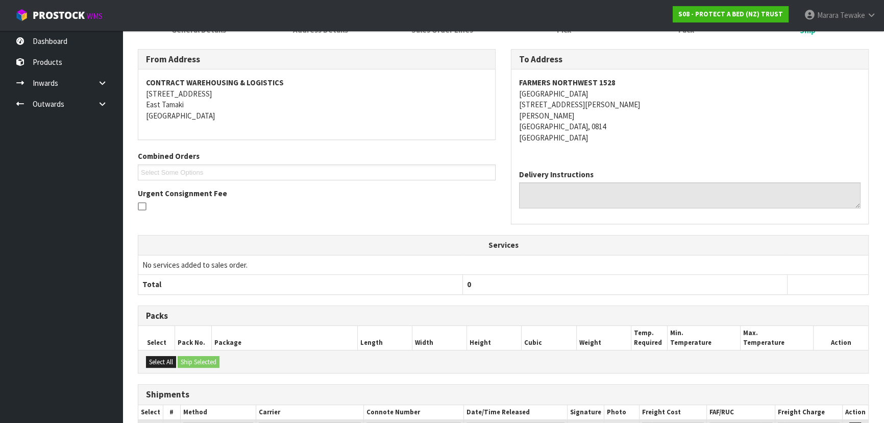
scroll to position [0, 0]
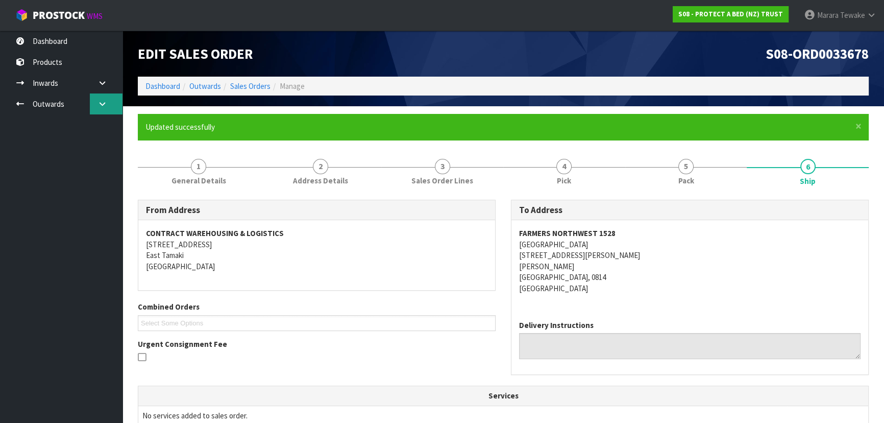
click at [108, 107] on link at bounding box center [106, 103] width 33 height 21
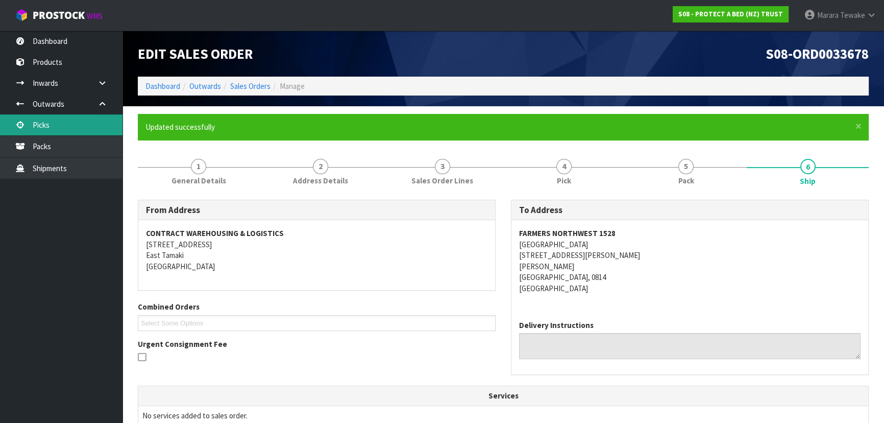
click at [100, 118] on link "Picks" at bounding box center [61, 124] width 123 height 21
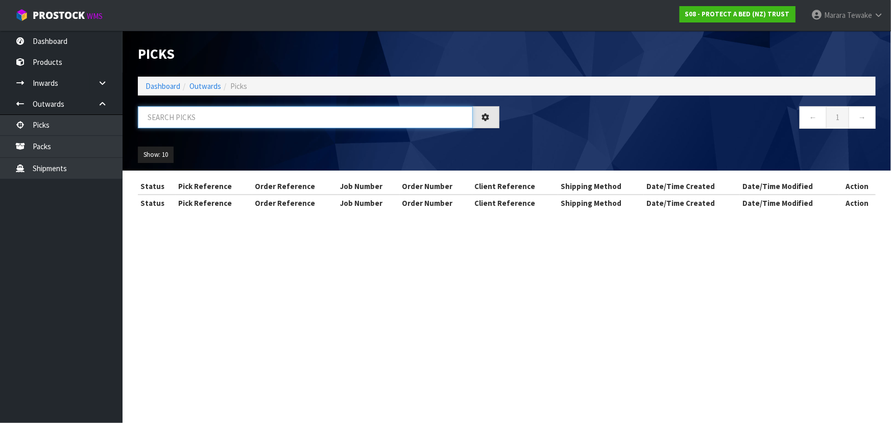
click at [179, 121] on input "text" at bounding box center [305, 117] width 335 height 22
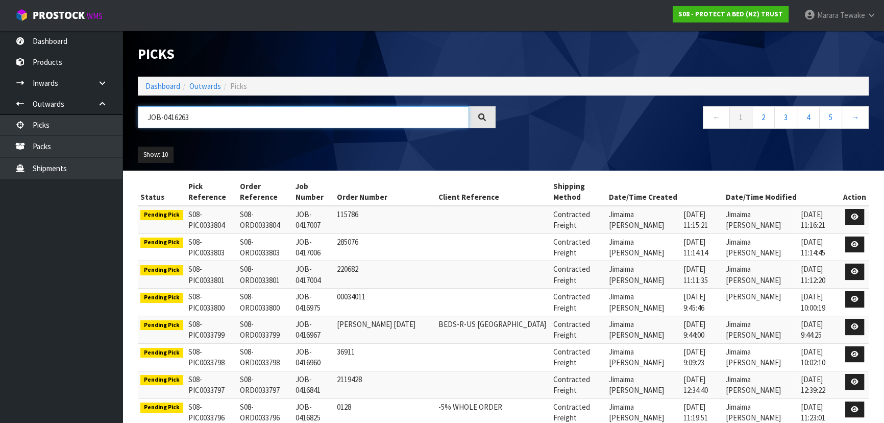
type input "JOB-0416263"
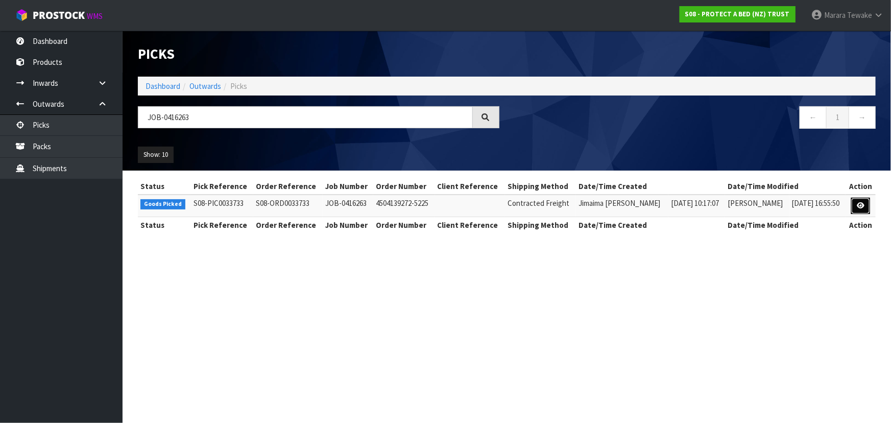
click at [858, 208] on icon at bounding box center [861, 205] width 8 height 7
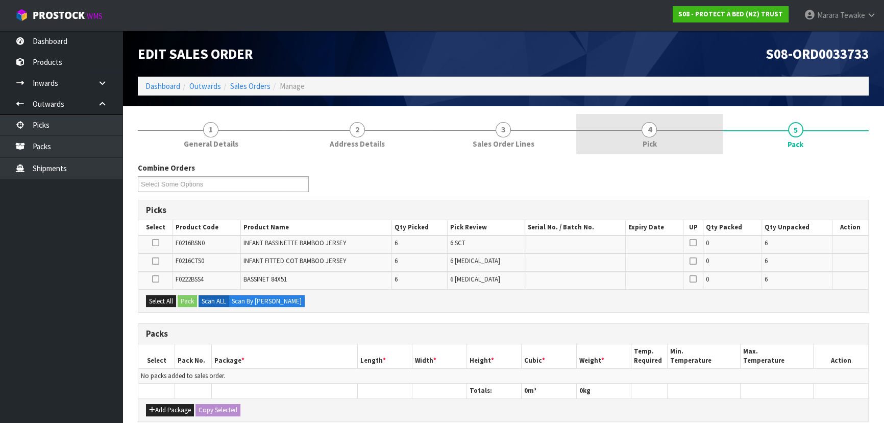
click at [664, 146] on link "4 Pick" at bounding box center [649, 134] width 146 height 40
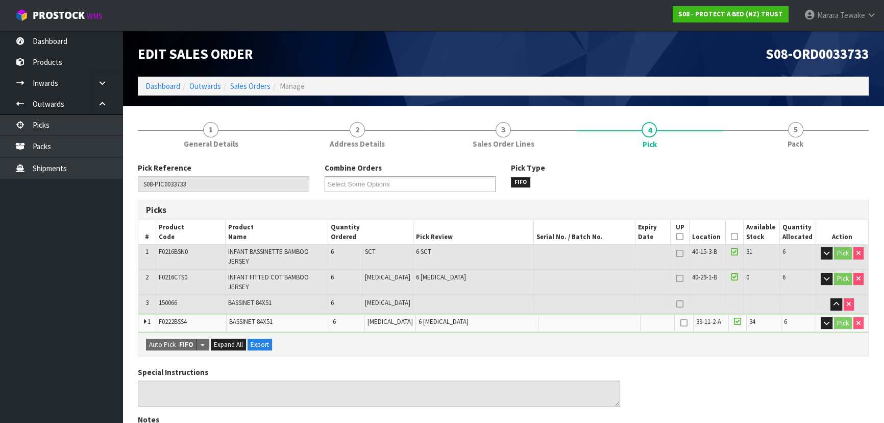
drag, startPoint x: 730, startPoint y: 234, endPoint x: 667, endPoint y: 261, distance: 68.6
click at [731, 236] on icon at bounding box center [734, 236] width 7 height 1
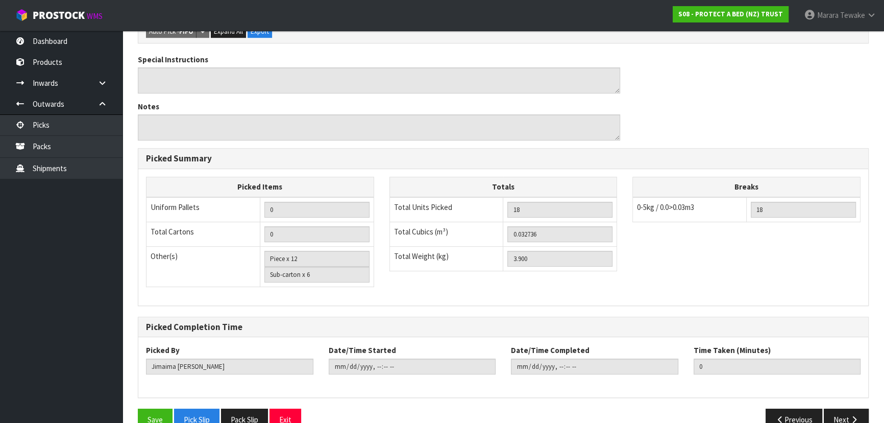
scroll to position [363, 0]
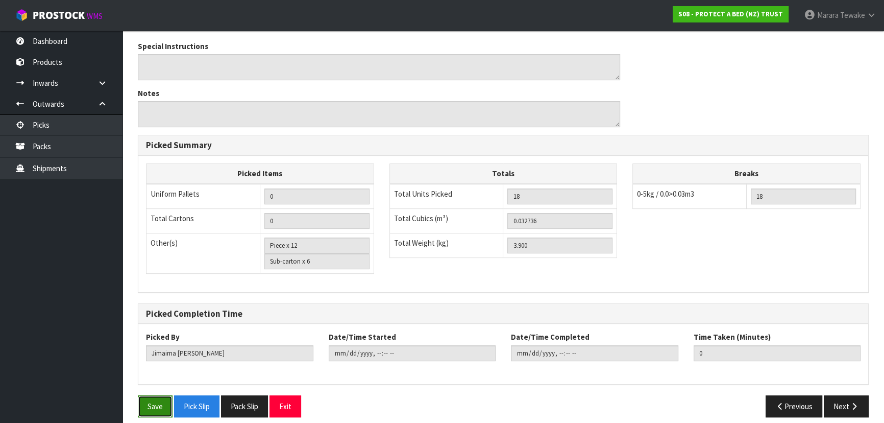
click at [160, 395] on button "Save" at bounding box center [155, 406] width 35 height 22
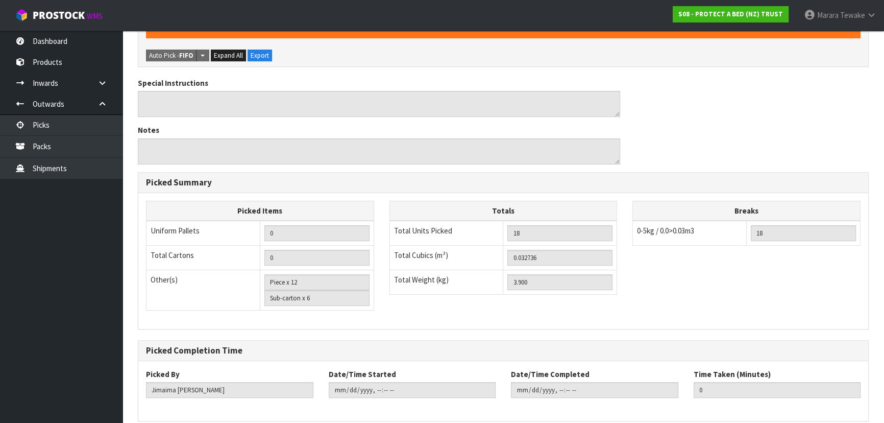
scroll to position [0, 0]
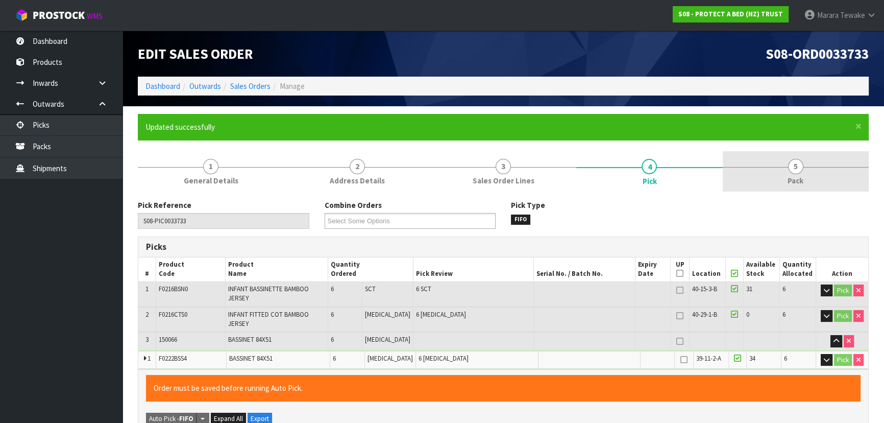
type input "Marara Tewake"
type input "2025-10-10T11:17:36"
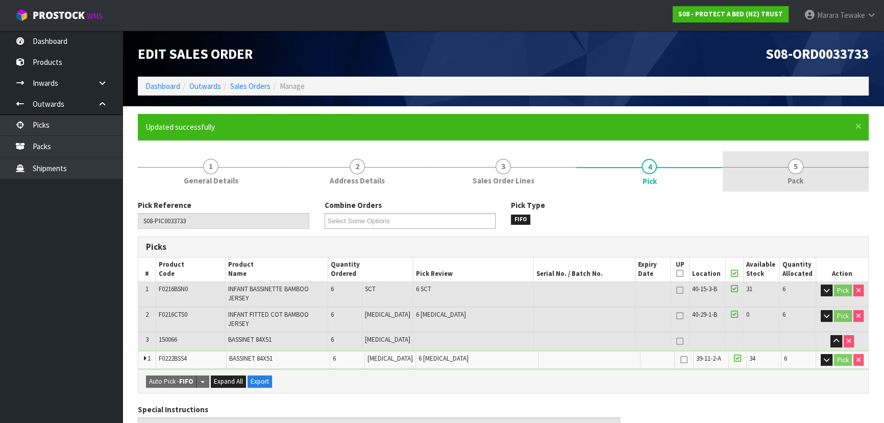
click at [790, 175] on span "Pack" at bounding box center [796, 180] width 16 height 11
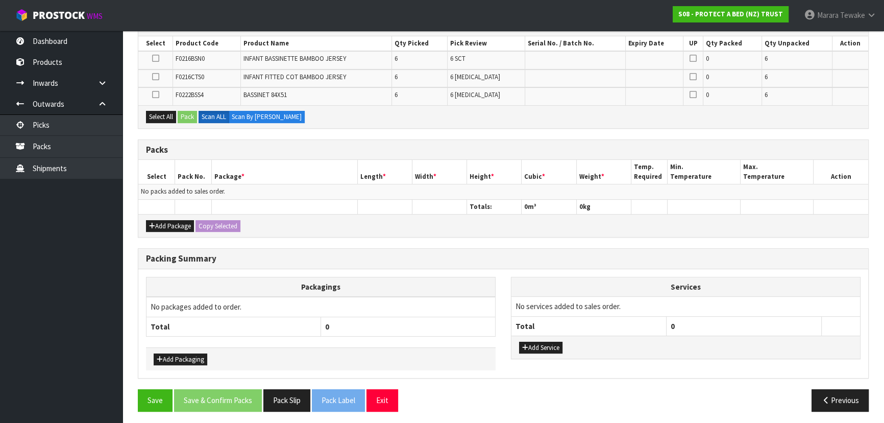
scroll to position [222, 0]
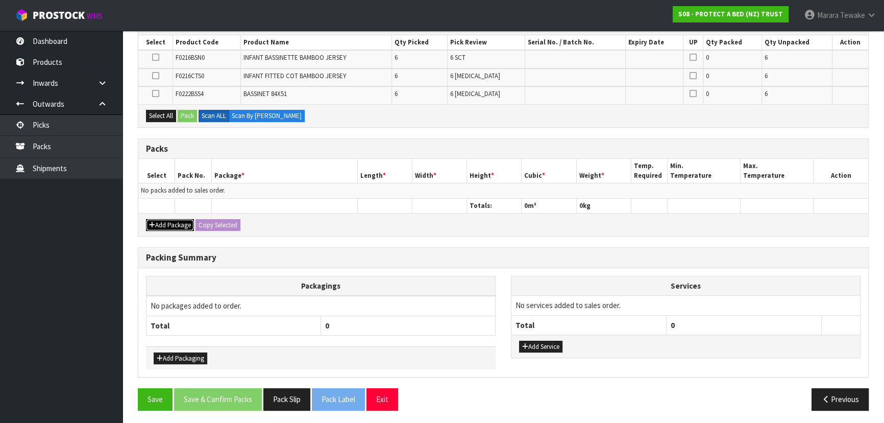
click at [180, 222] on button "Add Package" at bounding box center [170, 225] width 48 height 12
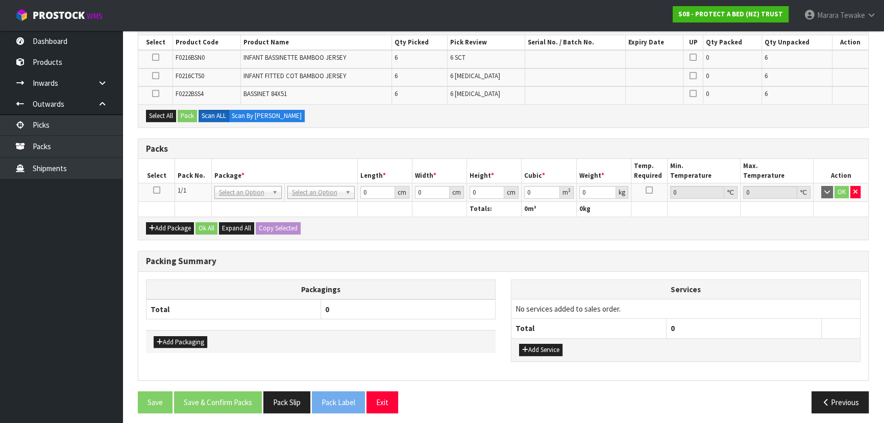
click at [153, 190] on icon at bounding box center [156, 190] width 7 height 1
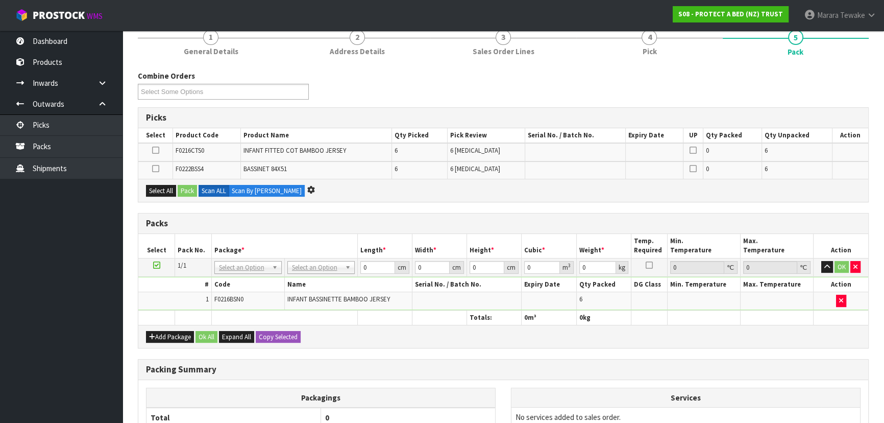
scroll to position [0, 0]
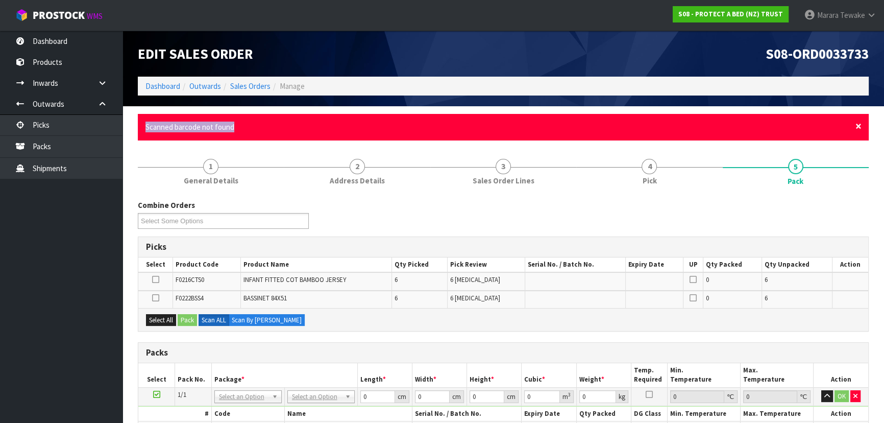
click at [859, 126] on div "× Close Scanned barcode not found" at bounding box center [503, 127] width 731 height 26
click at [858, 127] on span "×" at bounding box center [859, 126] width 6 height 14
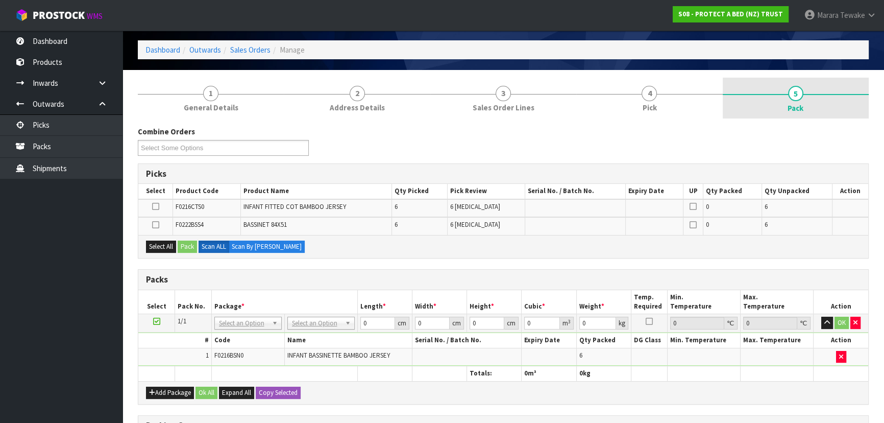
scroll to position [18, 0]
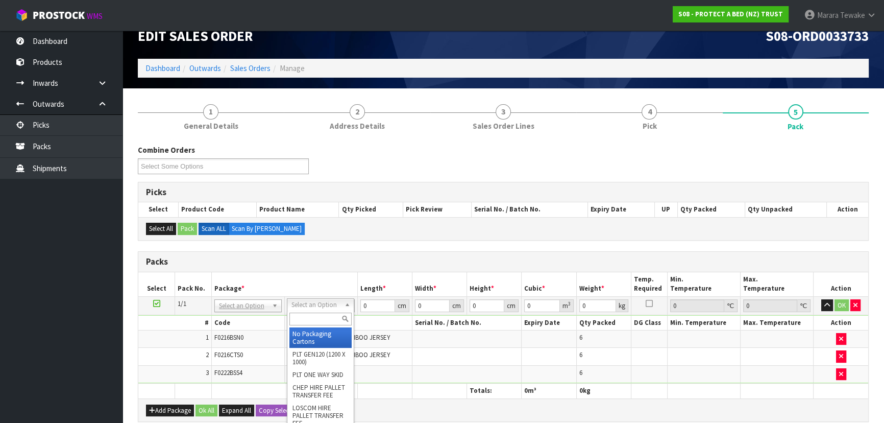
click at [312, 317] on input "text" at bounding box center [320, 318] width 62 height 13
type input "CTN6"
drag, startPoint x: 319, startPoint y: 336, endPoint x: 344, endPoint y: 319, distance: 30.4
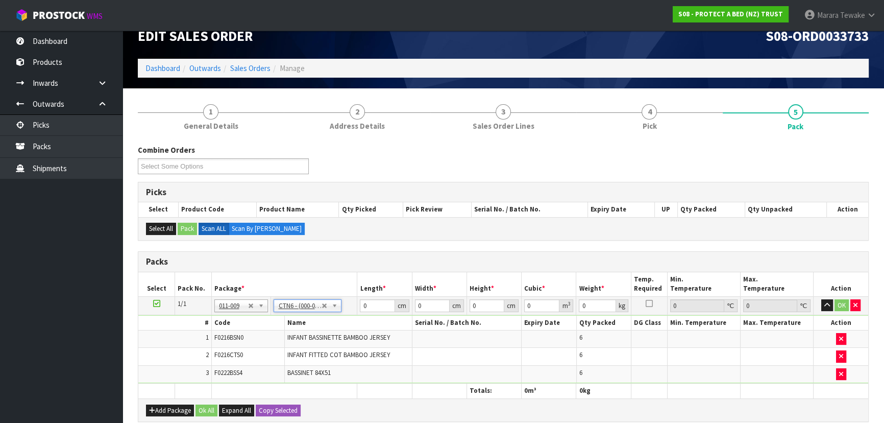
type input "45.5"
type input "30.5"
type input "0.042326"
type input "4.1"
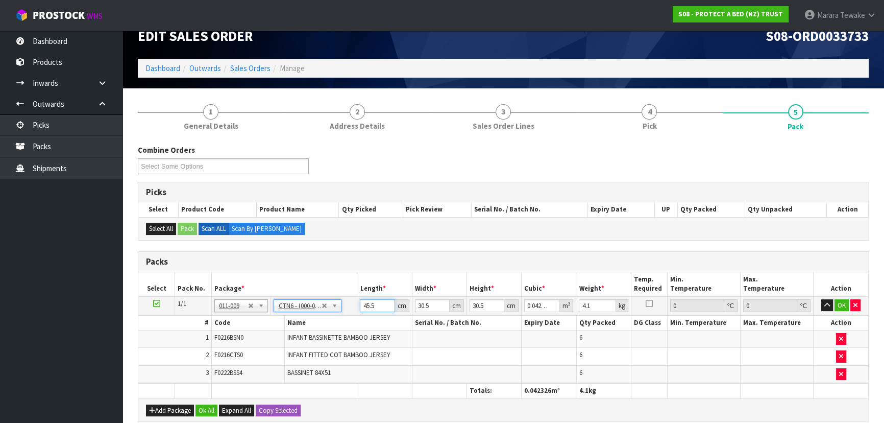
type input "45.501"
type input "0.042327"
drag, startPoint x: 373, startPoint y: 301, endPoint x: 349, endPoint y: 272, distance: 38.4
click at [360, 299] on input "45.501" at bounding box center [377, 305] width 35 height 13
drag, startPoint x: 381, startPoint y: 303, endPoint x: 331, endPoint y: 275, distance: 57.4
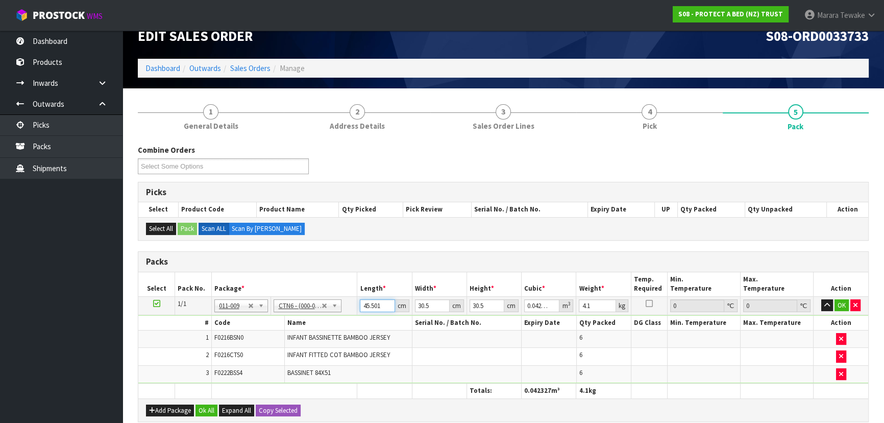
click at [335, 288] on table "Select Pack No. Package * Length * Width * Height * Cubic * Weight * Temp. Requ…" at bounding box center [503, 335] width 730 height 126
type input "4"
type input "0.003721"
type input "44"
type input "0.040931"
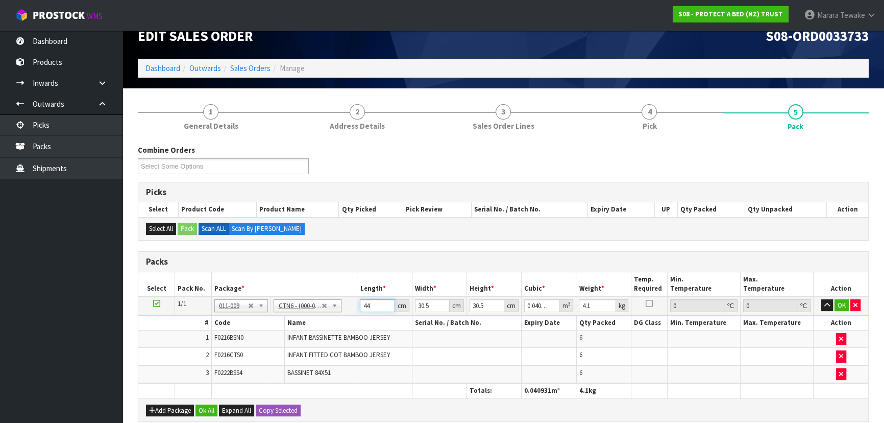
type input "44"
type input "3"
type input "0.004026"
type input "34"
type input "0.045628"
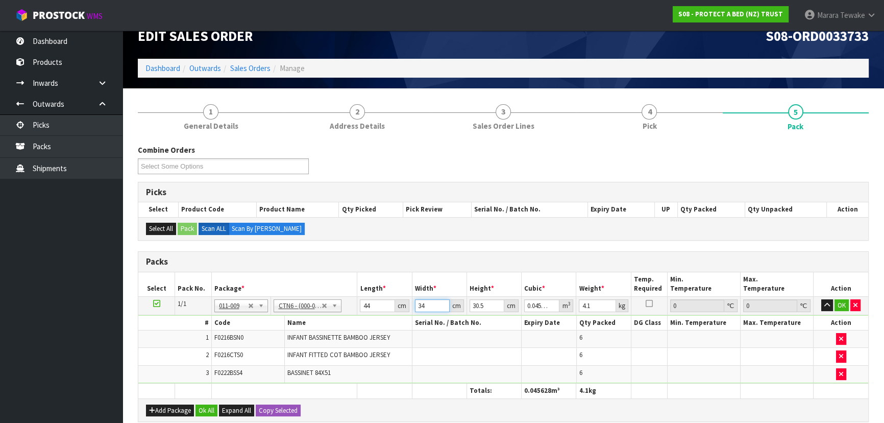
type input "34"
type input "2"
type input "0.002992"
type input "28"
type input "0.041888"
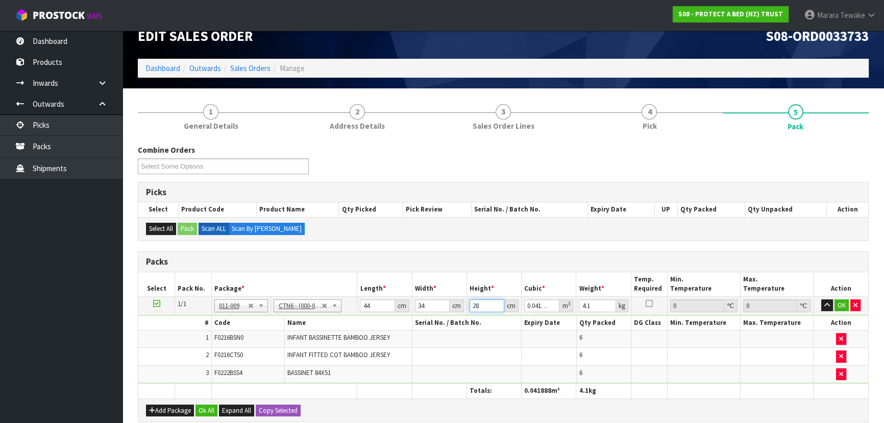
type input "28"
type input "5"
click at [821, 299] on button "button" at bounding box center [827, 305] width 12 height 12
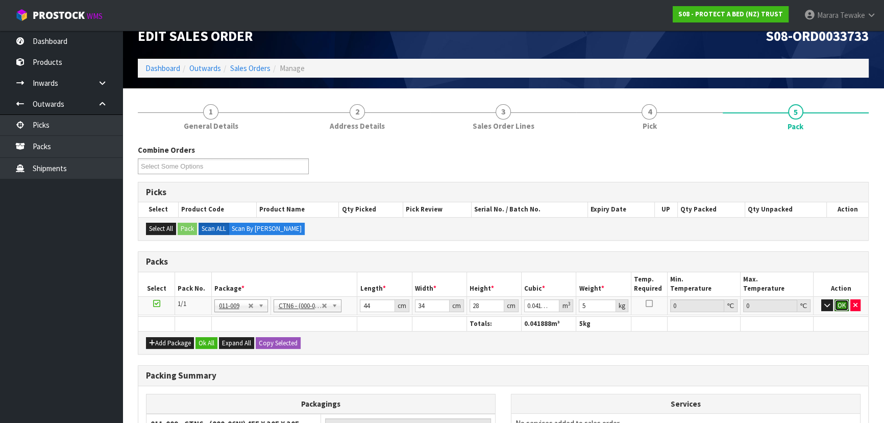
click button "OK" at bounding box center [842, 305] width 14 height 12
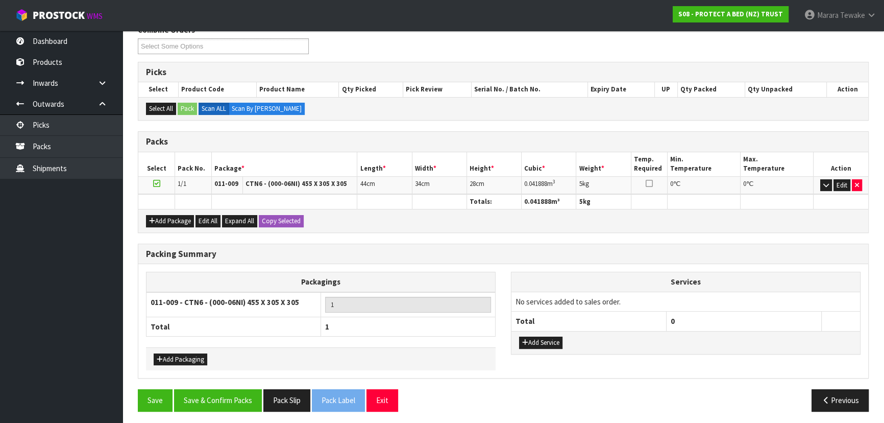
scroll to position [139, 0]
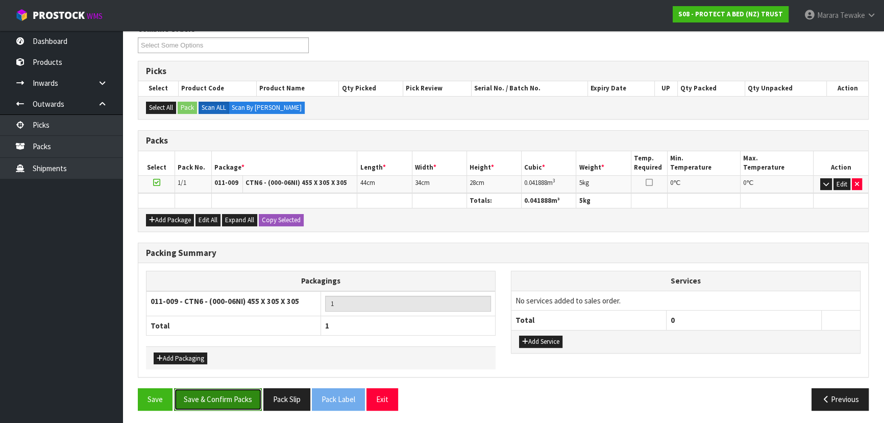
click at [246, 396] on button "Save & Confirm Packs" at bounding box center [218, 399] width 88 height 22
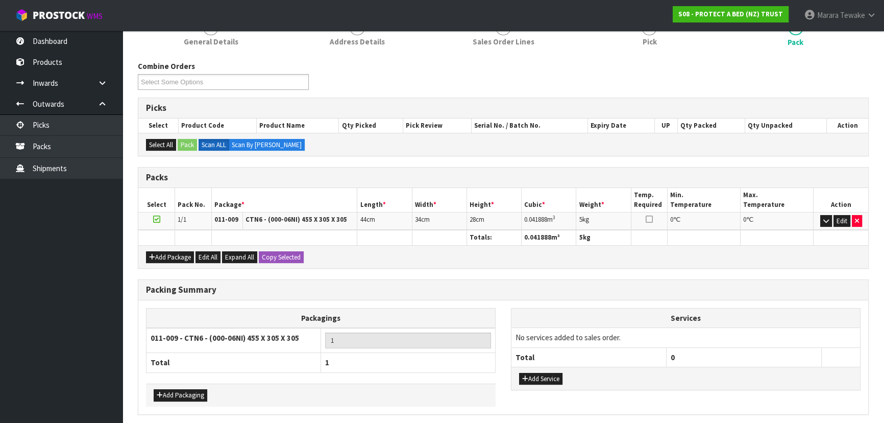
scroll to position [0, 0]
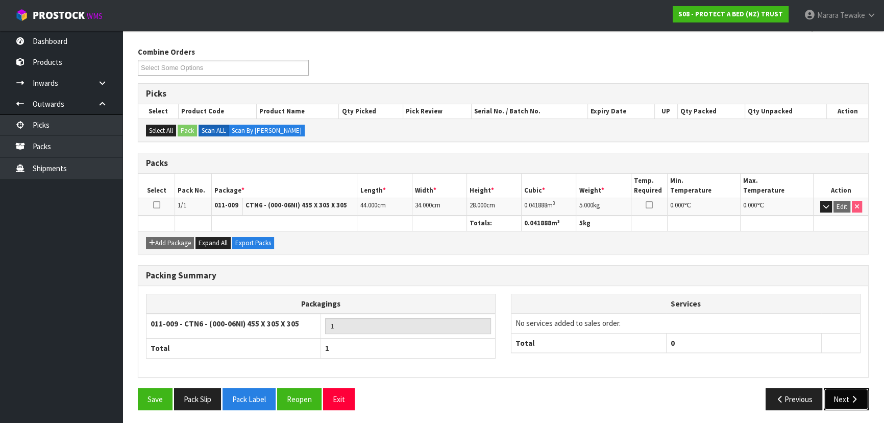
click at [837, 398] on button "Next" at bounding box center [846, 399] width 45 height 22
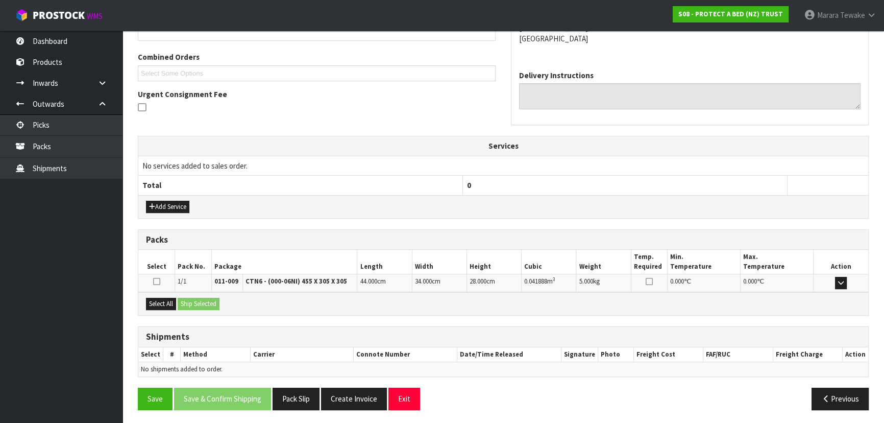
scroll to position [250, 0]
click at [180, 203] on button "Add Service" at bounding box center [167, 206] width 43 height 12
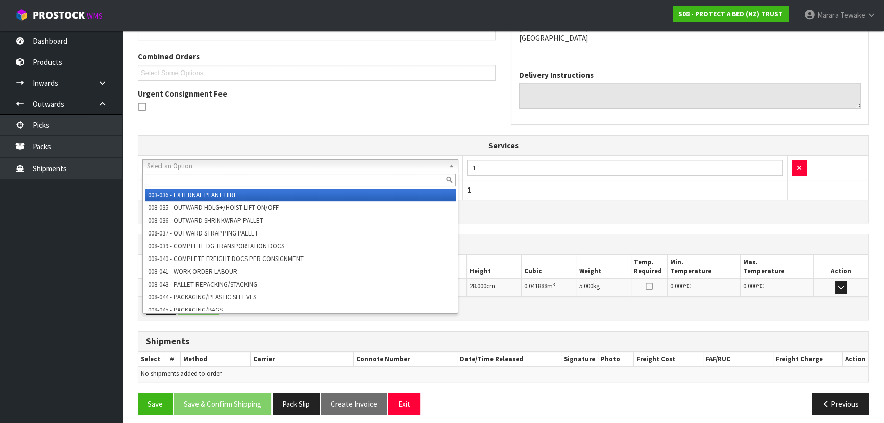
click at [190, 180] on input "text" at bounding box center [300, 180] width 311 height 13
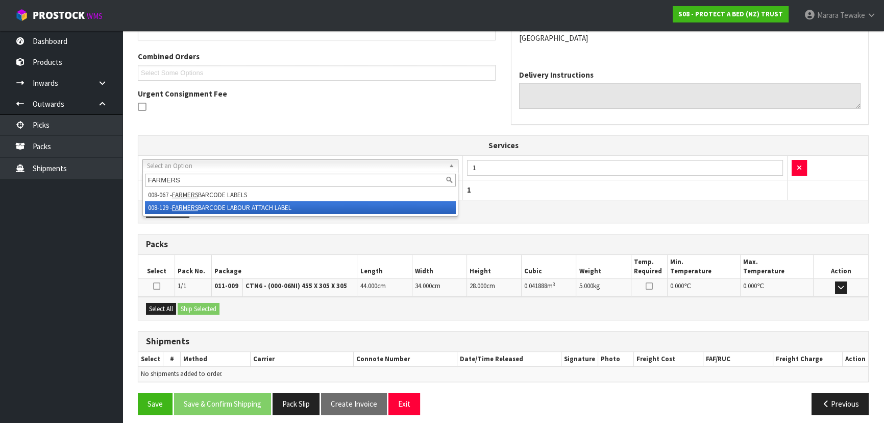
type input "FARMERS"
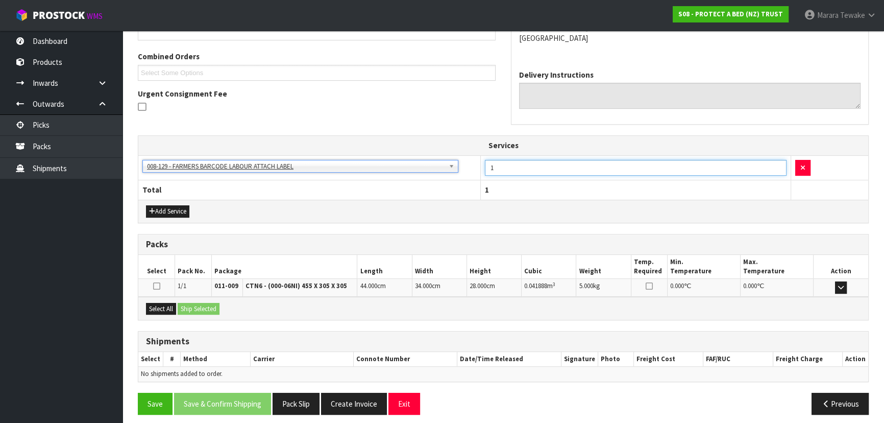
drag, startPoint x: 518, startPoint y: 166, endPoint x: 471, endPoint y: 156, distance: 48.5
click at [474, 159] on tr "003-036 - EXTERNAL PLANT HIRE 008-035 - OUTWARD HDLG+/HOIST LIFT ON/OFF 008-036…" at bounding box center [503, 167] width 730 height 25
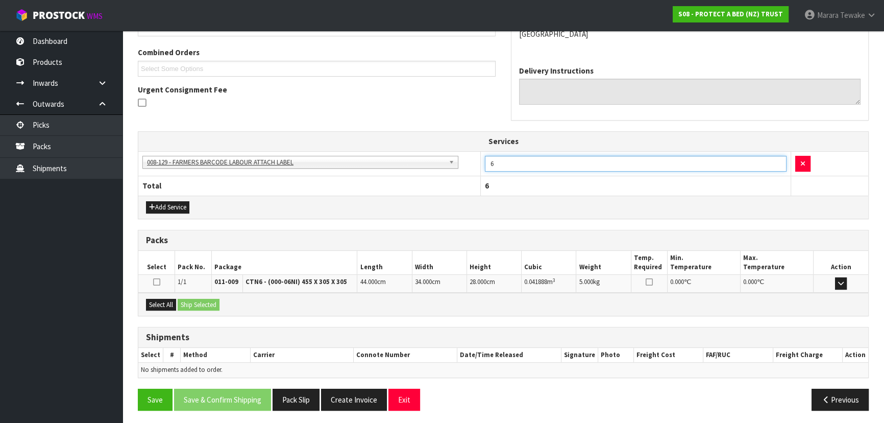
scroll to position [255, 0]
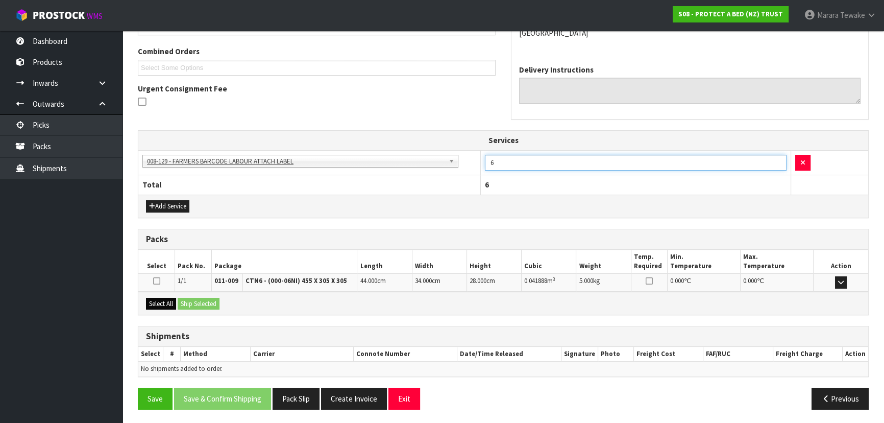
type input "6"
click at [168, 307] on button "Select All" at bounding box center [161, 304] width 30 height 12
click at [183, 302] on button "Ship Selected" at bounding box center [199, 304] width 42 height 12
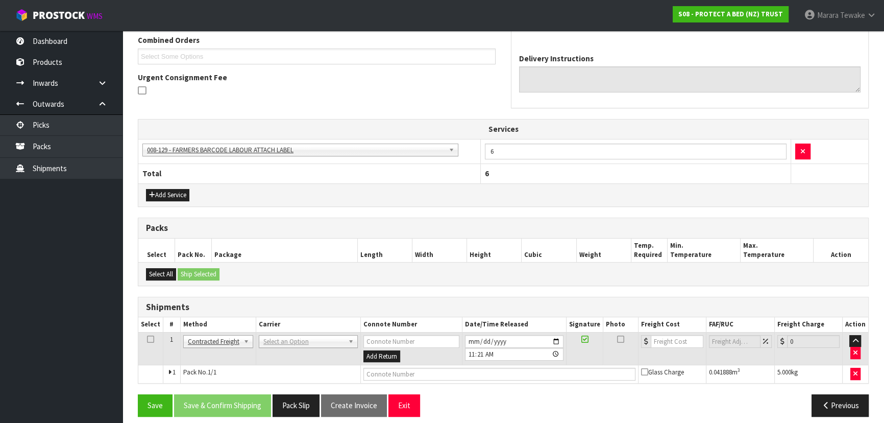
scroll to position [273, 0]
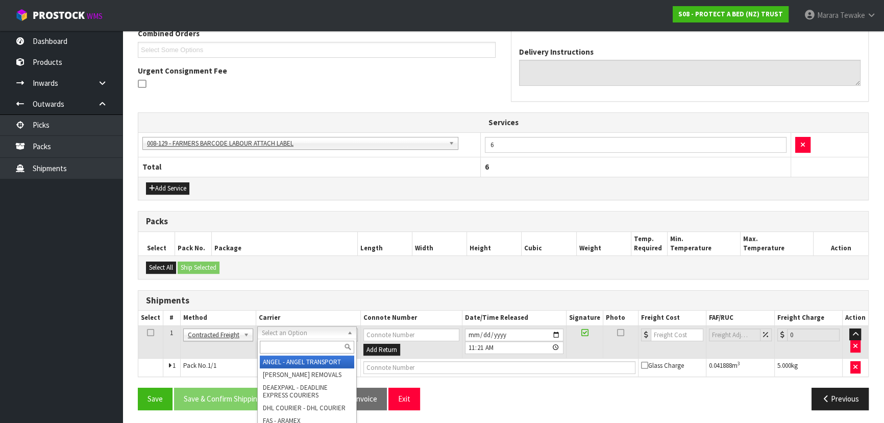
click at [289, 343] on input "text" at bounding box center [307, 346] width 94 height 13
type input "NZP"
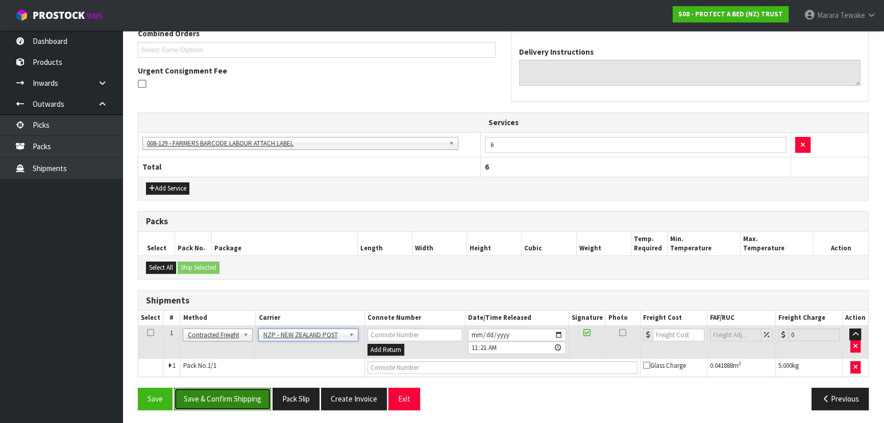
click at [241, 389] on button "Save & Confirm Shipping" at bounding box center [222, 398] width 97 height 22
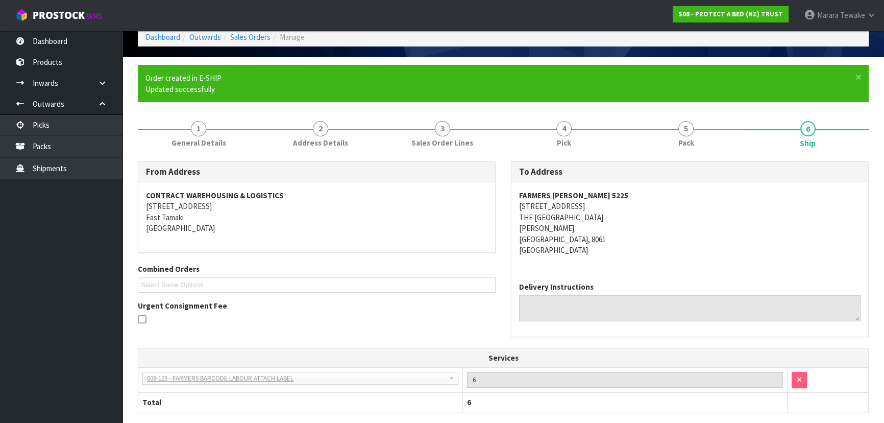
scroll to position [259, 0]
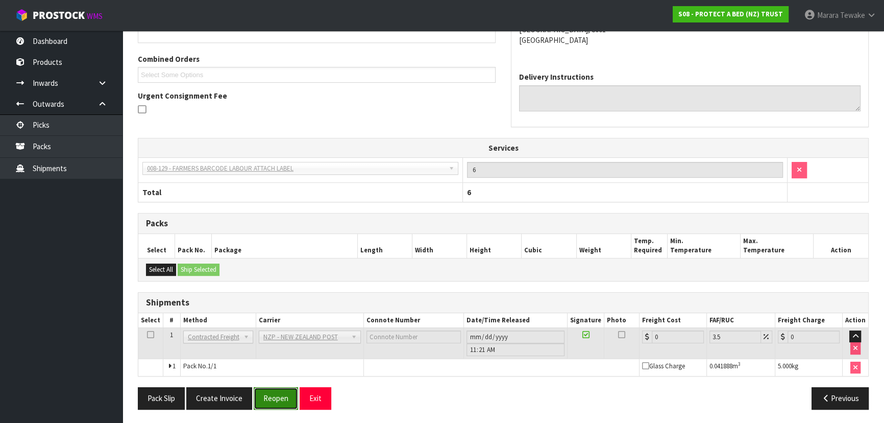
click at [279, 398] on button "Reopen" at bounding box center [276, 398] width 44 height 22
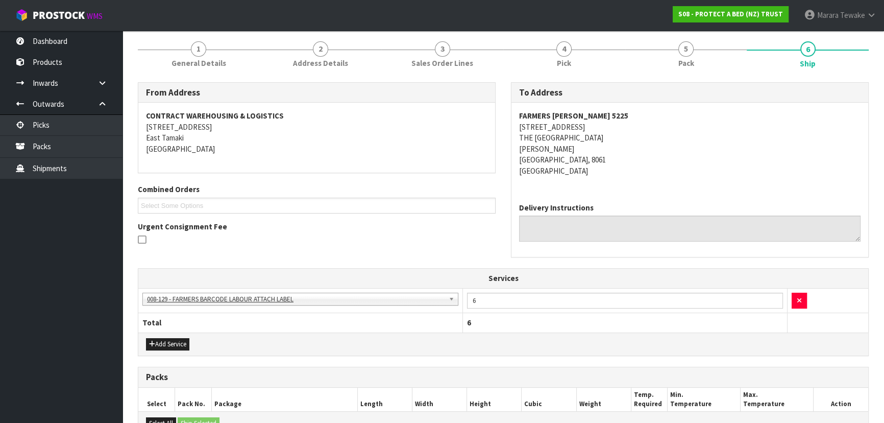
scroll to position [273, 0]
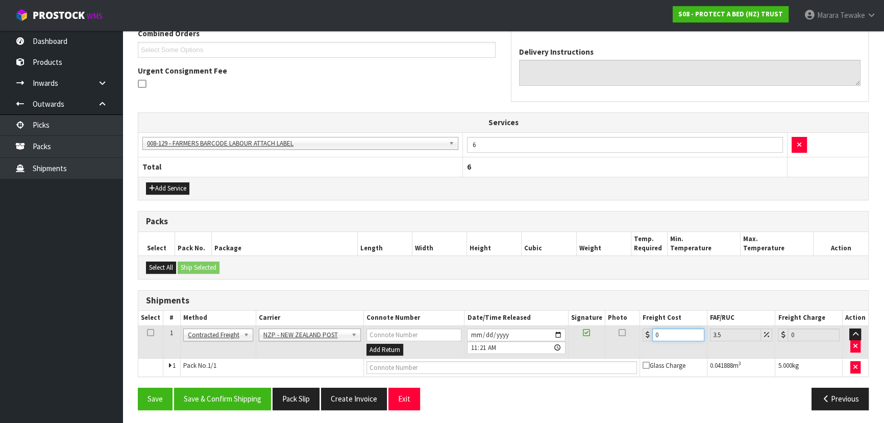
drag, startPoint x: 629, startPoint y: 326, endPoint x: 615, endPoint y: 314, distance: 19.2
click at [620, 319] on table "Select # Method Carrier Connote Number Date/Time Released Signature Photo Freig…" at bounding box center [503, 343] width 730 height 66
type input "1"
type input "1.03"
type input "11"
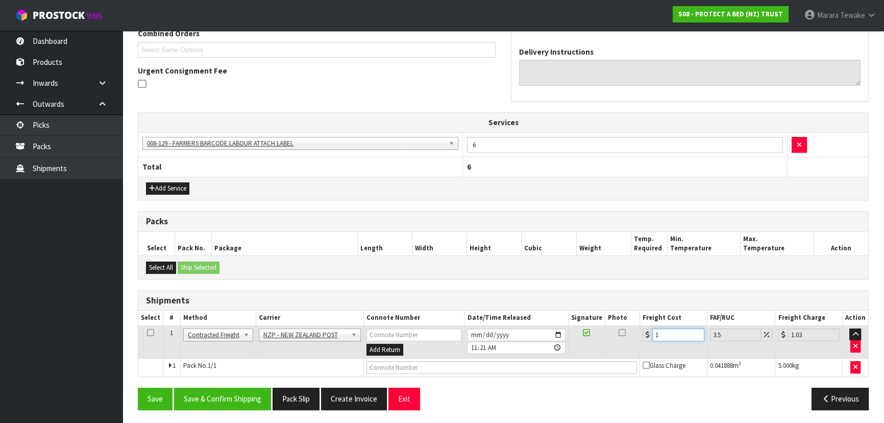
type input "11.38"
type input "11.6"
type input "12.01"
type input "11.61"
type input "12.02"
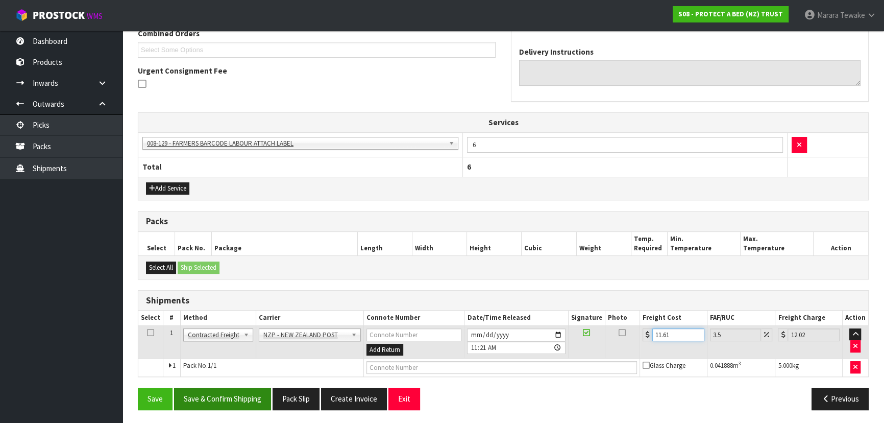
type input "11.61"
click at [220, 397] on button "Save & Confirm Shipping" at bounding box center [222, 398] width 97 height 22
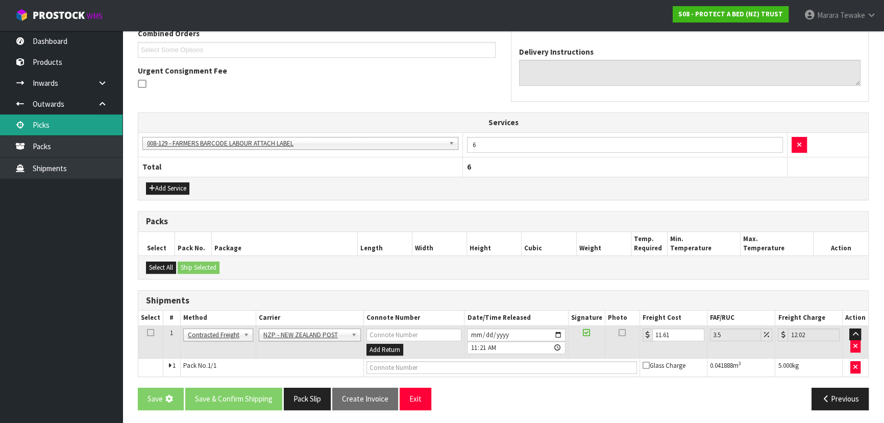
scroll to position [0, 0]
